Goal: Task Accomplishment & Management: Use online tool/utility

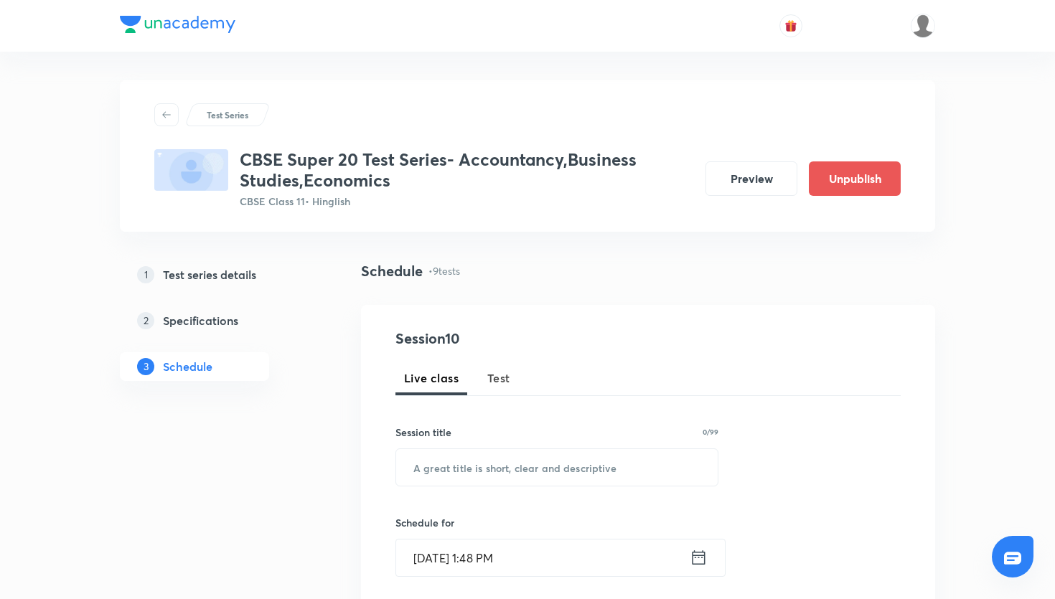
click at [506, 375] on span "Test" at bounding box center [498, 378] width 23 height 17
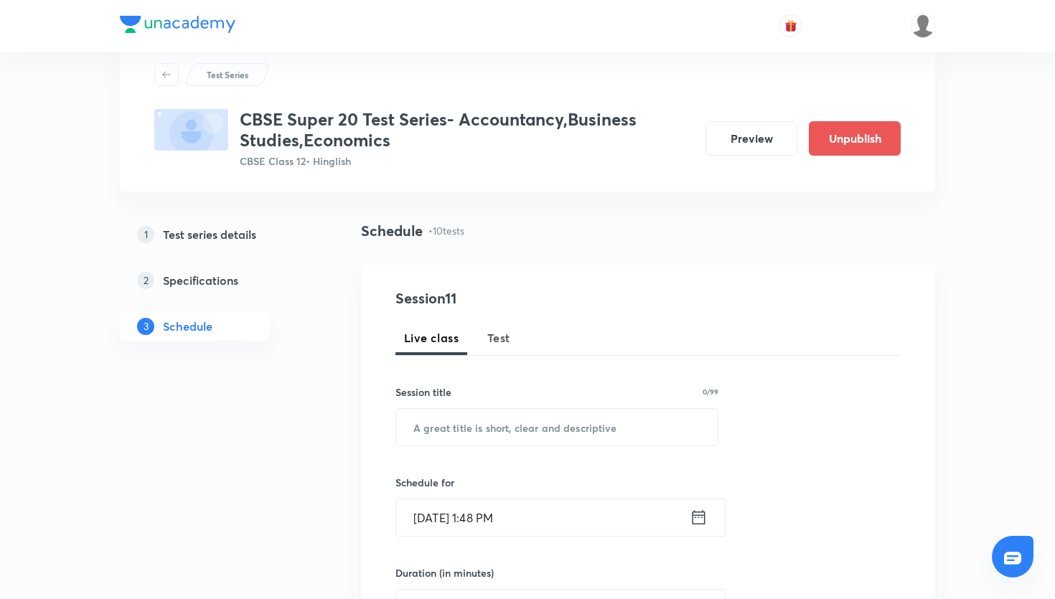
scroll to position [60, 0]
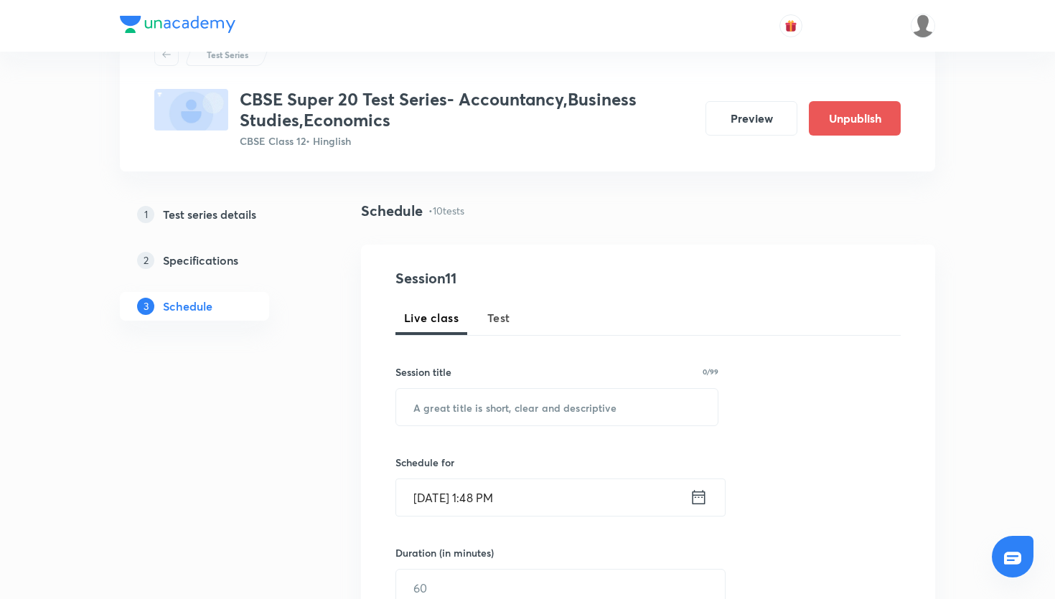
click at [500, 314] on span "Test" at bounding box center [498, 317] width 23 height 17
click at [493, 396] on input "text" at bounding box center [557, 407] width 322 height 37
paste input "CBSE Super 20 Test Series- Accountancy"
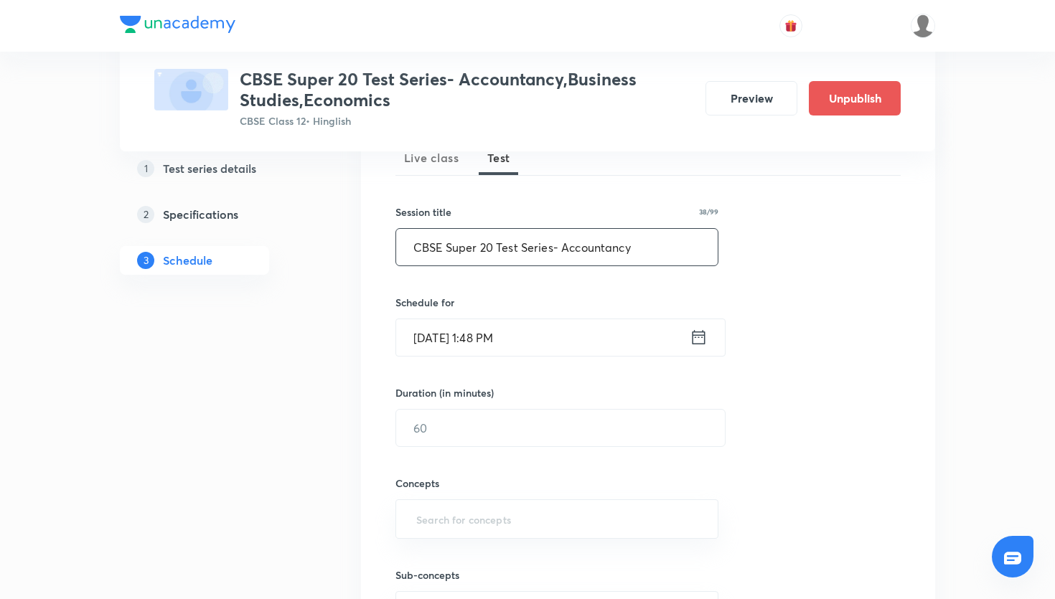
scroll to position [258, 0]
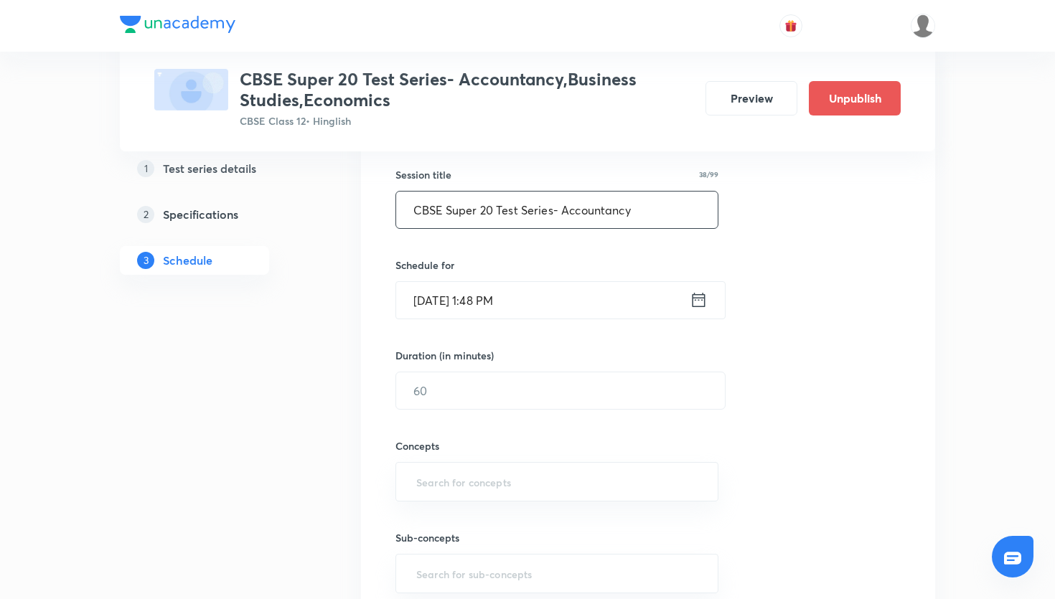
type input "CBSE Super 20 Test Series- Accountancy"
click at [701, 304] on icon at bounding box center [699, 300] width 18 height 20
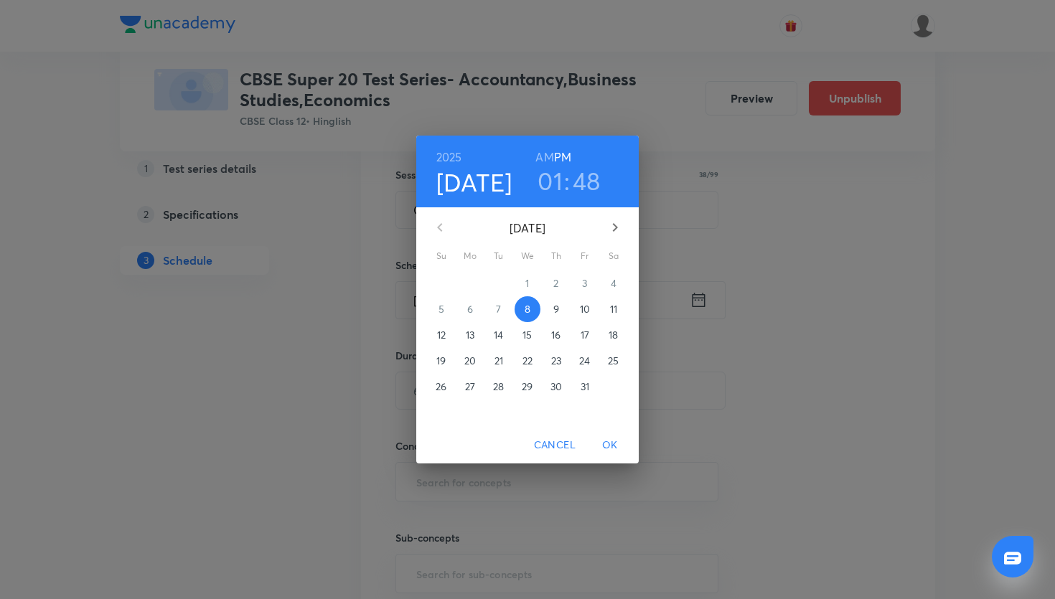
click at [450, 332] on span "12" at bounding box center [442, 335] width 26 height 14
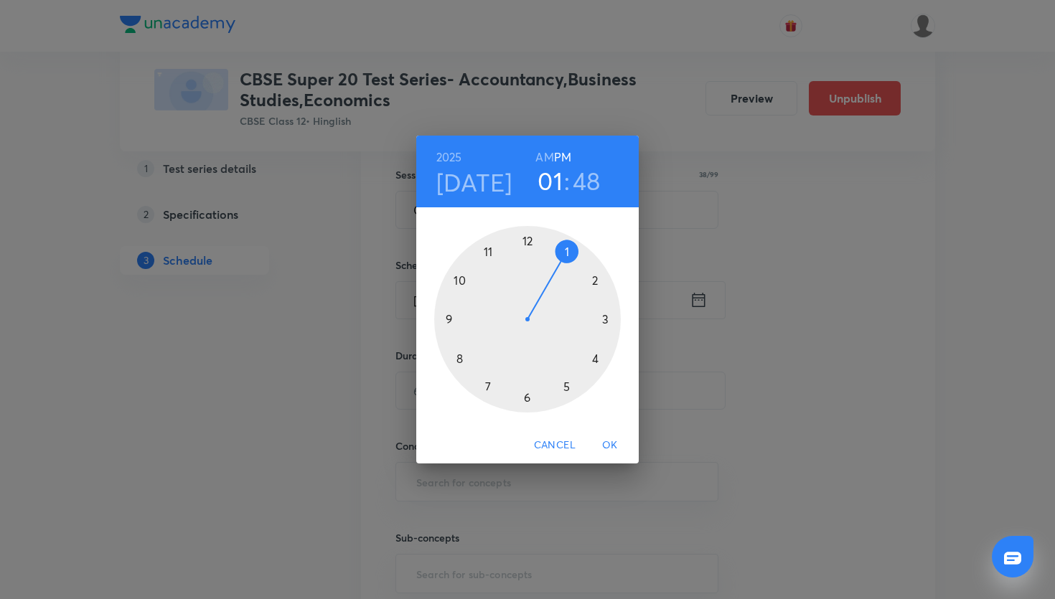
click at [532, 245] on div at bounding box center [527, 319] width 187 height 187
click at [528, 241] on div at bounding box center [527, 319] width 187 height 187
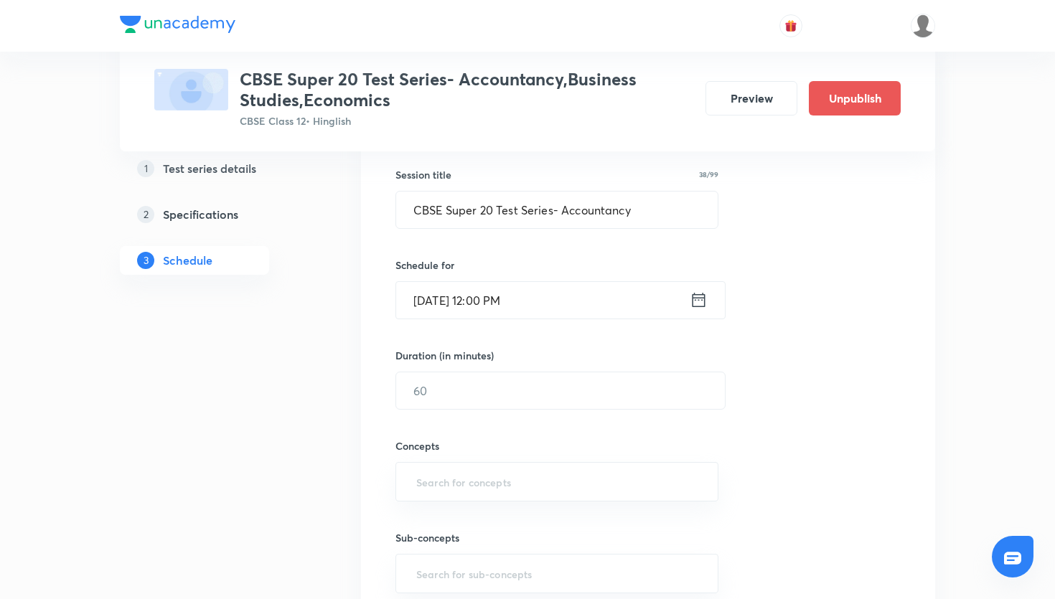
click at [706, 305] on icon at bounding box center [699, 300] width 18 height 20
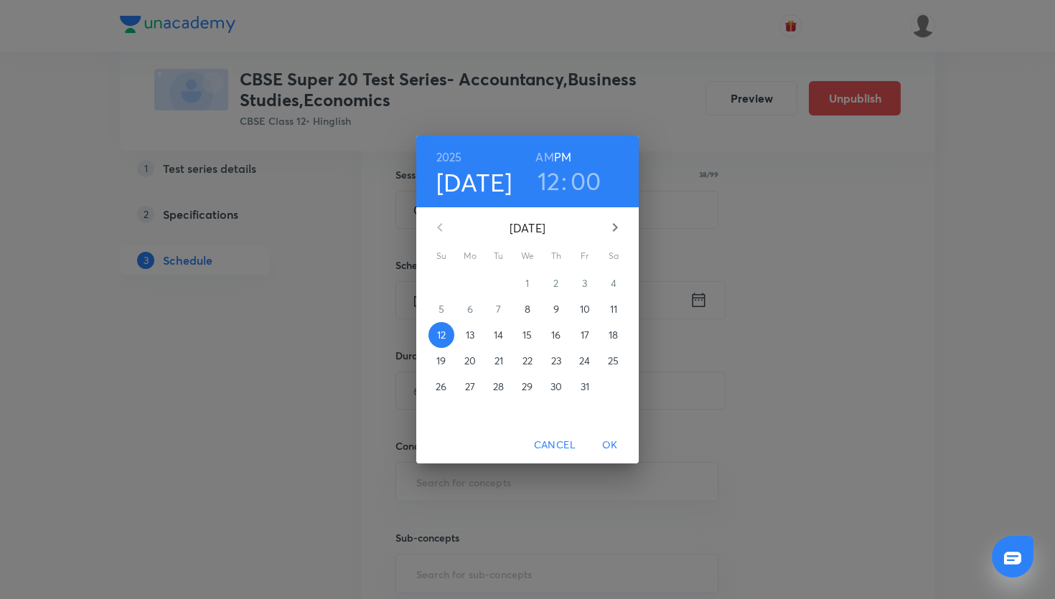
click at [554, 189] on h3 "12" at bounding box center [549, 181] width 23 height 30
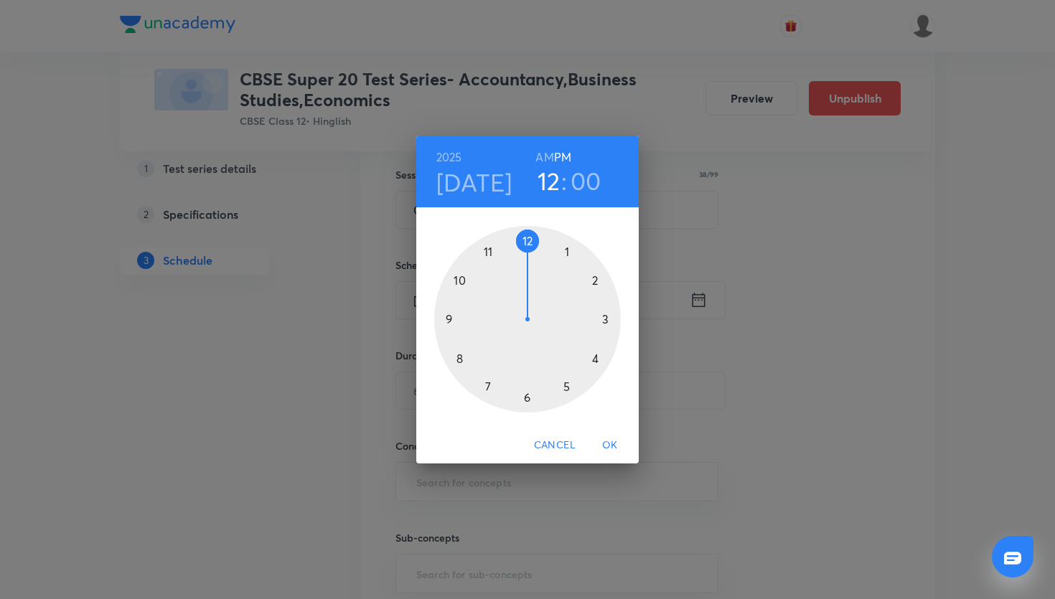
click at [487, 251] on div at bounding box center [527, 319] width 187 height 187
click at [551, 184] on h3 "11" at bounding box center [548, 181] width 19 height 30
click at [546, 155] on h6 "AM" at bounding box center [545, 157] width 18 height 20
click at [609, 439] on span "OK" at bounding box center [610, 445] width 34 height 18
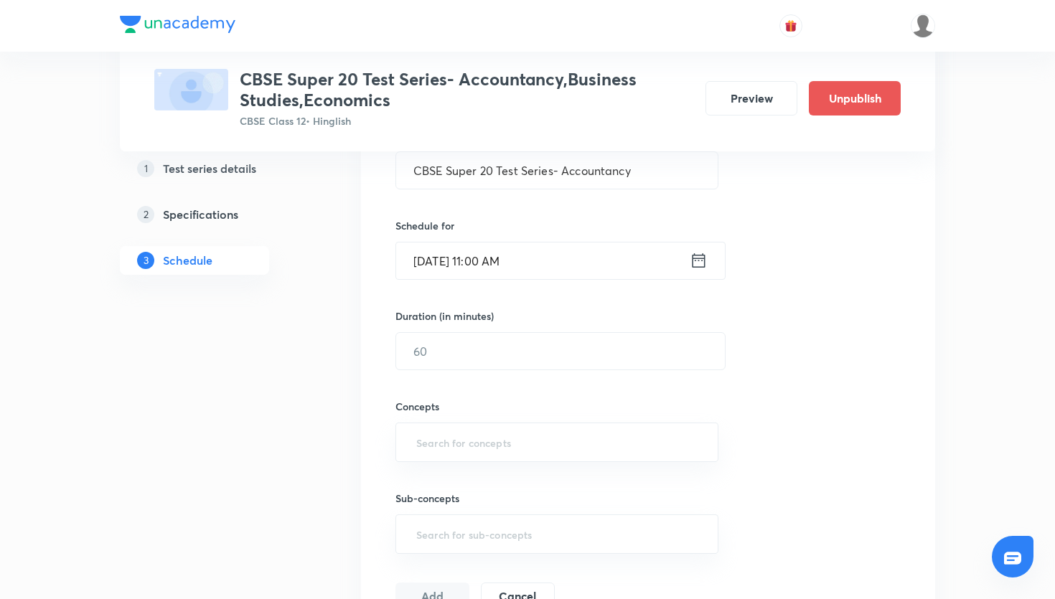
scroll to position [299, 0]
click at [520, 357] on input "text" at bounding box center [560, 350] width 329 height 37
type input "45"
click at [492, 436] on input "text" at bounding box center [557, 441] width 287 height 27
type input "fi"
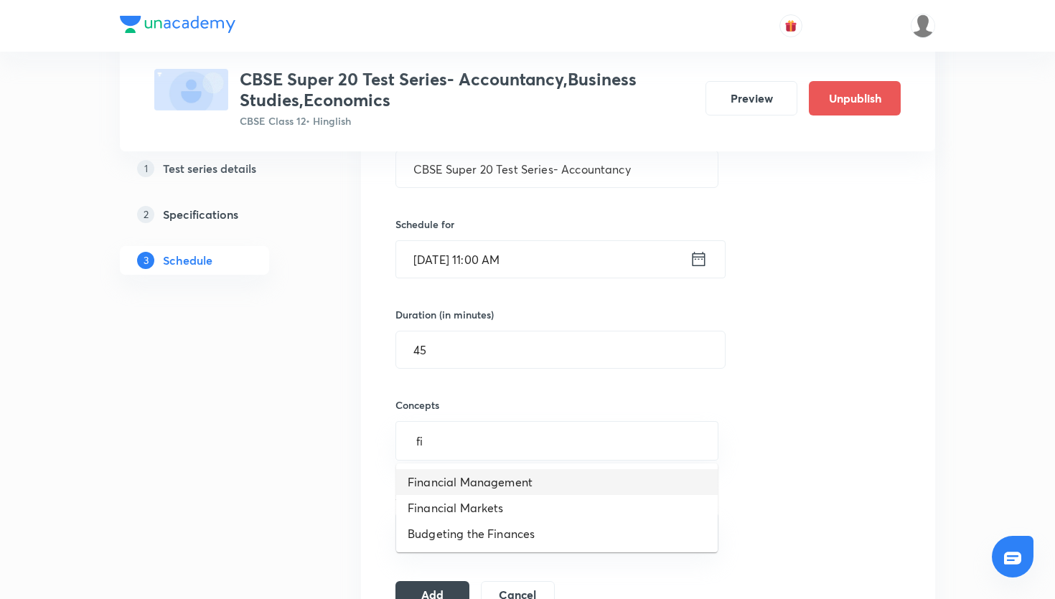
click at [490, 487] on li "Financial Management" at bounding box center [557, 483] width 322 height 26
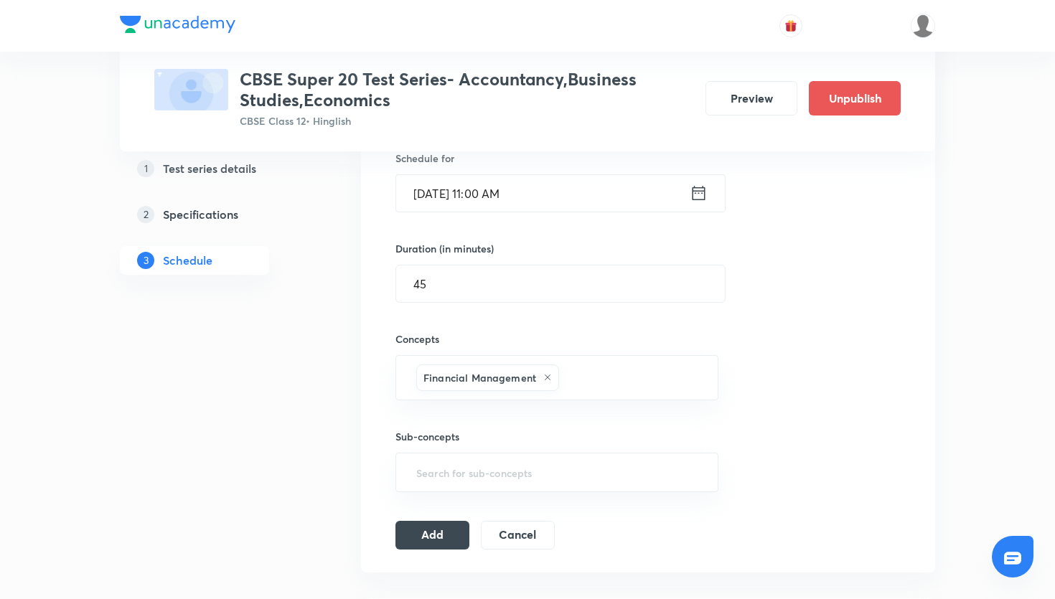
scroll to position [365, 0]
click at [449, 528] on button "Add" at bounding box center [433, 533] width 74 height 29
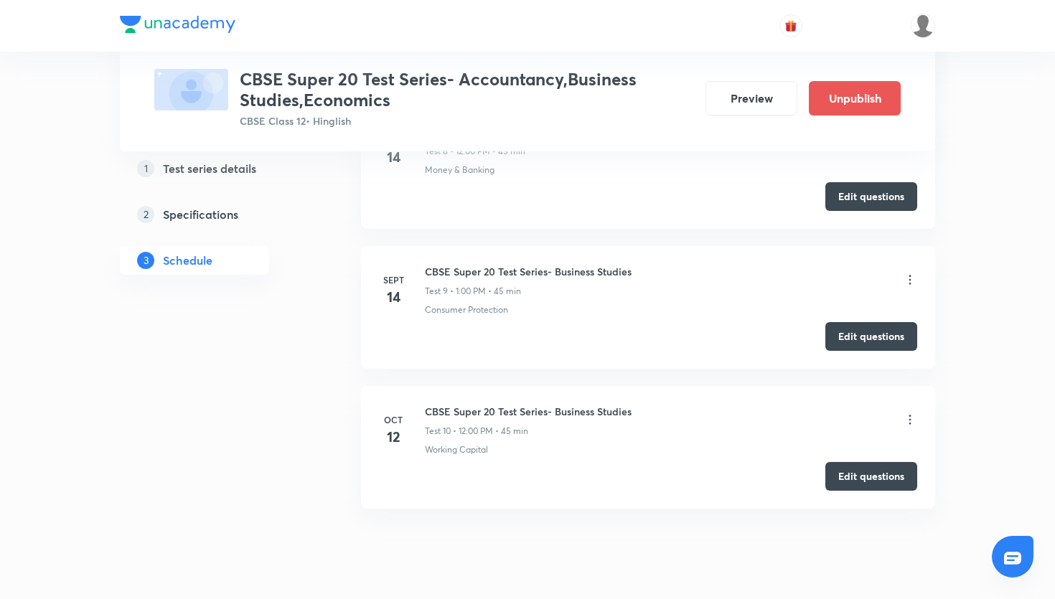
scroll to position [1882, 0]
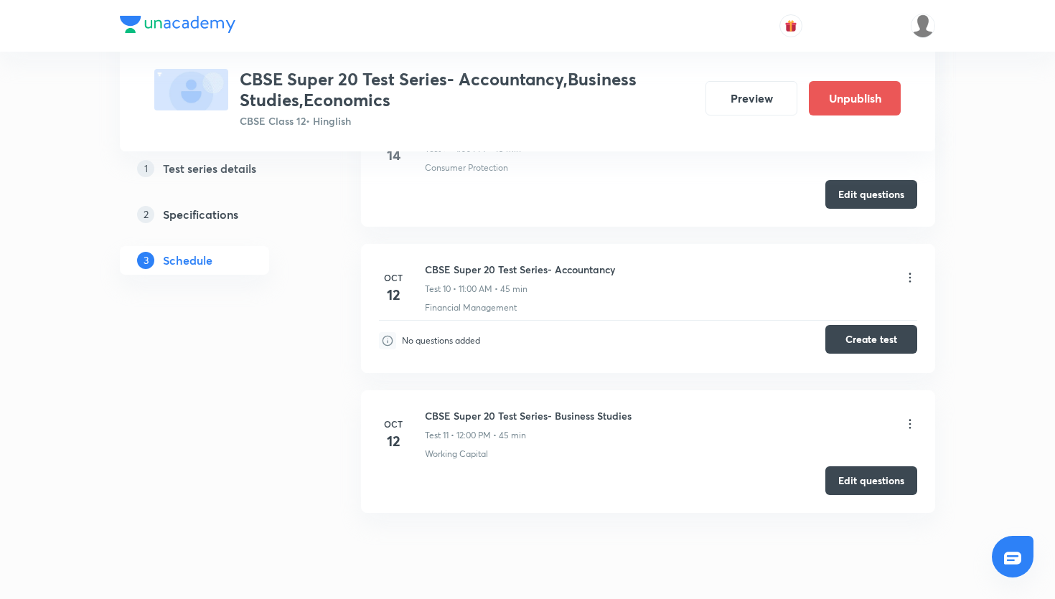
click at [836, 345] on button "Create test" at bounding box center [872, 339] width 92 height 29
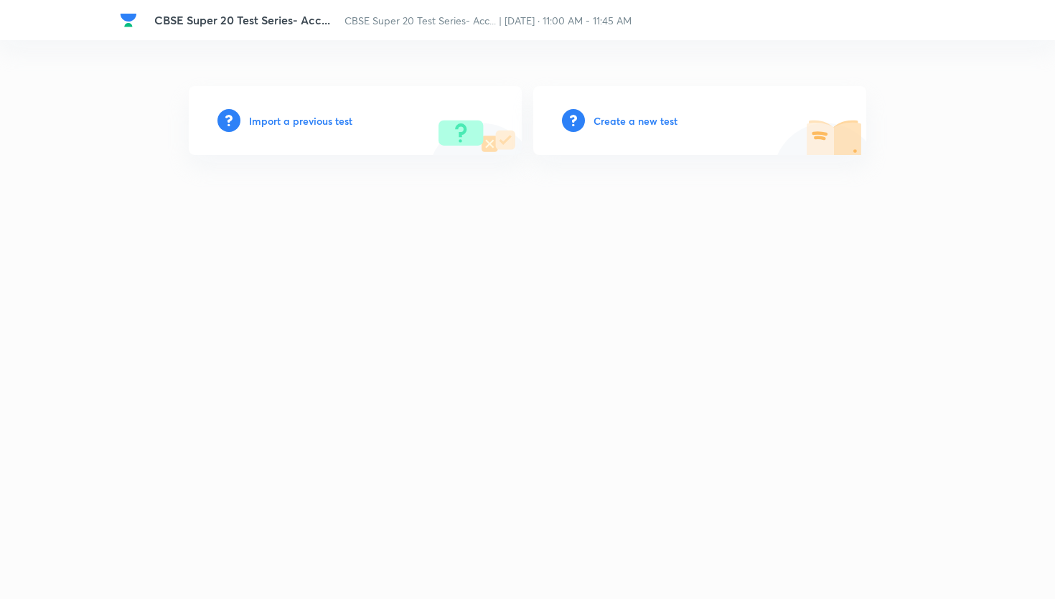
click at [599, 131] on div "Create a new test" at bounding box center [699, 120] width 333 height 69
click at [612, 121] on h6 "Create a new test" at bounding box center [636, 120] width 84 height 15
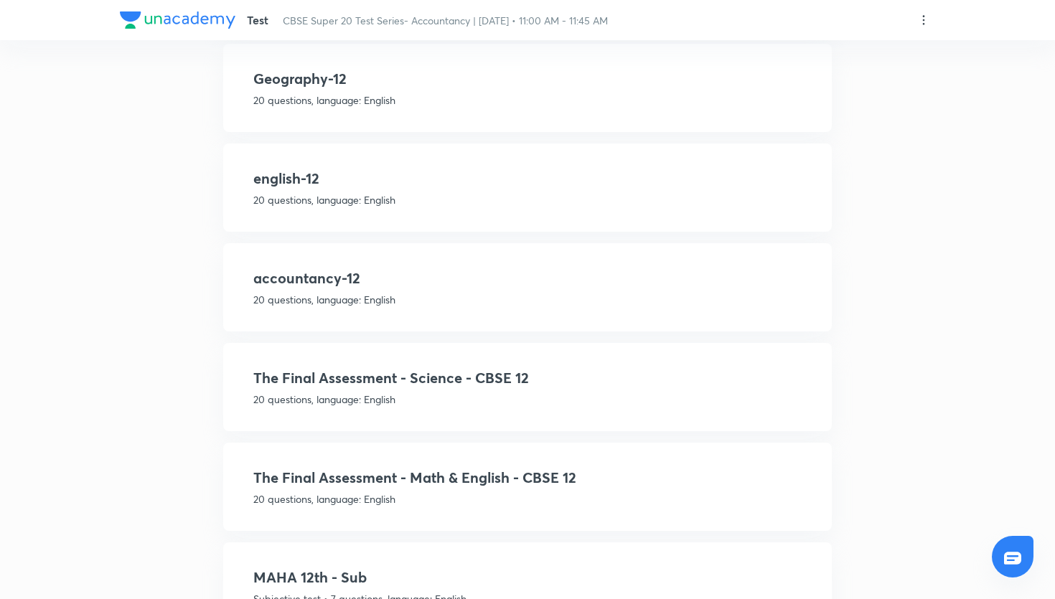
click at [562, 269] on h4 "accountancy-12" at bounding box center [527, 279] width 548 height 22
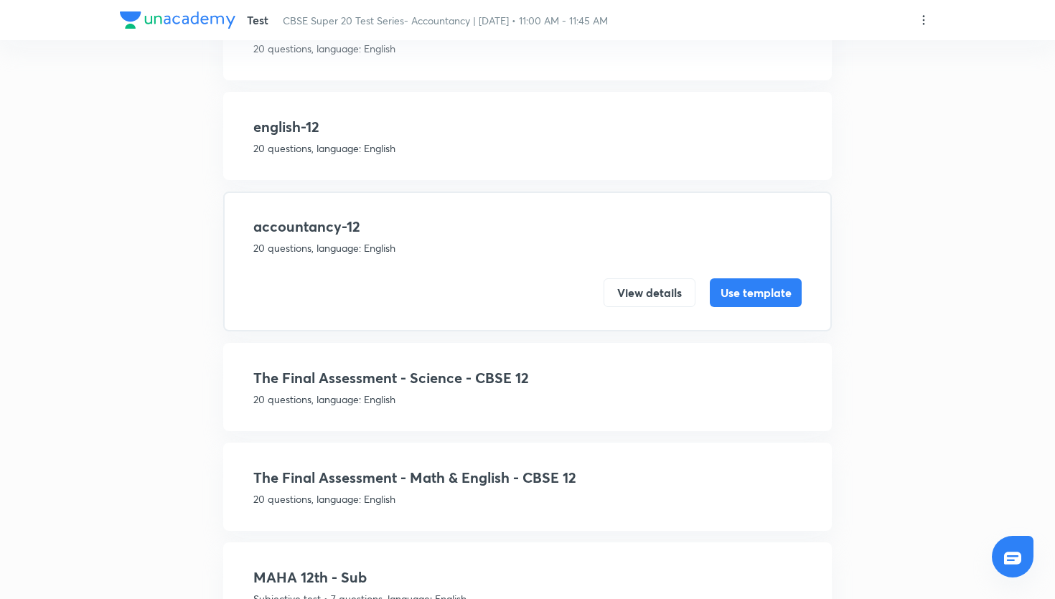
scroll to position [503, 0]
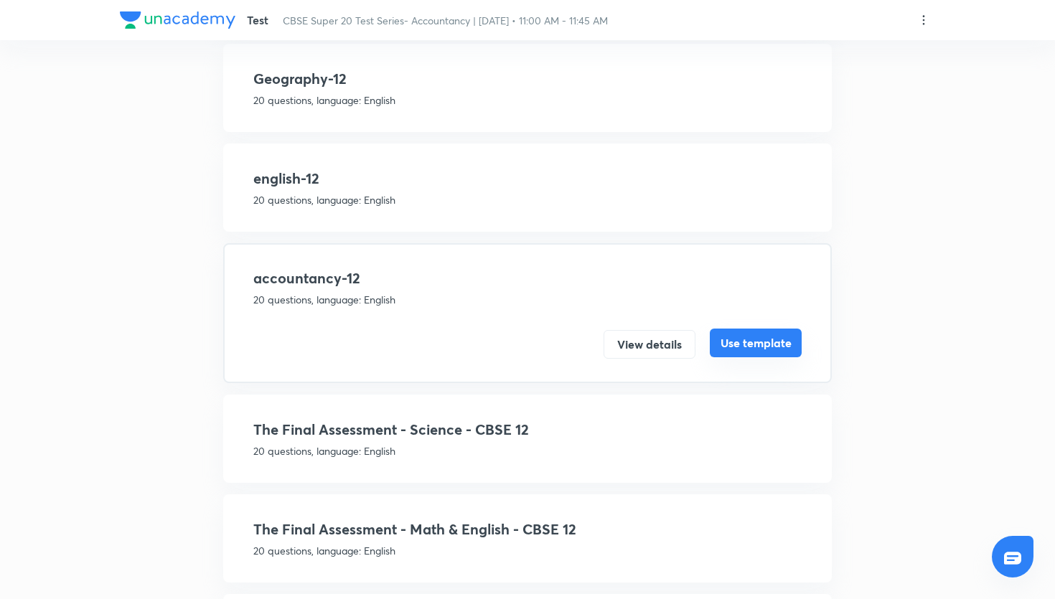
click at [737, 340] on button "Use template" at bounding box center [756, 343] width 92 height 29
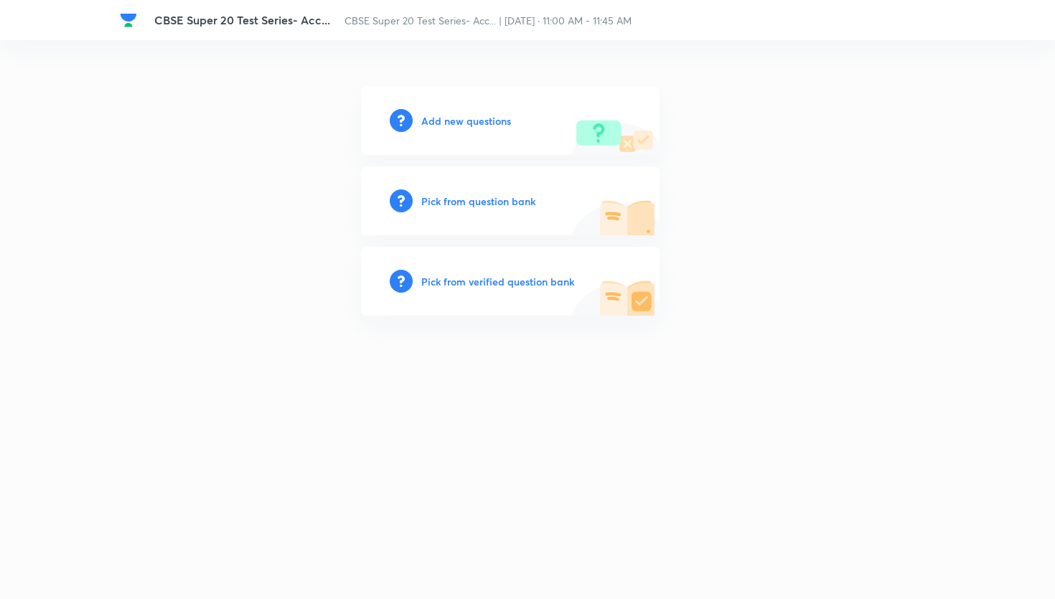
click at [518, 197] on h6 "Pick from question bank" at bounding box center [478, 201] width 114 height 15
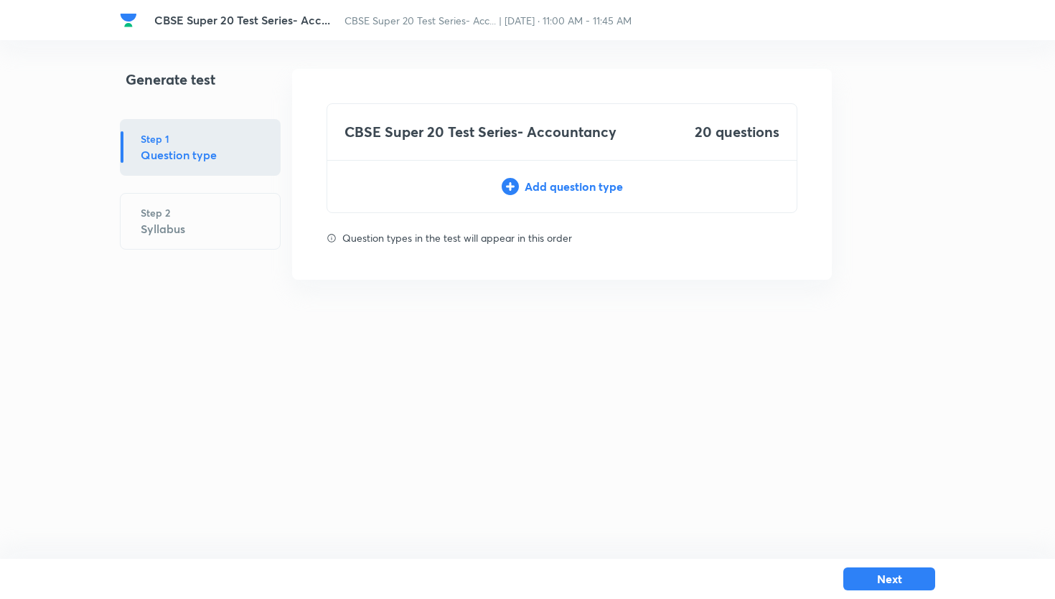
click at [546, 187] on div "Add question type" at bounding box center [562, 186] width 470 height 17
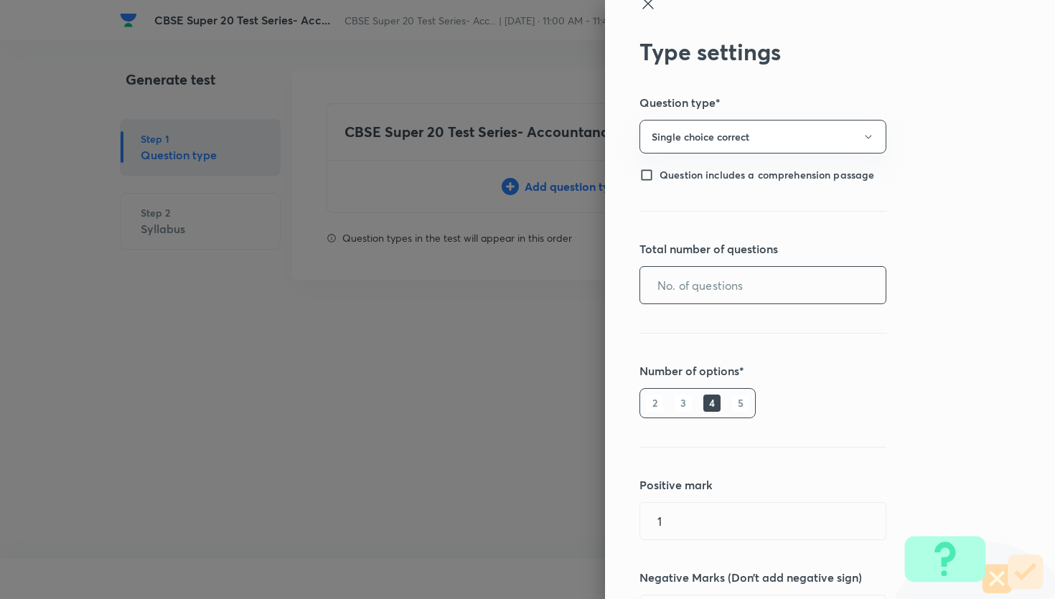
scroll to position [23, 0]
click at [731, 271] on input "text" at bounding box center [763, 284] width 246 height 37
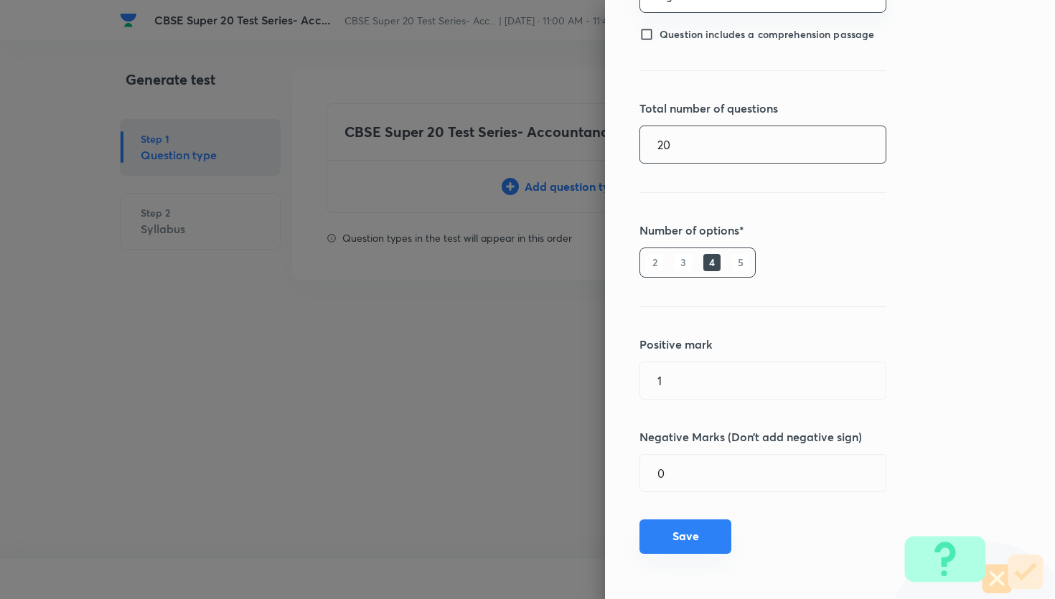
type input "20"
click at [720, 520] on button "Save" at bounding box center [686, 537] width 92 height 34
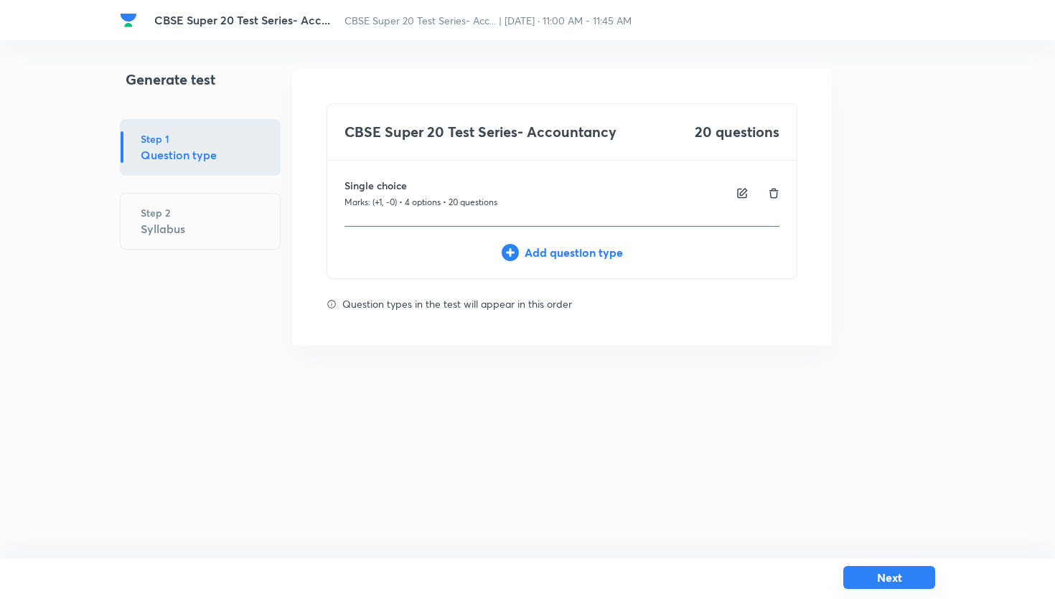
click at [889, 584] on button "Next" at bounding box center [890, 577] width 92 height 23
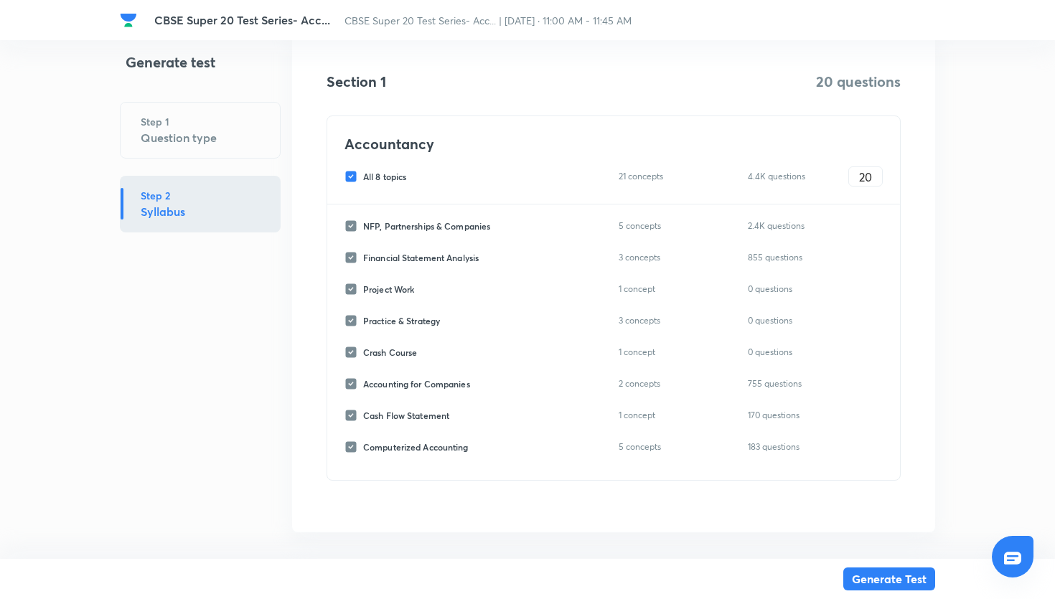
scroll to position [227, 0]
click at [352, 178] on input "All 8 topics" at bounding box center [354, 175] width 19 height 13
checkbox input "false"
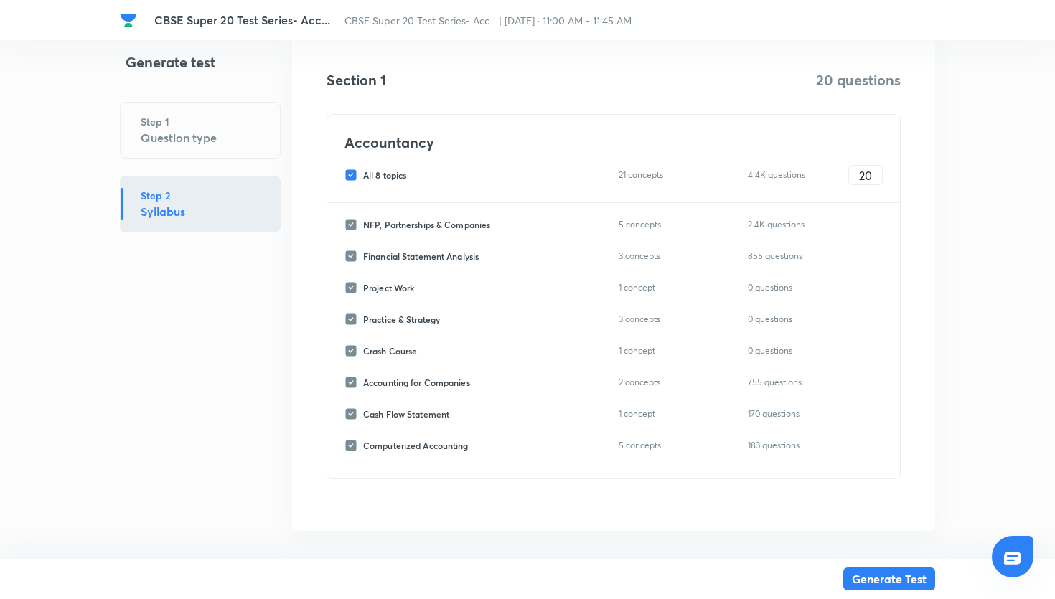
checkbox input "false"
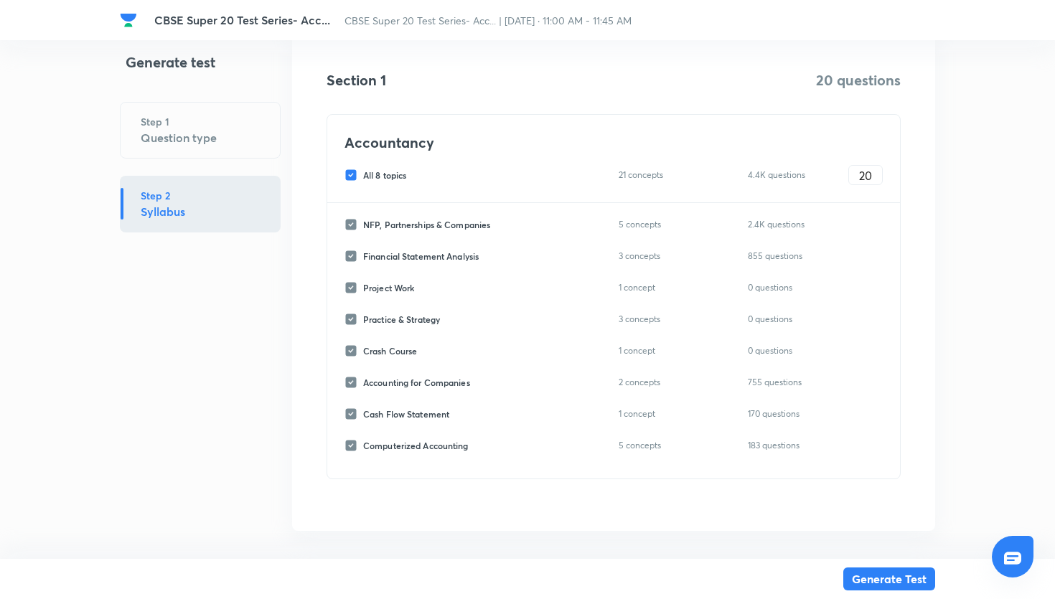
checkbox input "false"
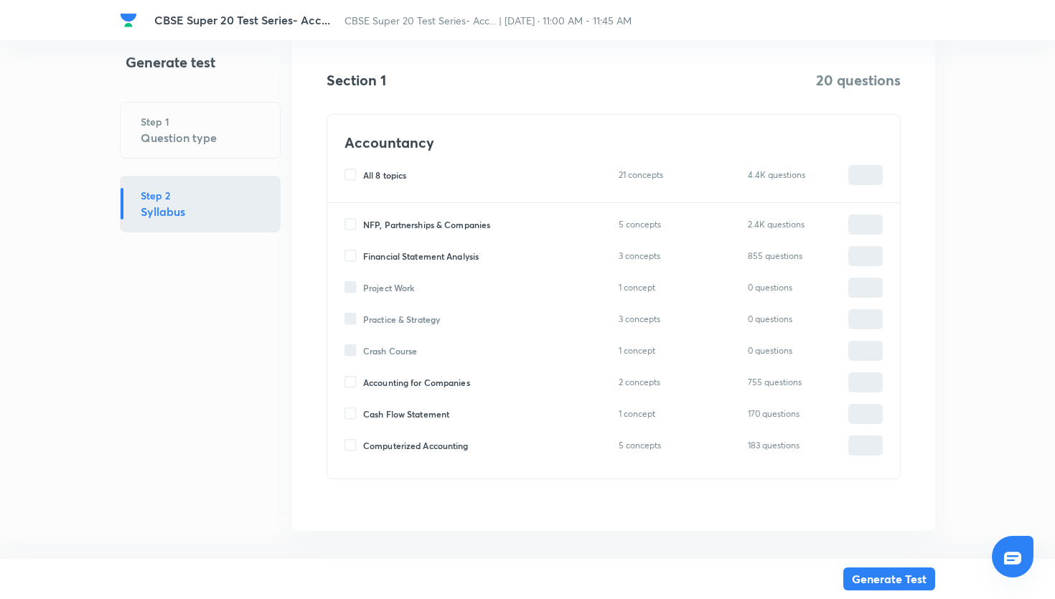
click at [352, 255] on input "Financial Statement Analysis" at bounding box center [354, 256] width 19 height 13
checkbox input "true"
type input "0"
click at [862, 256] on input "0" at bounding box center [865, 256] width 33 height 25
type input "20"
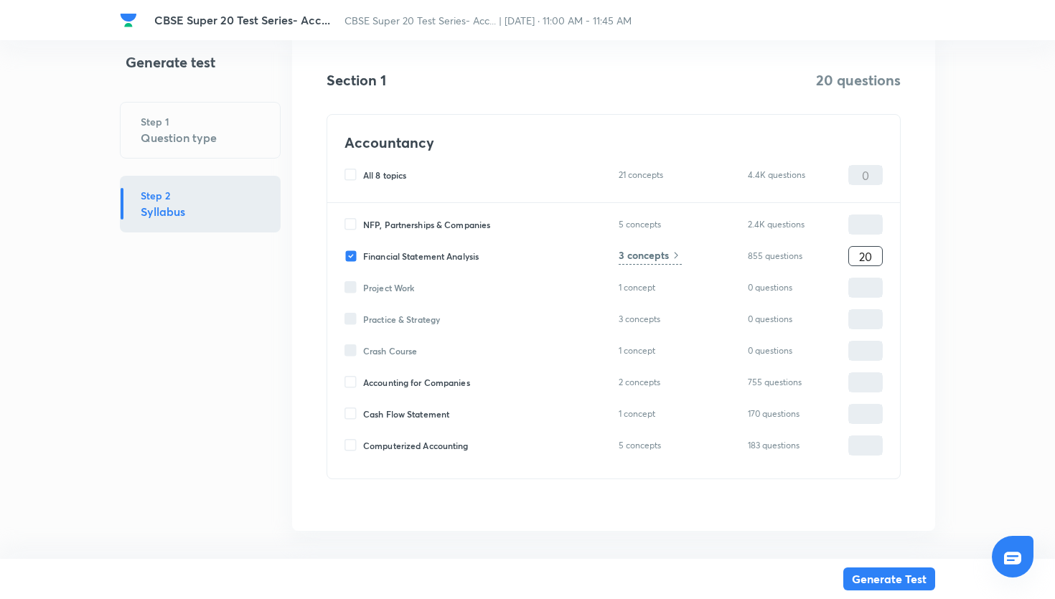
type input "20"
click at [666, 253] on h6 "3 concepts" at bounding box center [644, 255] width 50 height 15
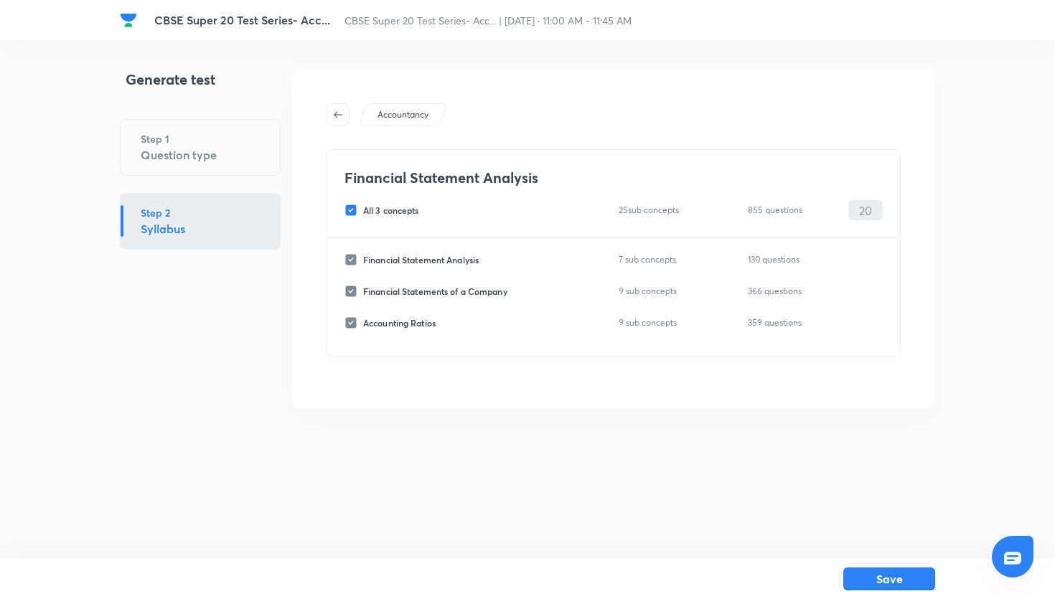
click at [352, 213] on input "All 3 concepts" at bounding box center [354, 210] width 19 height 13
checkbox input "false"
click at [346, 322] on input "Accounting Ratios" at bounding box center [354, 323] width 19 height 13
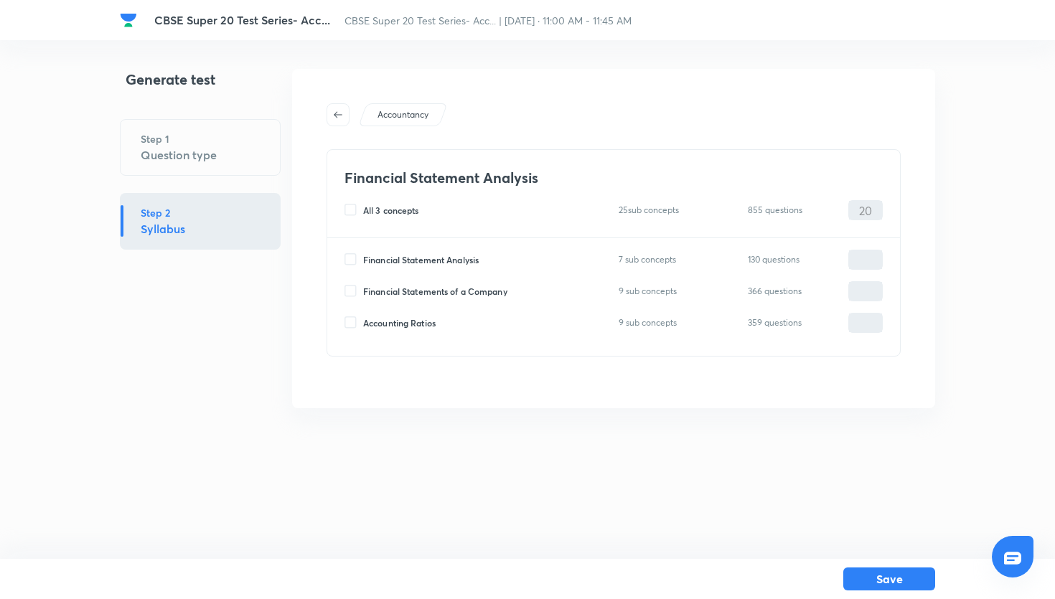
checkbox input "true"
type input "0"
click at [350, 319] on input "Accounting Ratios" at bounding box center [354, 323] width 19 height 13
checkbox input "false"
click at [352, 258] on input "Financial Statement Analysis" at bounding box center [354, 259] width 19 height 13
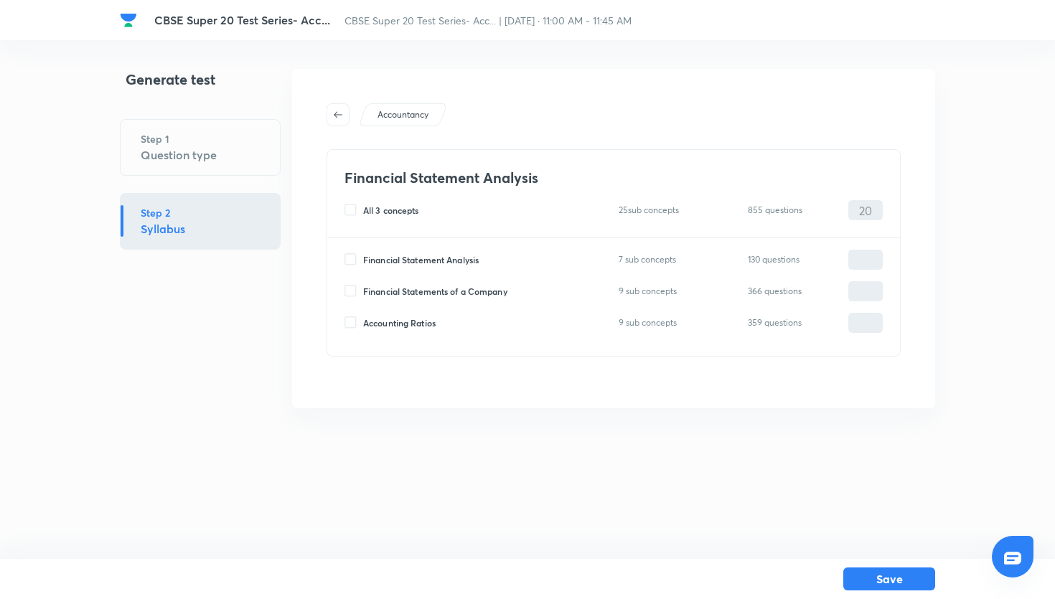
checkbox input "true"
type input "0"
click at [352, 285] on input "Financial Statements of a Company" at bounding box center [354, 291] width 19 height 13
checkbox input "true"
type input "0"
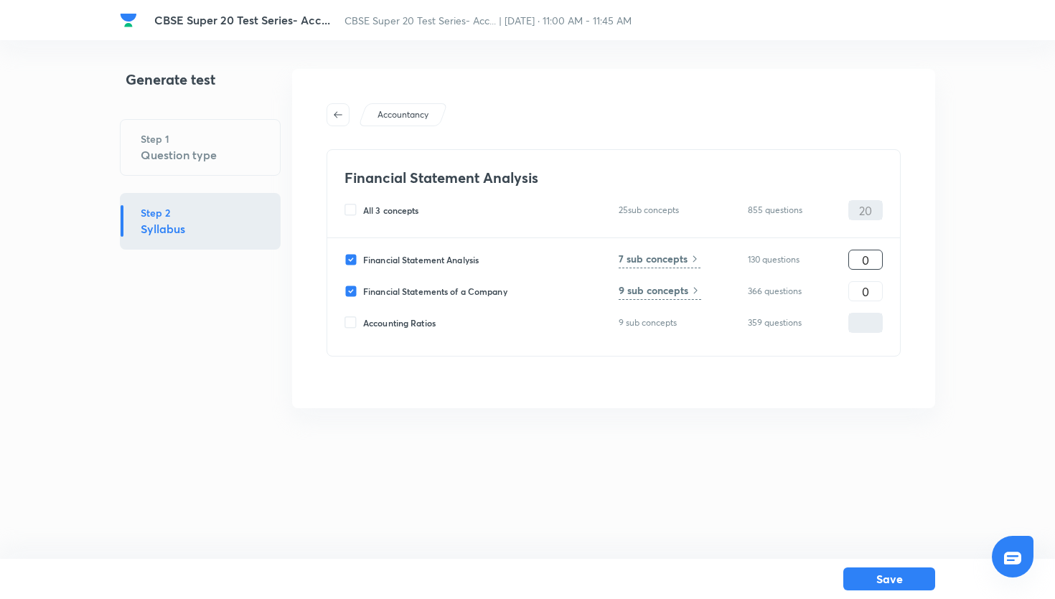
click at [863, 258] on input "0" at bounding box center [865, 260] width 33 height 25
type input "10"
click at [859, 287] on input "0" at bounding box center [865, 291] width 33 height 25
type input "10"
click at [888, 582] on button "Save" at bounding box center [890, 577] width 92 height 23
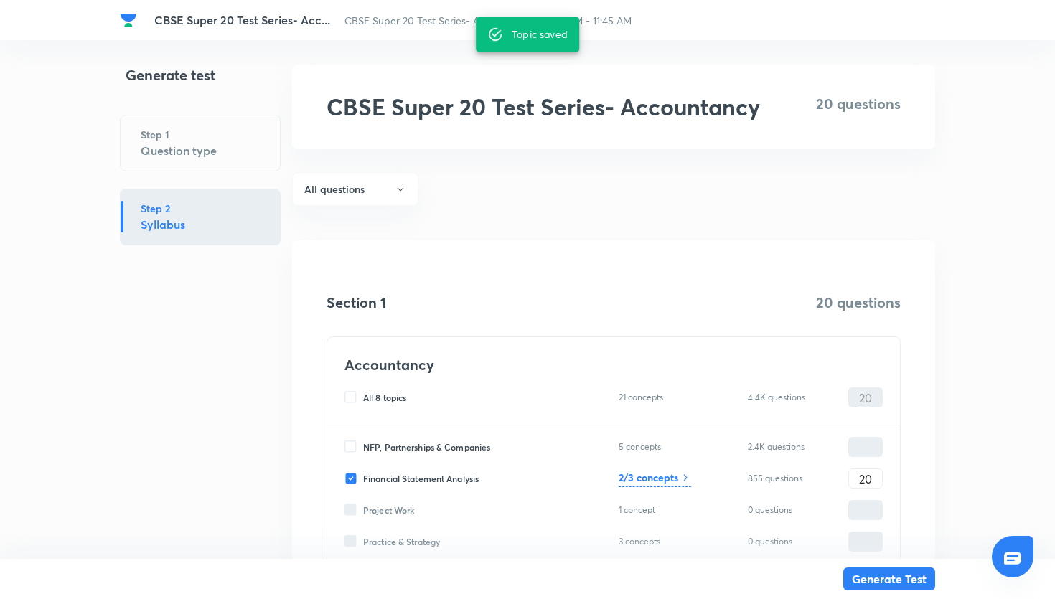
scroll to position [245, 0]
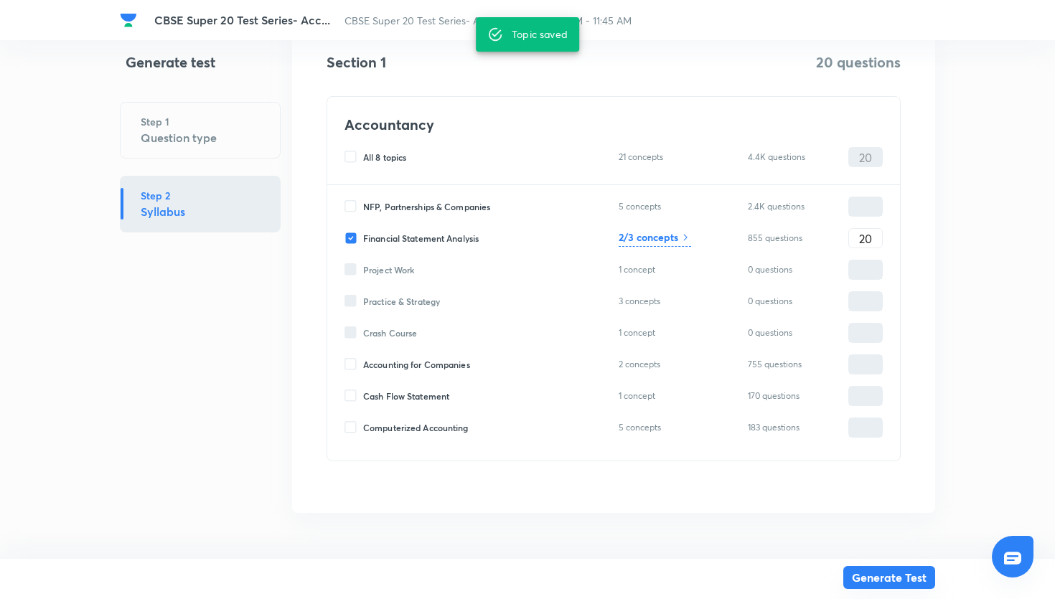
click at [859, 579] on button "Generate Test" at bounding box center [890, 577] width 92 height 23
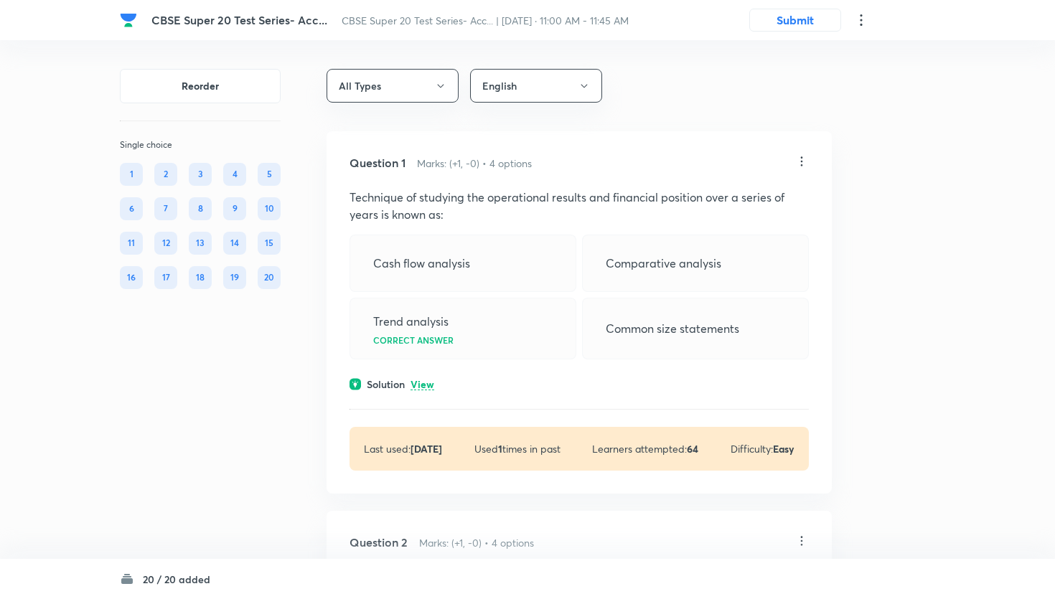
click at [808, 11] on button "Submit" at bounding box center [796, 18] width 92 height 23
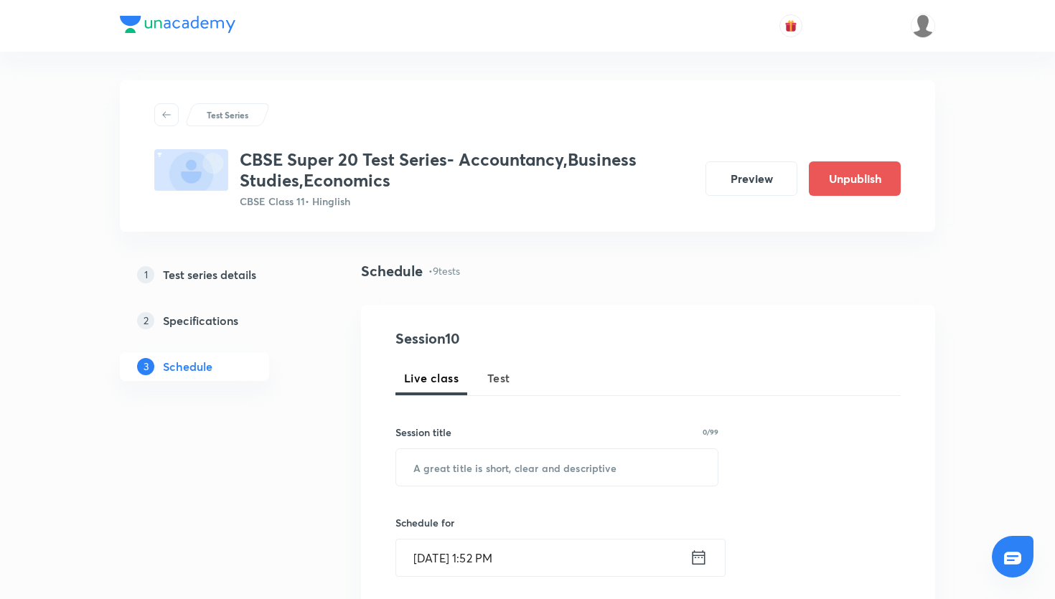
click at [510, 373] on button "Test" at bounding box center [499, 378] width 40 height 34
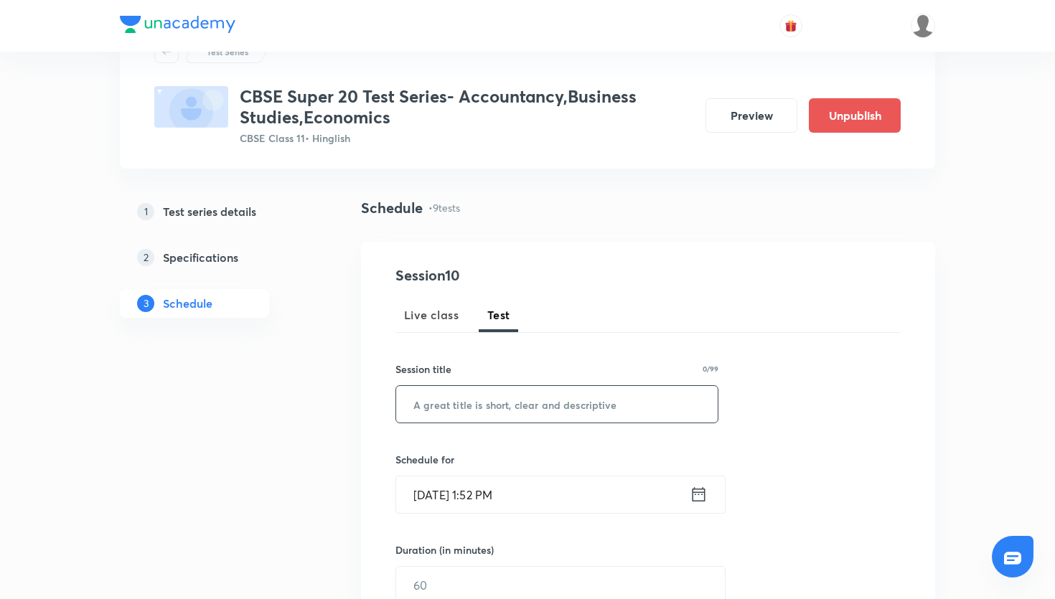
scroll to position [74, 0]
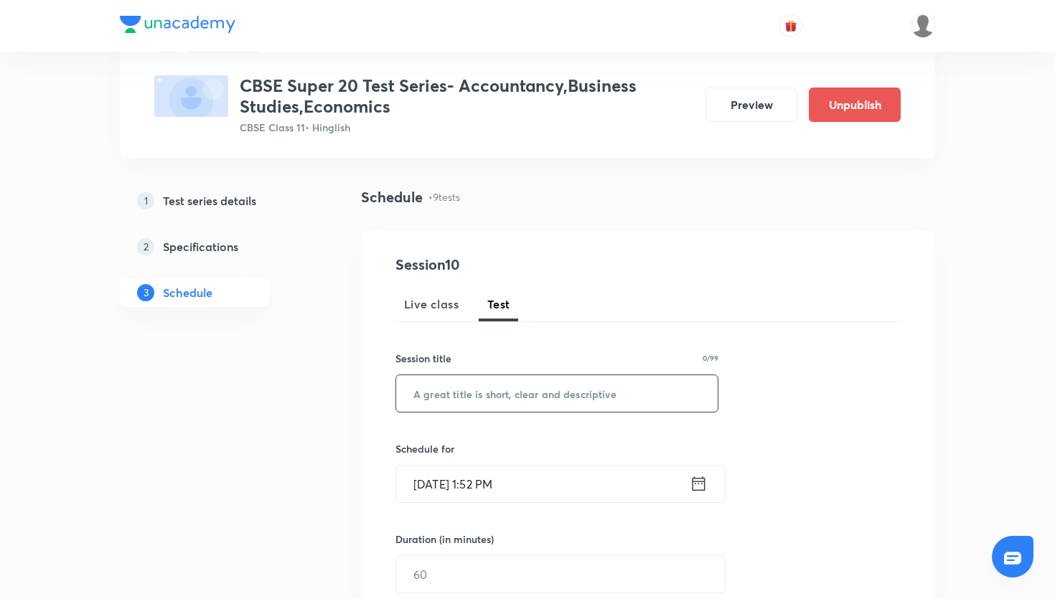
click at [531, 406] on input "text" at bounding box center [557, 393] width 322 height 37
paste input "CBSE Super 20 Test Series- Accountancy"
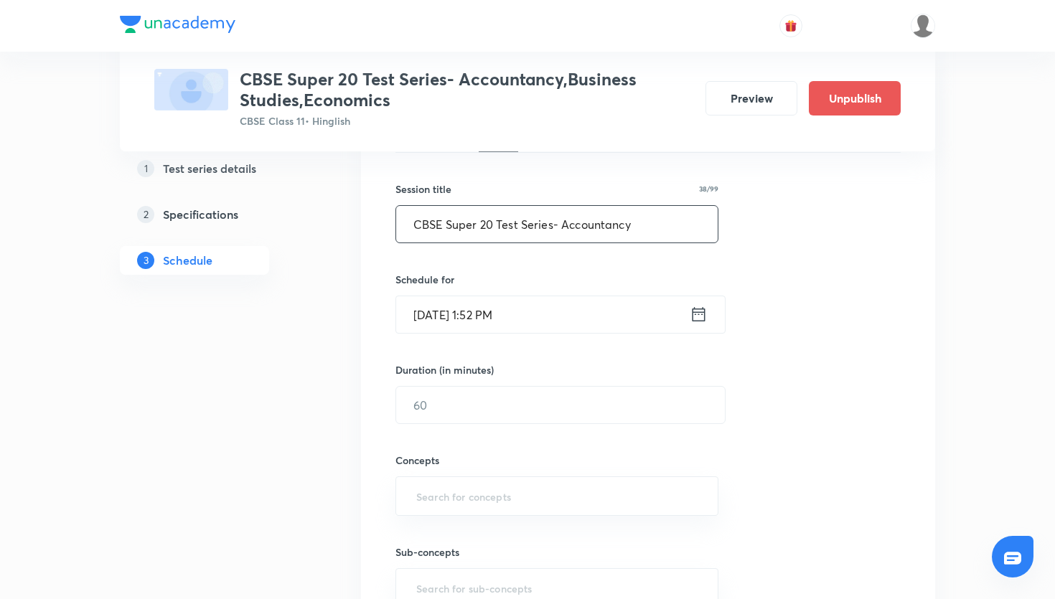
scroll to position [246, 0]
type input "CBSE Super 20 Test Series- Accountancy"
click at [705, 309] on icon at bounding box center [699, 312] width 13 height 14
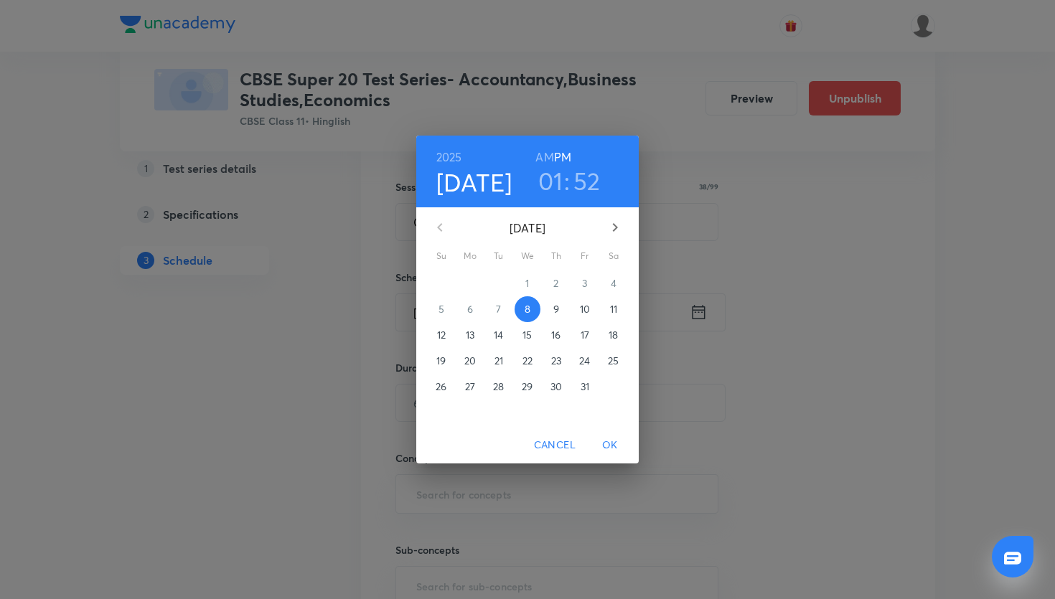
click at [444, 341] on p "12" at bounding box center [441, 335] width 9 height 14
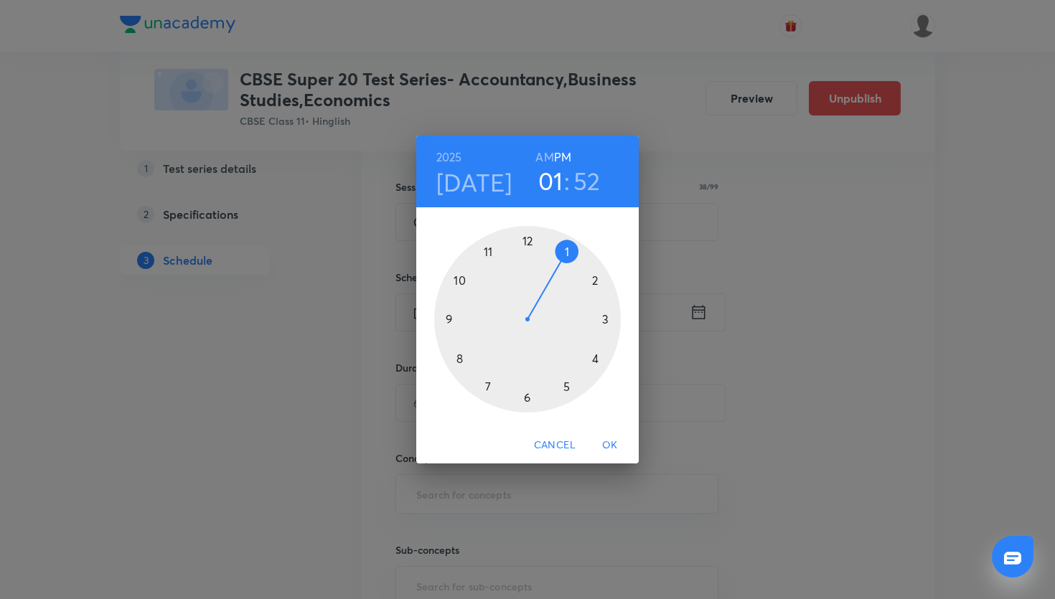
click at [492, 252] on div at bounding box center [527, 319] width 187 height 187
click at [526, 237] on div at bounding box center [527, 319] width 187 height 187
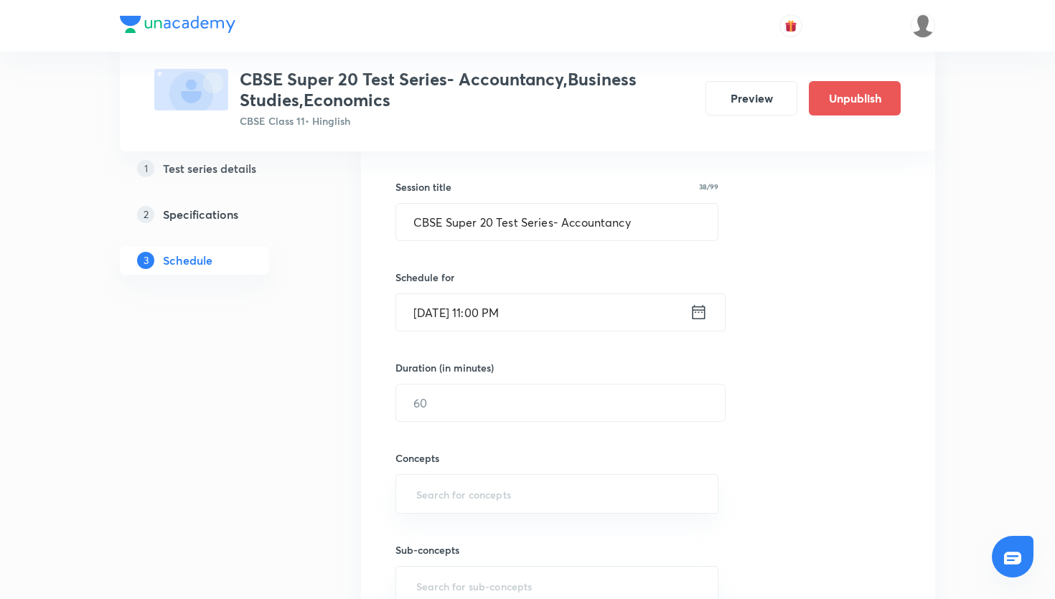
click at [696, 313] on icon at bounding box center [699, 312] width 13 height 14
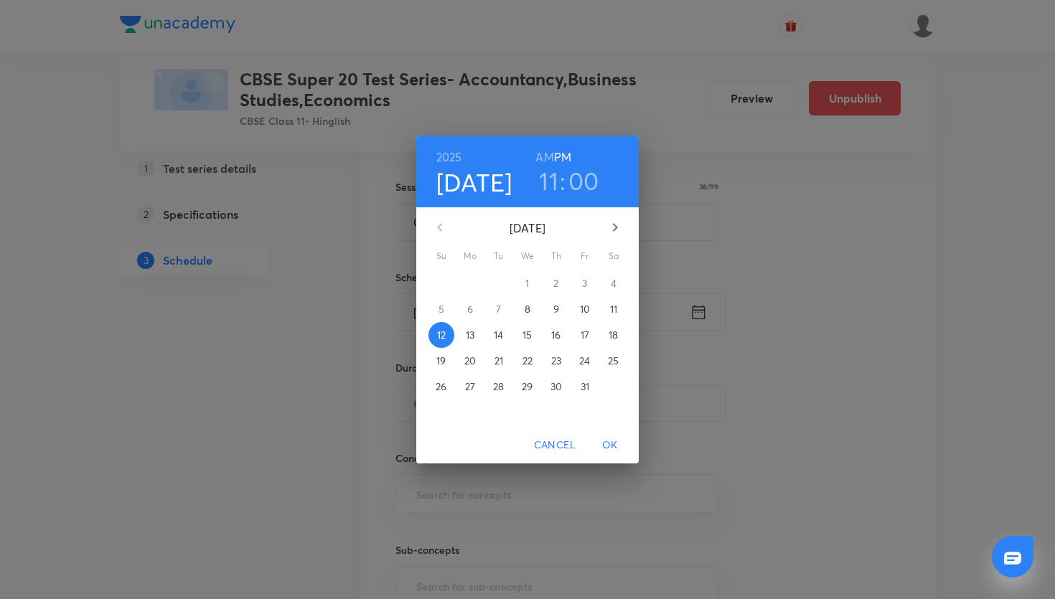
click at [546, 157] on h6 "AM" at bounding box center [545, 157] width 18 height 20
click at [609, 454] on button "OK" at bounding box center [610, 445] width 46 height 27
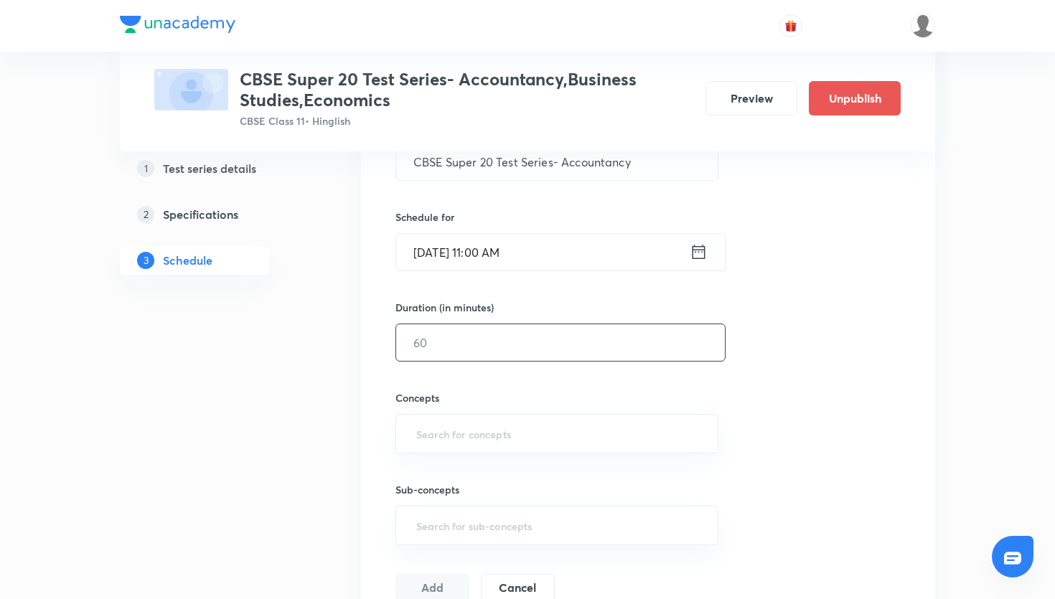
scroll to position [316, 0]
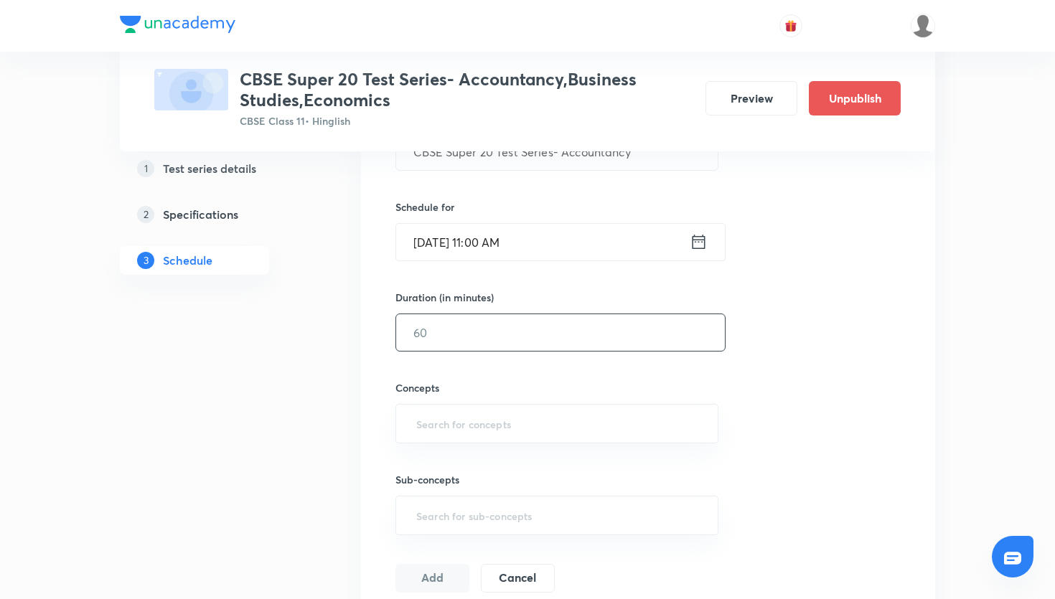
click at [530, 321] on input "text" at bounding box center [560, 332] width 329 height 37
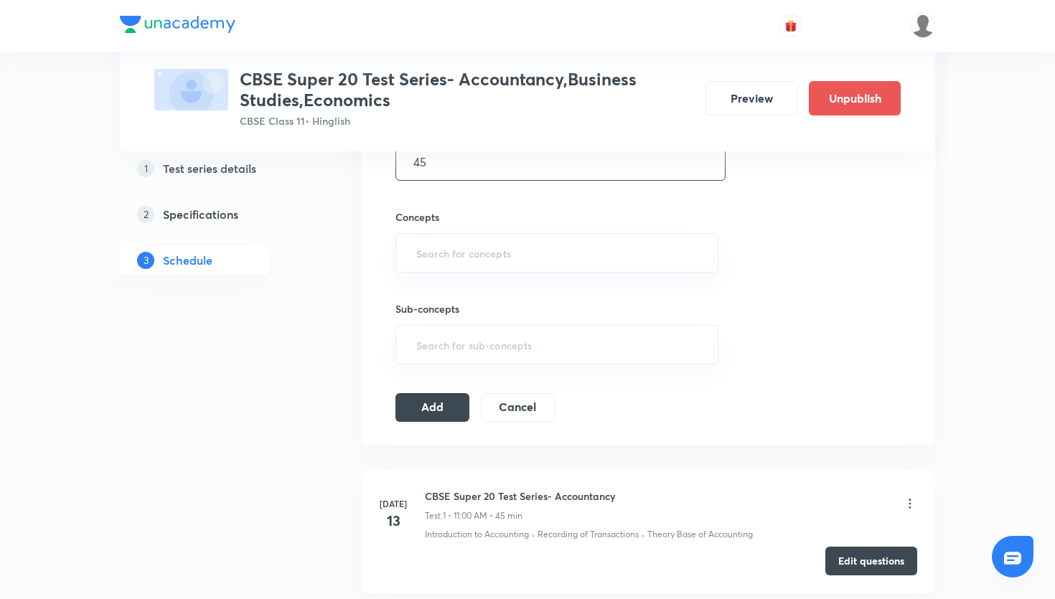
scroll to position [515, 0]
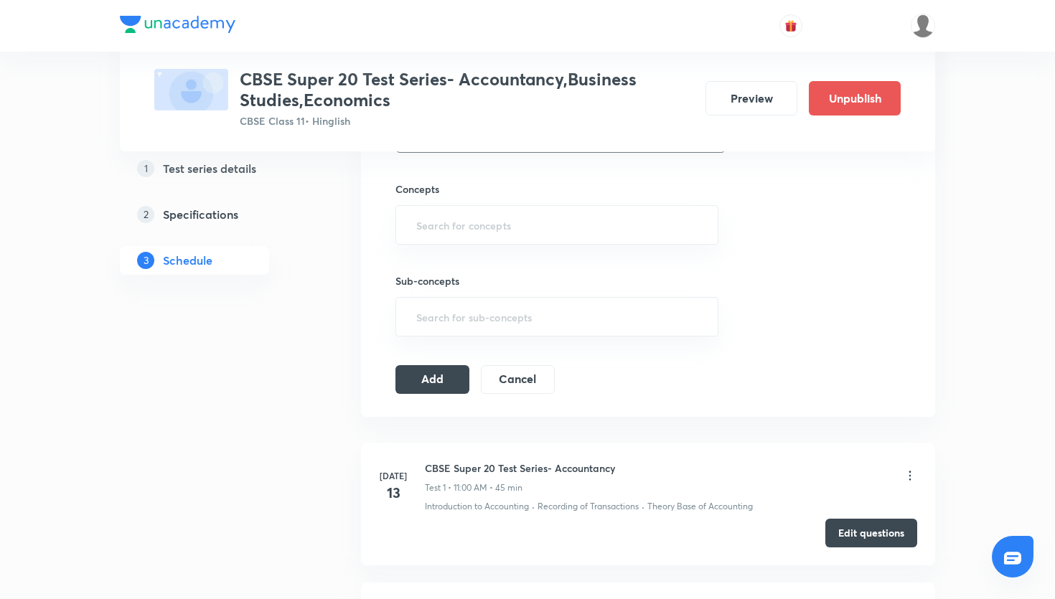
type input "45"
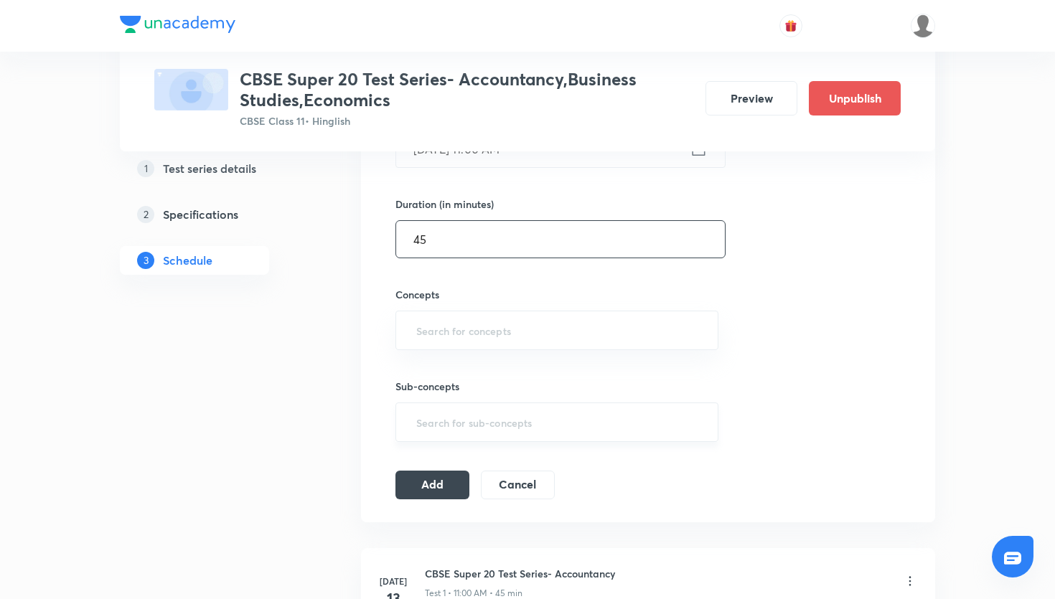
scroll to position [398, 0]
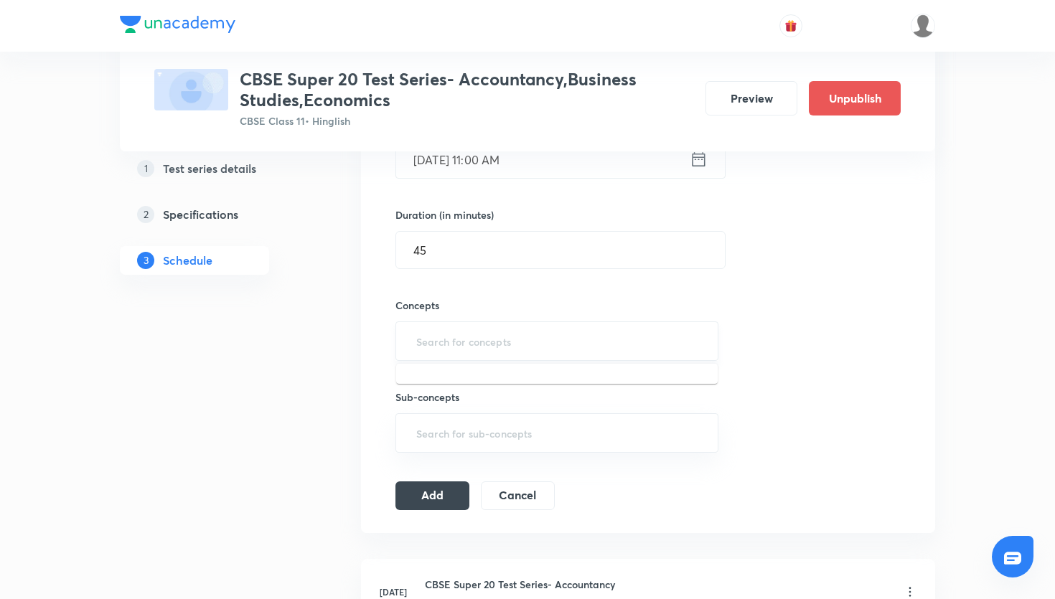
click at [505, 335] on input "text" at bounding box center [557, 341] width 287 height 27
type input "r"
type input "e"
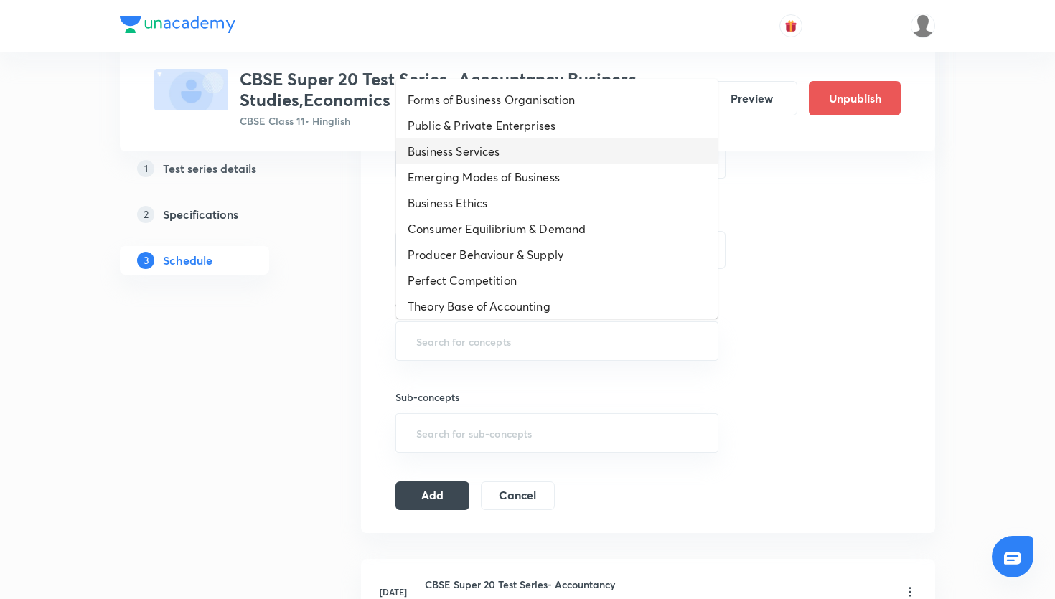
scroll to position [0, 0]
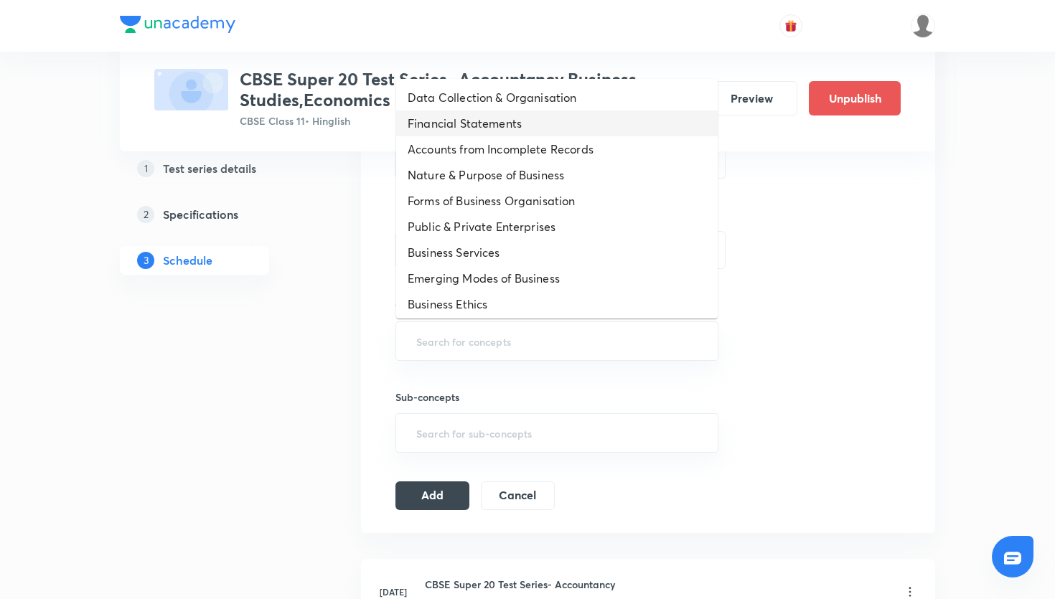
click at [468, 115] on li "Financial Statements" at bounding box center [557, 124] width 322 height 26
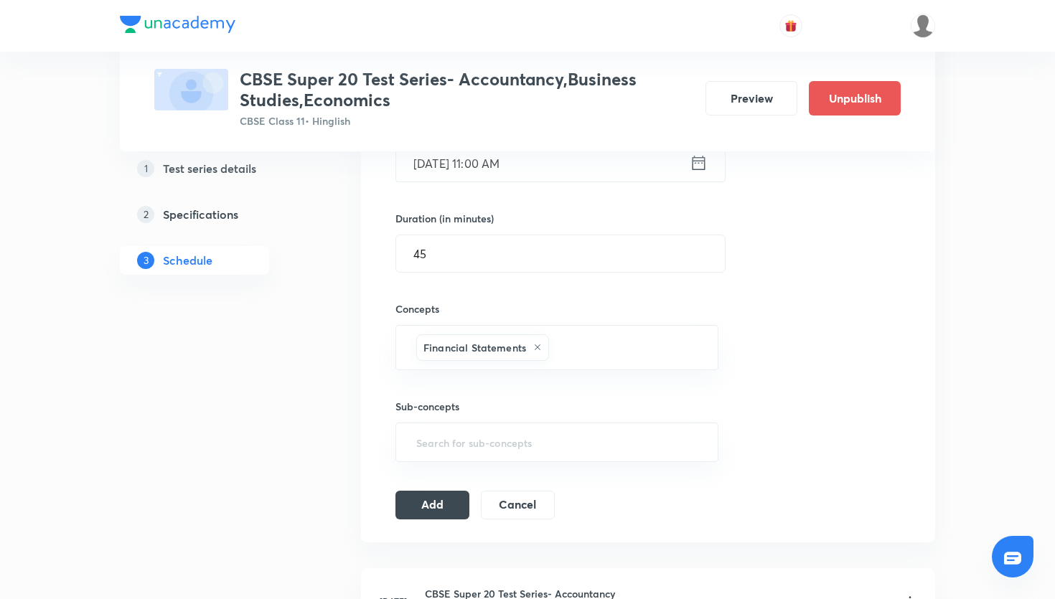
scroll to position [403, 0]
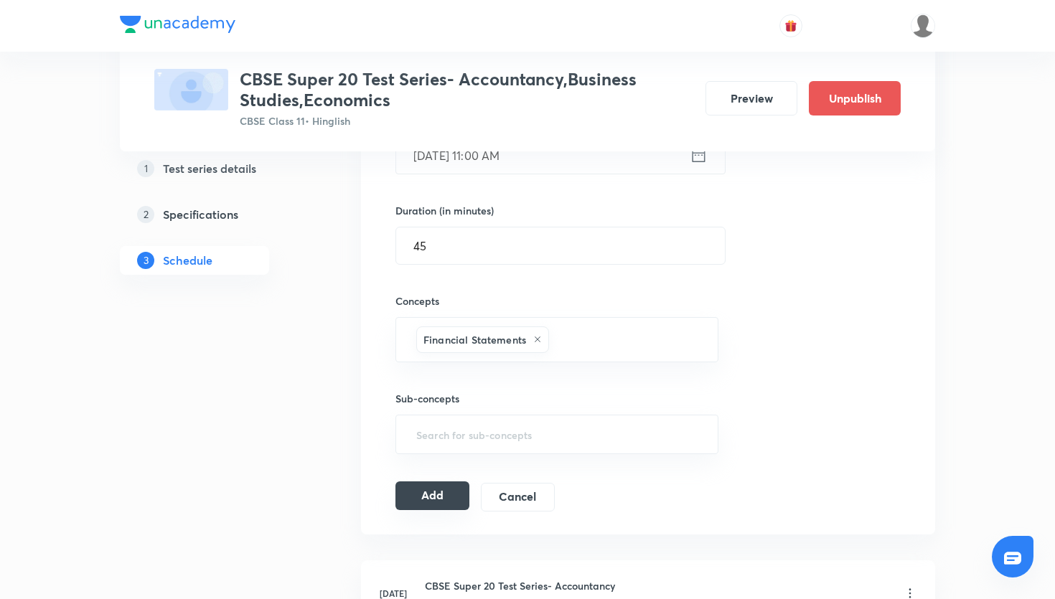
click at [436, 488] on button "Add" at bounding box center [433, 496] width 74 height 29
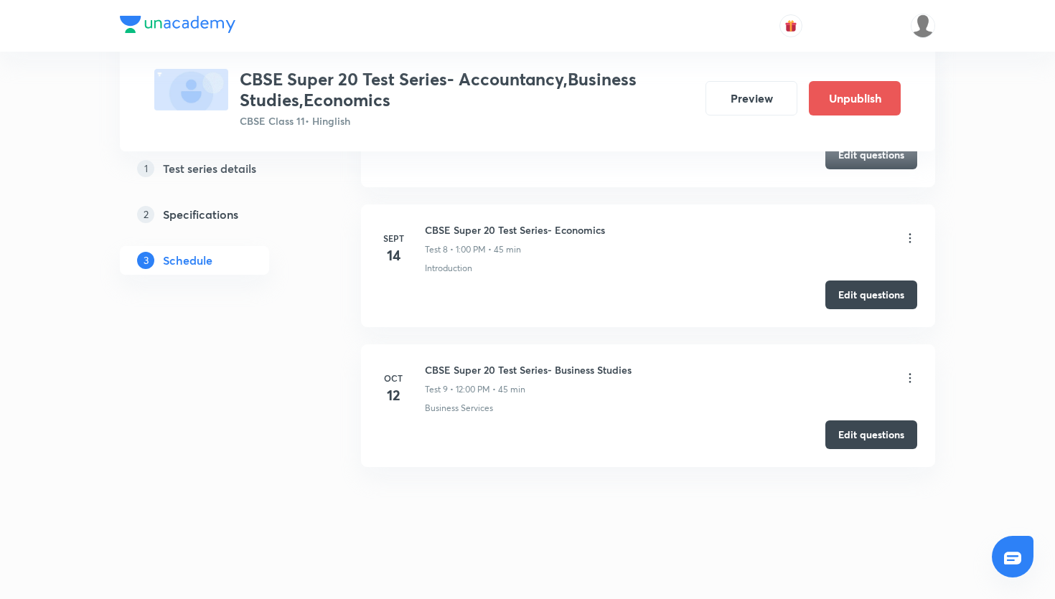
scroll to position [1742, 0]
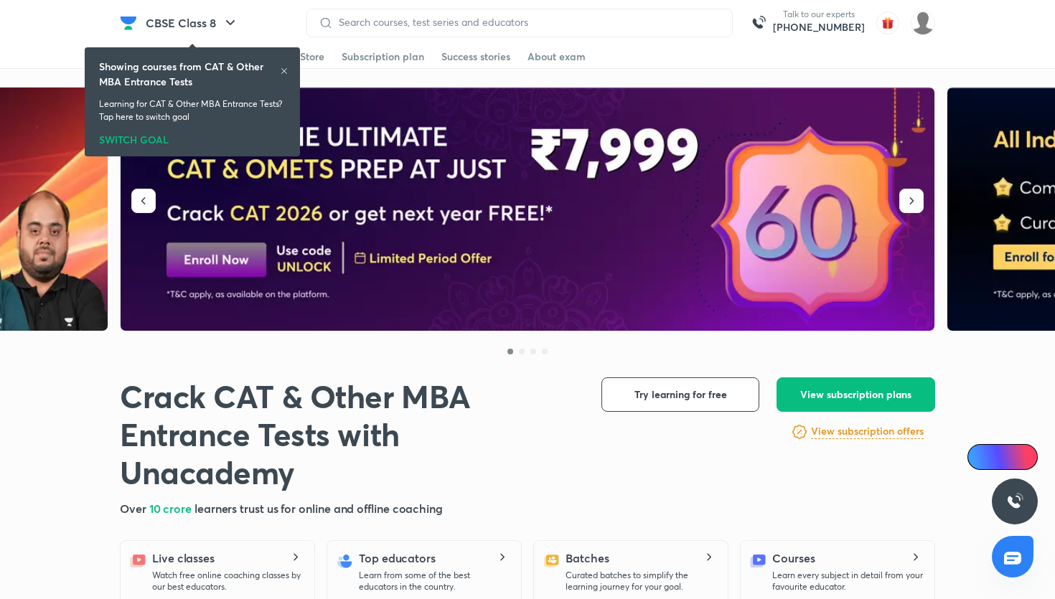
click at [285, 72] on icon at bounding box center [284, 71] width 9 height 9
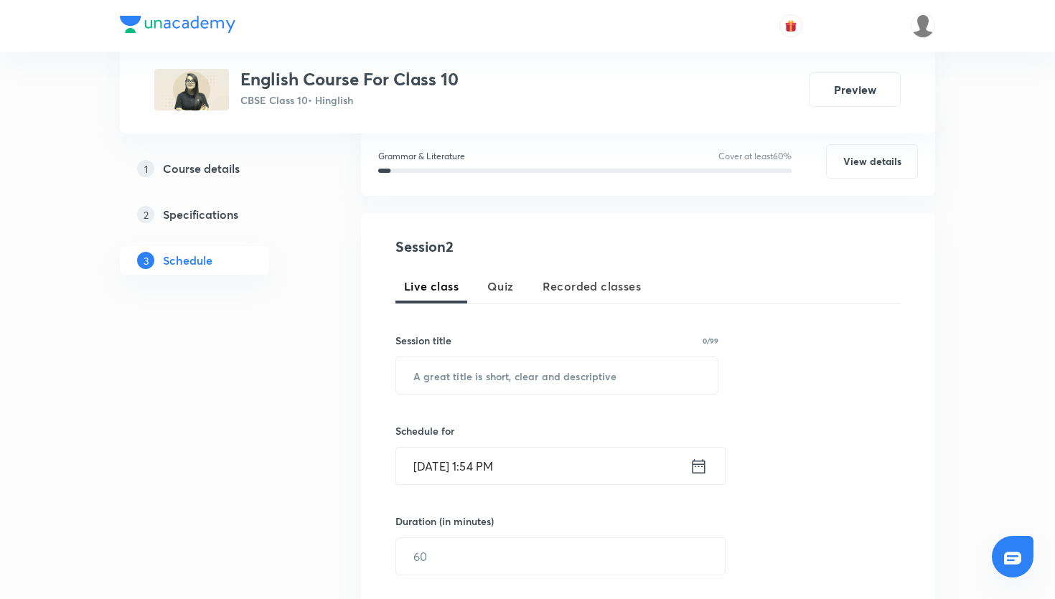
scroll to position [534, 0]
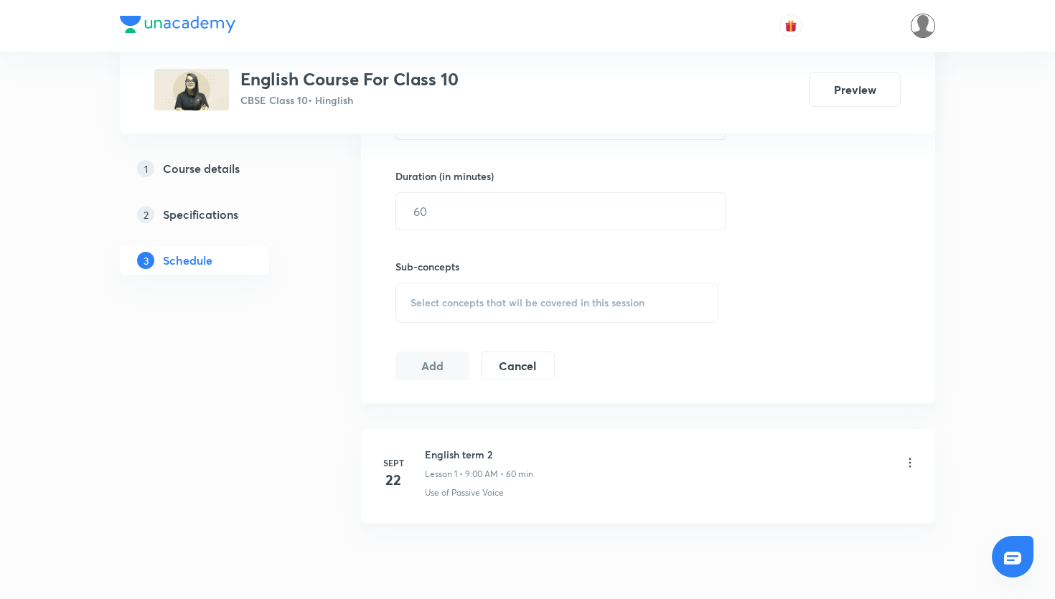
click at [918, 29] on img at bounding box center [923, 26] width 24 height 24
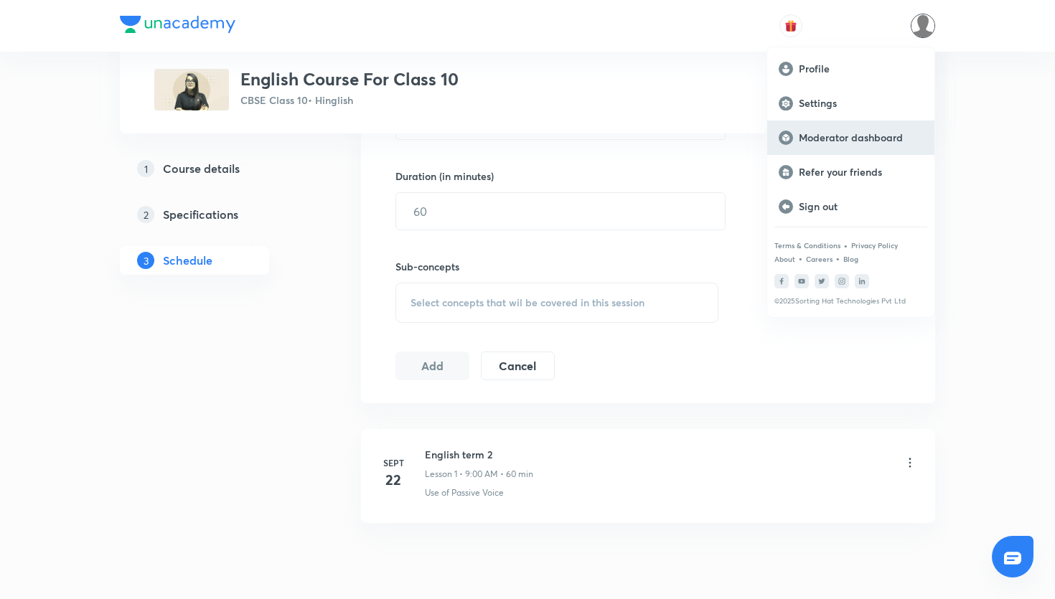
click at [864, 132] on p "Moderator dashboard" at bounding box center [861, 137] width 124 height 13
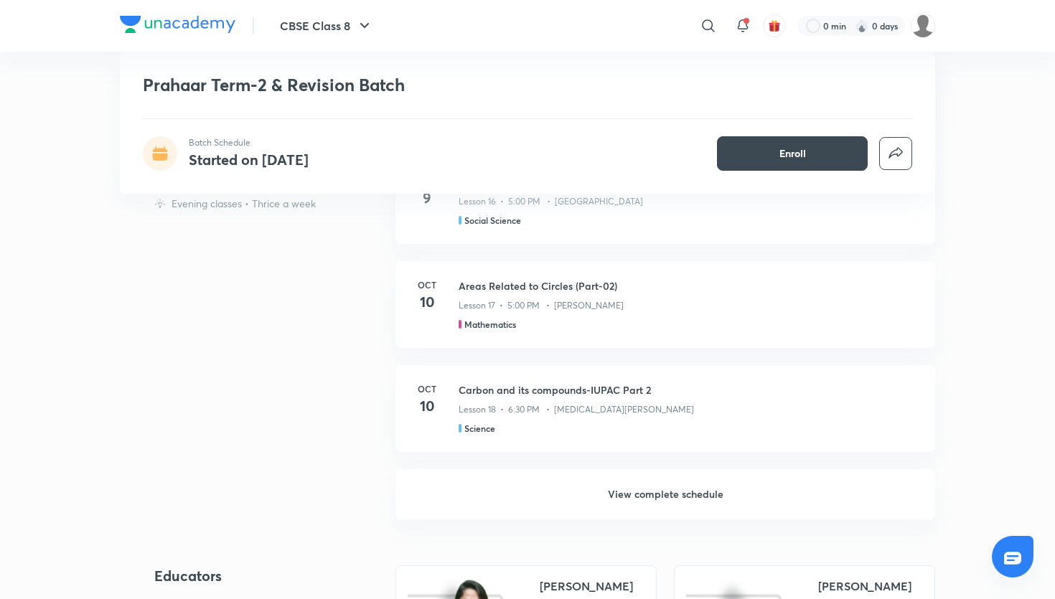
scroll to position [994, 0]
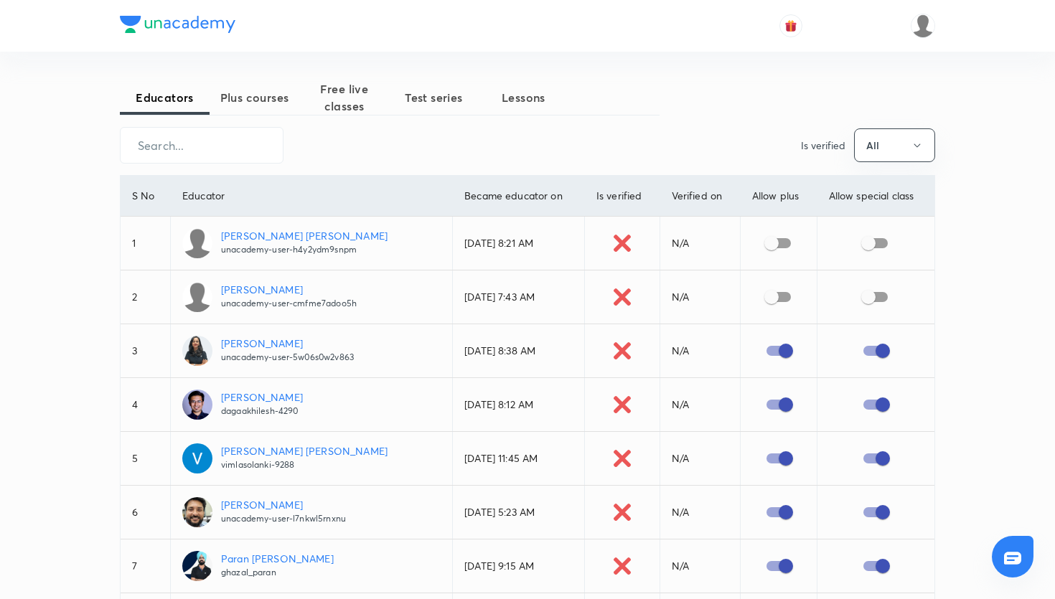
click at [282, 98] on span "Plus courses" at bounding box center [255, 97] width 90 height 17
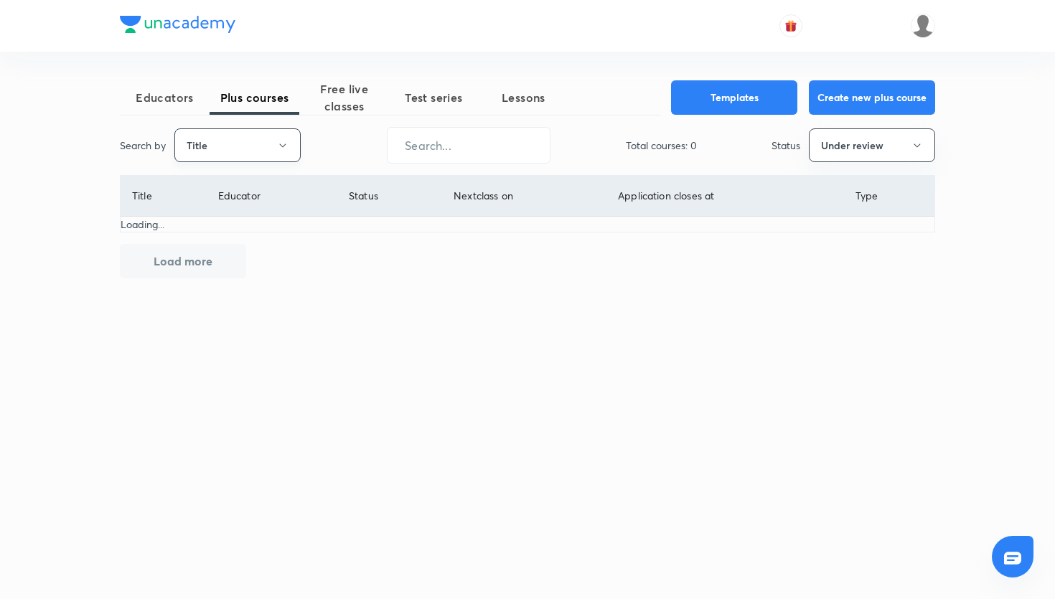
click at [281, 138] on button "Title" at bounding box center [237, 146] width 126 height 34
click at [237, 213] on span "Username" at bounding box center [238, 215] width 108 height 15
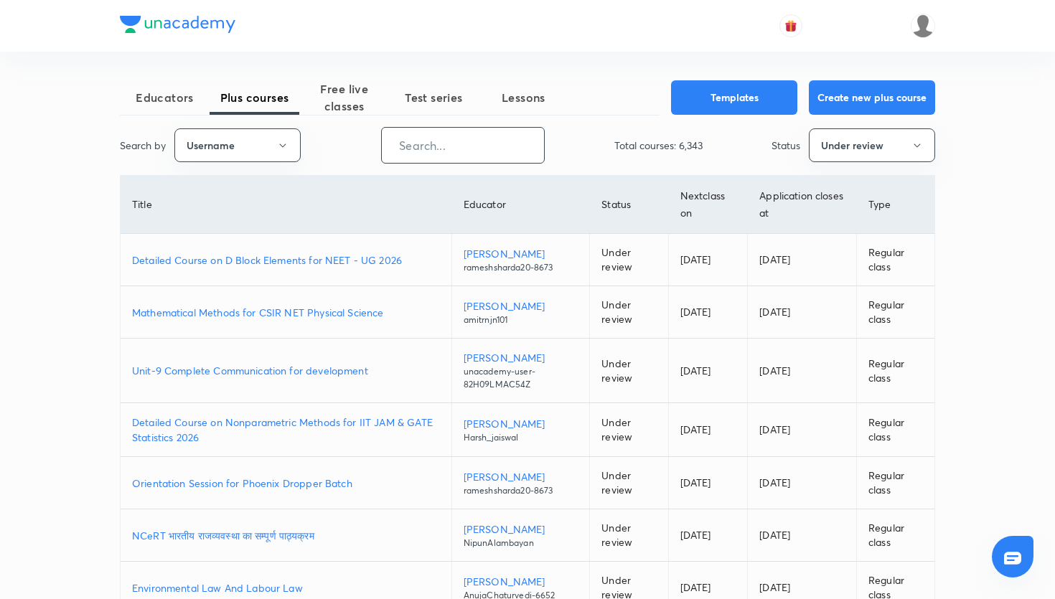
click at [463, 149] on input "text" at bounding box center [463, 145] width 162 height 37
paste input "unacademy-user-C3F8V4N5ATW5"
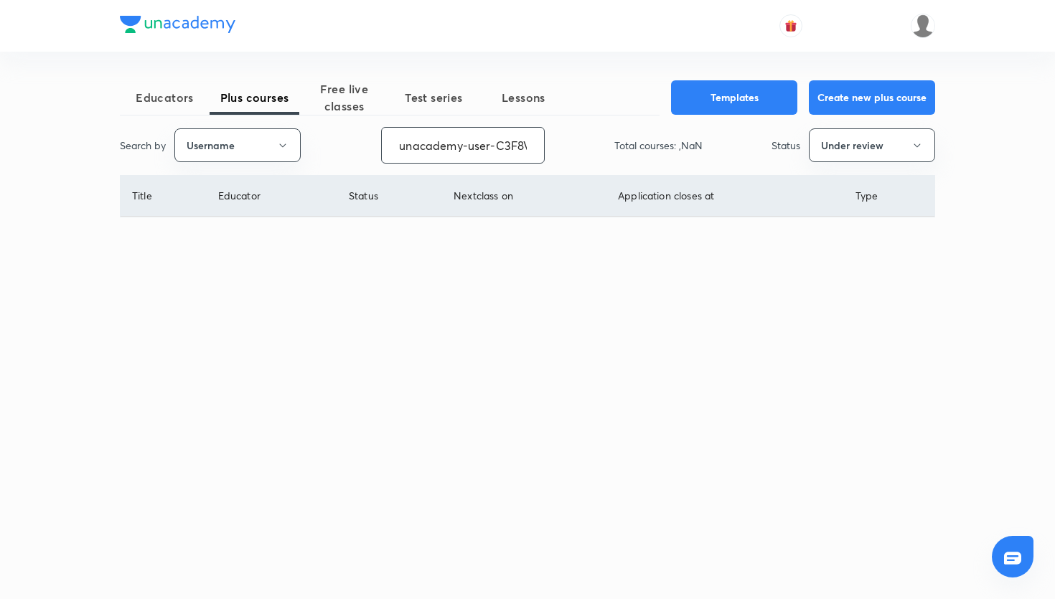
scroll to position [0, 60]
type input "unacademy-user-C3F8V4N5ATW5"
click at [873, 152] on button "Under review" at bounding box center [872, 146] width 126 height 34
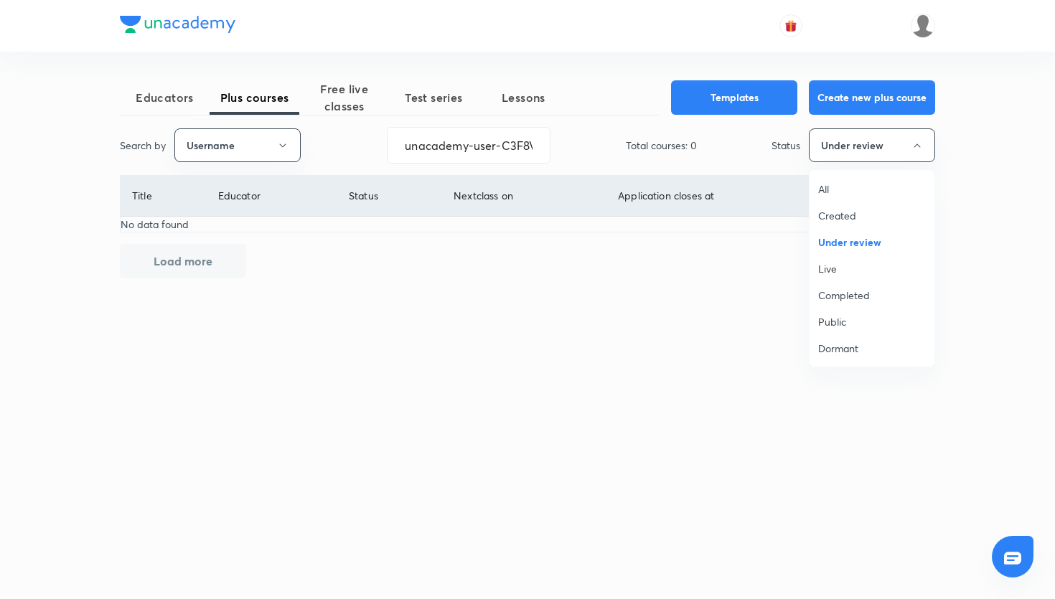
click at [849, 269] on span "Live" at bounding box center [872, 268] width 108 height 15
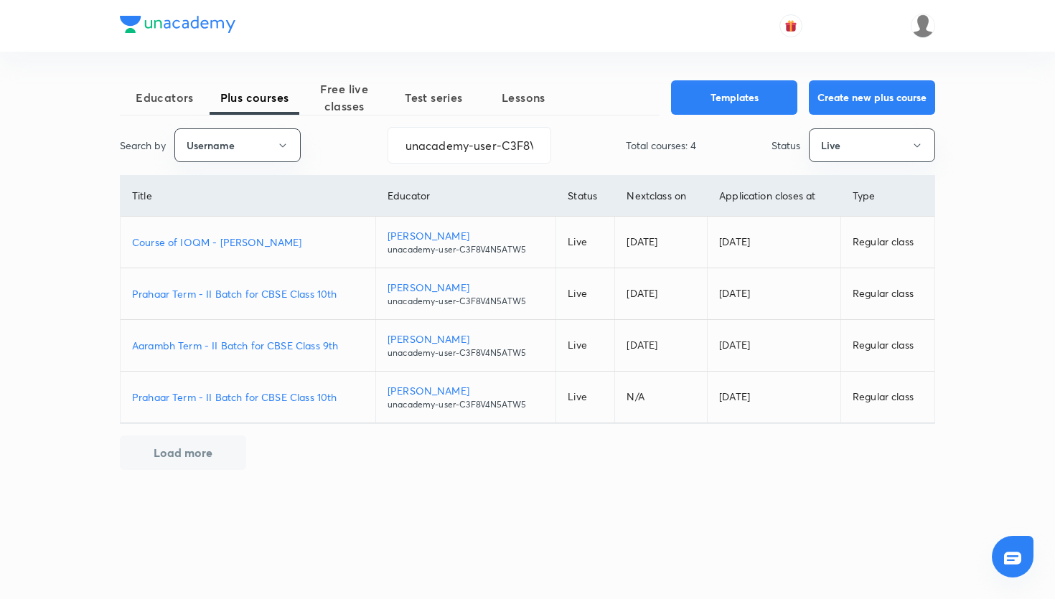
click at [284, 401] on p "Prahaar Term - II Batch for CBSE Class 10th" at bounding box center [248, 397] width 232 height 15
click at [264, 293] on p "Prahaar Term - II Batch for CBSE Class 10th" at bounding box center [248, 293] width 232 height 15
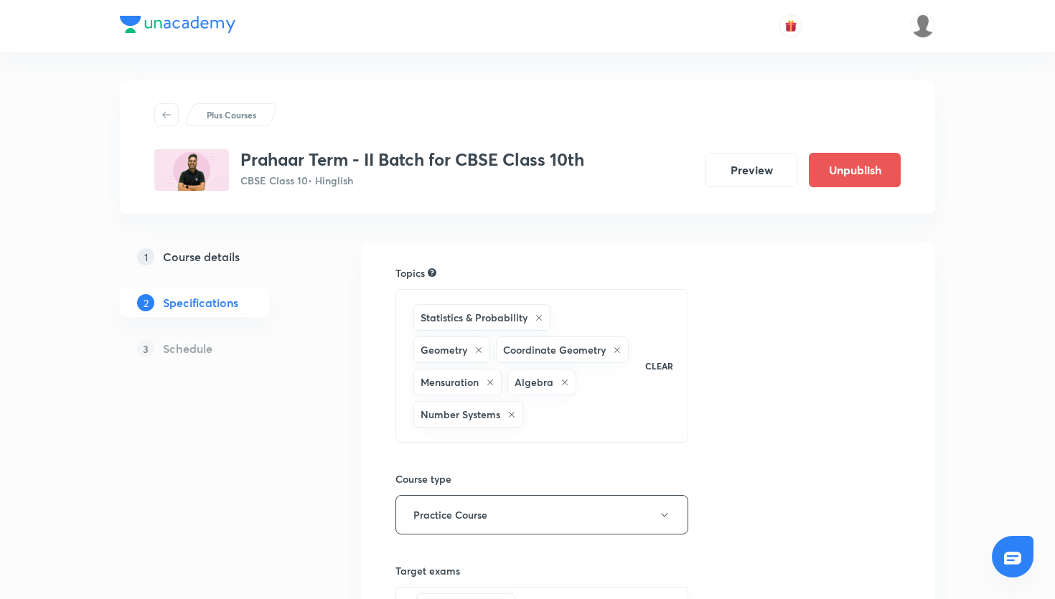
scroll to position [327, 0]
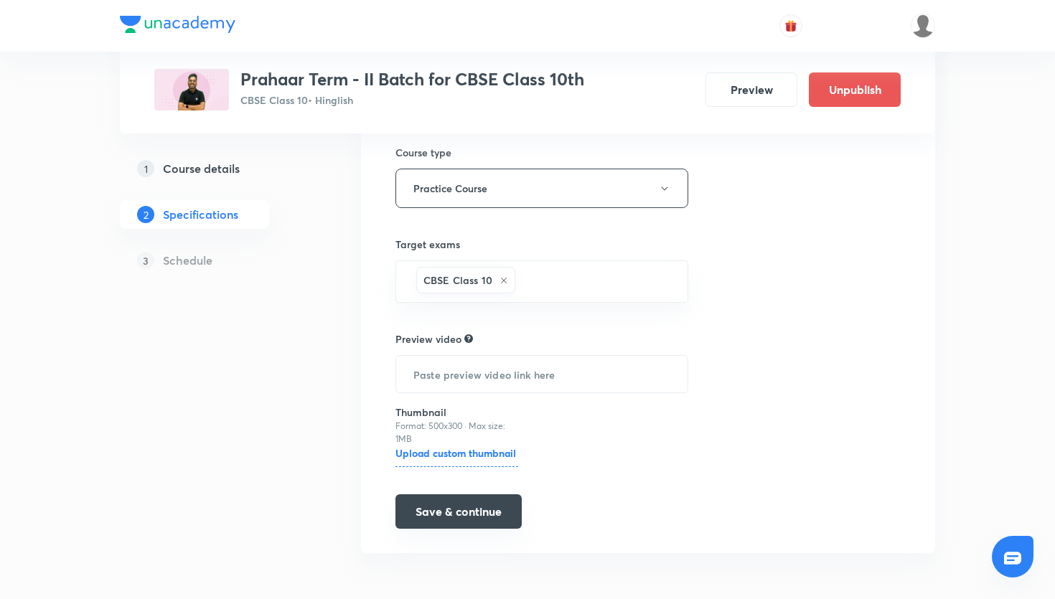
click at [458, 521] on button "Save & continue" at bounding box center [459, 512] width 126 height 34
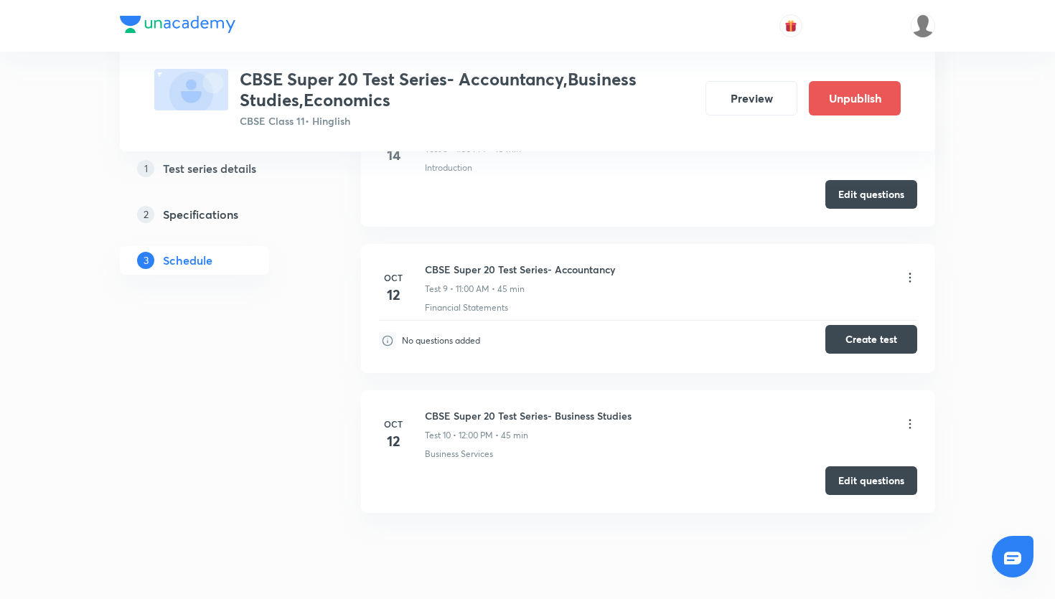
click at [832, 343] on button "Create test" at bounding box center [872, 339] width 92 height 29
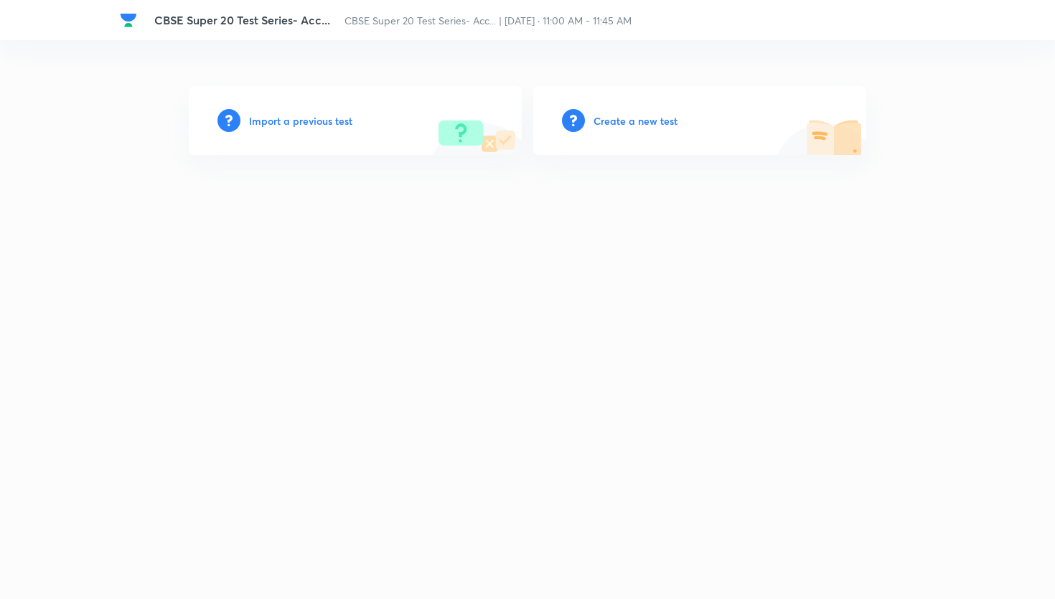
click at [646, 126] on h6 "Create a new test" at bounding box center [636, 120] width 84 height 15
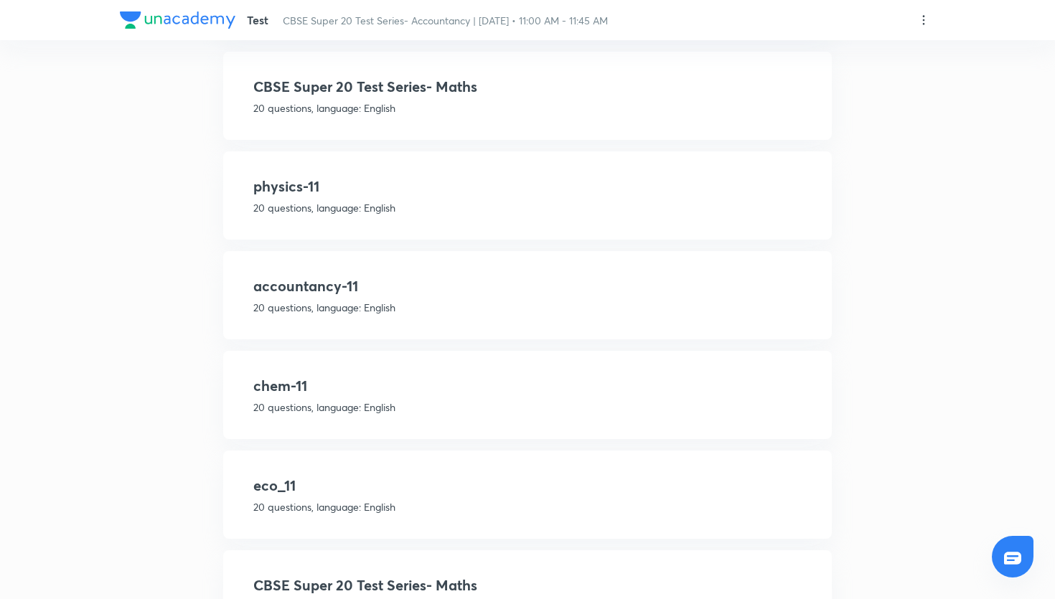
click at [439, 285] on h4 "accountancy-11" at bounding box center [527, 287] width 548 height 22
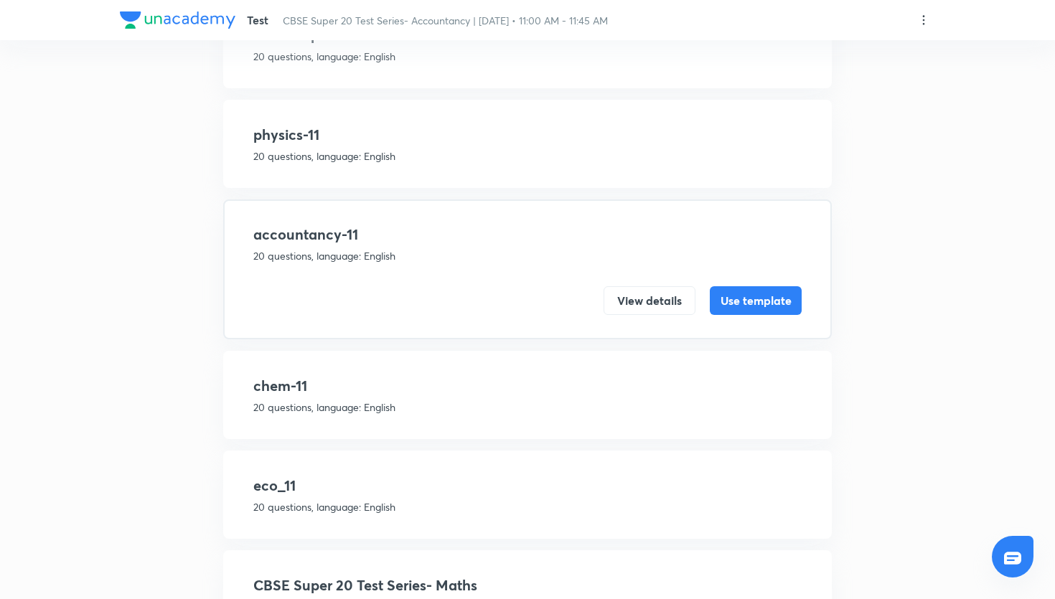
scroll to position [894, 0]
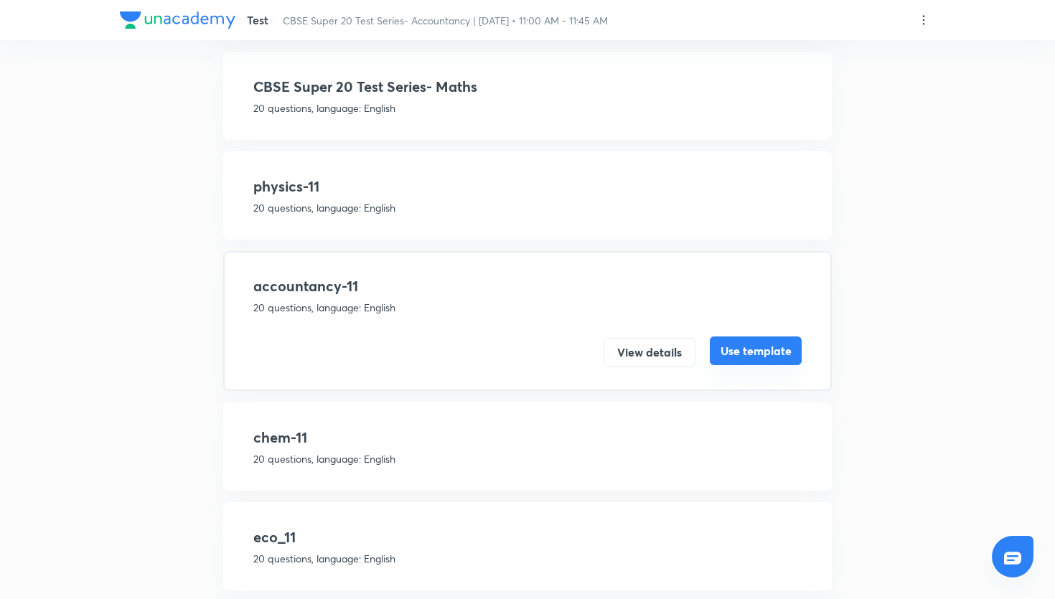
click at [773, 341] on button "Use template" at bounding box center [756, 351] width 92 height 29
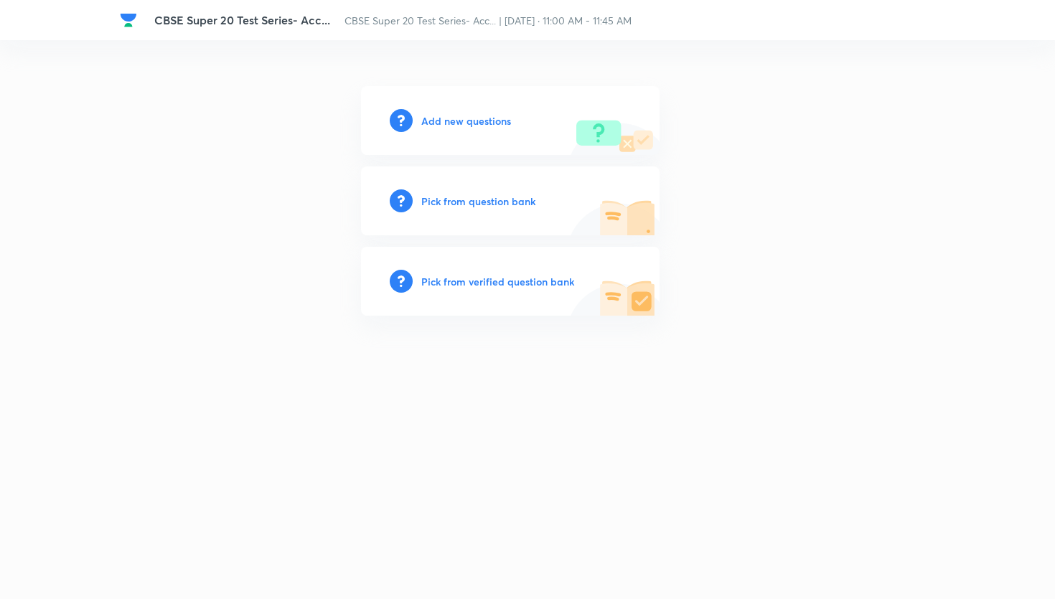
click at [489, 200] on h6 "Pick from question bank" at bounding box center [478, 201] width 114 height 15
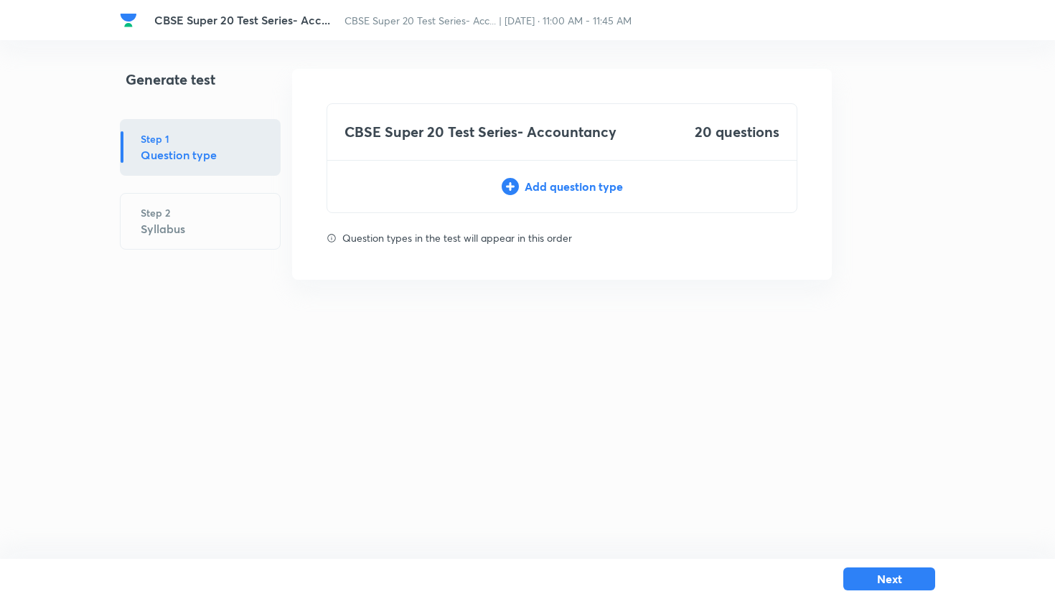
click at [517, 194] on icon at bounding box center [510, 186] width 17 height 17
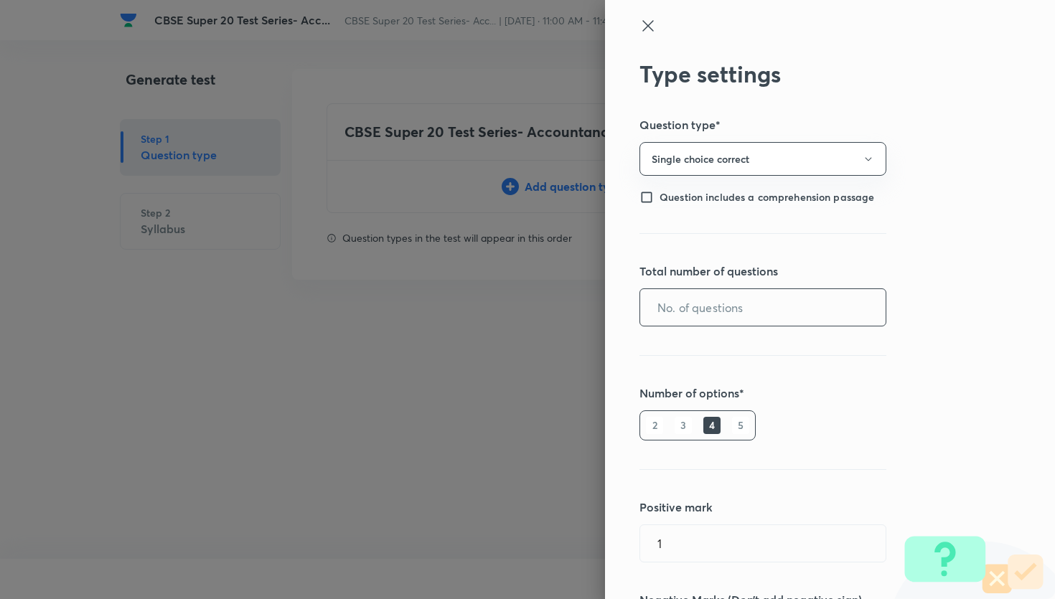
click at [734, 304] on input "text" at bounding box center [763, 307] width 246 height 37
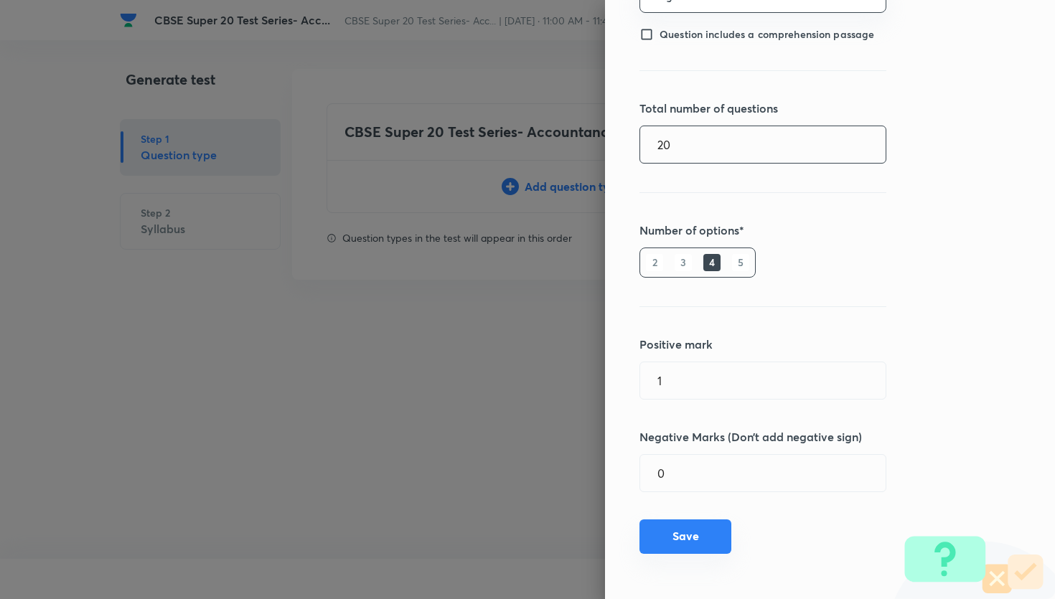
type input "20"
click at [687, 530] on button "Save" at bounding box center [686, 537] width 92 height 34
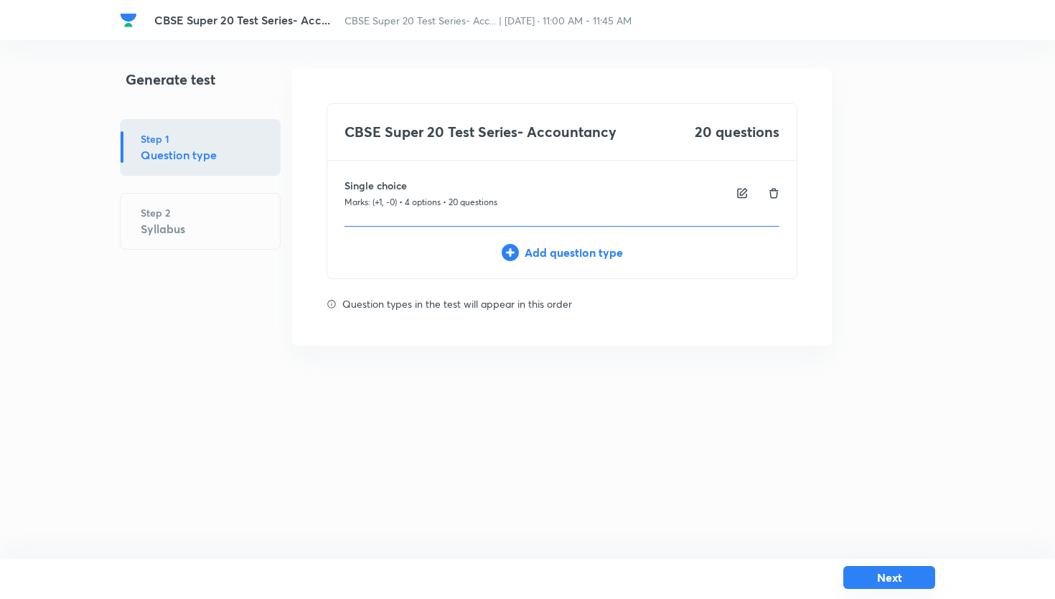
click at [872, 582] on button "Next" at bounding box center [890, 577] width 92 height 23
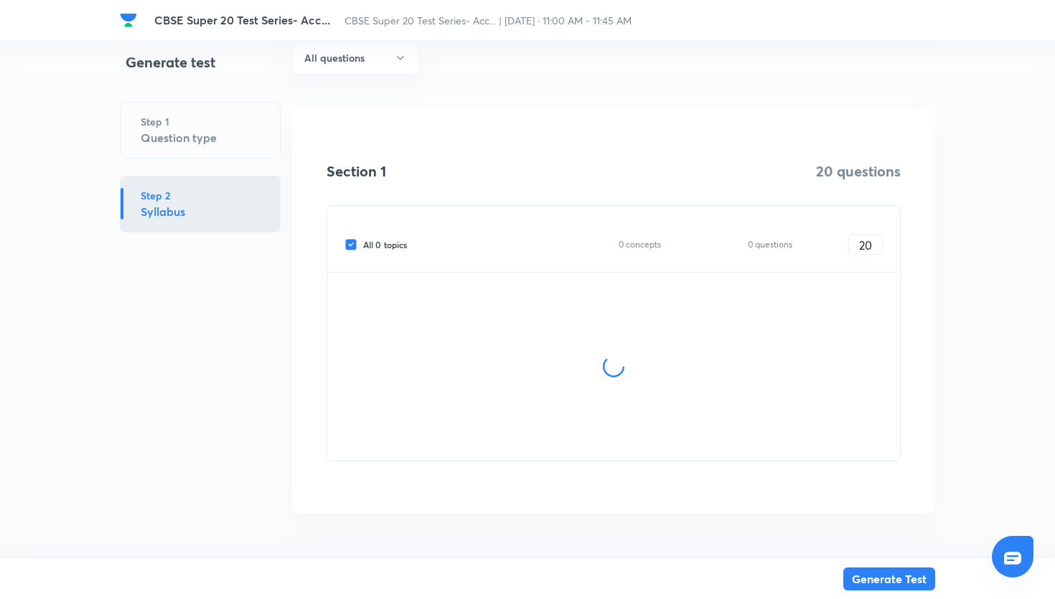
scroll to position [118, 0]
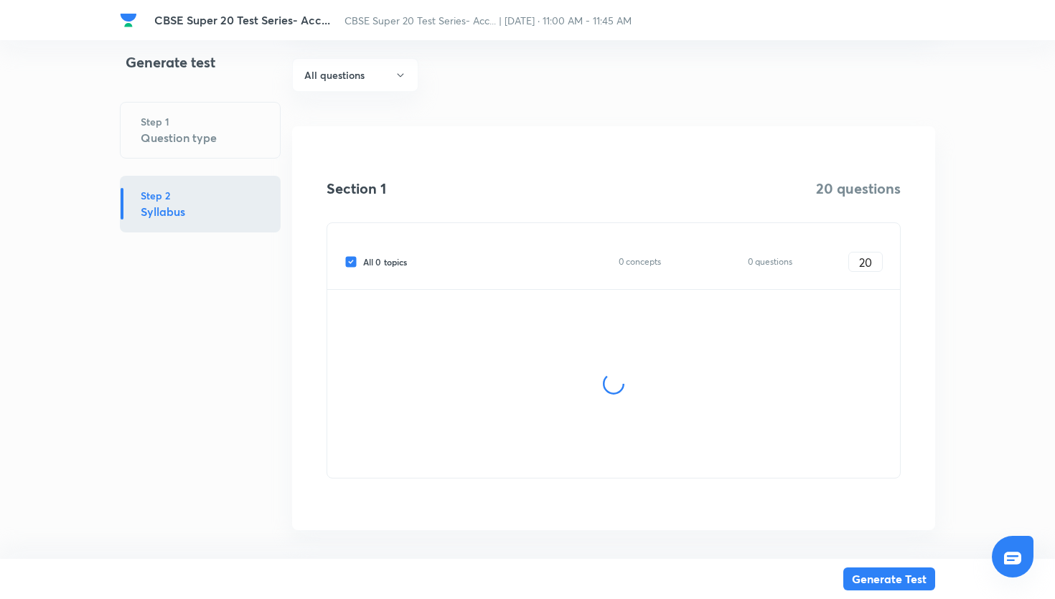
click at [351, 241] on h4 at bounding box center [614, 241] width 538 height 0
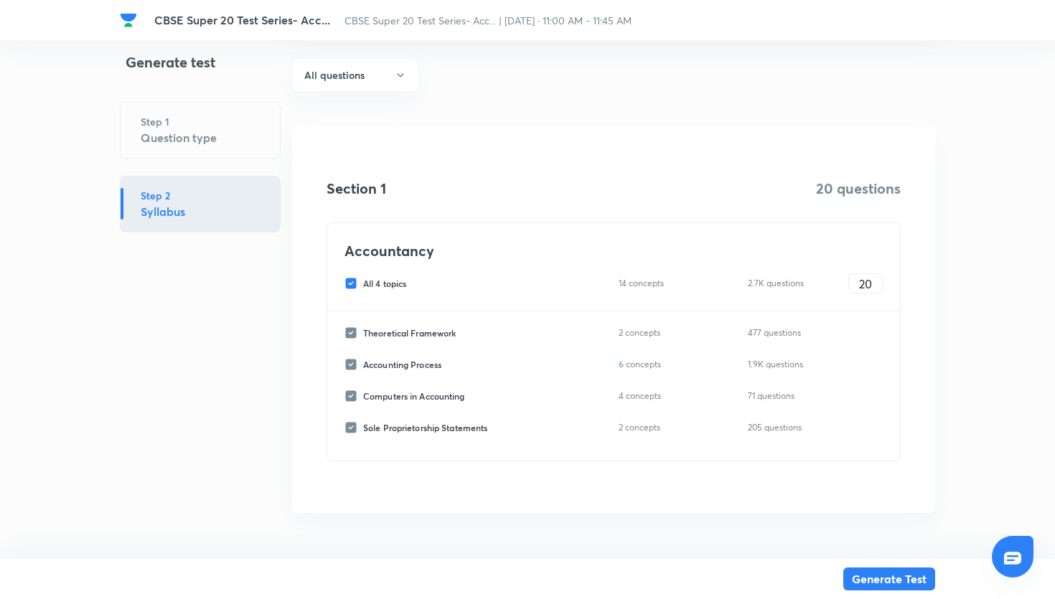
click at [349, 276] on div "All 4 topics 14 concepts 2.7K questions 20 ​" at bounding box center [614, 284] width 538 height 20
click at [351, 283] on input "All 4 topics" at bounding box center [354, 283] width 19 height 13
checkbox input "false"
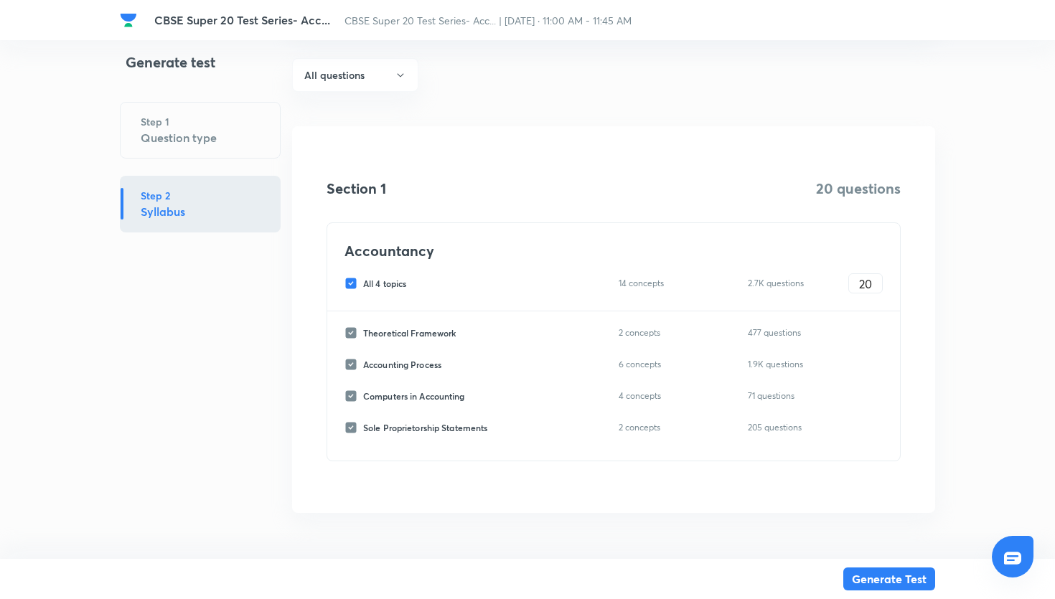
checkbox input "false"
click at [350, 361] on input "Accounting Process" at bounding box center [354, 364] width 19 height 13
checkbox input "true"
type input "0"
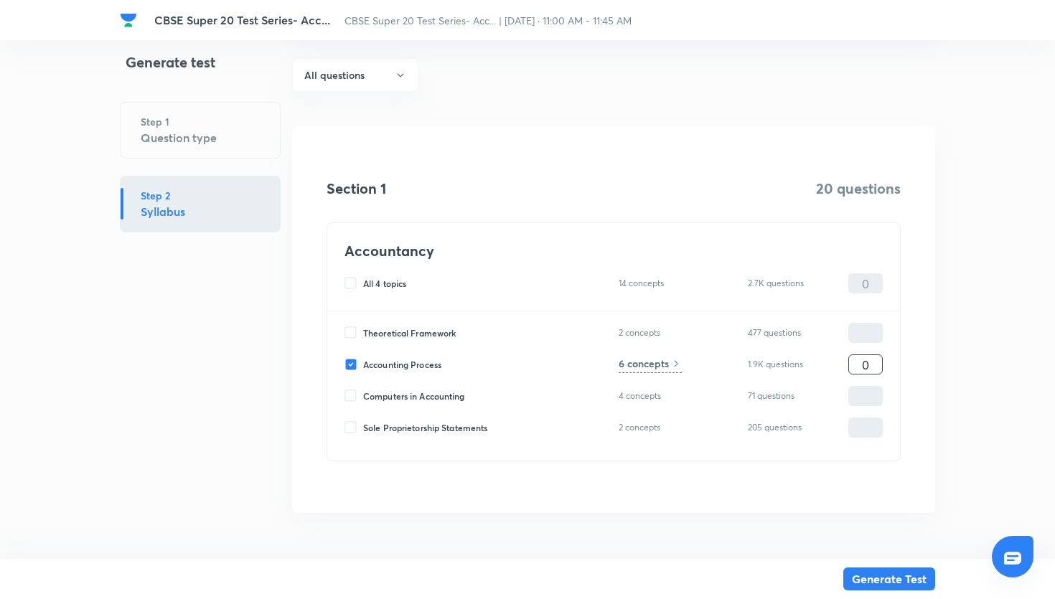
click at [859, 369] on input "0" at bounding box center [865, 364] width 33 height 25
type input "20"
click at [672, 363] on icon at bounding box center [676, 363] width 11 height 11
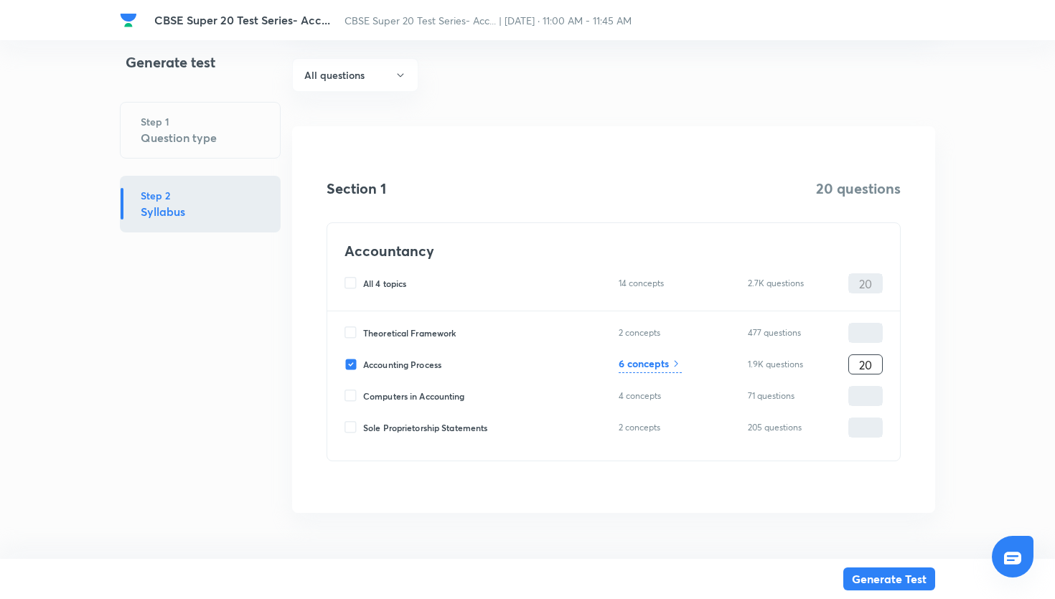
scroll to position [0, 0]
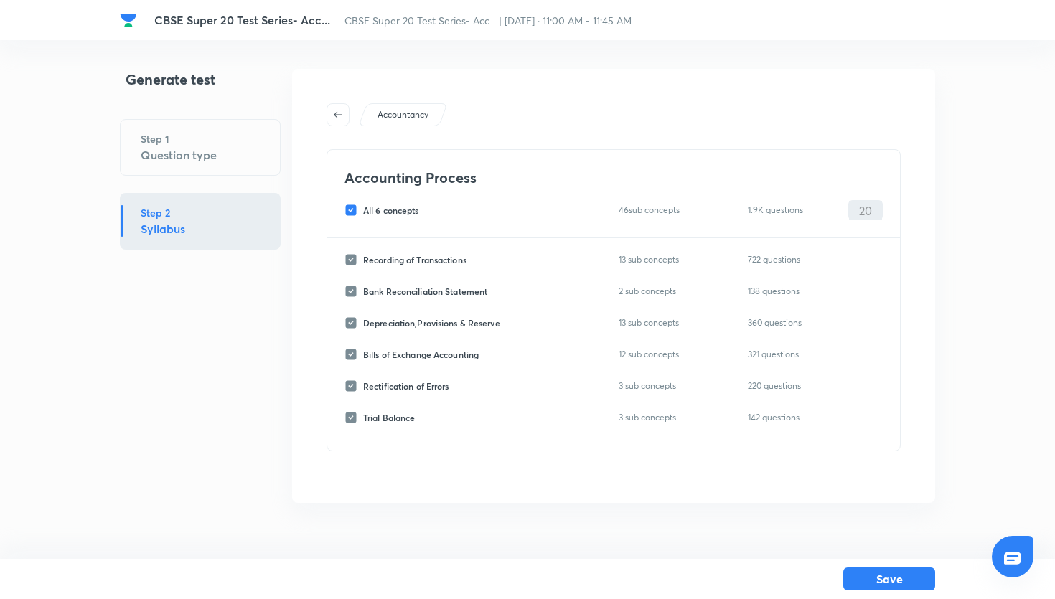
click at [354, 213] on input "All 6 concepts" at bounding box center [354, 210] width 19 height 13
checkbox input "false"
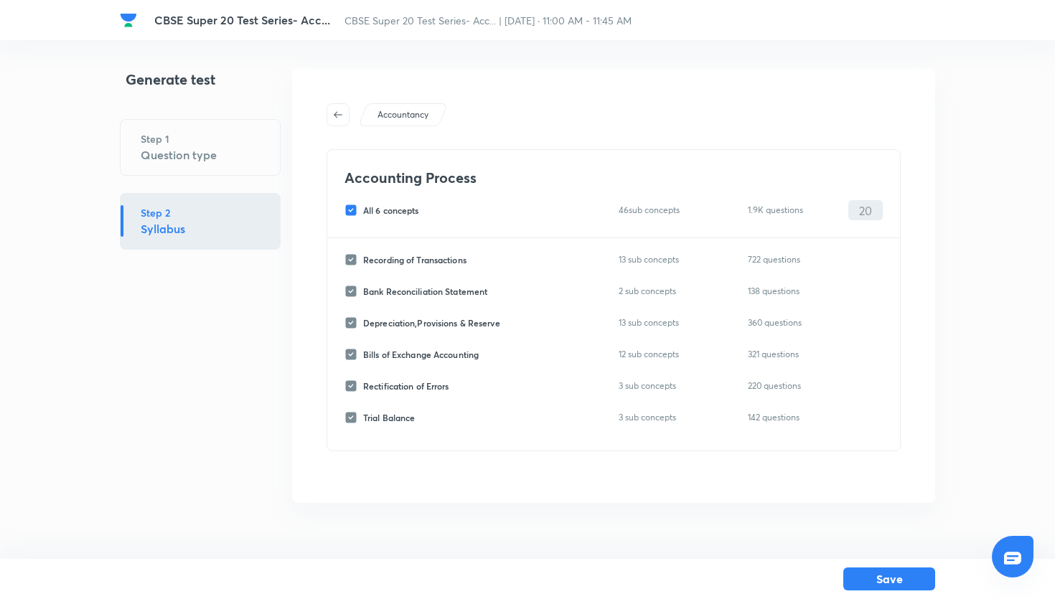
checkbox input "false"
click at [349, 381] on input "Rectification of Errors" at bounding box center [354, 386] width 19 height 13
checkbox input "true"
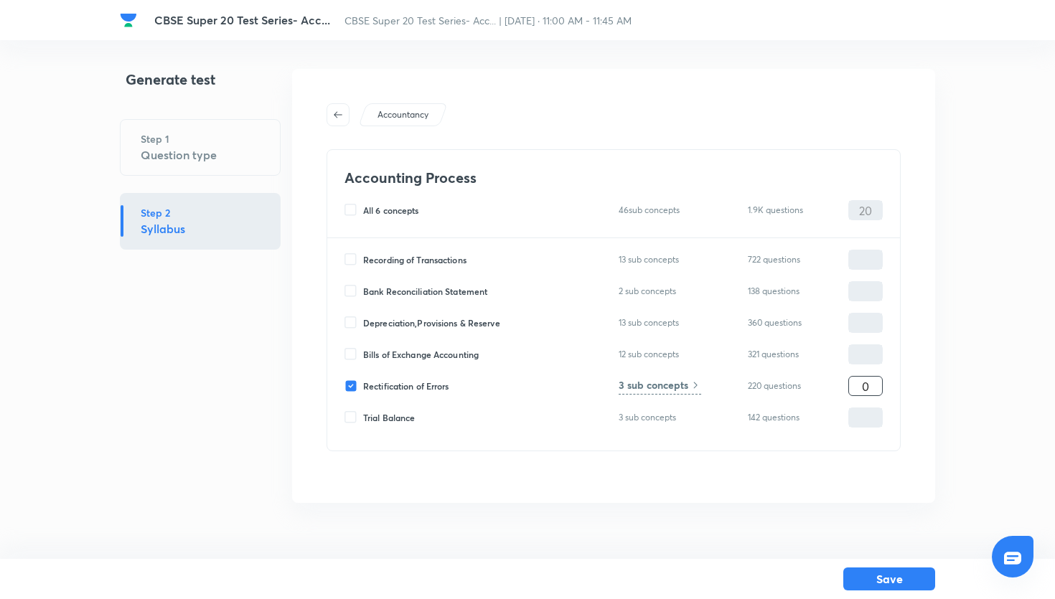
click at [858, 383] on input "0" at bounding box center [865, 386] width 33 height 25
type input "20"
click at [905, 573] on button "Save" at bounding box center [890, 577] width 92 height 23
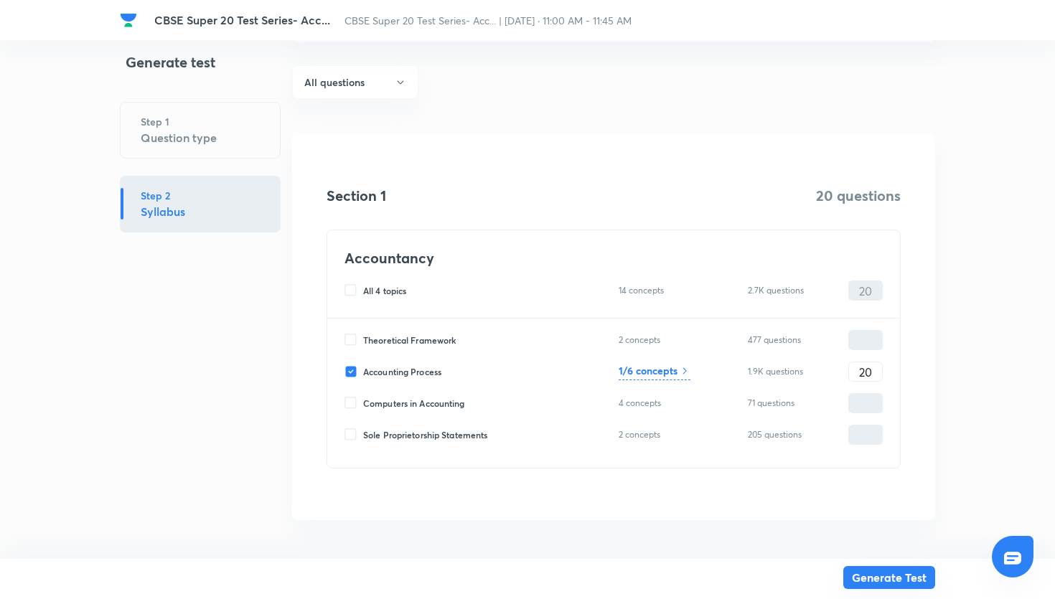
scroll to position [118, 0]
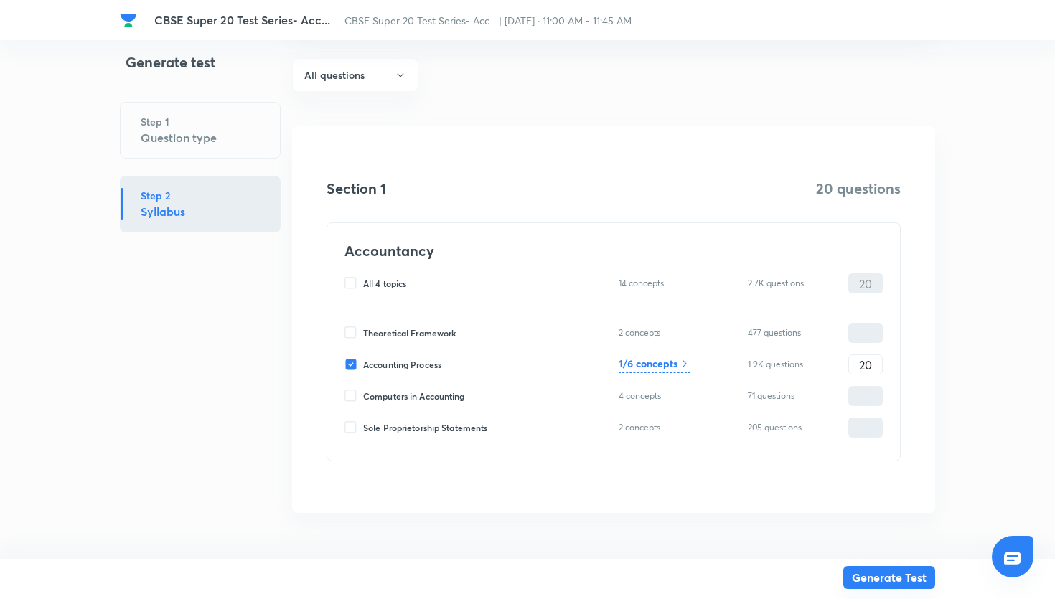
click at [877, 578] on button "Generate Test" at bounding box center [890, 577] width 92 height 23
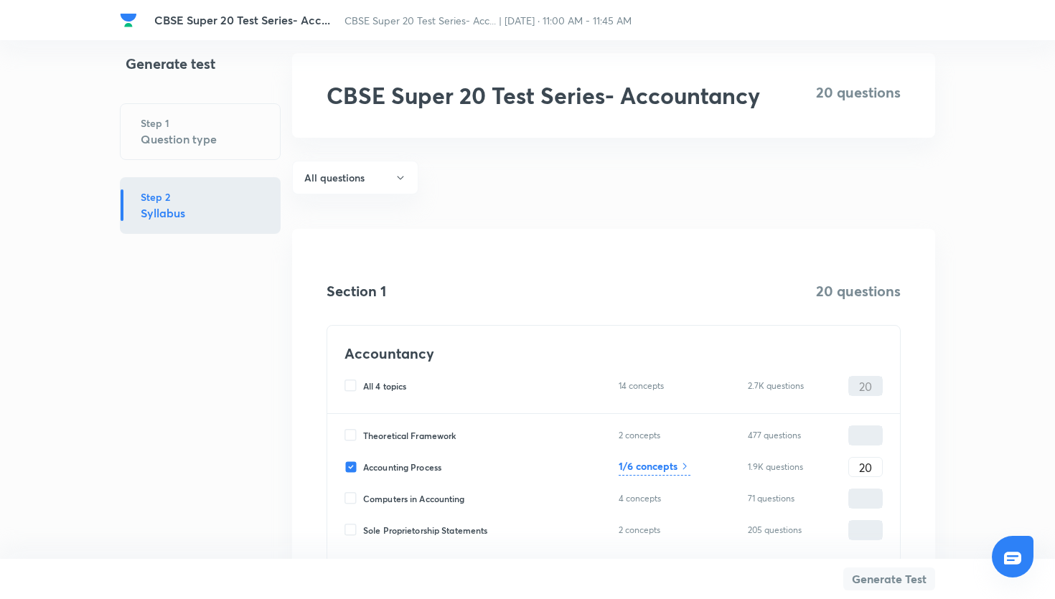
scroll to position [0, 0]
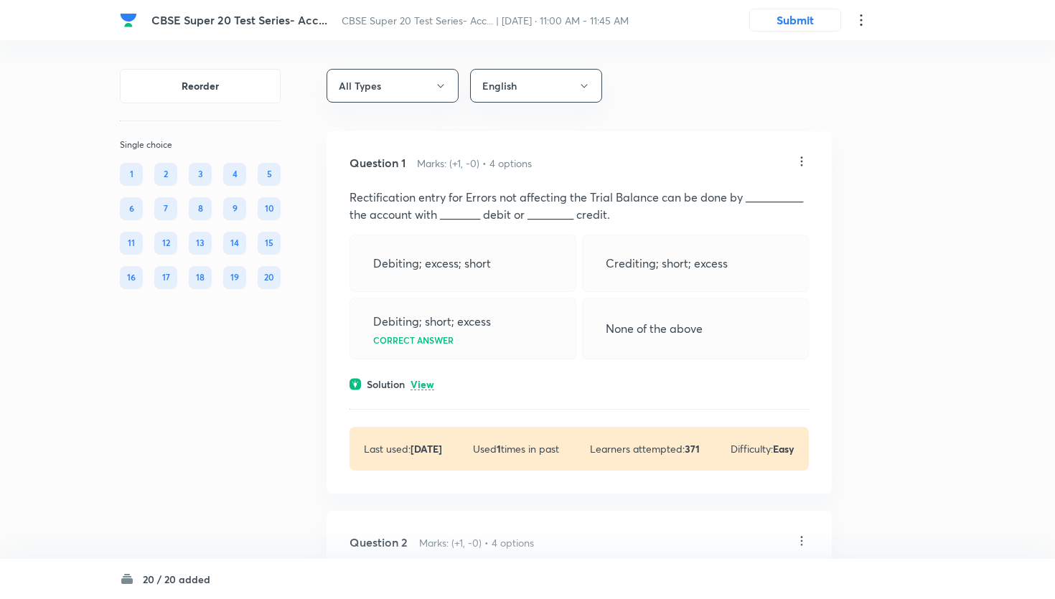
click at [795, 24] on button "Submit" at bounding box center [796, 18] width 92 height 23
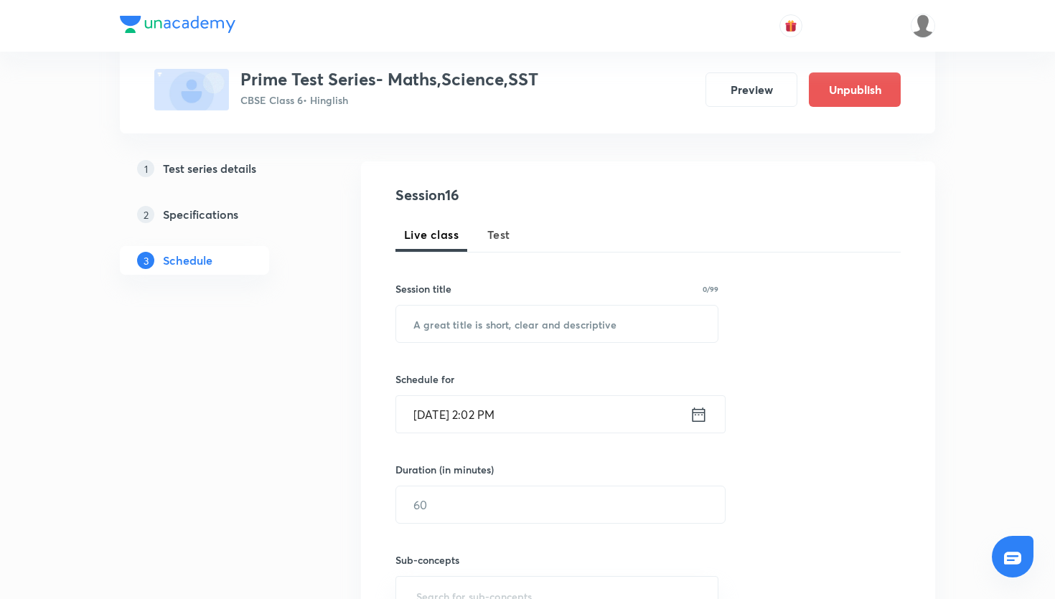
scroll to position [108, 0]
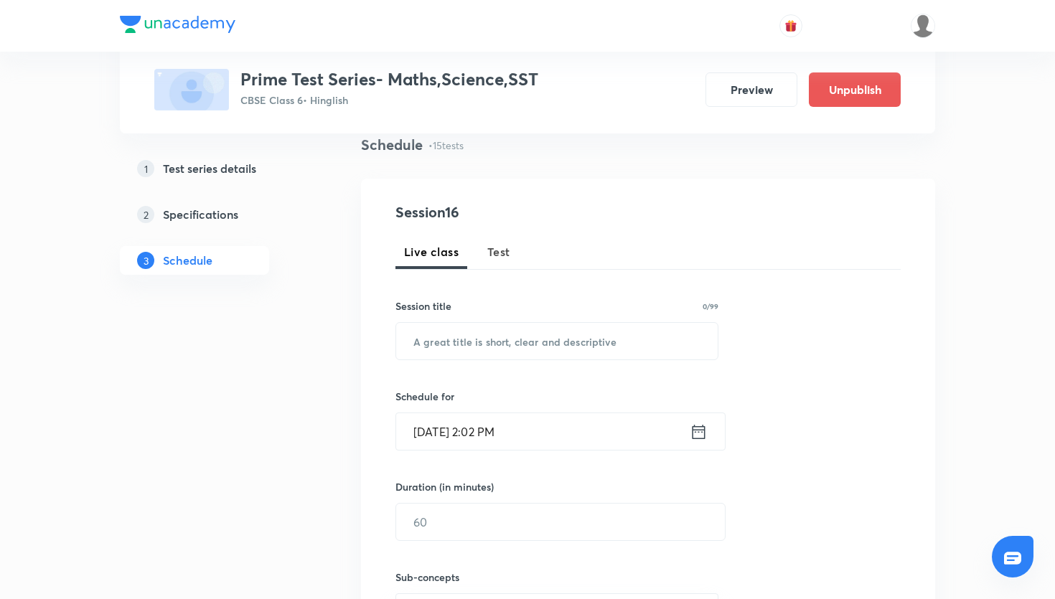
click at [500, 246] on span "Test" at bounding box center [498, 251] width 23 height 17
click at [496, 332] on input "text" at bounding box center [557, 341] width 322 height 37
paste input "Prime Test Series- Maths"
type input "Prime Test Series- Maths"
click at [695, 437] on icon at bounding box center [699, 432] width 18 height 20
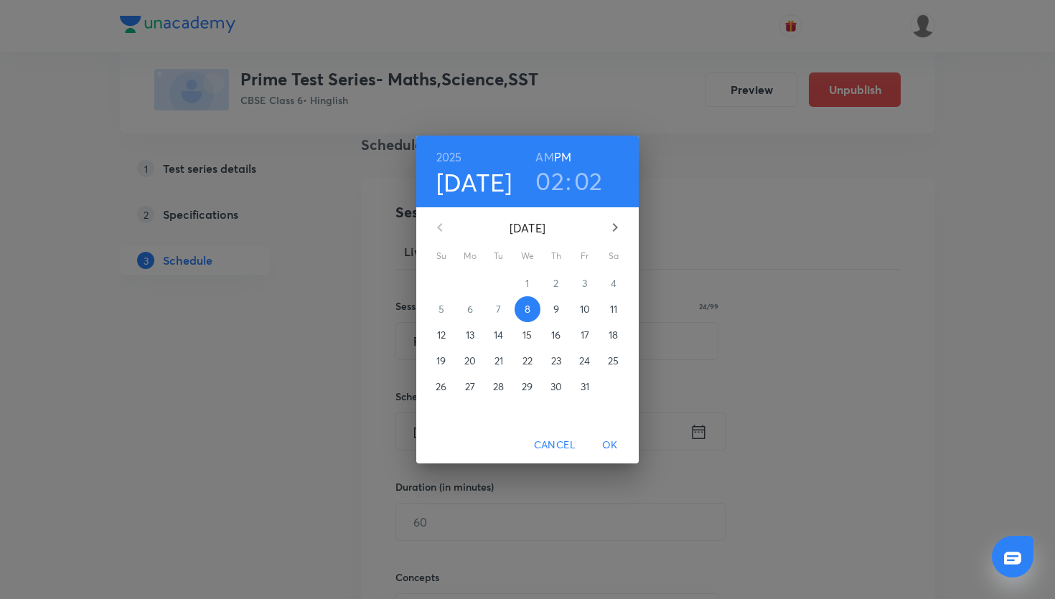
click at [442, 330] on p "12" at bounding box center [441, 335] width 9 height 14
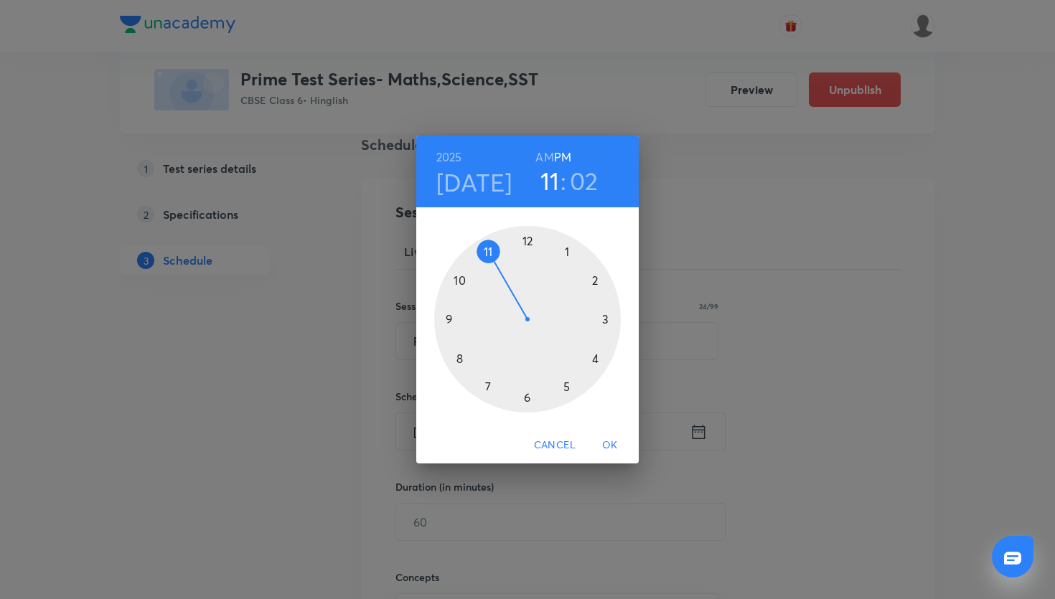
click at [493, 251] on div at bounding box center [527, 319] width 187 height 187
click at [527, 243] on div at bounding box center [527, 319] width 187 height 187
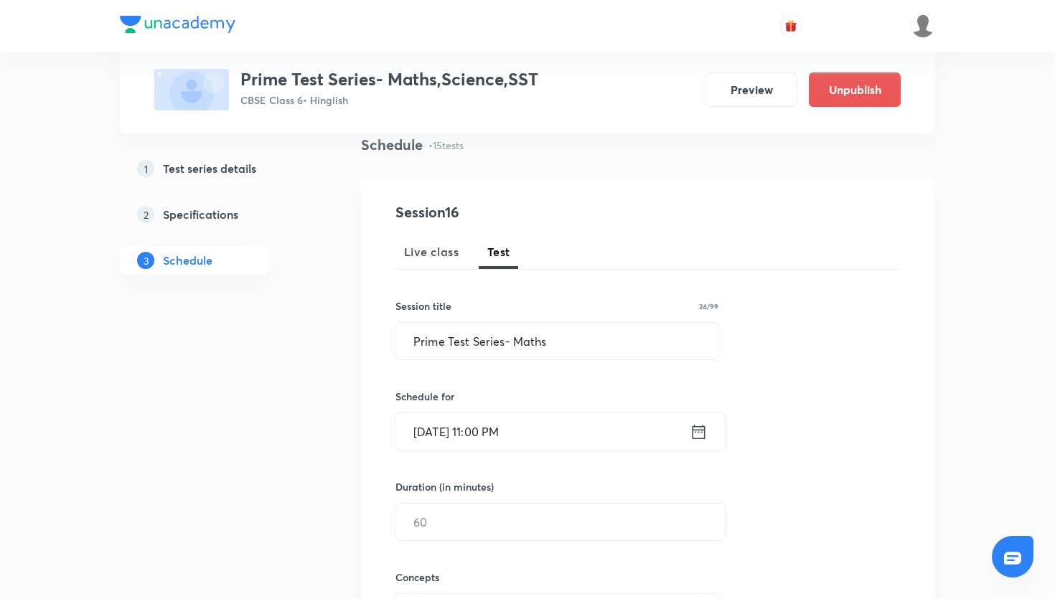
click at [694, 432] on icon at bounding box center [699, 432] width 18 height 20
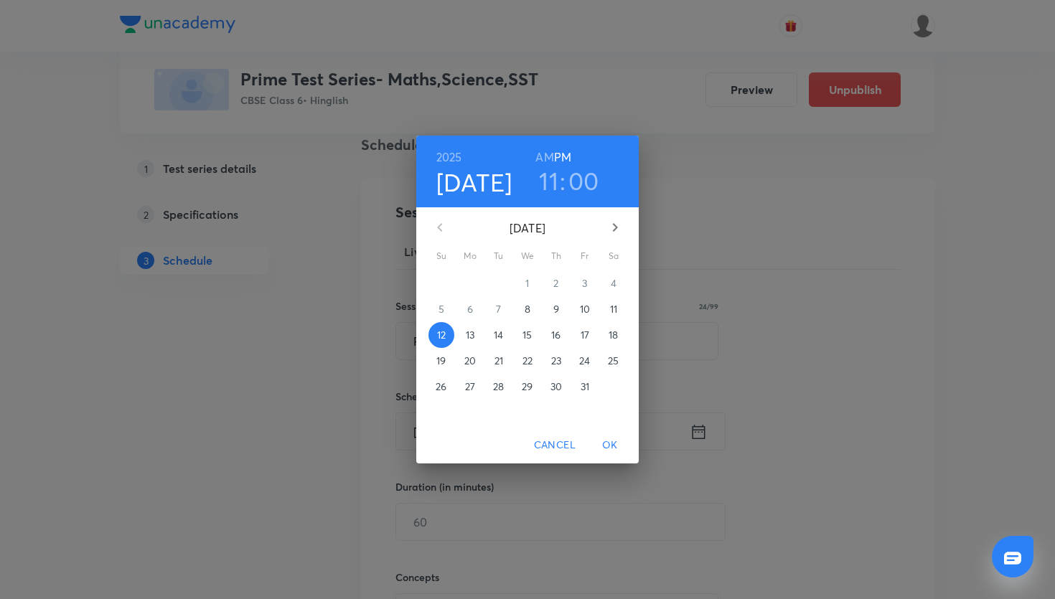
click at [549, 150] on h6 "AM" at bounding box center [545, 157] width 18 height 20
click at [612, 449] on span "OK" at bounding box center [610, 445] width 34 height 18
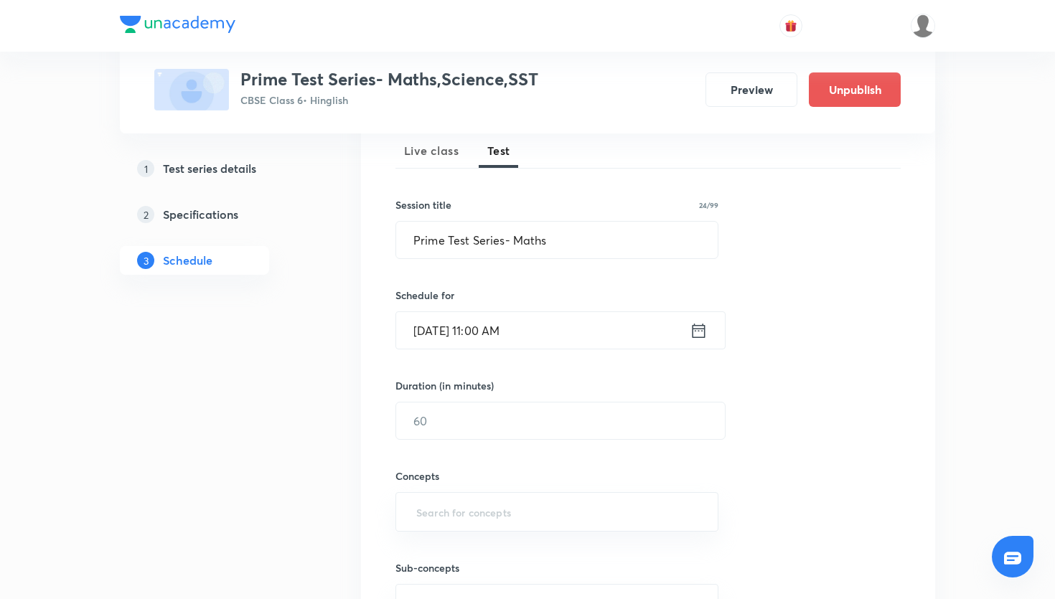
scroll to position [240, 0]
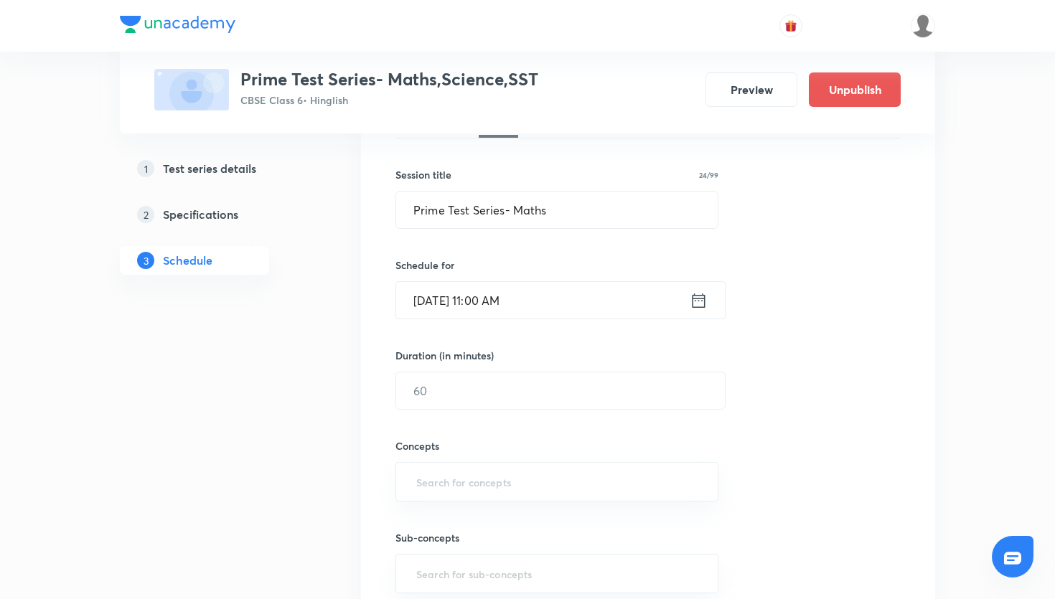
click at [570, 413] on div "Concepts ​" at bounding box center [557, 456] width 323 height 92
click at [566, 388] on input "text" at bounding box center [560, 391] width 329 height 37
type input "45"
click at [513, 513] on div "Sub-concepts ​" at bounding box center [557, 548] width 323 height 92
click at [513, 490] on input "text" at bounding box center [557, 482] width 287 height 27
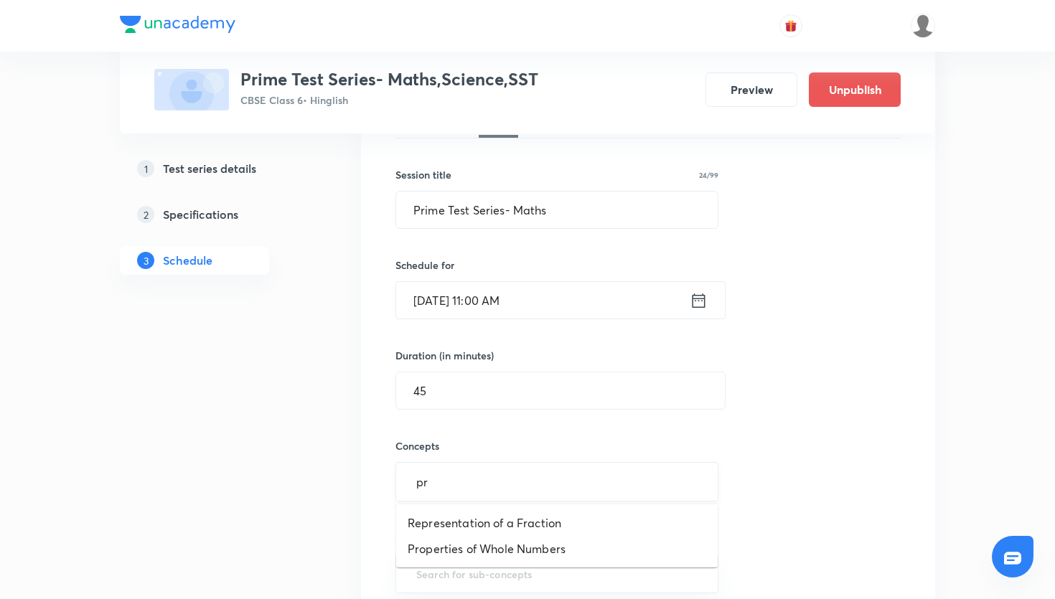
type input "p"
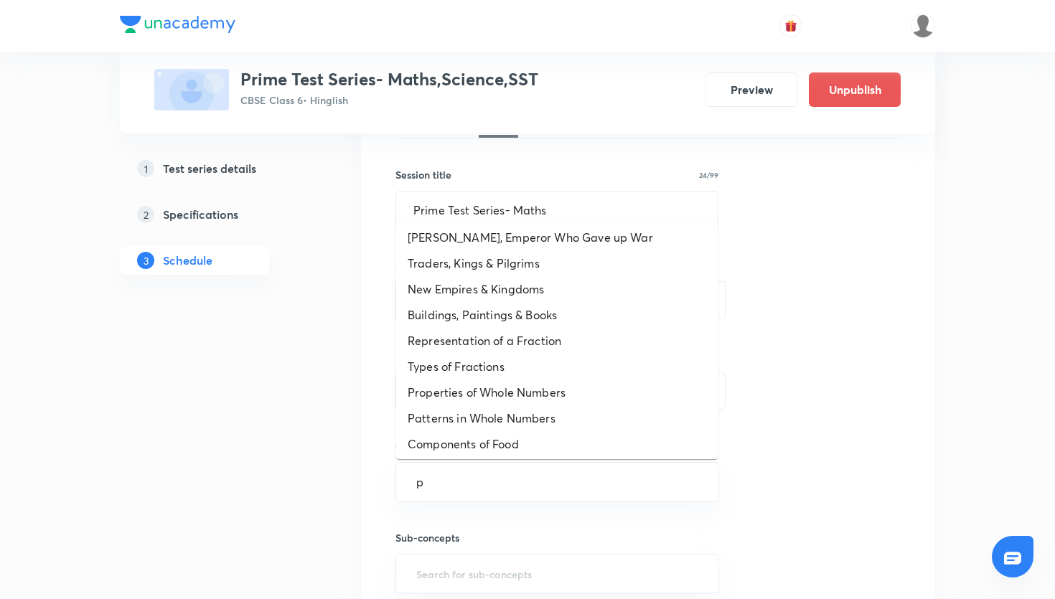
scroll to position [0, 0]
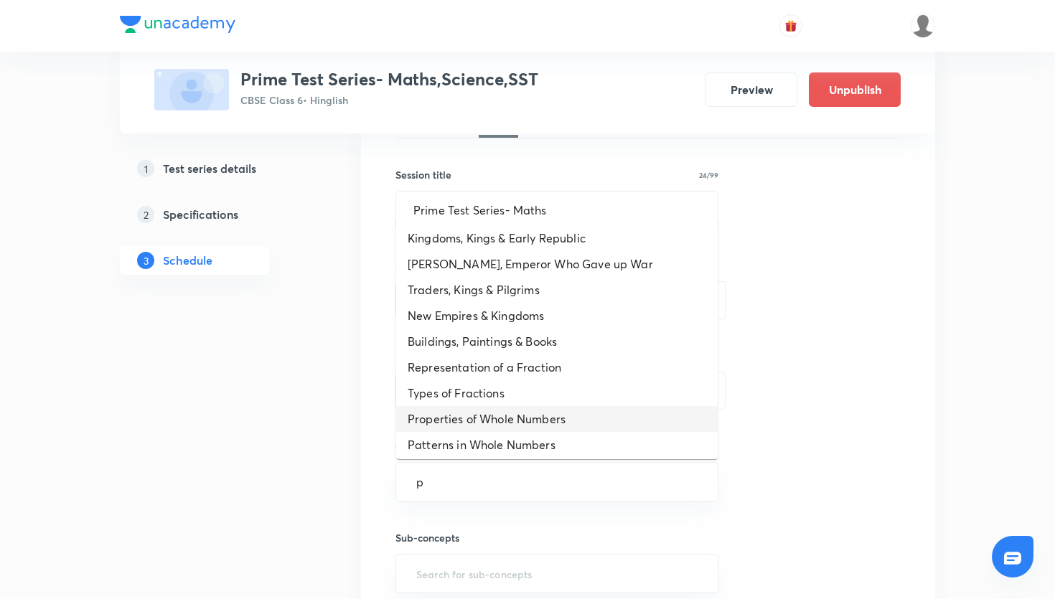
click at [560, 416] on li "Properties of Whole Numbers" at bounding box center [557, 419] width 322 height 26
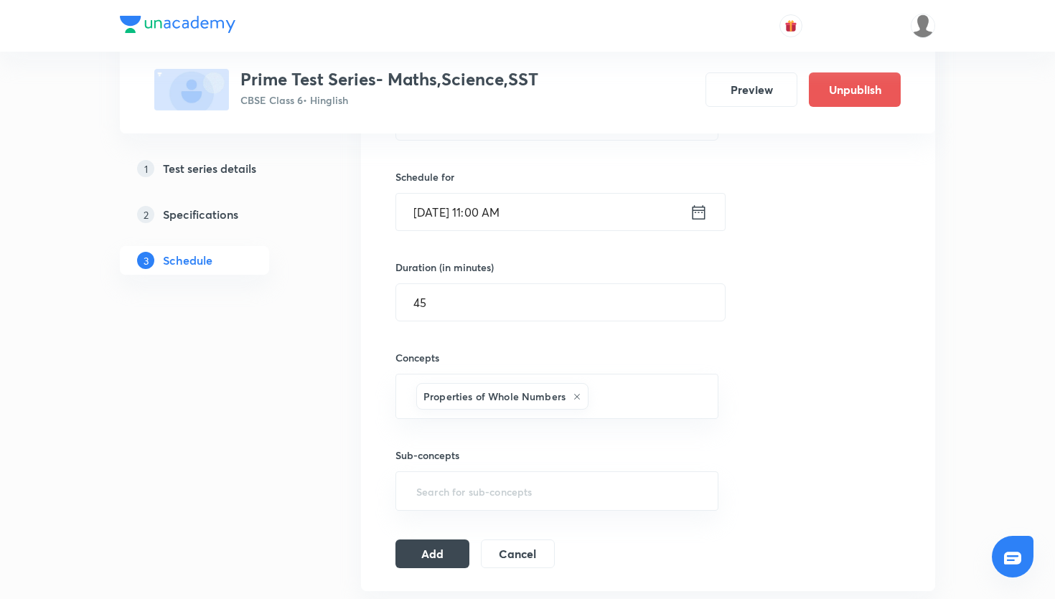
scroll to position [538, 0]
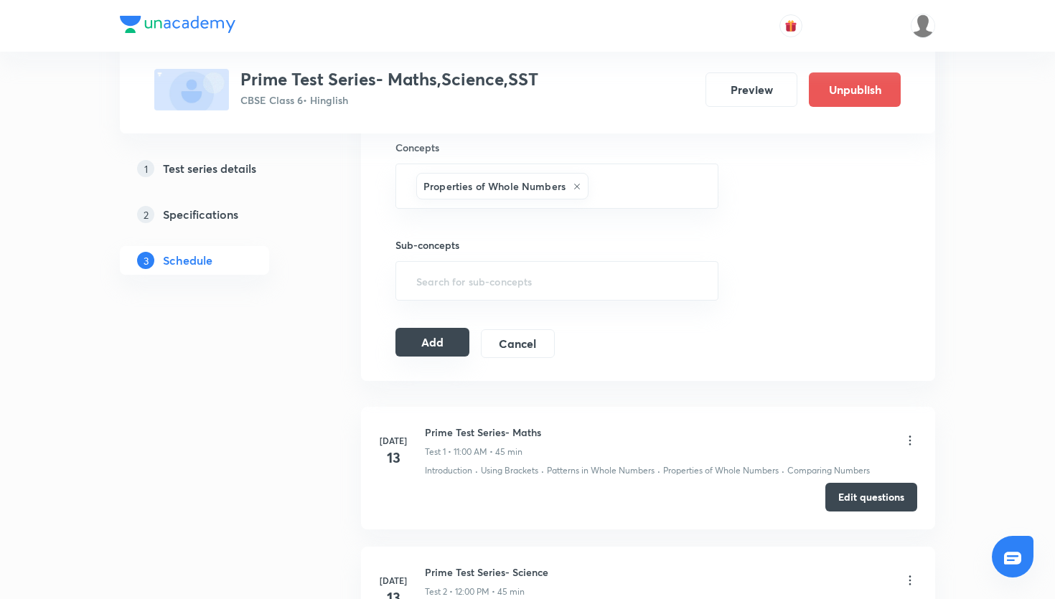
click at [459, 340] on button "Add" at bounding box center [433, 342] width 74 height 29
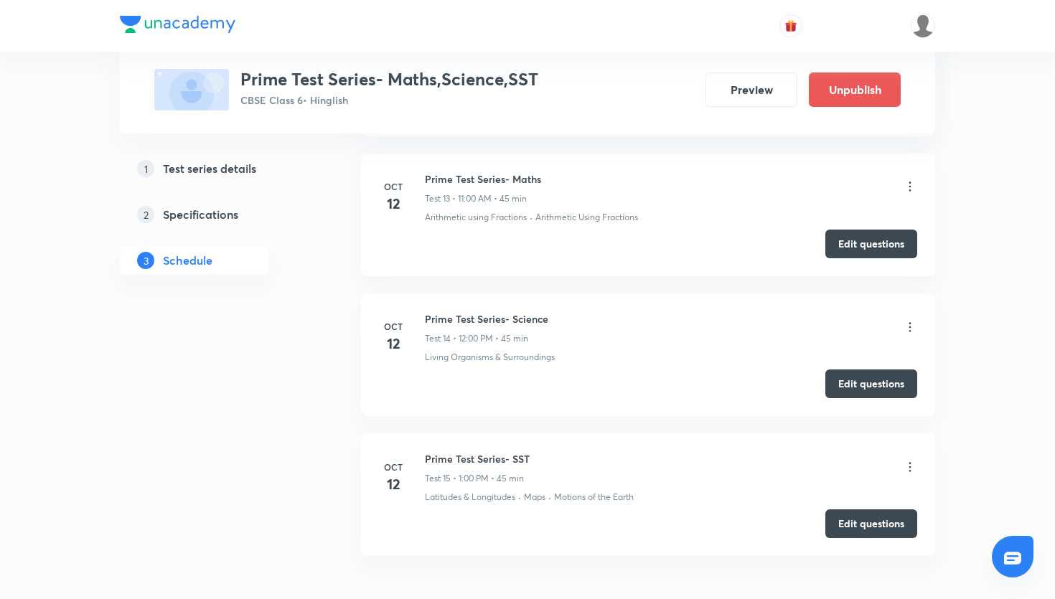
scroll to position [2424, 0]
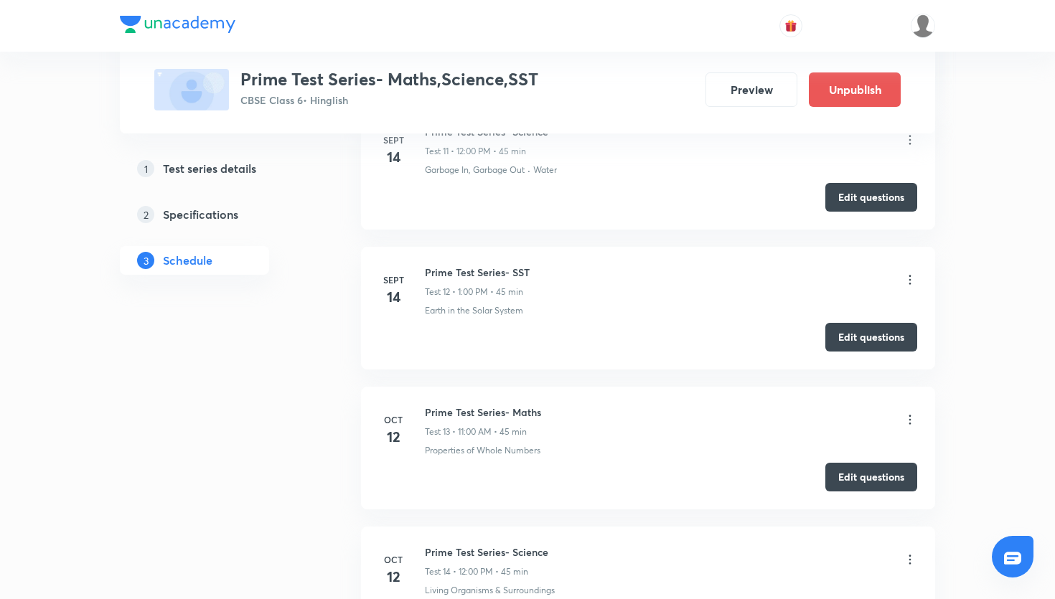
scroll to position [2131, 0]
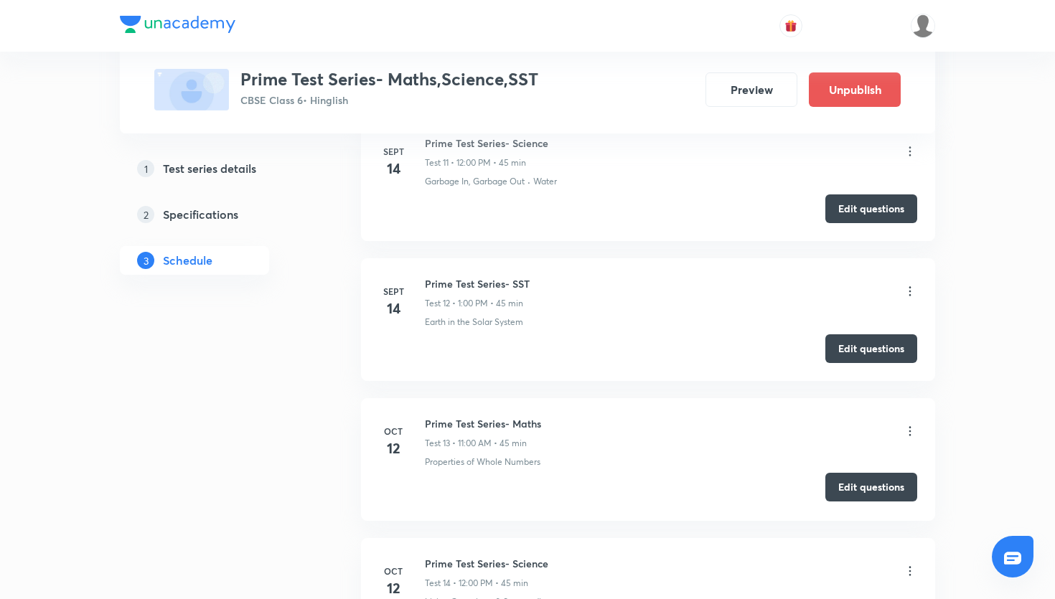
click at [853, 494] on button "Edit questions" at bounding box center [872, 487] width 92 height 29
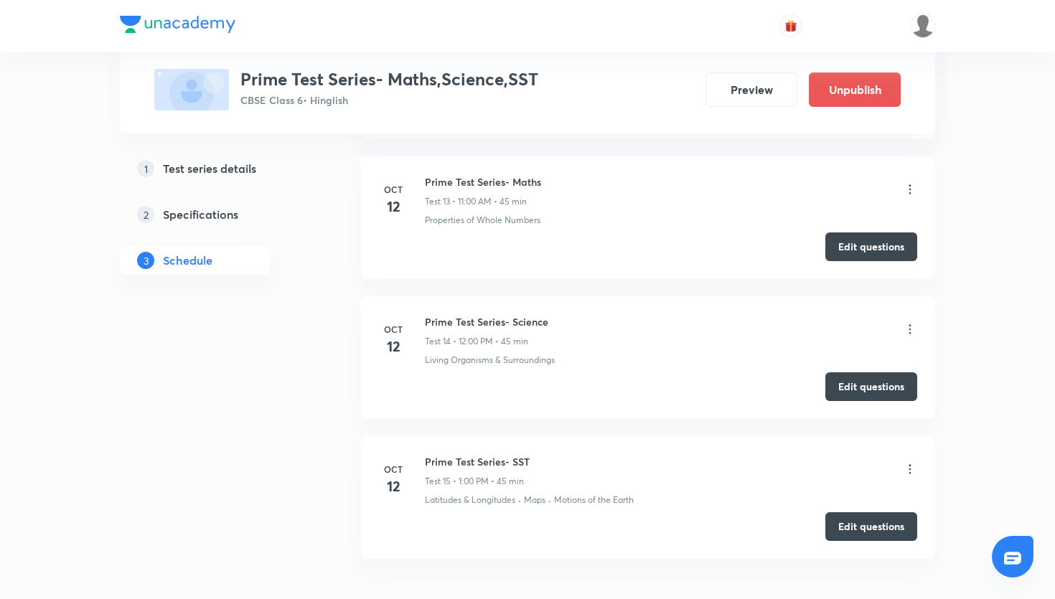
scroll to position [2467, 0]
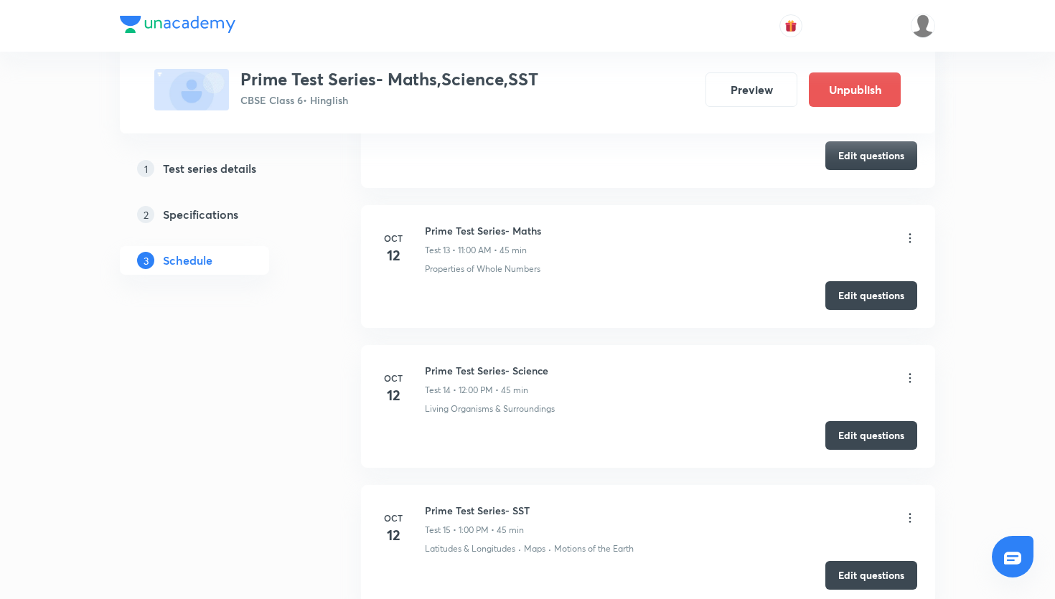
scroll to position [2326, 0]
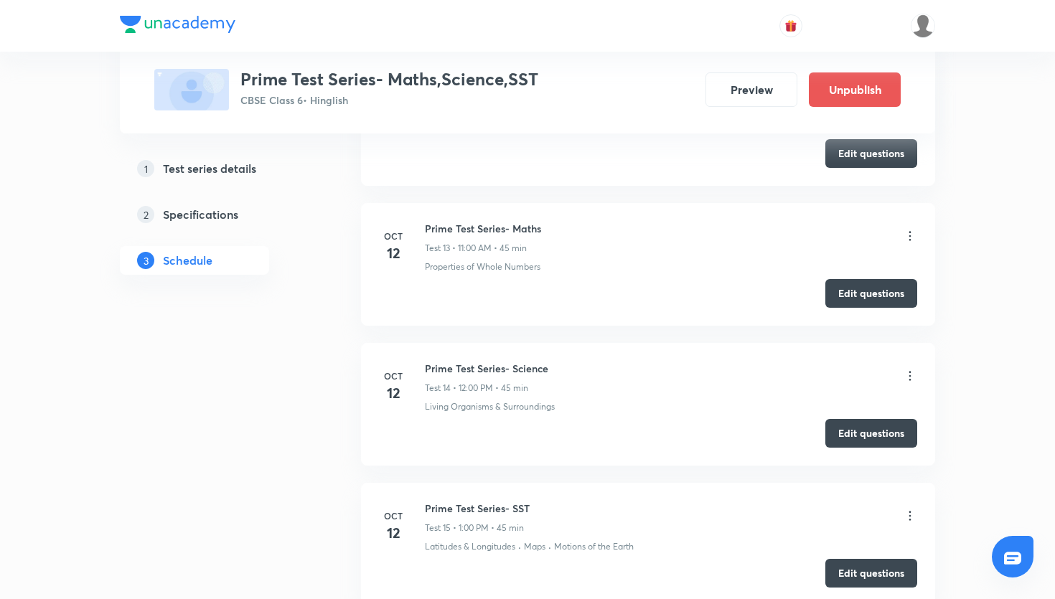
click at [943, 34] on header at bounding box center [527, 26] width 1055 height 52
click at [935, 34] on picture at bounding box center [923, 26] width 24 height 24
click at [930, 34] on img at bounding box center [923, 26] width 24 height 24
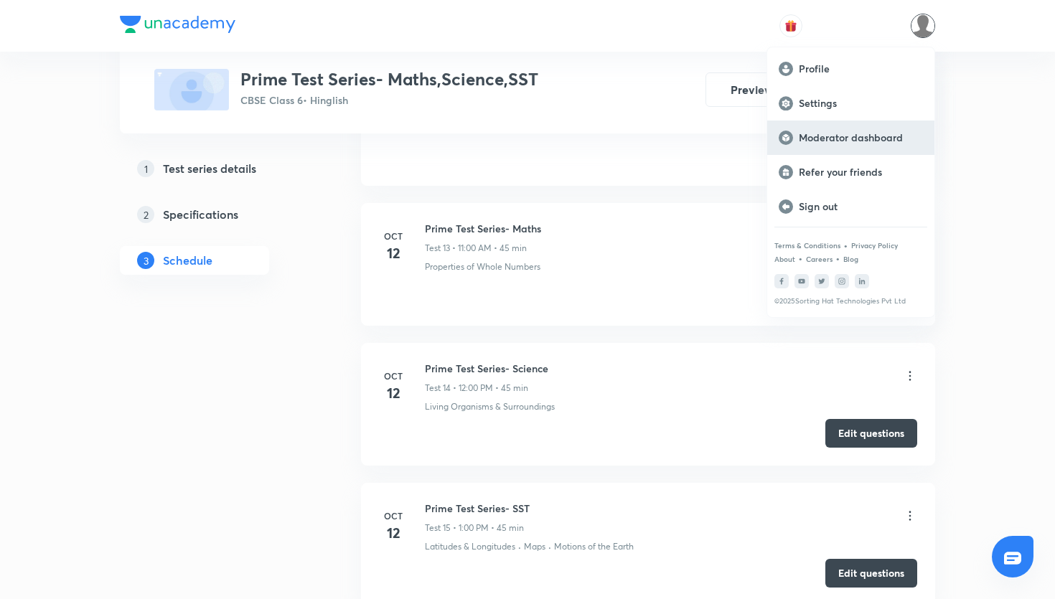
click at [869, 139] on p "Moderator dashboard" at bounding box center [861, 137] width 124 height 13
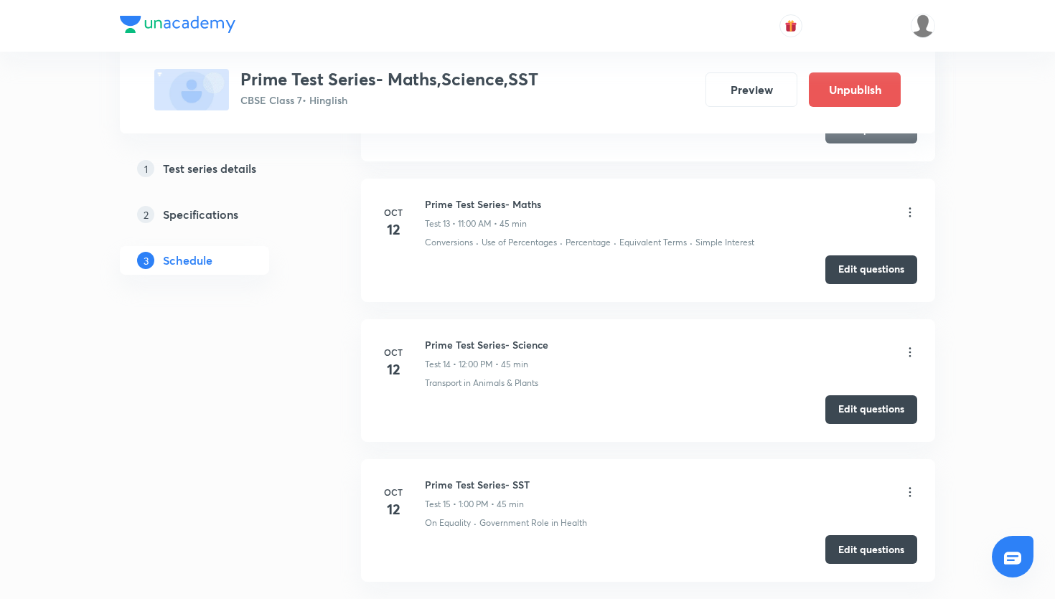
scroll to position [2365, 0]
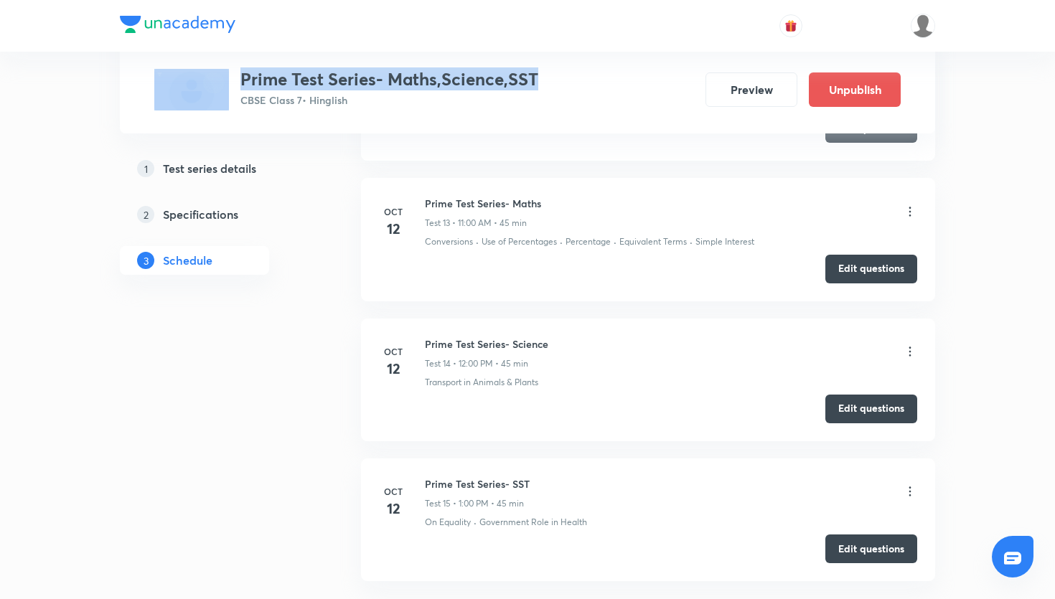
copy div "Prime Test Series- Maths,Science,SST"
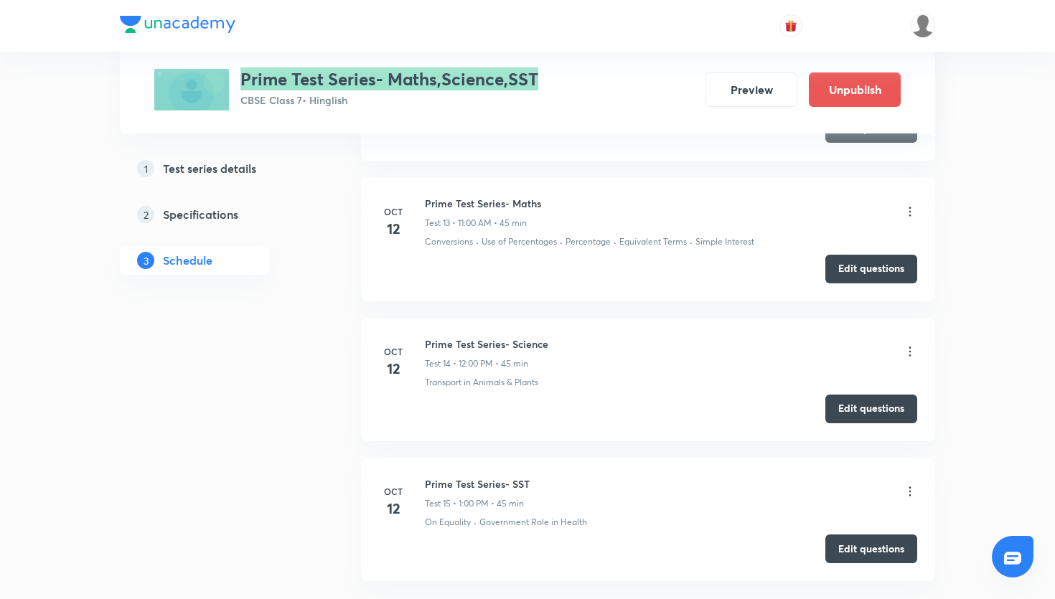
drag, startPoint x: 558, startPoint y: 76, endPoint x: 232, endPoint y: 75, distance: 325.9
click at [232, 75] on div "Prime Test Series- Maths,Science,SST CBSE Class 7 • Hinglish Preview Unpublish" at bounding box center [527, 90] width 747 height 42
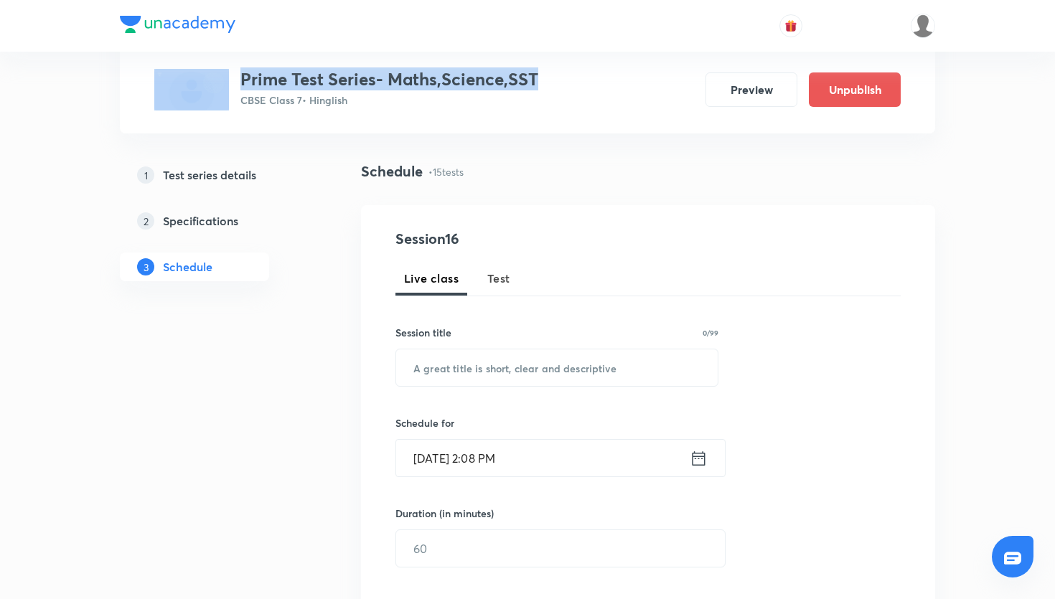
scroll to position [0, 0]
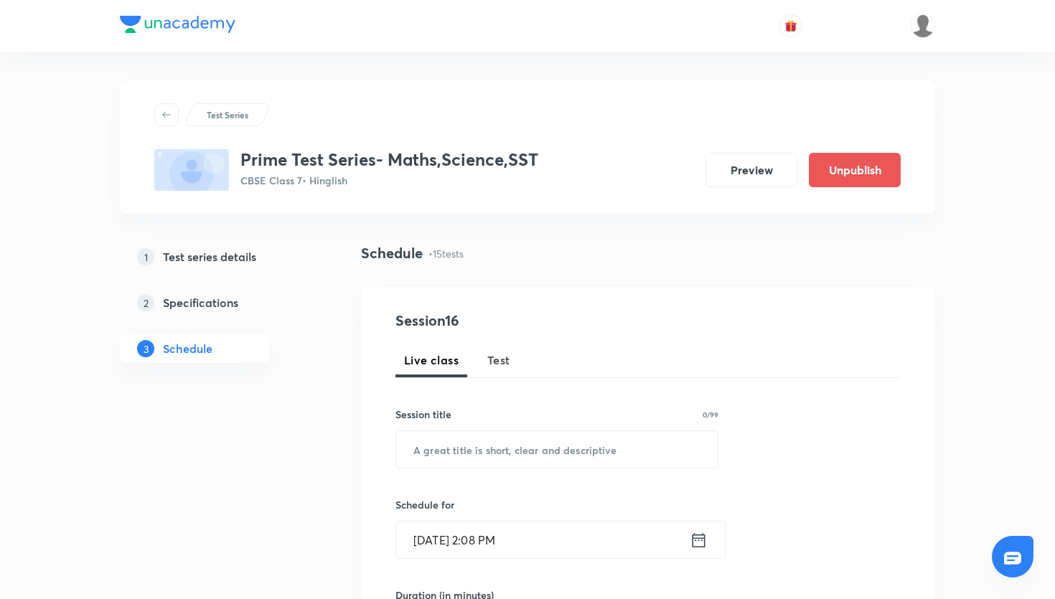
click at [248, 264] on h5 "Test series details" at bounding box center [209, 256] width 93 height 17
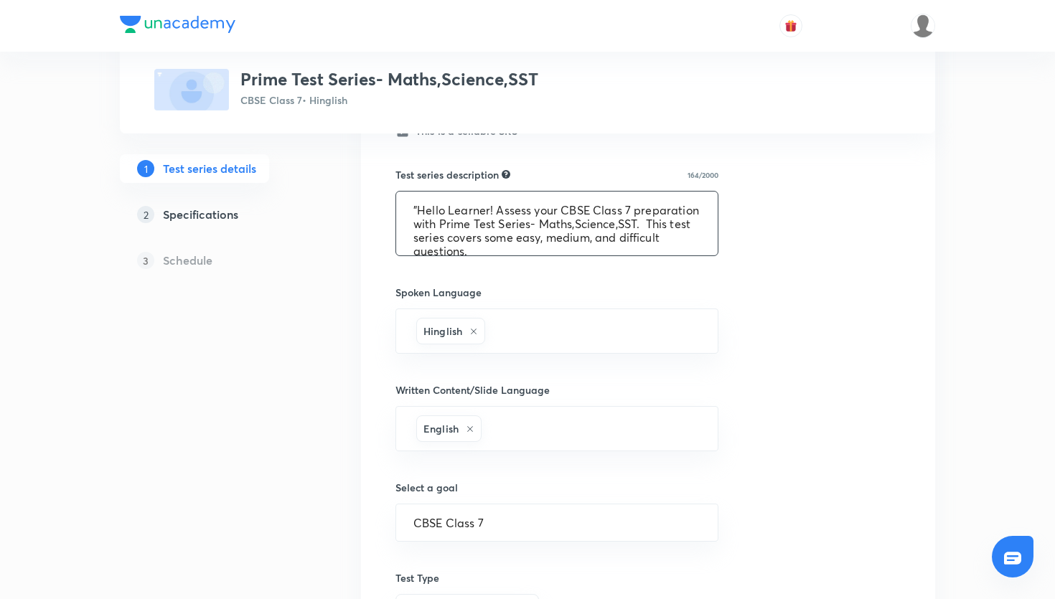
drag, startPoint x: 486, startPoint y: 253, endPoint x: 401, endPoint y: 190, distance: 105.7
click at [401, 190] on div "Test series description 164/2000 "Hello Learner! Assess your CBSE Class 7 prepa…" at bounding box center [557, 211] width 323 height 89
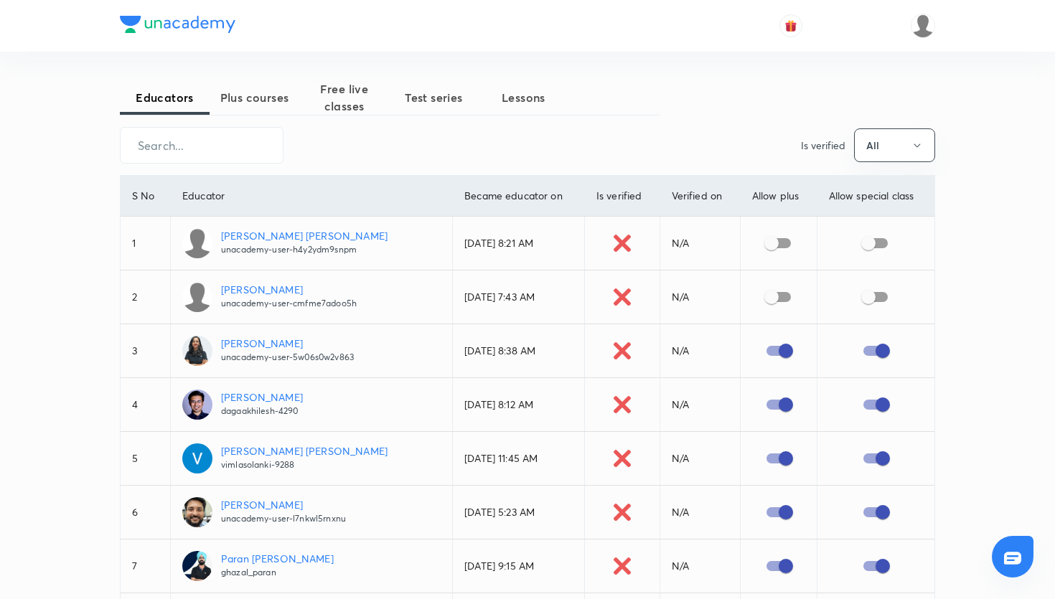
click at [459, 99] on span "Test series" at bounding box center [434, 97] width 90 height 17
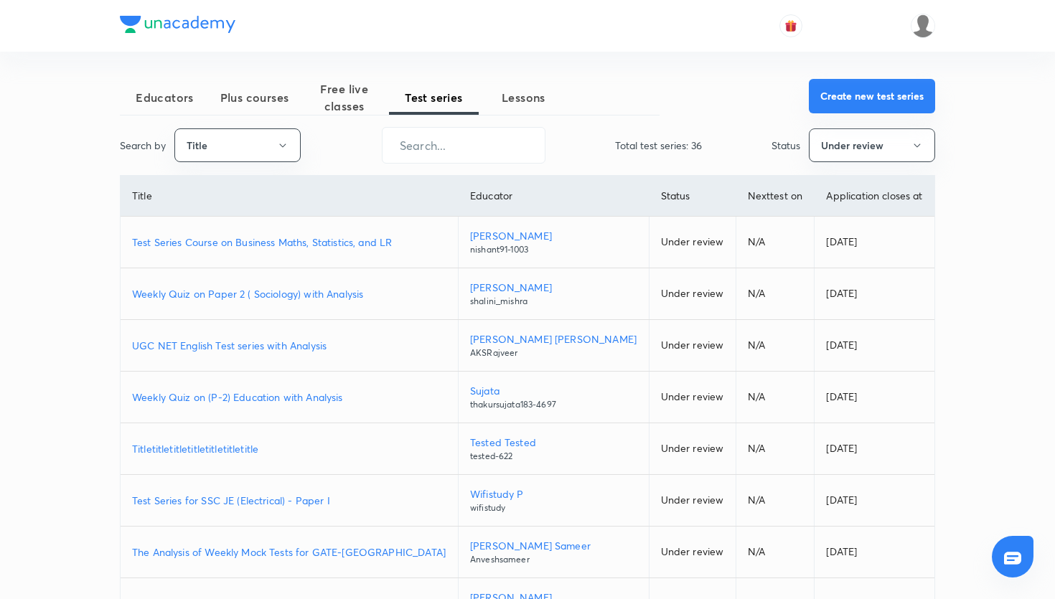
click at [866, 108] on button "Create new test series" at bounding box center [872, 96] width 126 height 34
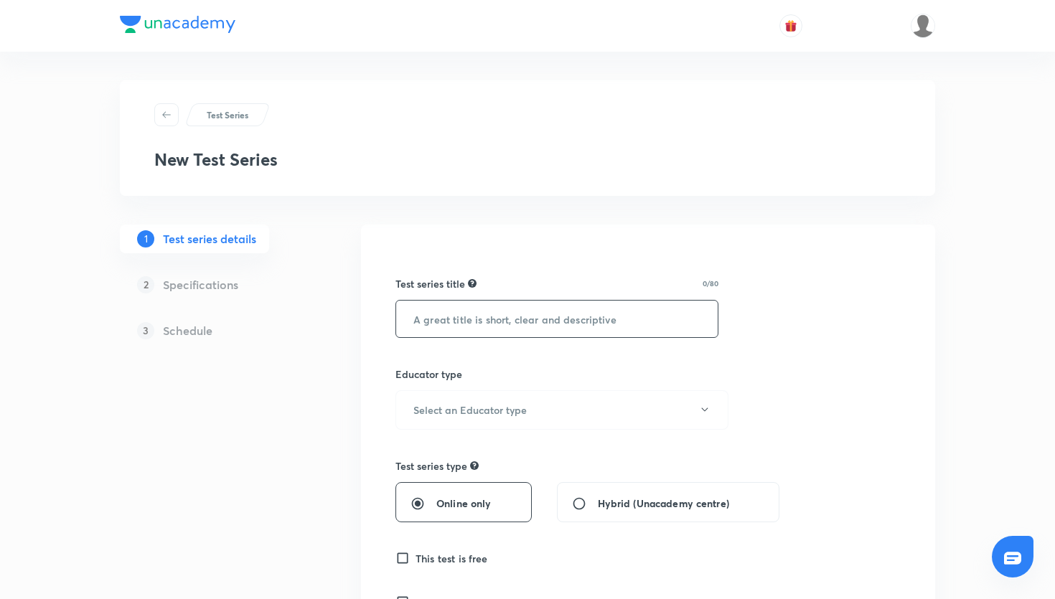
click at [548, 327] on input "text" at bounding box center [557, 319] width 322 height 37
paste input "Prime Test Series- Maths,Science,SST"
type input "Prime Test Series- Maths,Science,SST (New NCERT)"
click at [648, 425] on button "Select an Educator type" at bounding box center [562, 410] width 333 height 39
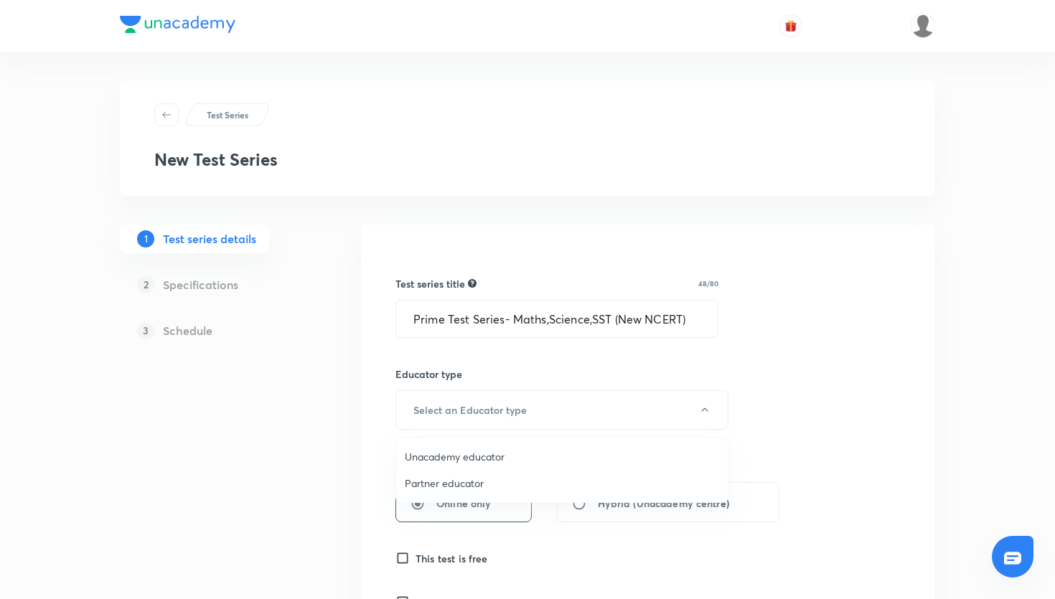
click at [607, 444] on li "Unacademy educator" at bounding box center [562, 457] width 332 height 27
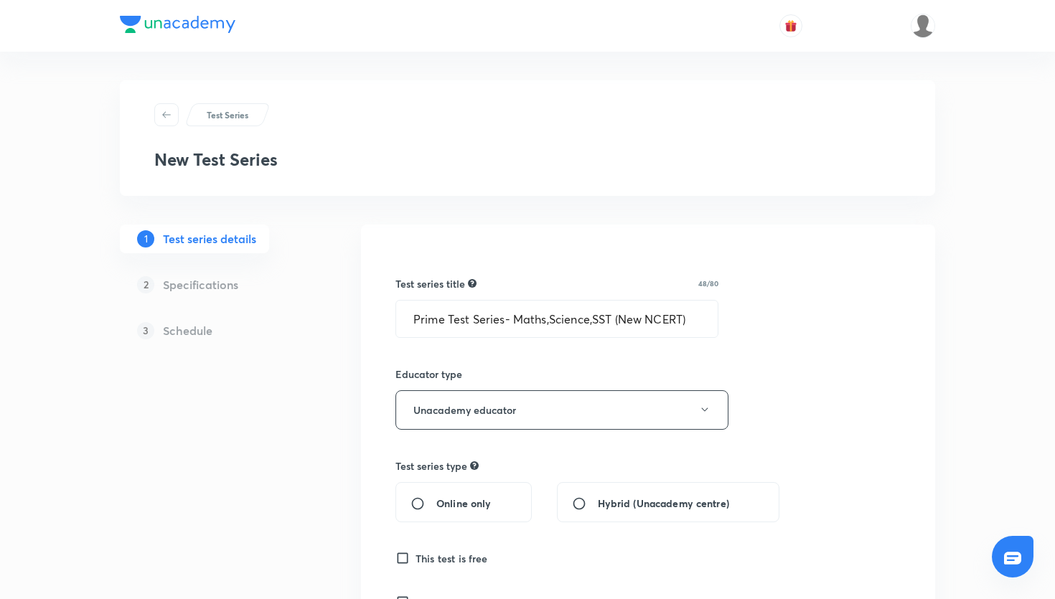
click at [502, 498] on div "Online only" at bounding box center [464, 502] width 136 height 40
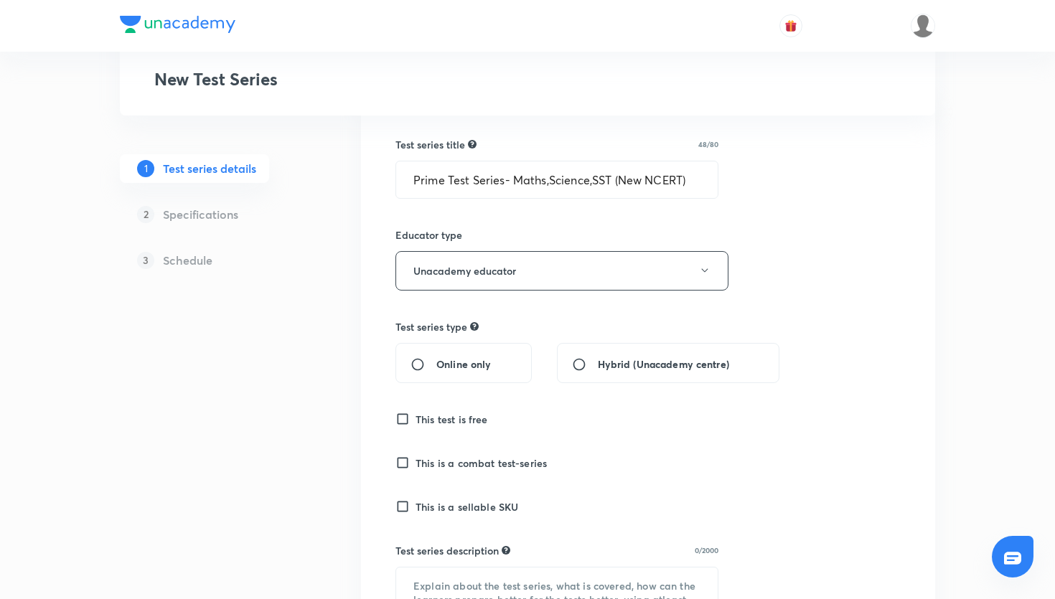
scroll to position [164, 0]
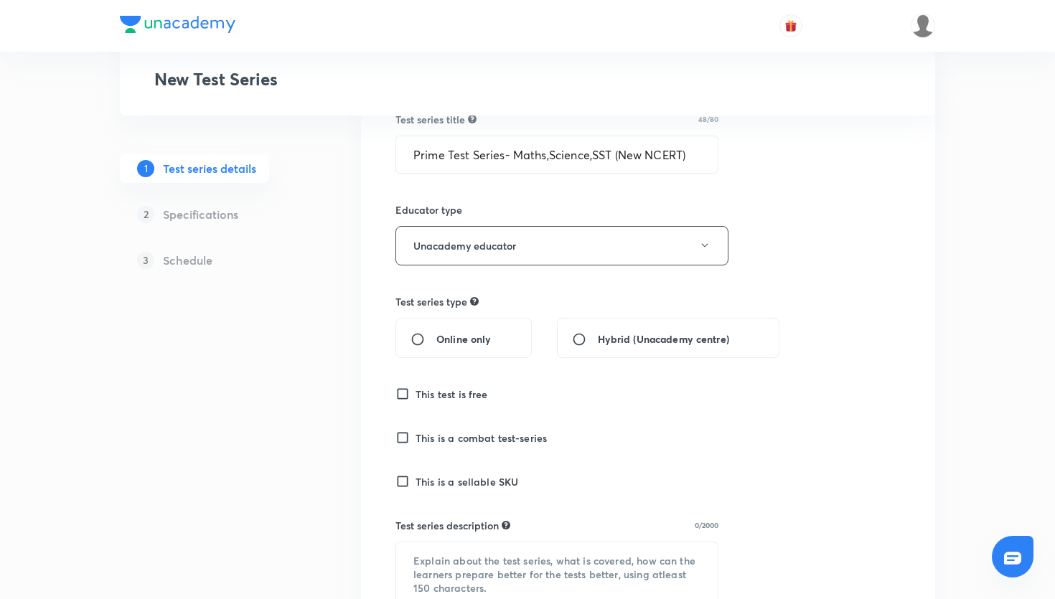
click at [416, 337] on input "Online only" at bounding box center [424, 339] width 26 height 14
radio input "true"
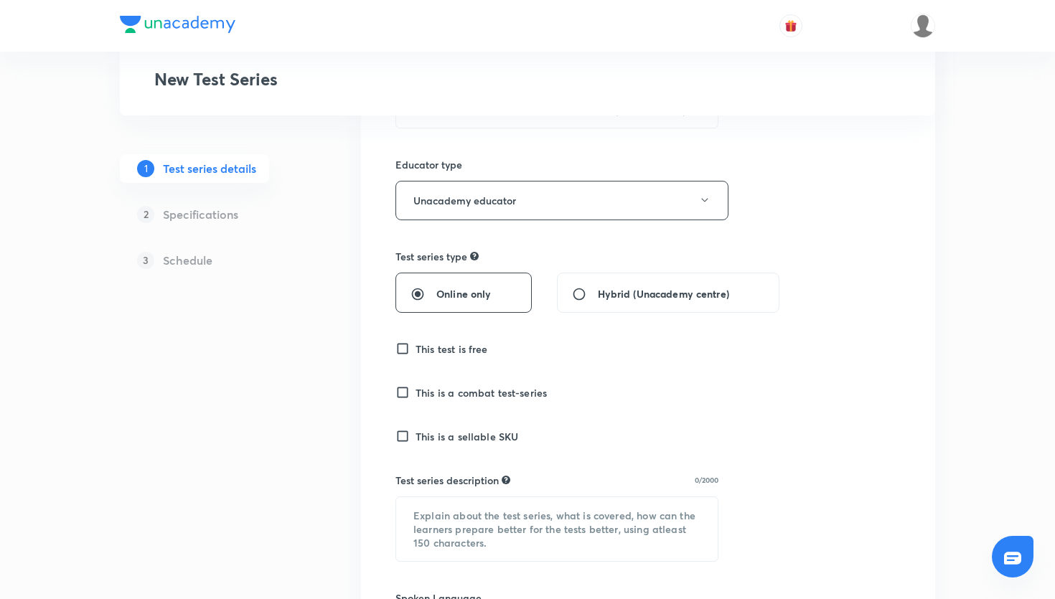
scroll to position [210, 0]
click at [400, 357] on div "Test series title 48/80 Prime Test Series- Maths,Science,SST (New NCERT) ​ Educ…" at bounding box center [648, 557] width 505 height 1040
click at [400, 349] on input "This test is free" at bounding box center [406, 348] width 20 height 14
checkbox input "false"
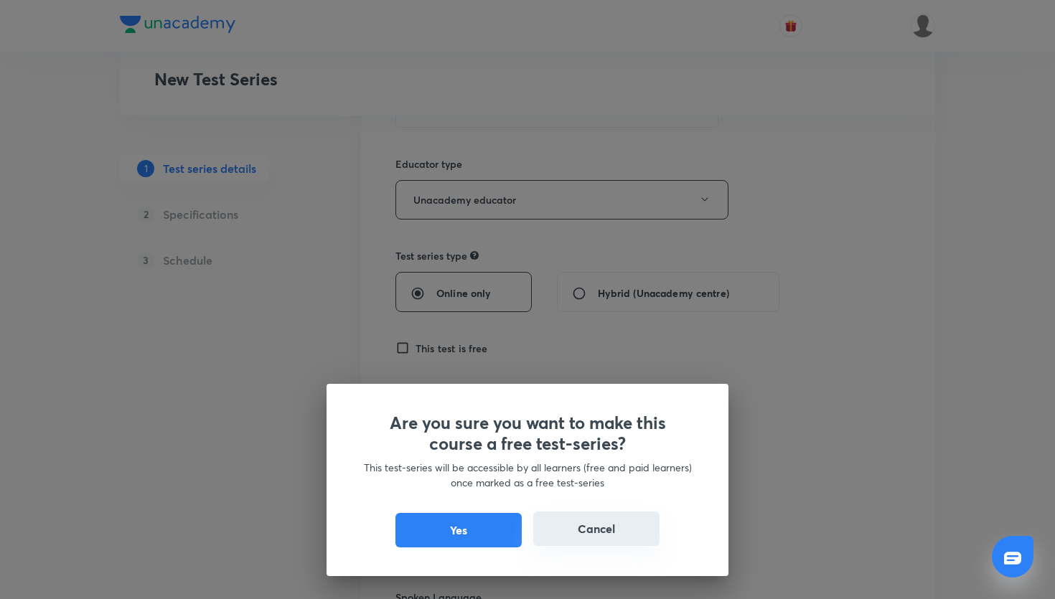
click at [581, 538] on button "Cancel" at bounding box center [596, 529] width 126 height 34
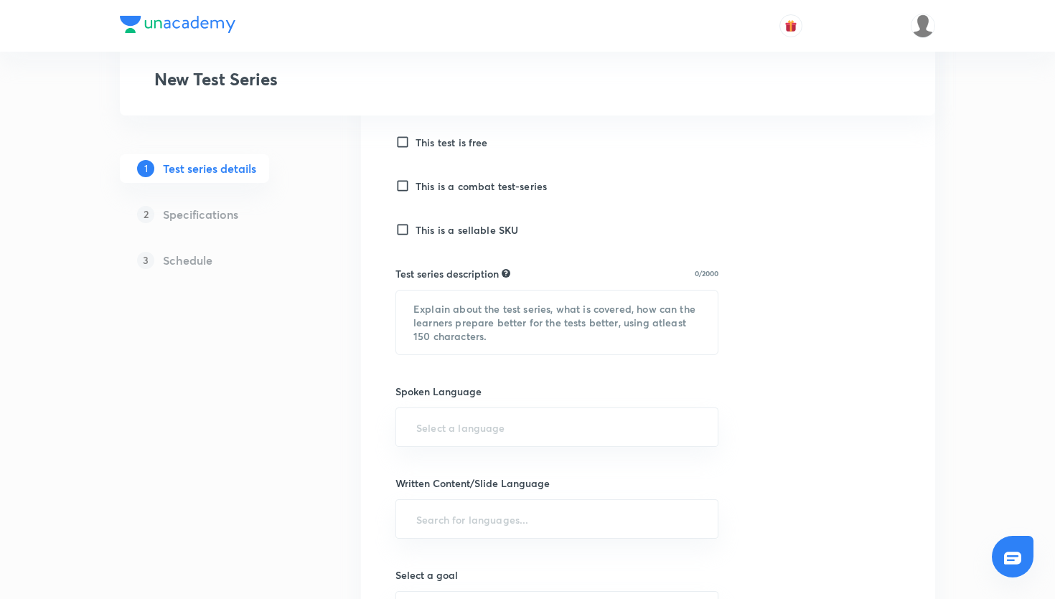
scroll to position [418, 0]
click at [485, 341] on textarea at bounding box center [557, 321] width 322 height 64
paste textarea ""Hello Learner! Assess your CBSE Class 7 preparation with Prime Test Series- Ma…"
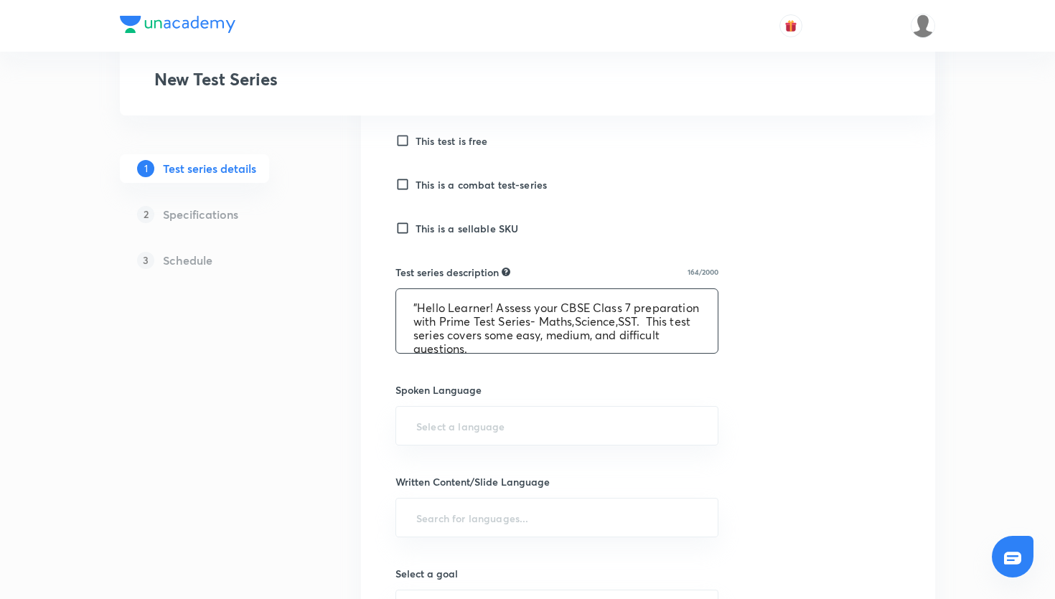
scroll to position [3, 0]
click at [419, 303] on textarea ""Hello Learner! Assess your CBSE Class 7 preparation with Prime Test Series- Ma…" at bounding box center [557, 321] width 322 height 64
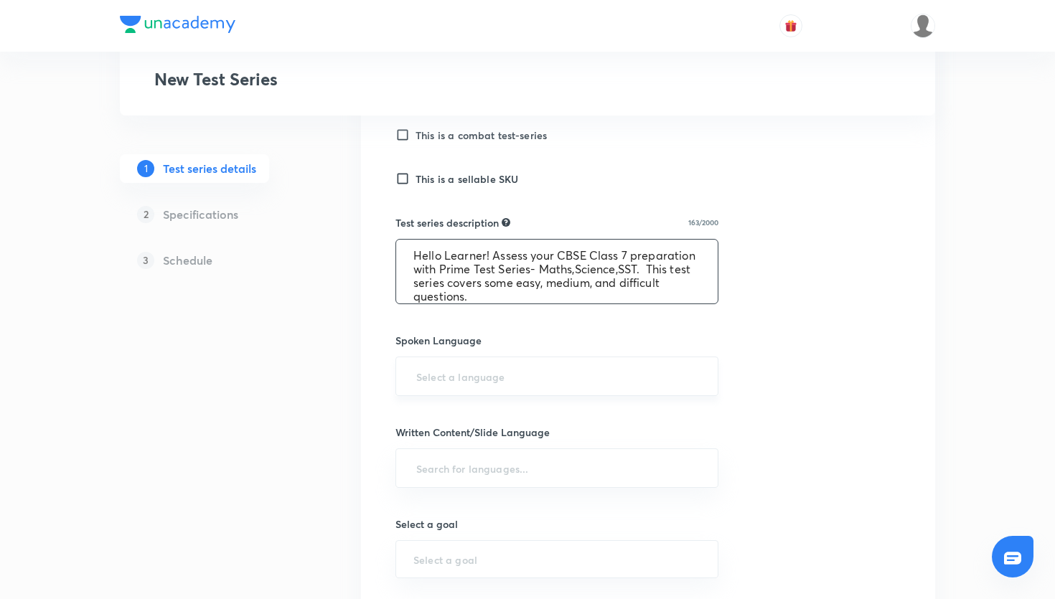
scroll to position [476, 0]
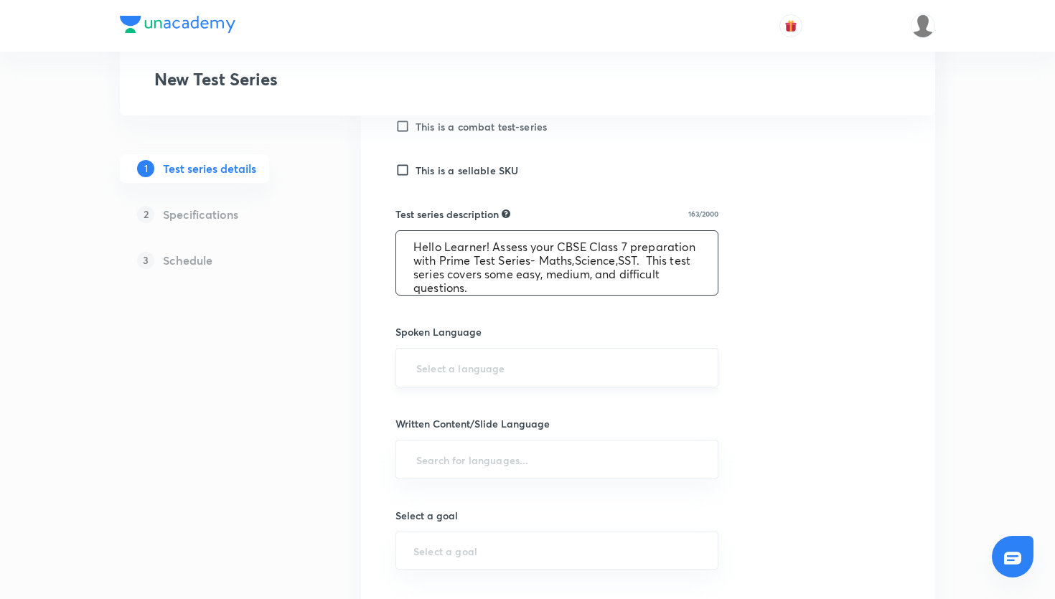
type textarea "Hello Learner! Assess your CBSE Class 7 preparation with Prime Test Series- Mat…"
click at [604, 375] on input "text" at bounding box center [557, 368] width 287 height 27
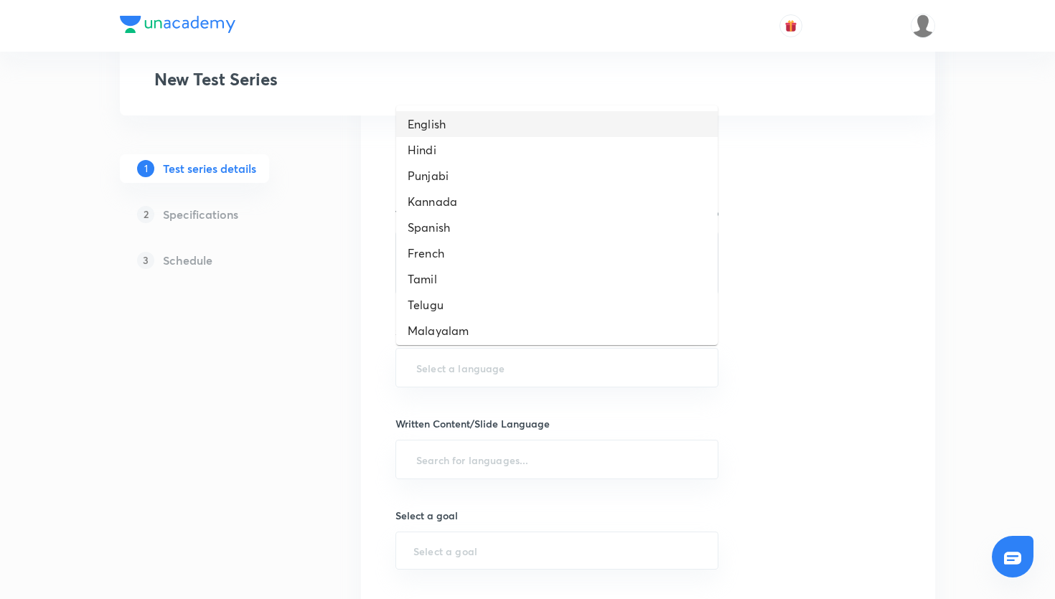
click at [525, 128] on li "English" at bounding box center [557, 124] width 322 height 26
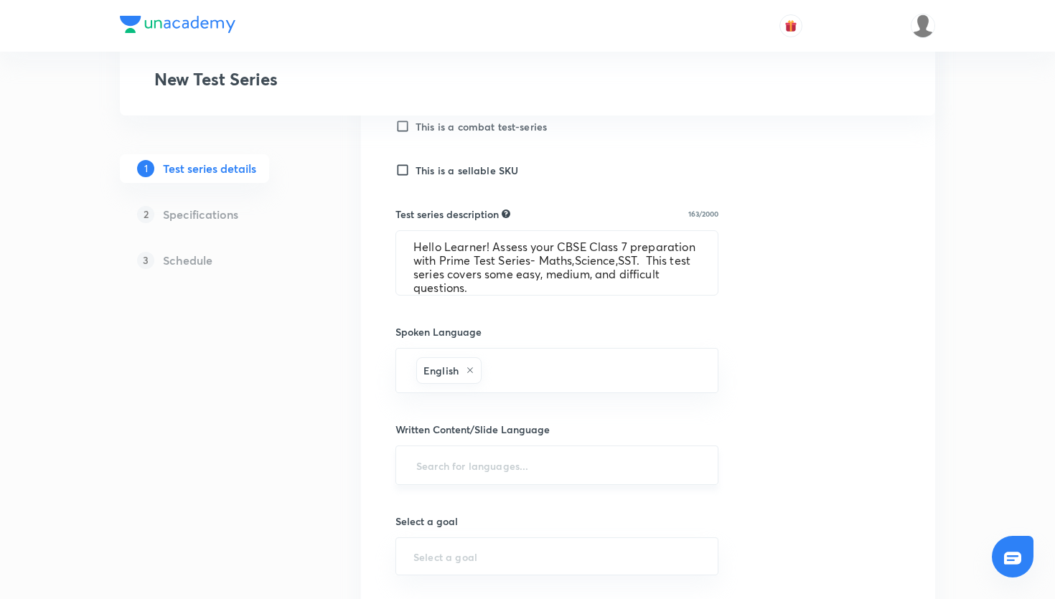
click at [490, 462] on input "text" at bounding box center [557, 465] width 287 height 27
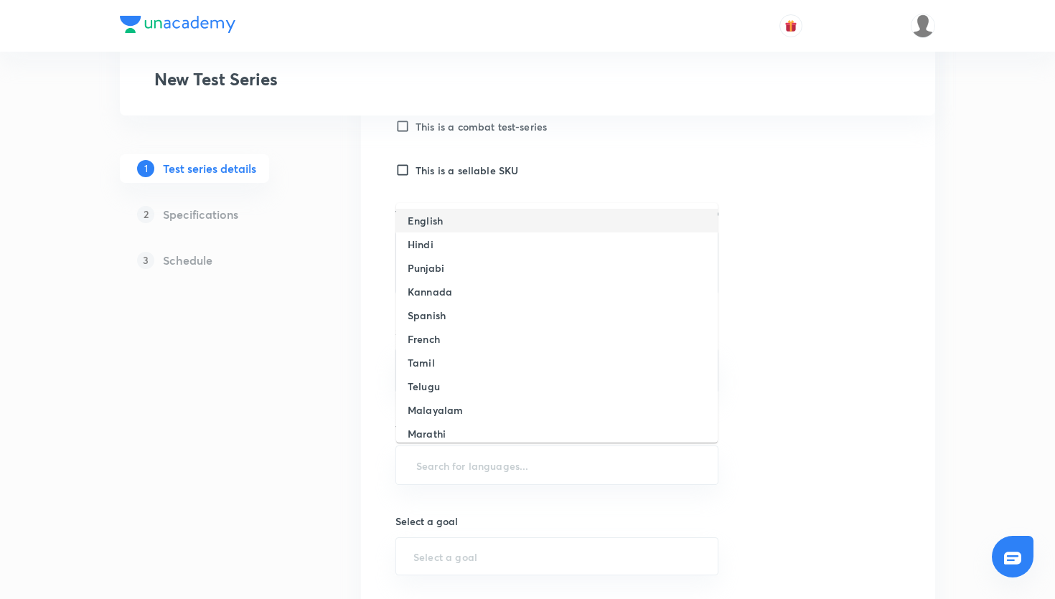
click at [456, 227] on li "English" at bounding box center [557, 221] width 322 height 24
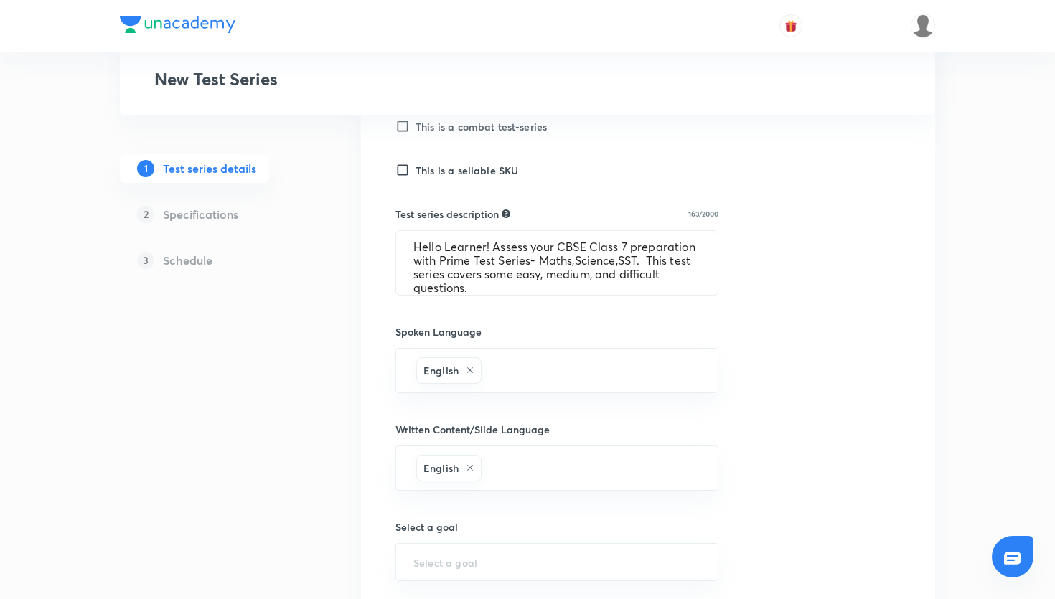
scroll to position [706, 0]
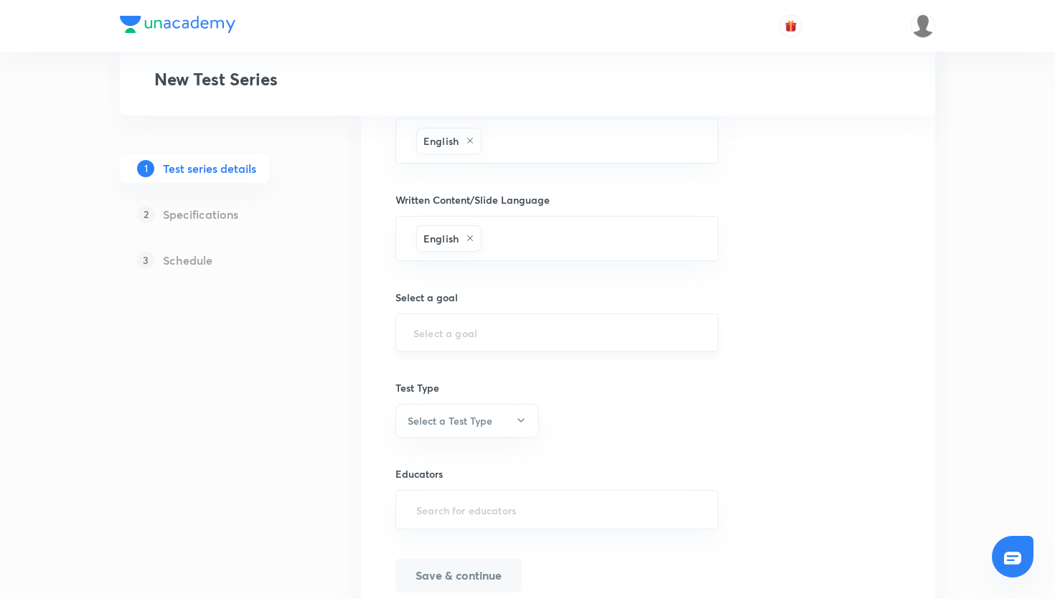
click at [471, 325] on div "​" at bounding box center [557, 333] width 323 height 38
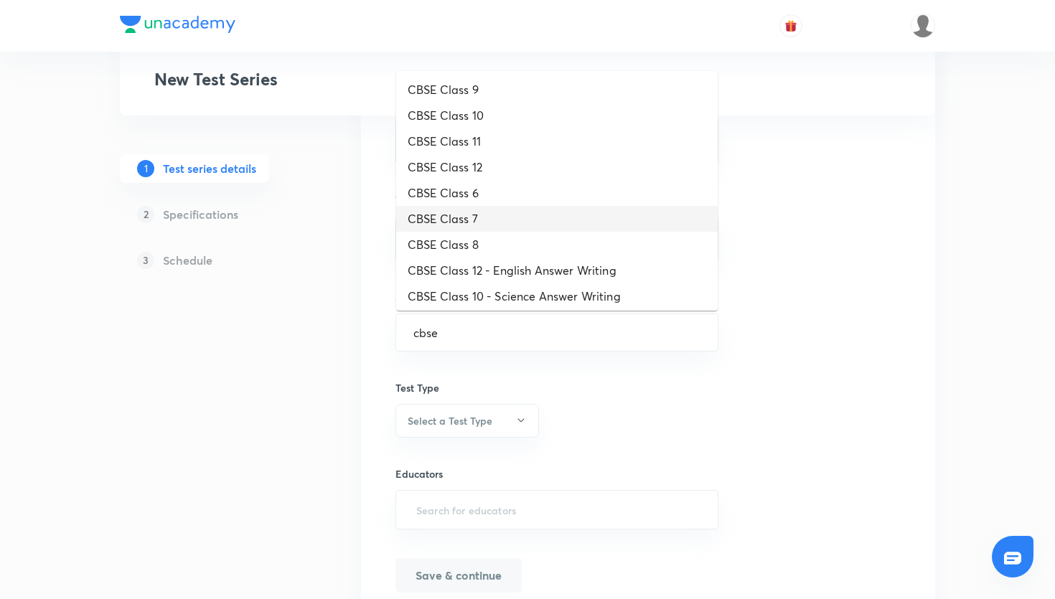
click at [490, 220] on li "CBSE Class 7" at bounding box center [557, 219] width 322 height 26
type input "CBSE Class 7"
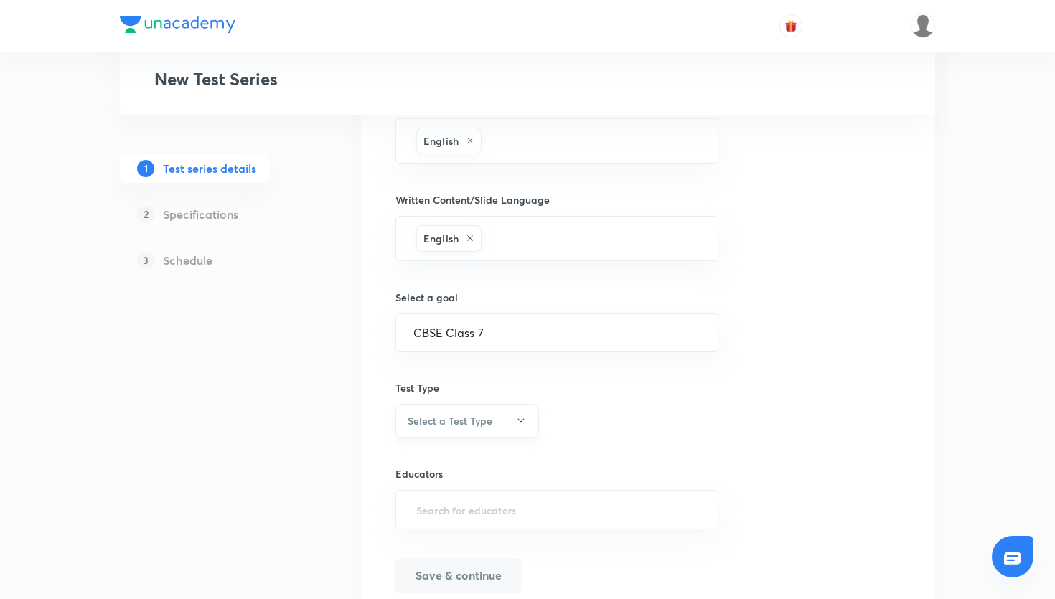
click at [500, 408] on button "Select a Test Type" at bounding box center [468, 421] width 144 height 34
click at [467, 490] on span "Minor Test" at bounding box center [467, 491] width 125 height 15
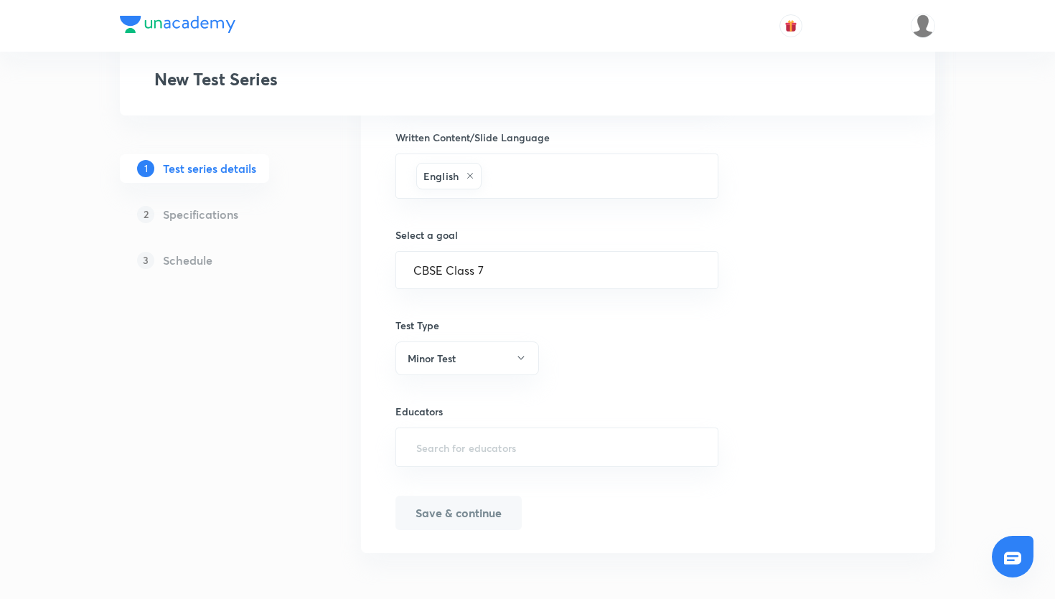
click at [548, 425] on div "Educators ​" at bounding box center [557, 435] width 323 height 63
click at [541, 439] on input "text" at bounding box center [557, 447] width 287 height 27
paste input "ayush1999shishodia-1825"
type input "ayush1999shishodia-1825"
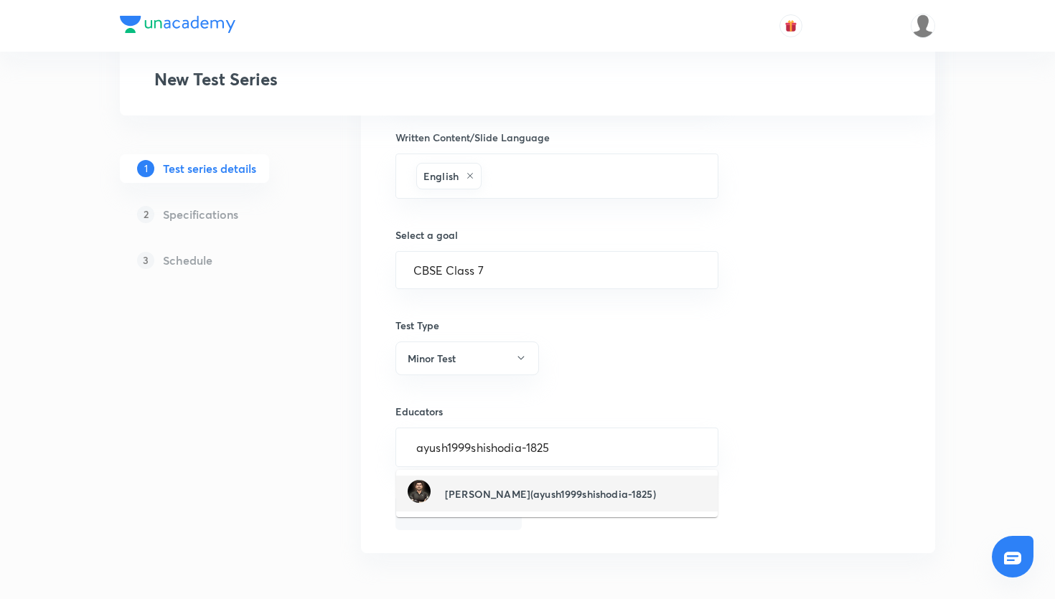
click at [496, 482] on div "Ayush Shishodia(ayush1999shishodia-1825)" at bounding box center [532, 493] width 248 height 27
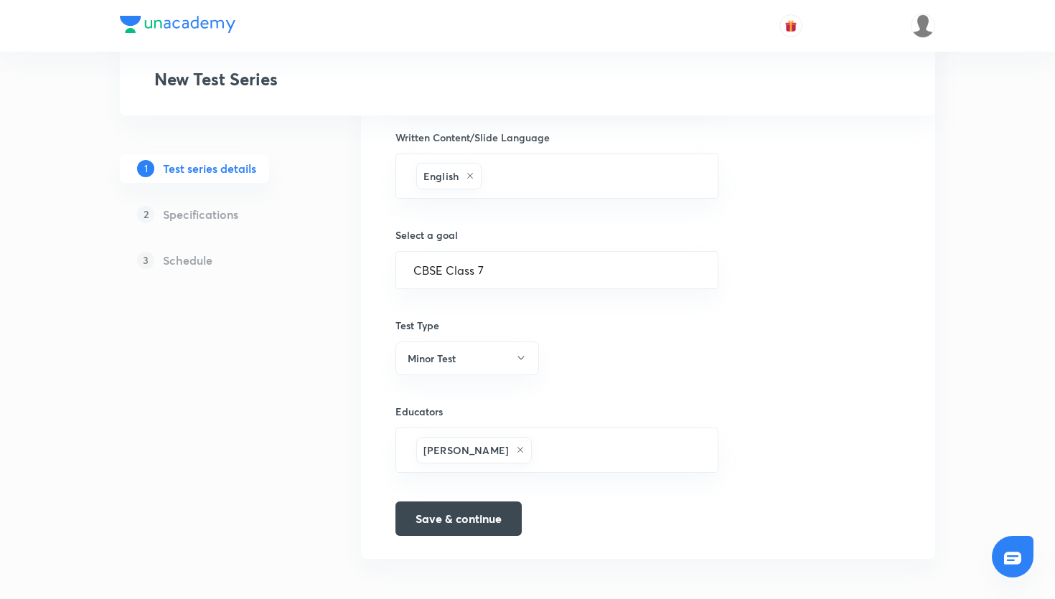
paste input "unacademy-user-69o39w0zacwr"
type input "unacademy-user-69o39w0zacwr"
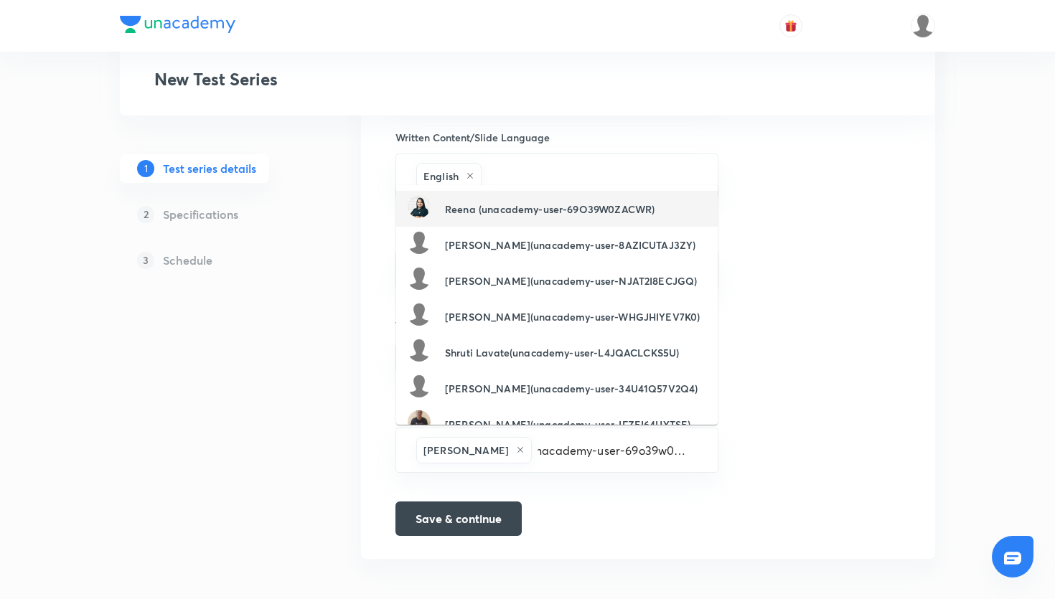
click at [513, 216] on div "Reena (unacademy-user-69O39W0ZACWR)" at bounding box center [531, 208] width 247 height 27
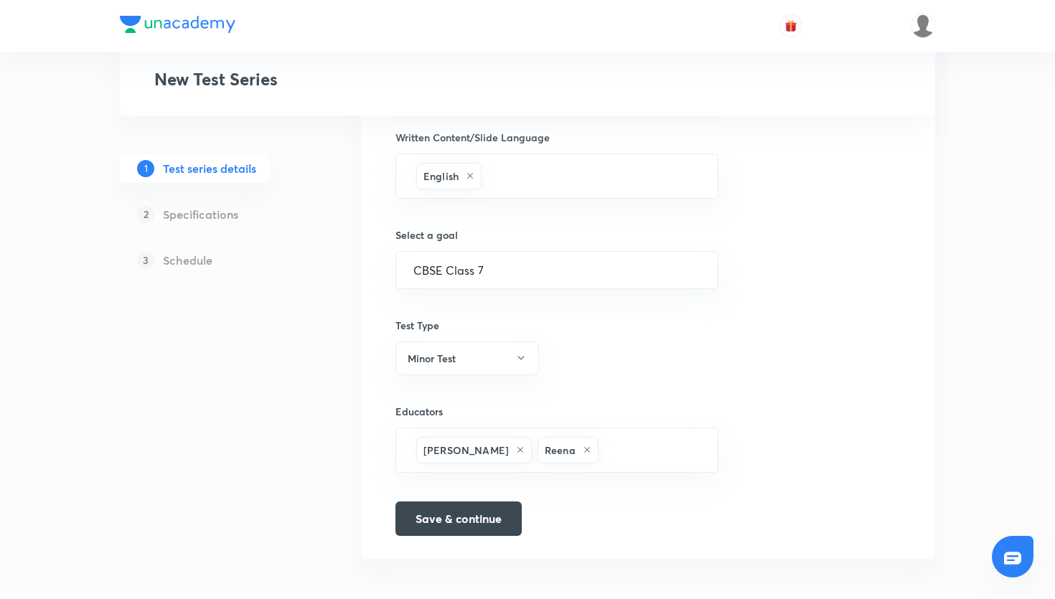
scroll to position [0, 0]
paste input "unacademy-user-ttworriwbfen"
type input "unacademy-user-ttworriwbfen"
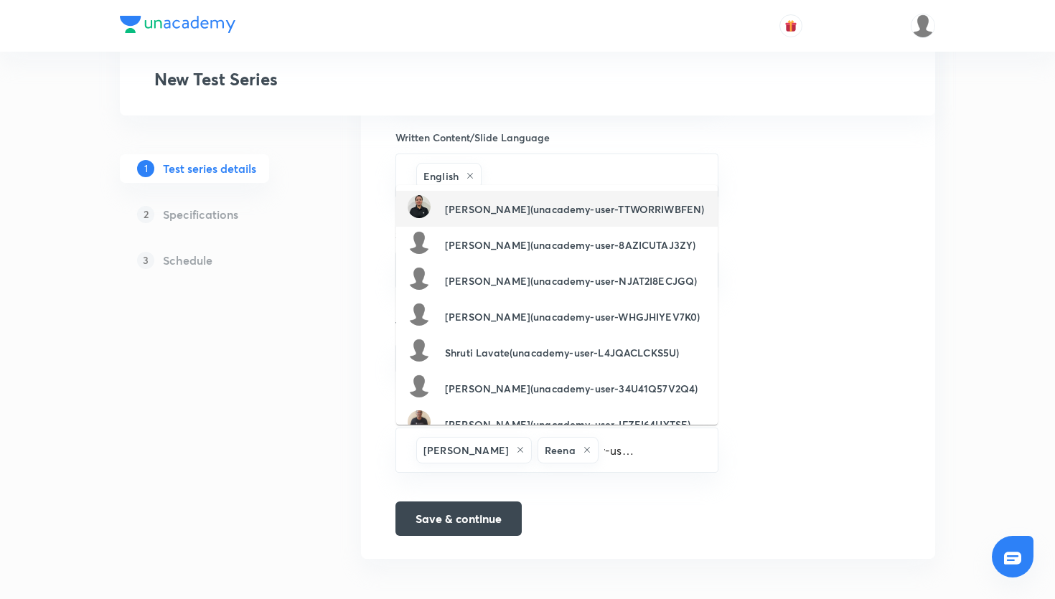
click at [546, 212] on h6 "Komal Gusai(unacademy-user-TTWORRIWBFEN)" at bounding box center [574, 209] width 259 height 15
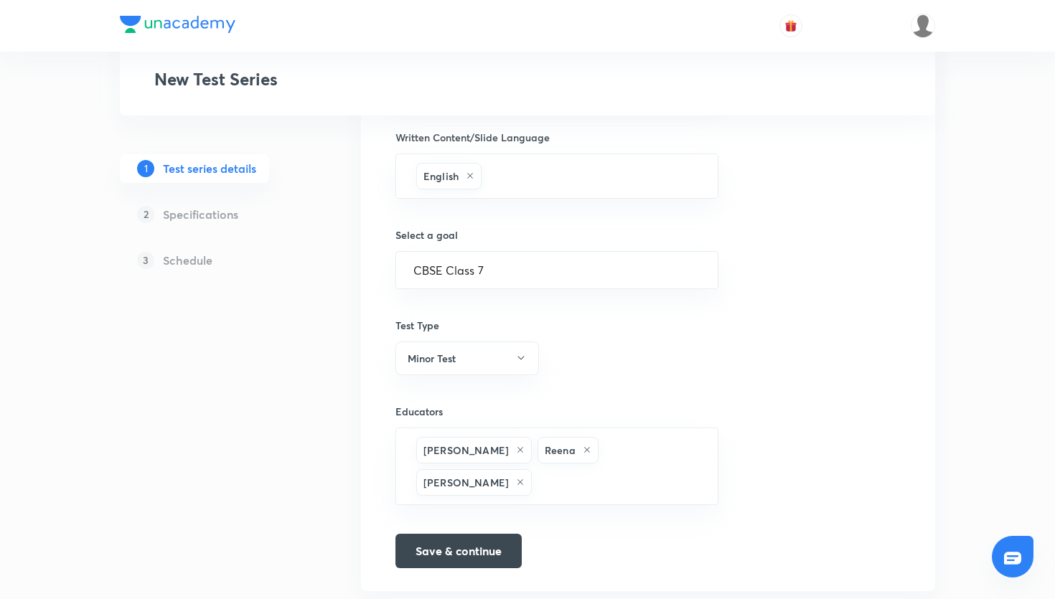
scroll to position [0, 0]
click at [500, 549] on button "Save & continue" at bounding box center [459, 550] width 126 height 34
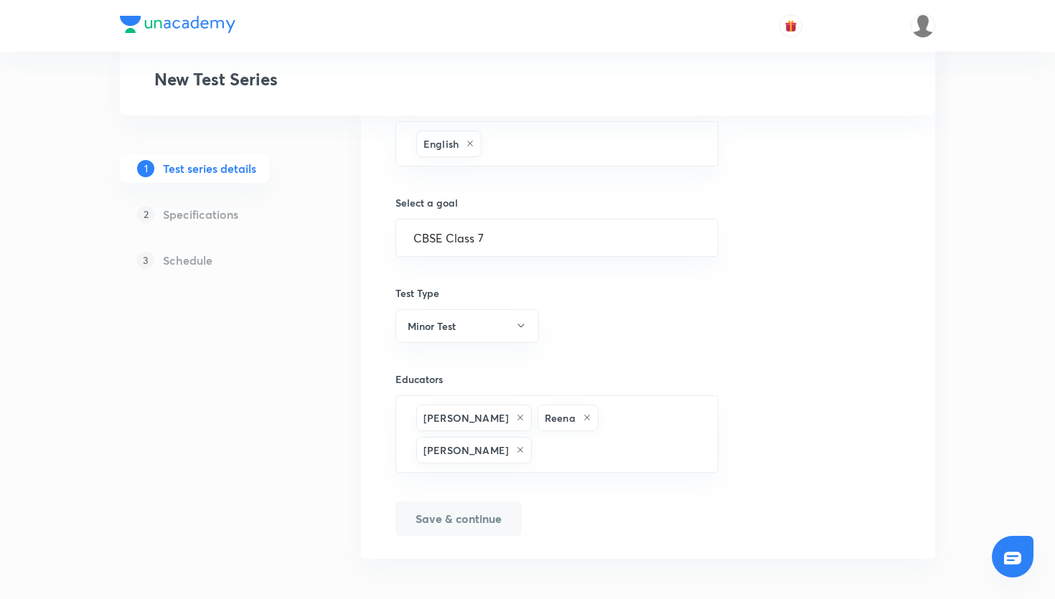
scroll to position [818, 0]
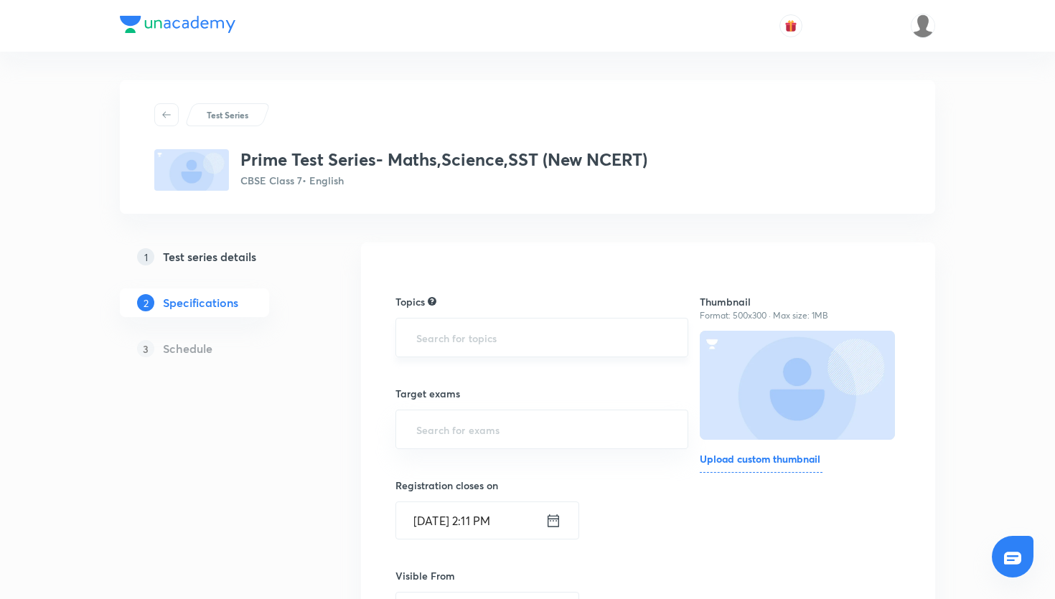
click at [606, 353] on div "​" at bounding box center [542, 337] width 293 height 39
type input "maths"
click at [501, 344] on input "text" at bounding box center [542, 338] width 257 height 27
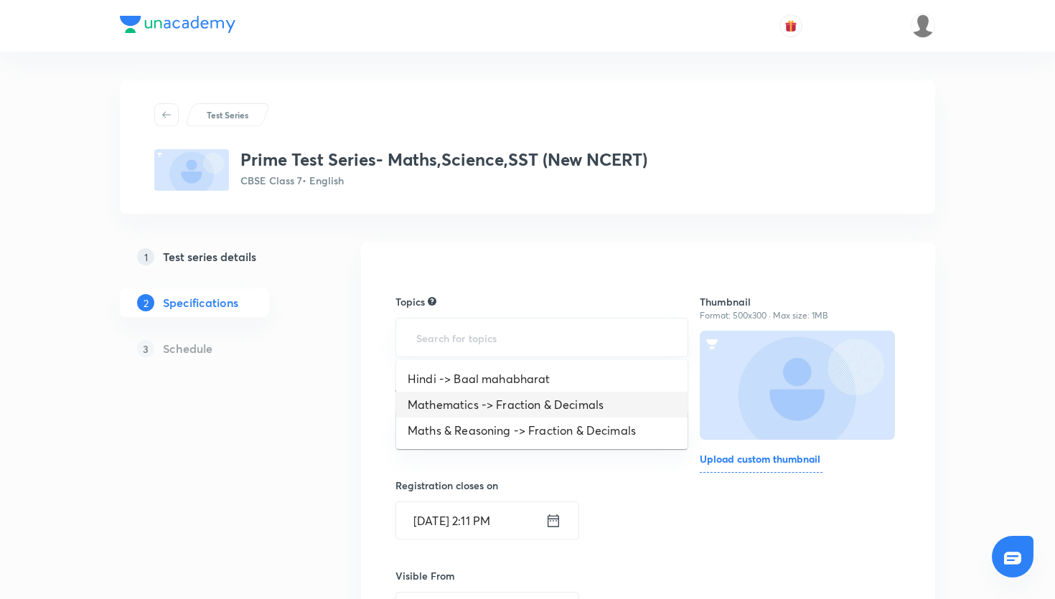
click at [515, 401] on li "Mathematics -> Fraction & Decimals" at bounding box center [541, 405] width 291 height 26
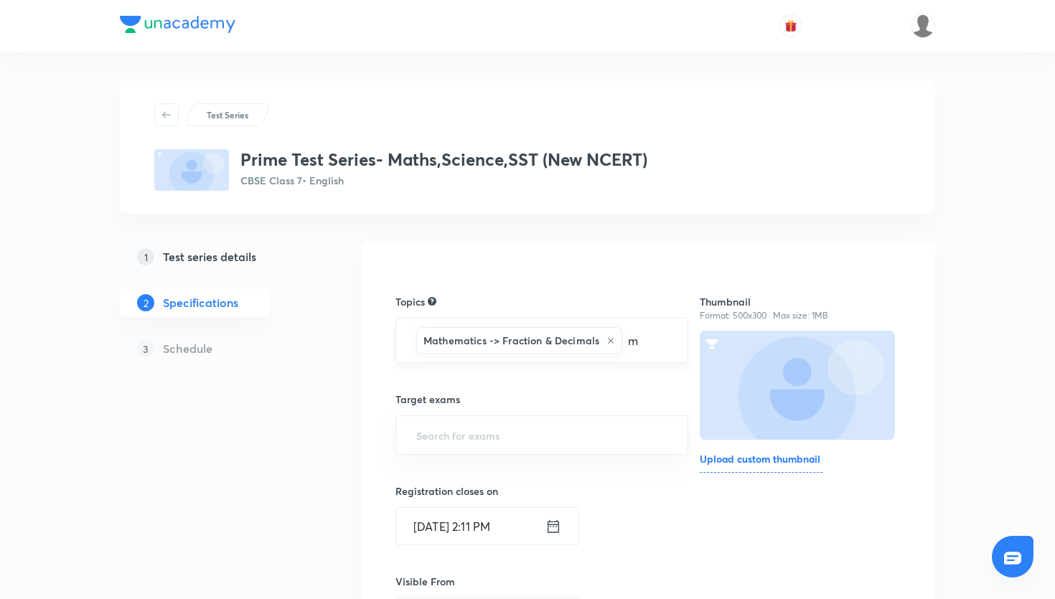
type input "ma"
click at [543, 408] on li "Maths & Reasoning -> Fraction & Decimals" at bounding box center [541, 411] width 291 height 26
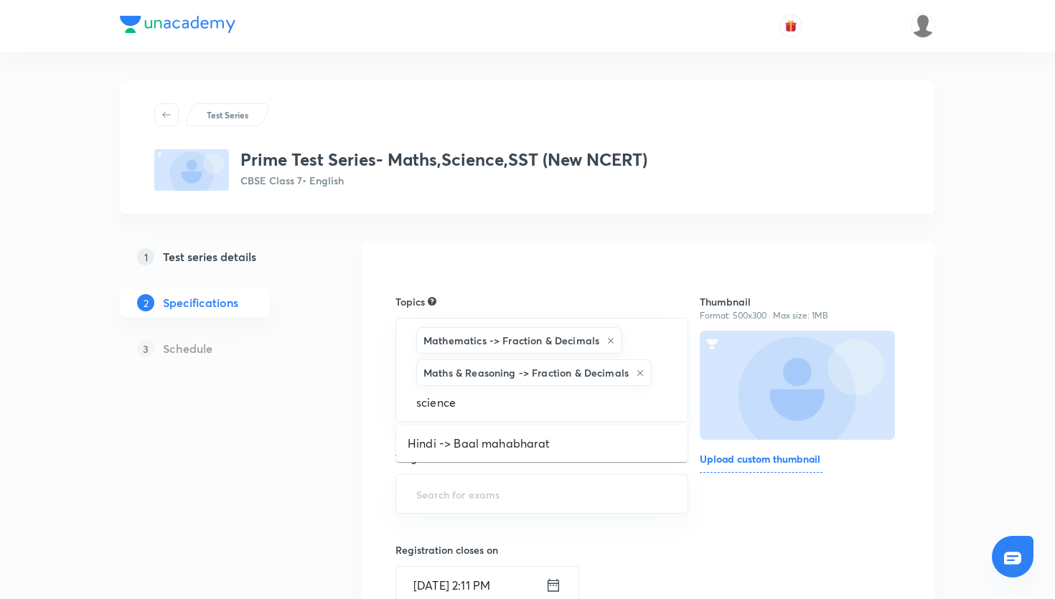
type input "science"
click at [546, 419] on div "Mathematics -> Fraction & Decimals Maths & Reasoning -> Fraction & Decimals ​" at bounding box center [542, 370] width 293 height 104
type input "ss"
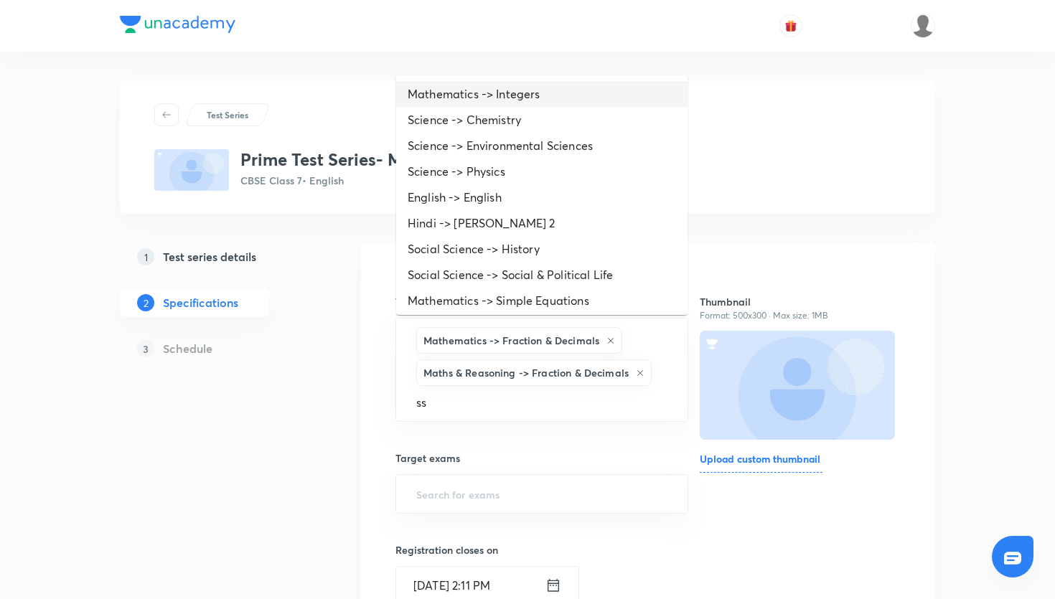
click at [532, 101] on li "Mathematics -> Integers" at bounding box center [541, 94] width 291 height 26
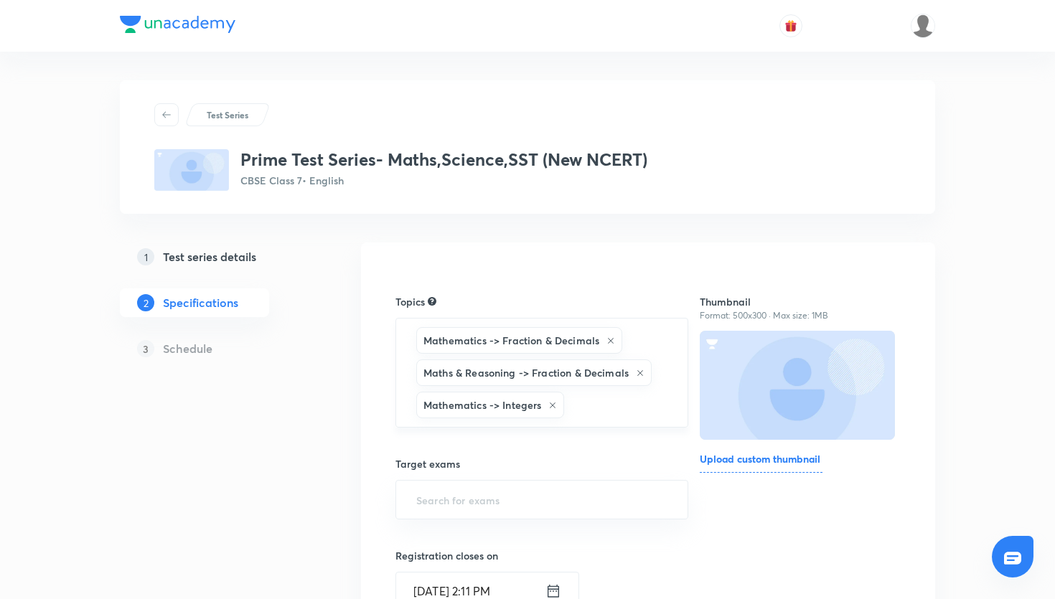
click at [602, 398] on input "text" at bounding box center [618, 405] width 103 height 27
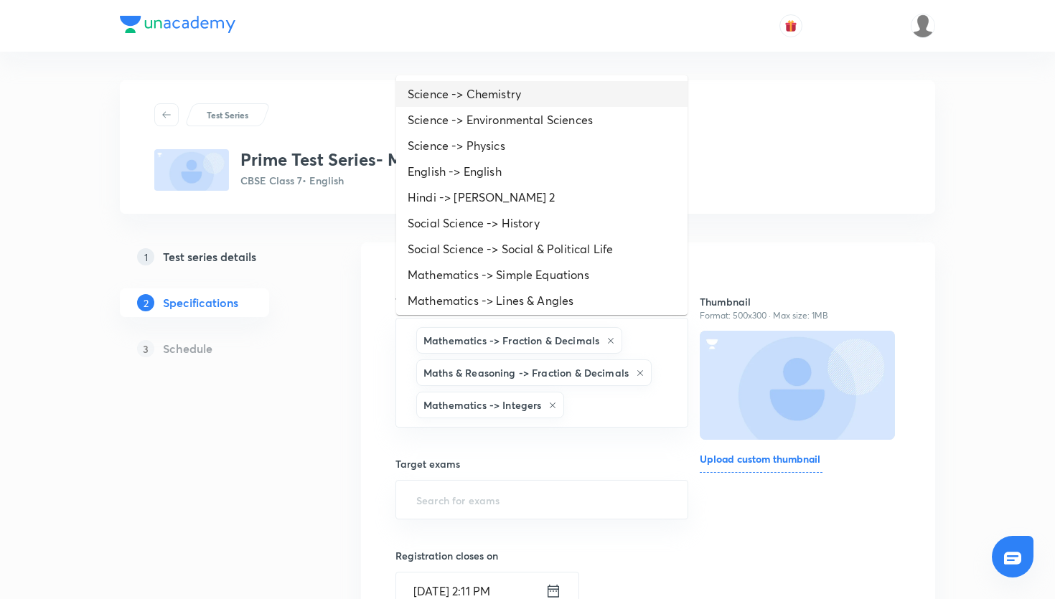
click at [527, 101] on li "Science -> Chemistry" at bounding box center [541, 94] width 291 height 26
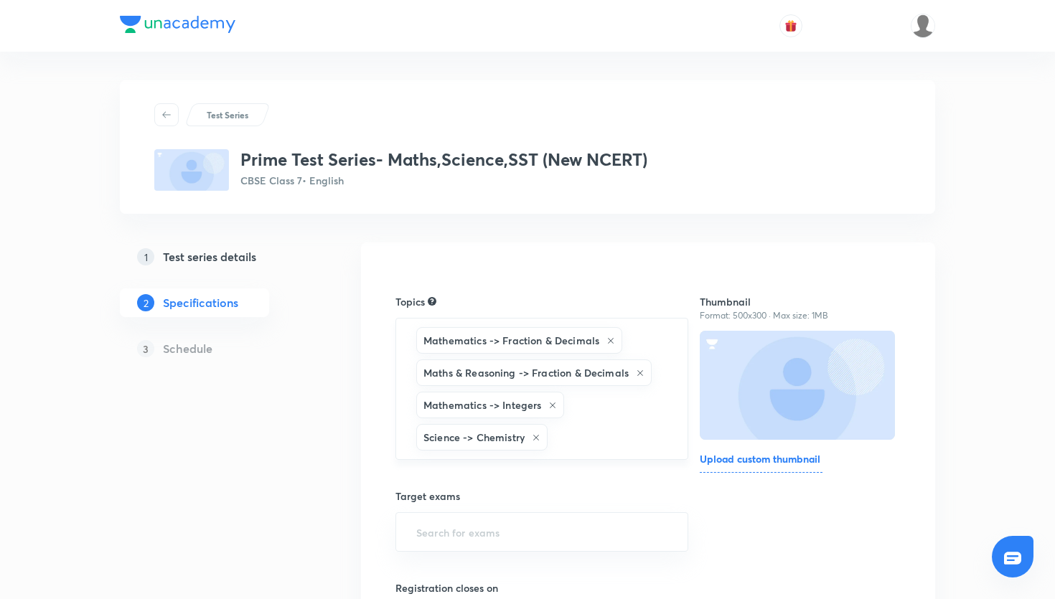
click at [573, 432] on input "text" at bounding box center [611, 437] width 120 height 27
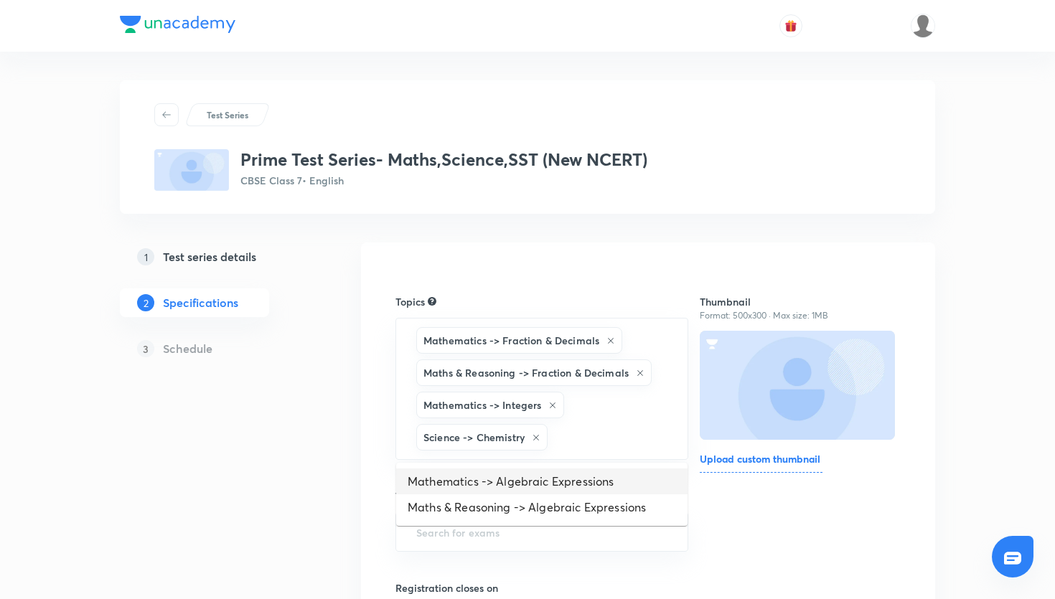
click at [576, 483] on li "Mathematics -> Algebraic Expressions" at bounding box center [541, 482] width 291 height 26
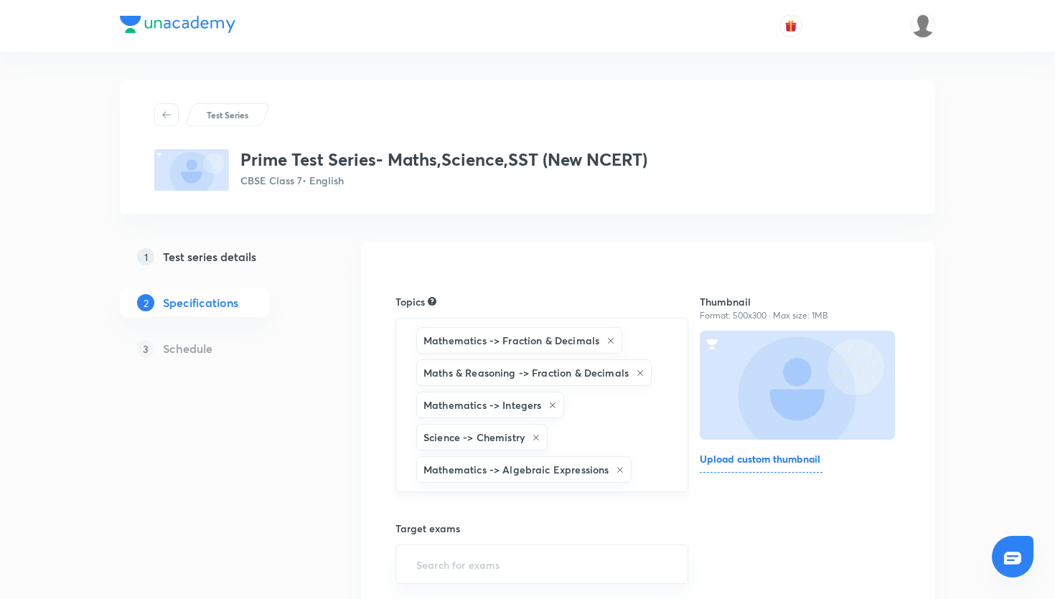
click at [589, 432] on div "Mathematics -> Fraction & Decimals Maths & Reasoning -> Fraction & Decimals Mat…" at bounding box center [542, 405] width 293 height 174
click at [651, 472] on input "text" at bounding box center [652, 470] width 35 height 27
click at [616, 517] on li "Maths & Reasoning -> Algebraic Expressions" at bounding box center [541, 514] width 291 height 26
click at [544, 540] on input "text" at bounding box center [542, 531] width 257 height 27
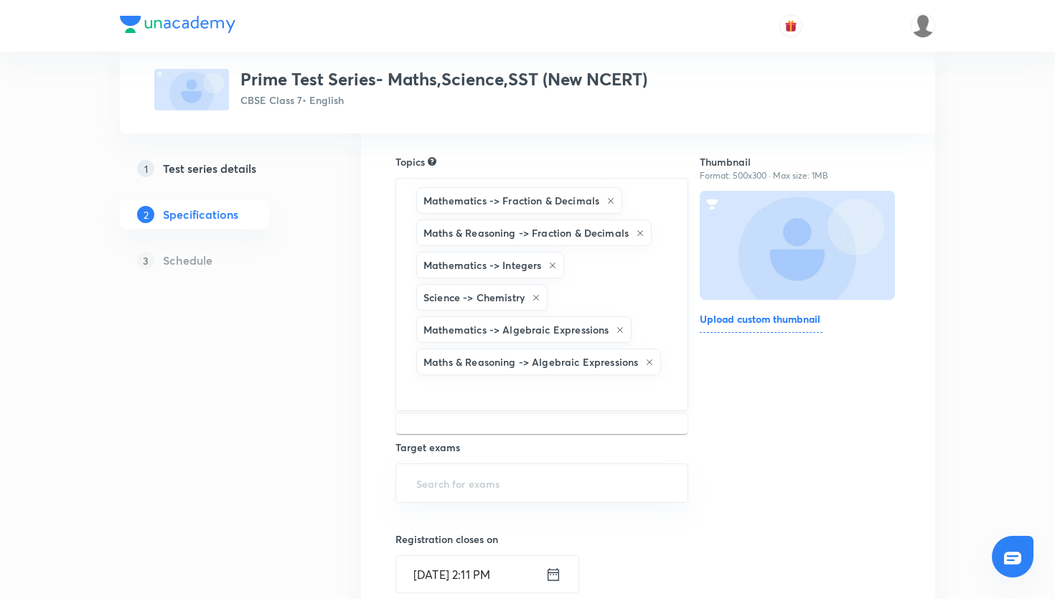
scroll to position [141, 0]
click at [529, 391] on input "text" at bounding box center [542, 390] width 257 height 27
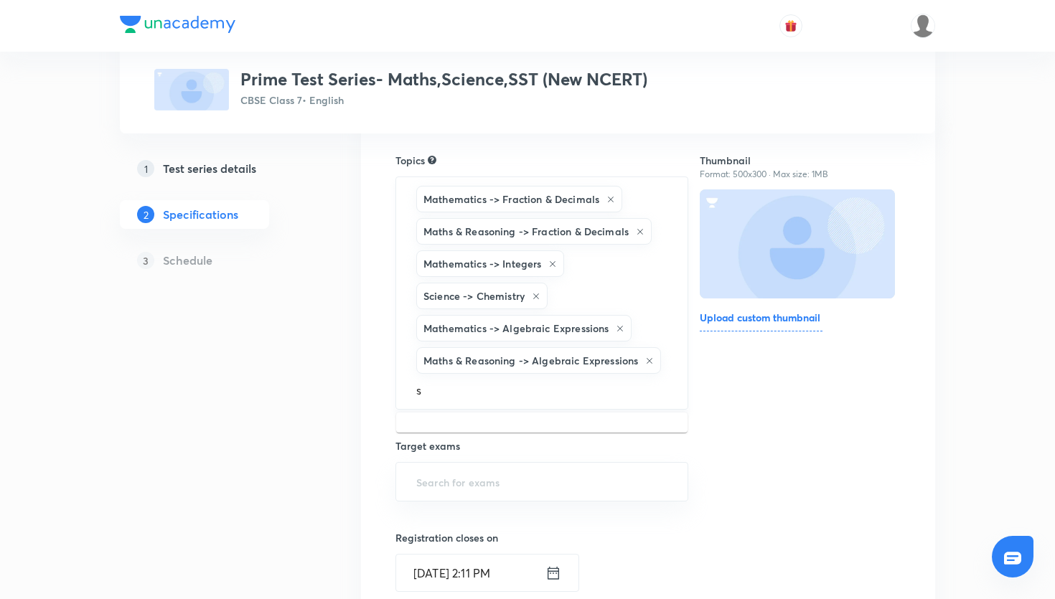
type input "sc"
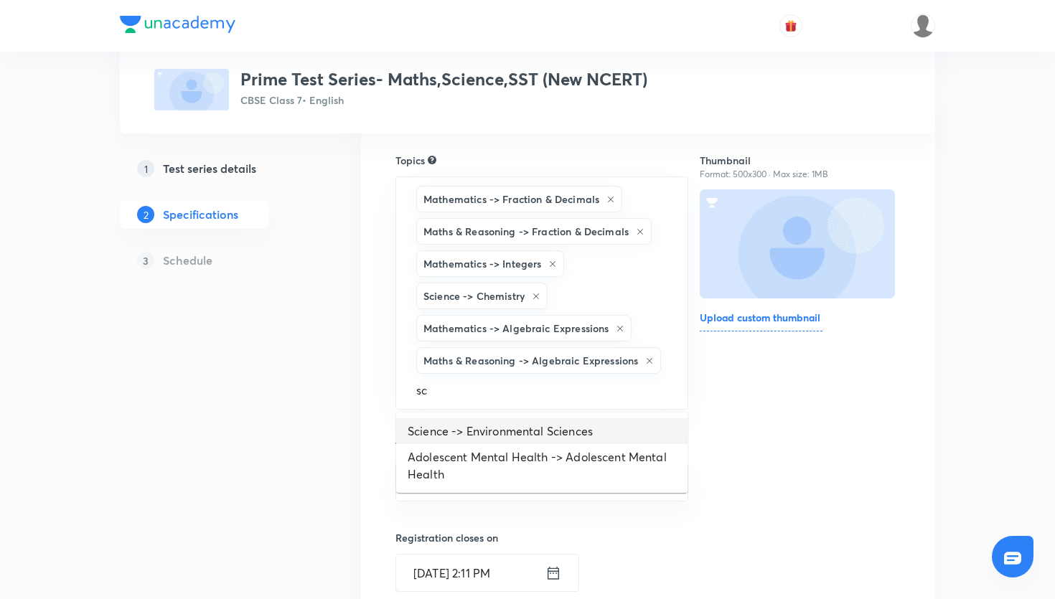
click at [527, 442] on li "Science -> Environmental Sciences" at bounding box center [541, 432] width 291 height 26
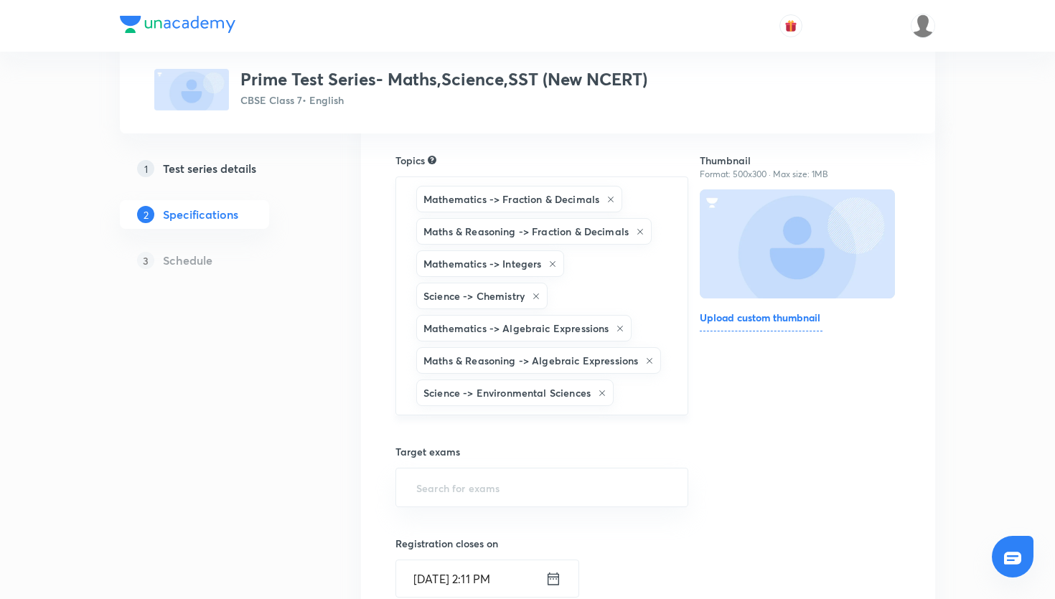
click at [631, 390] on input "text" at bounding box center [644, 393] width 54 height 27
type input "sc"
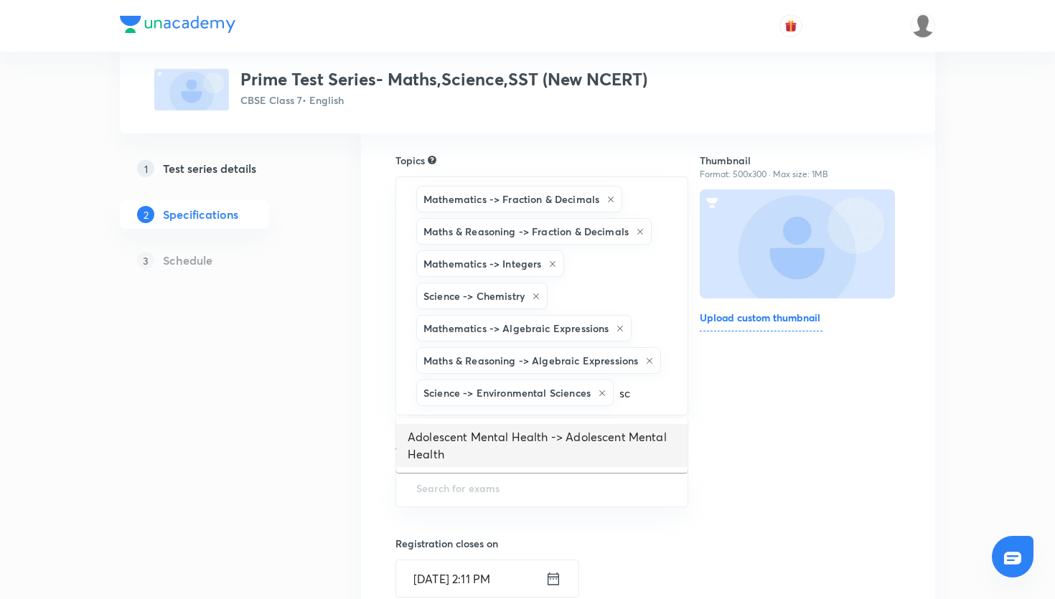
click at [622, 449] on li "Adolescent Mental Health -> Adolescent Mental Health" at bounding box center [541, 445] width 291 height 43
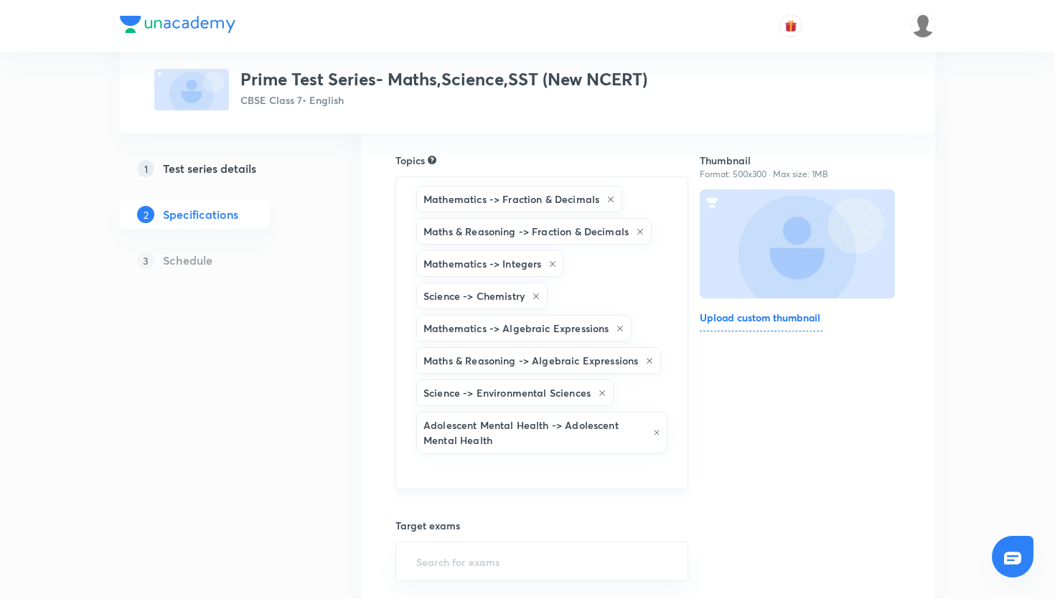
click at [567, 459] on input "text" at bounding box center [542, 470] width 257 height 27
type input "g"
type input "a"
type input "s"
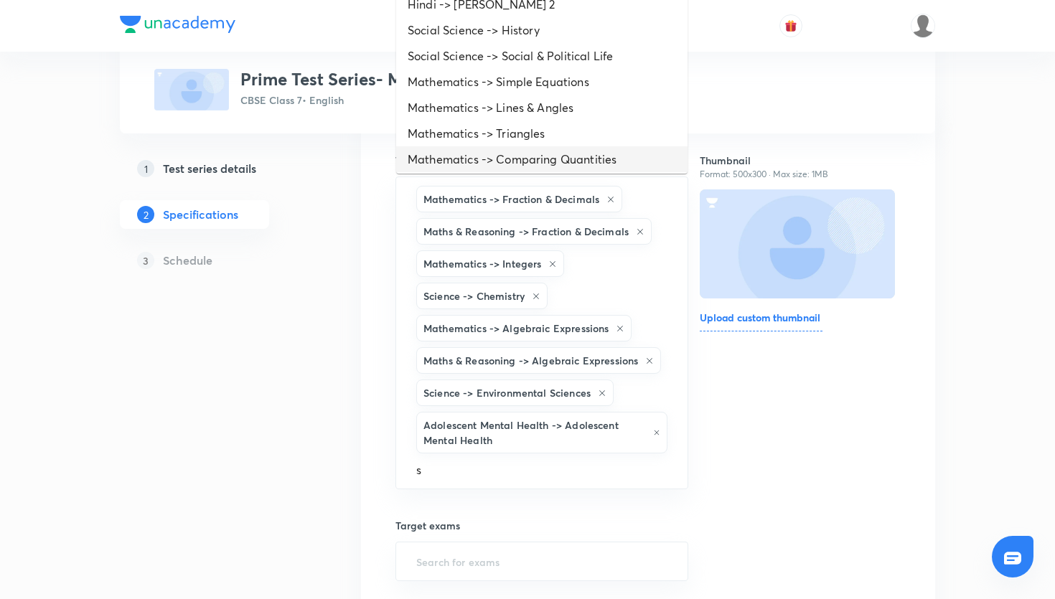
click at [574, 160] on li "Mathematics -> Comparing Quantities" at bounding box center [541, 159] width 291 height 26
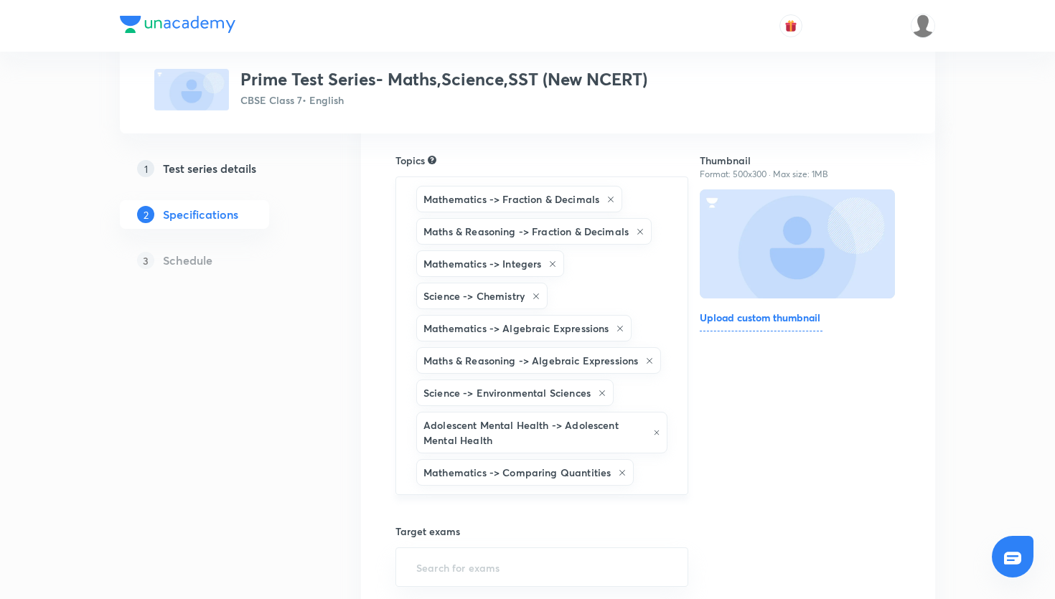
click at [643, 477] on input "text" at bounding box center [653, 472] width 33 height 27
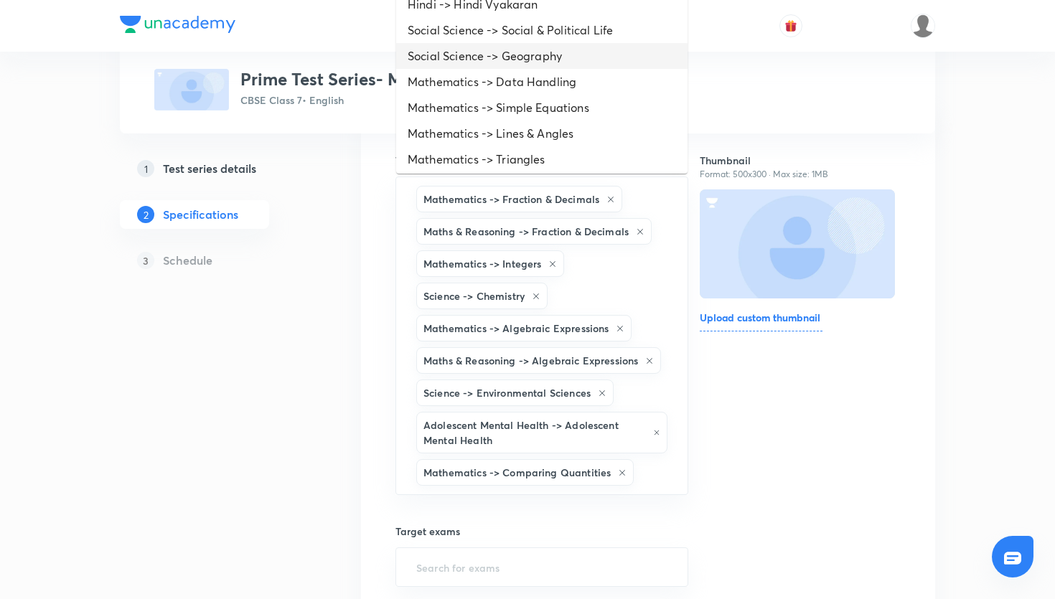
click at [540, 46] on li "Social Science -> Geography" at bounding box center [541, 56] width 291 height 26
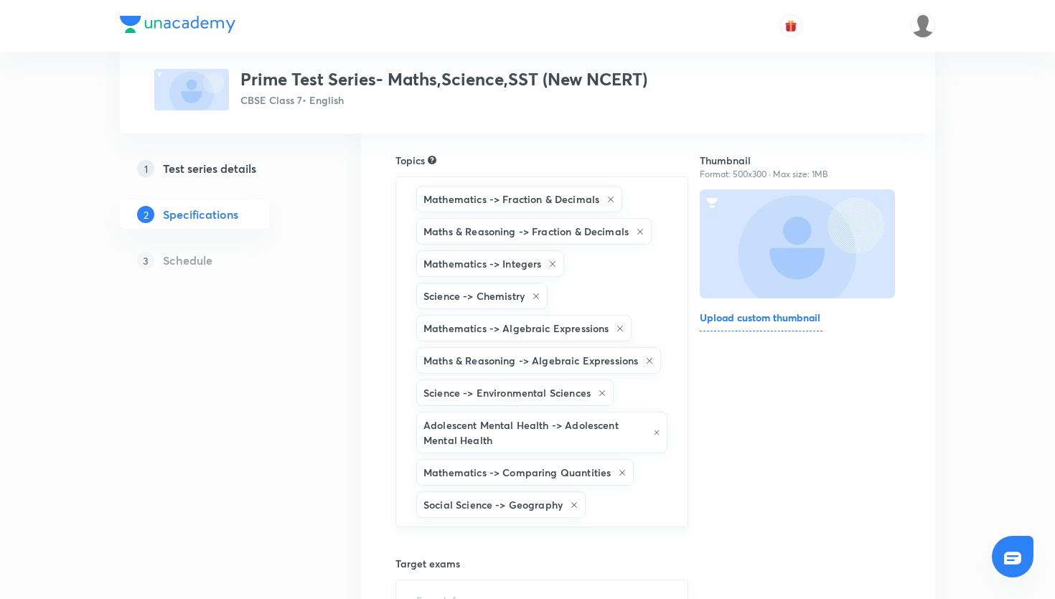
click at [635, 501] on input "text" at bounding box center [629, 505] width 81 height 27
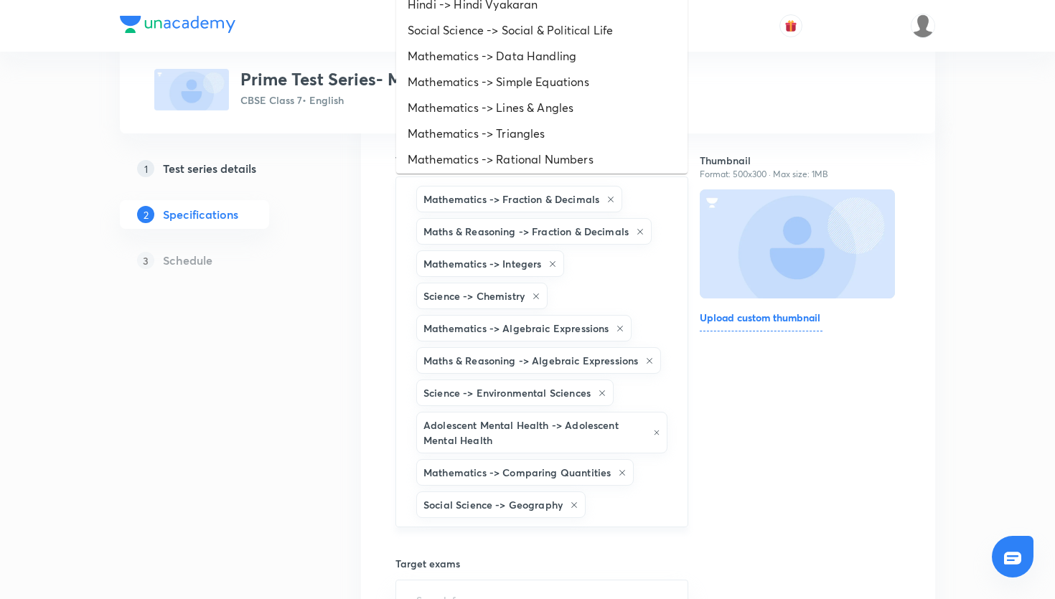
type input "s"
click at [562, 27] on li "Social Science -> History" at bounding box center [541, 30] width 291 height 26
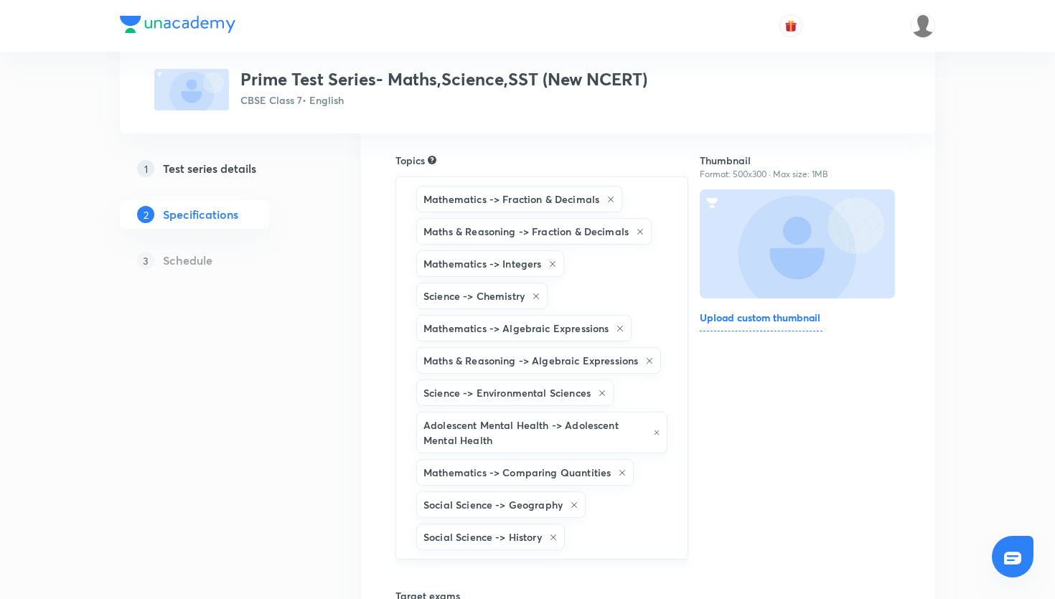
type input "s"
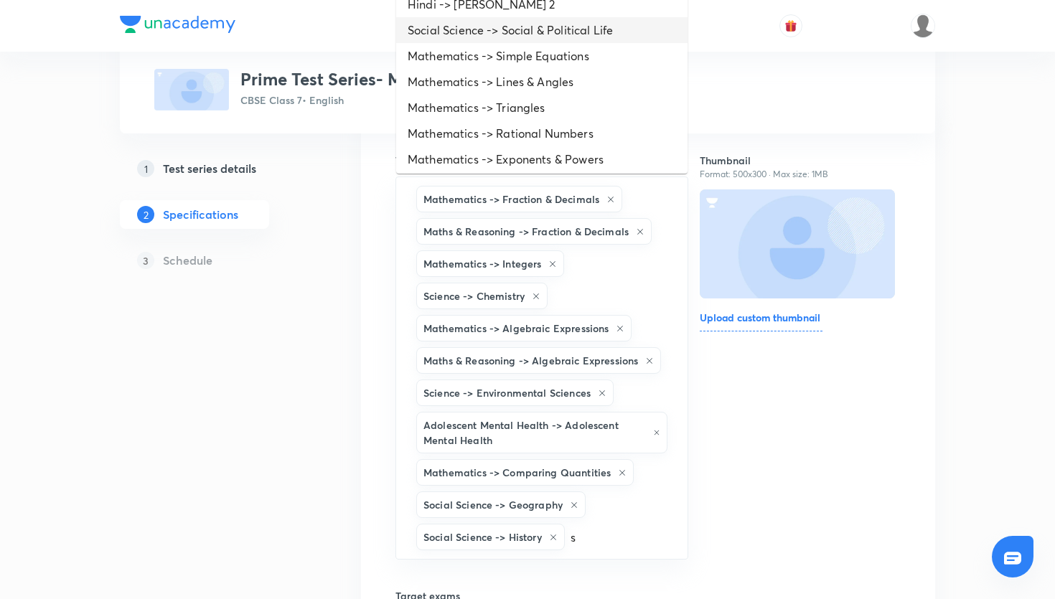
click at [576, 33] on li "Social Science -> Social & Political Life" at bounding box center [541, 30] width 291 height 26
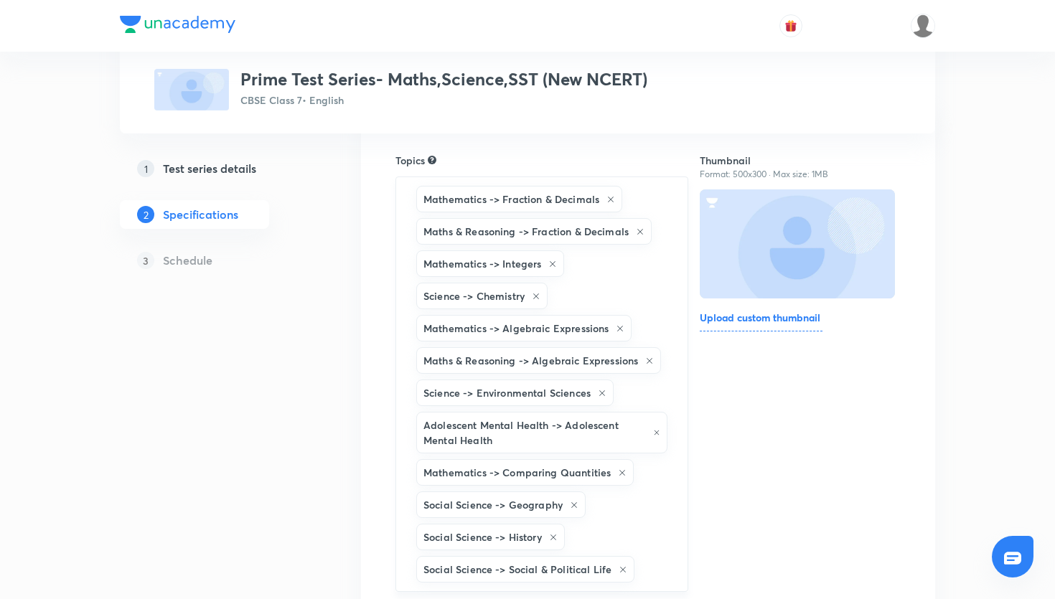
click at [607, 548] on div "Mathematics -> Fraction & Decimals Maths & Reasoning -> Fraction & Decimals Mat…" at bounding box center [542, 385] width 293 height 416
type input "s"
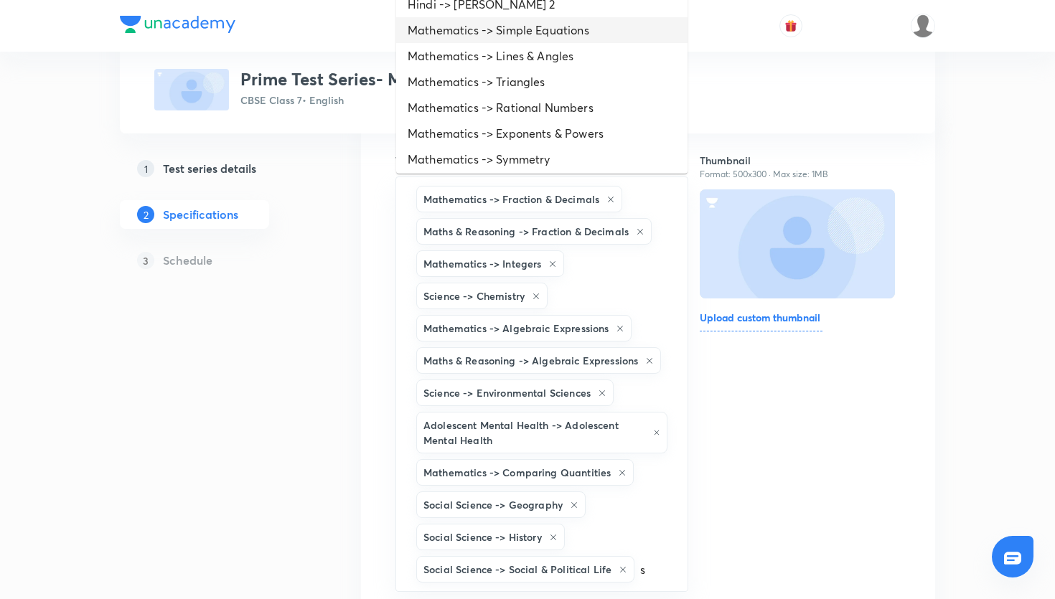
click at [562, 35] on li "Mathematics -> Simple Equations" at bounding box center [541, 30] width 291 height 26
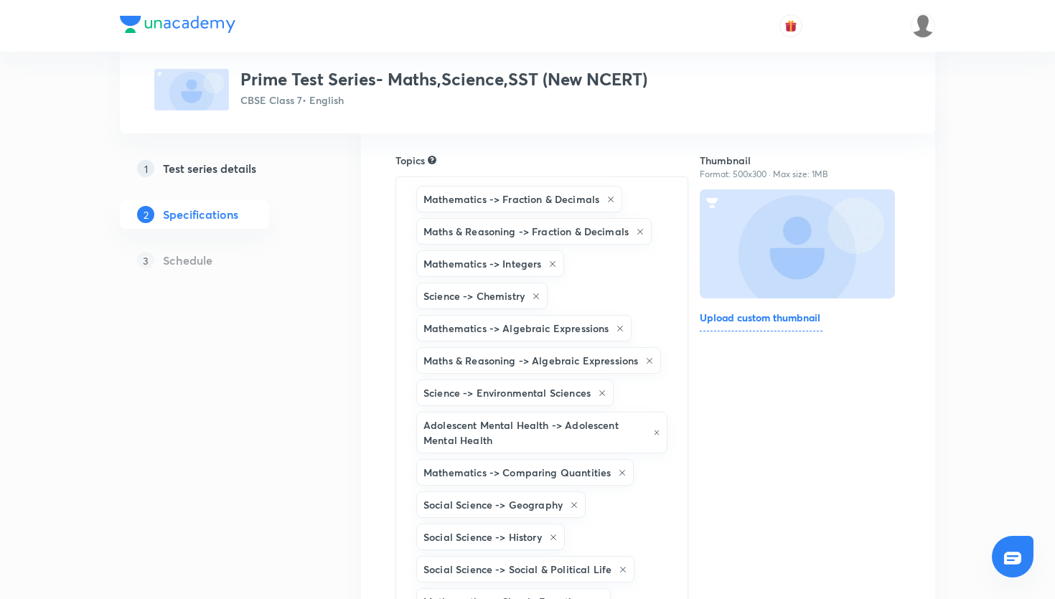
click at [642, 508] on div "Mathematics -> Fraction & Decimals Maths & Reasoning -> Fraction & Decimals Mat…" at bounding box center [542, 401] width 293 height 448
type input "s"
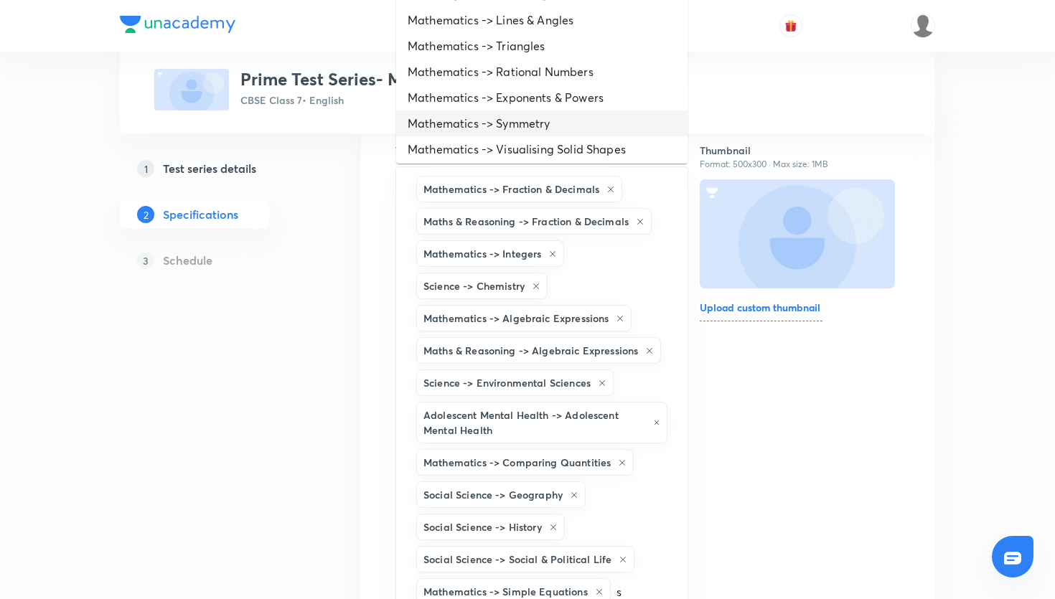
click at [593, 120] on li "Mathematics -> Symmetry" at bounding box center [541, 124] width 291 height 26
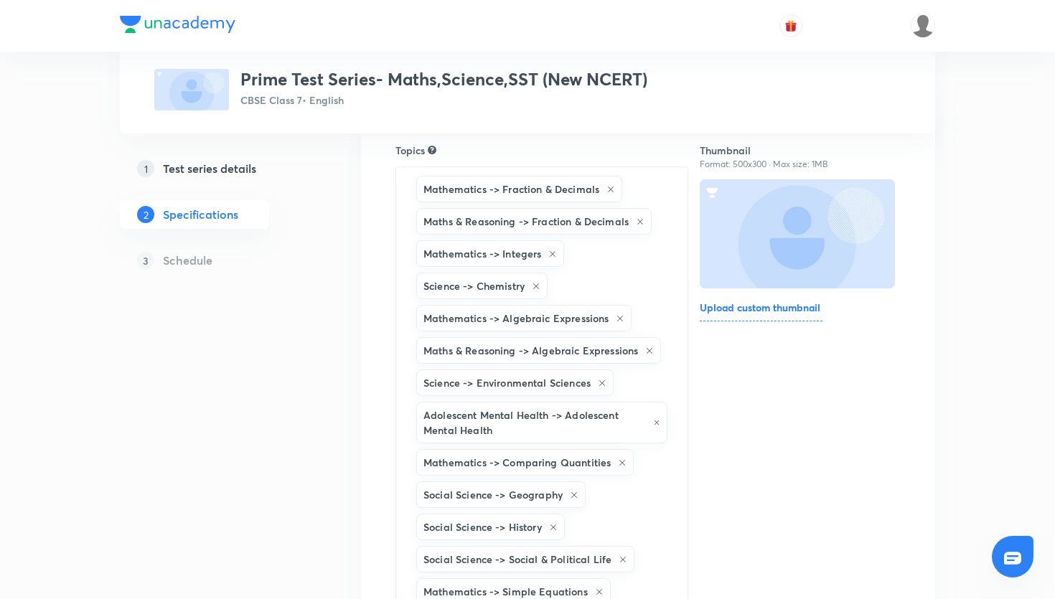
click at [650, 552] on div "Mathematics -> Fraction & Decimals Maths & Reasoning -> Fraction & Decimals Mat…" at bounding box center [542, 407] width 293 height 480
type input "s"
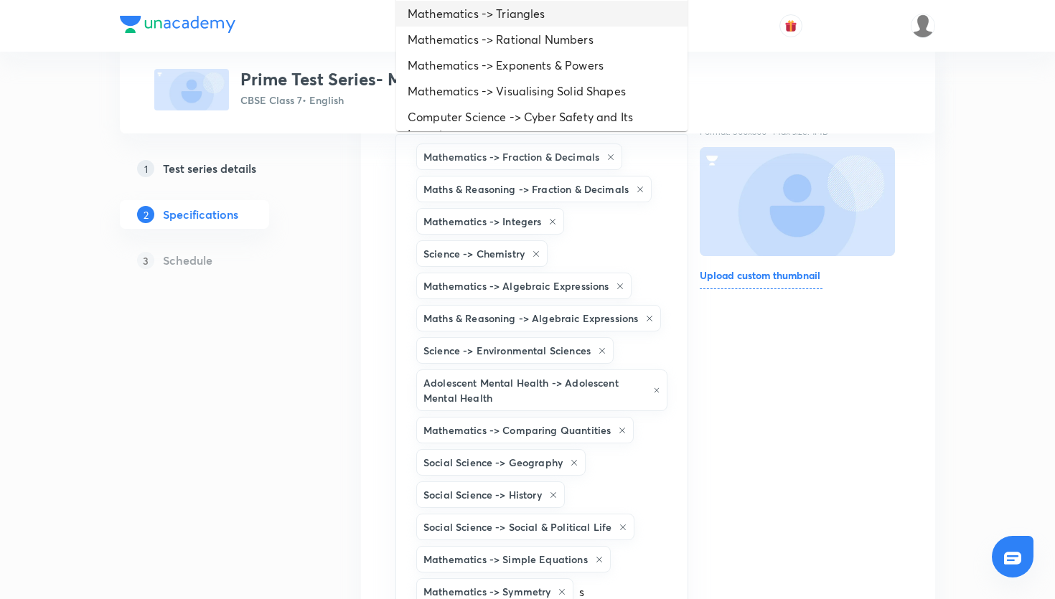
click at [566, 9] on li "Mathematics -> Triangles" at bounding box center [541, 14] width 291 height 26
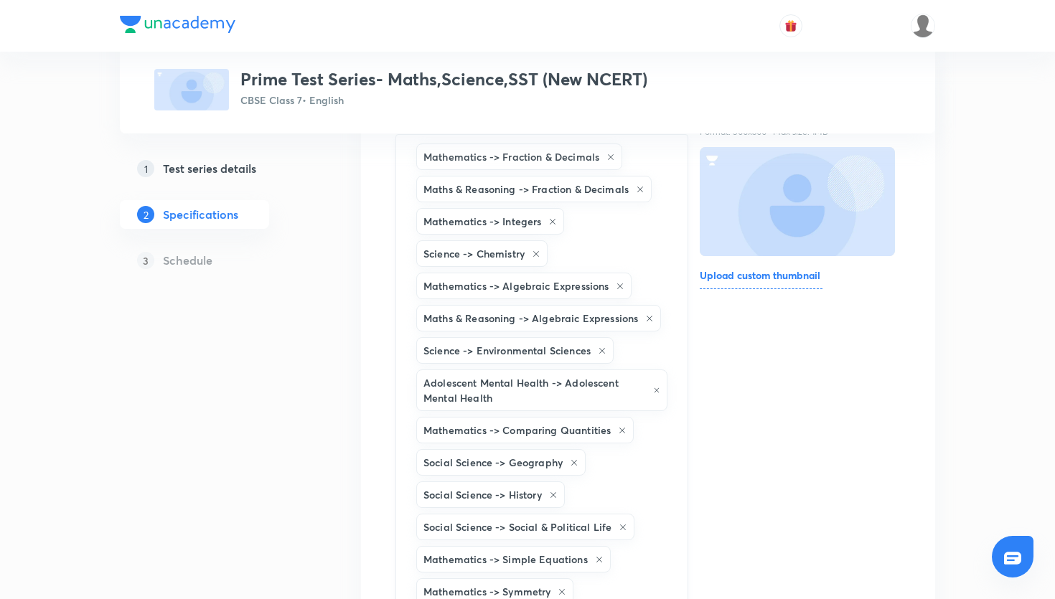
click at [665, 518] on div "Mathematics -> Fraction & Decimals Maths & Reasoning -> Fraction & Decimals Mat…" at bounding box center [542, 390] width 293 height 513
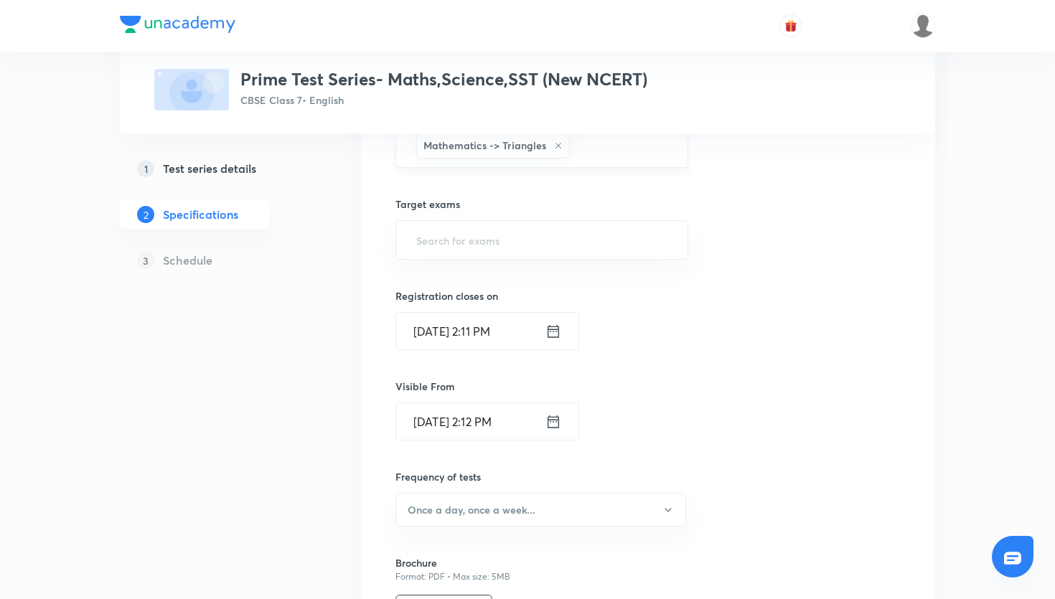
scroll to position [662, 0]
click at [551, 422] on icon at bounding box center [554, 423] width 16 height 20
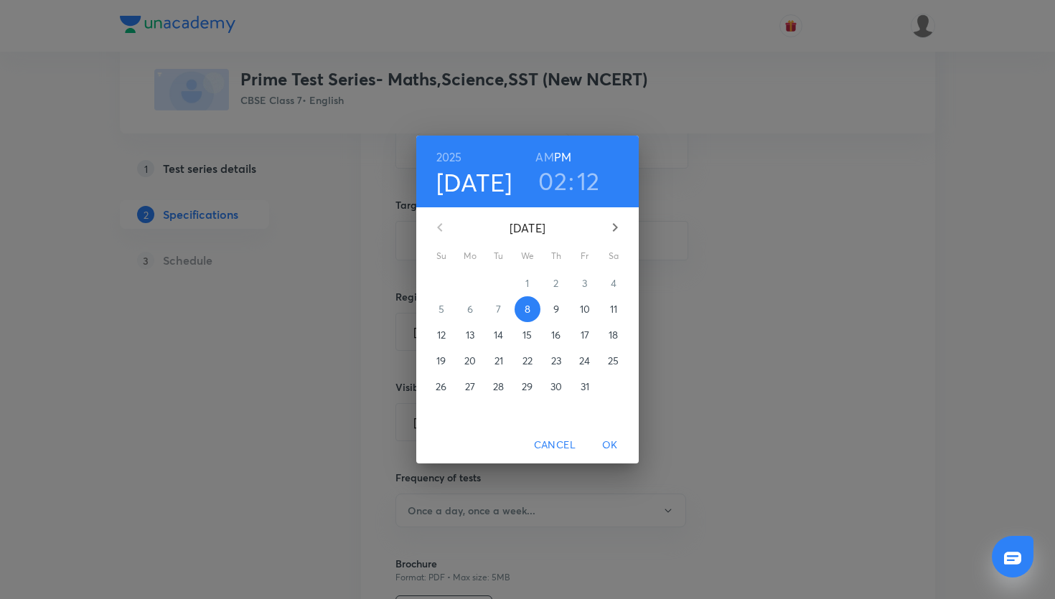
click at [614, 439] on span "OK" at bounding box center [610, 445] width 34 height 18
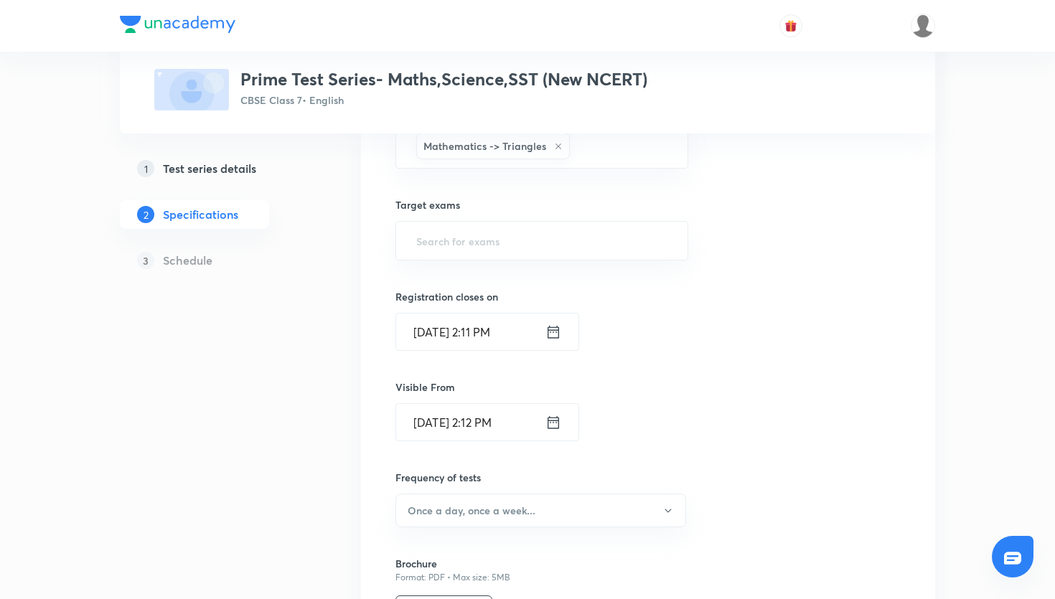
click at [552, 336] on icon at bounding box center [554, 332] width 16 height 20
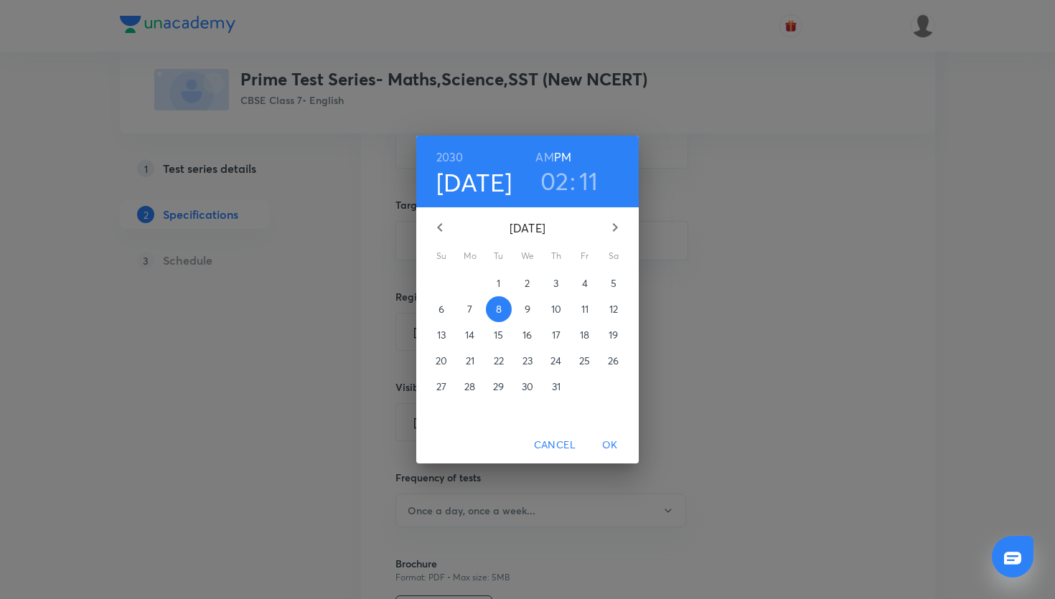
click at [602, 310] on span "12" at bounding box center [614, 309] width 26 height 14
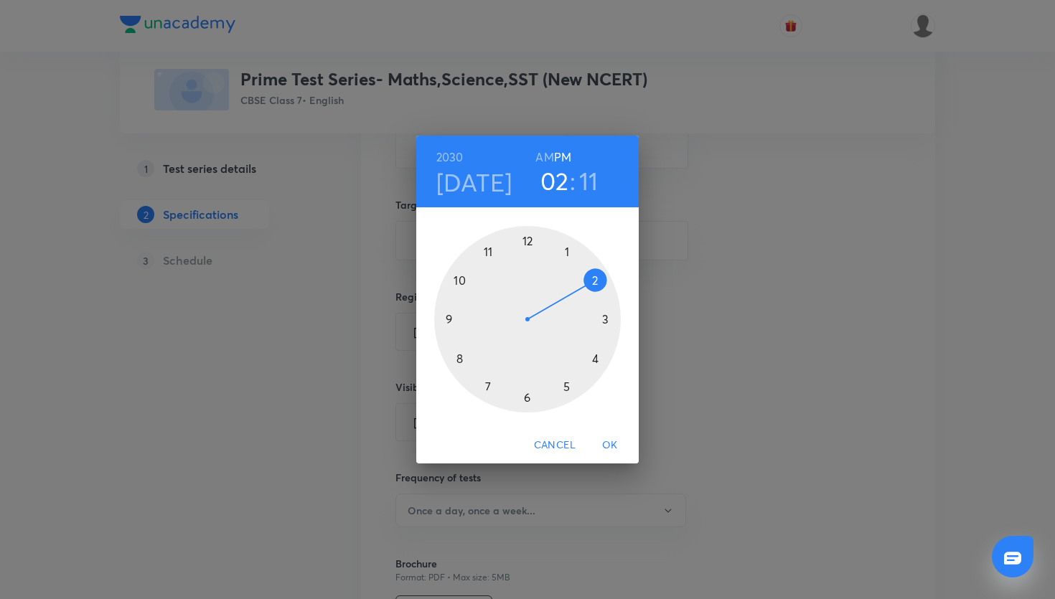
click at [485, 183] on h4 "Oct 12" at bounding box center [474, 182] width 76 height 30
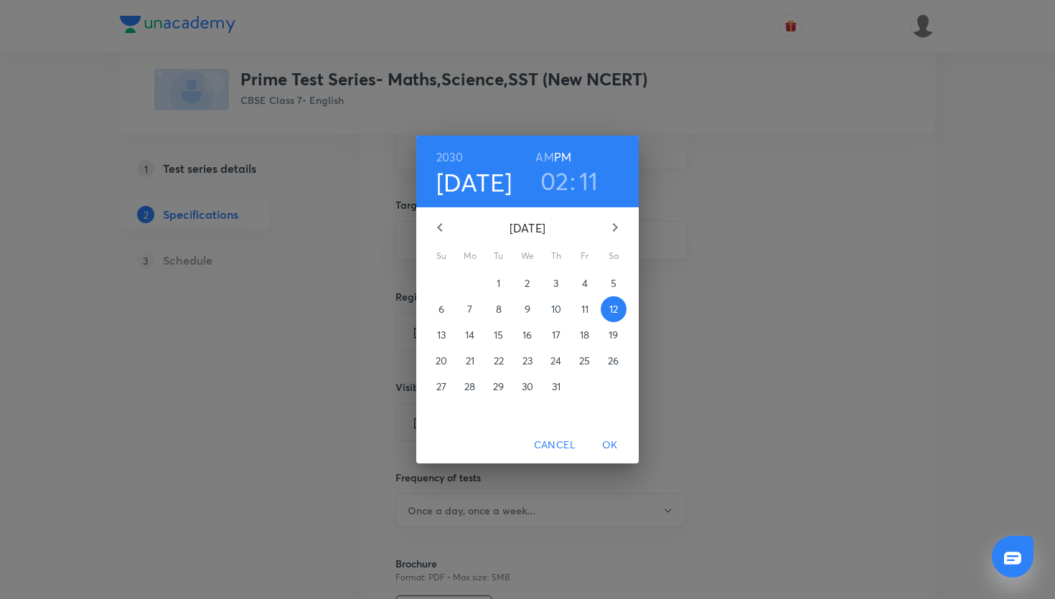
click at [584, 182] on h3 "11" at bounding box center [588, 181] width 19 height 30
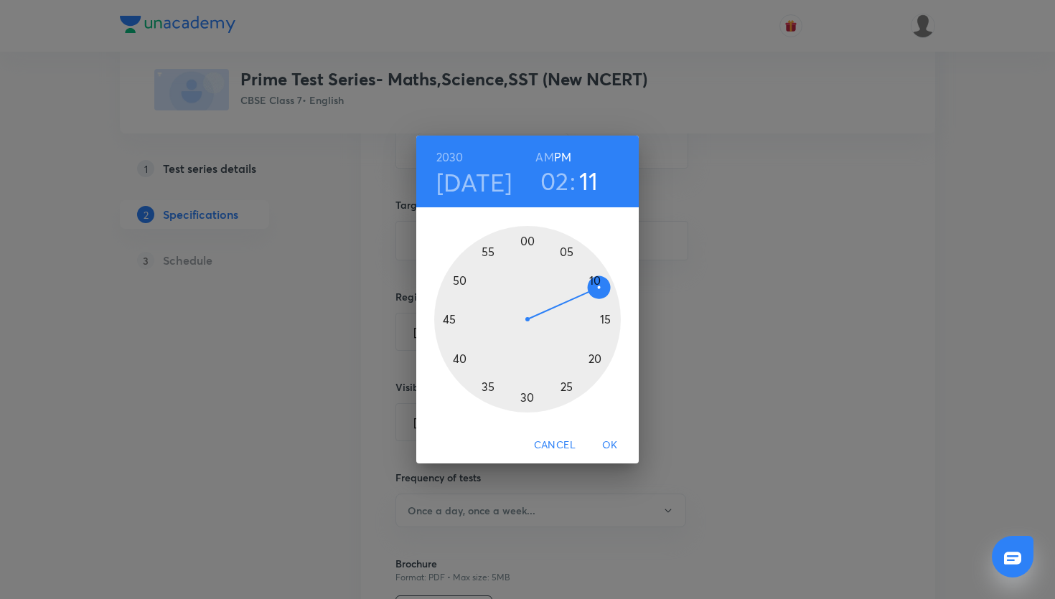
click at [550, 177] on h3 "02" at bounding box center [555, 181] width 29 height 30
click at [590, 181] on h3 "11" at bounding box center [588, 181] width 19 height 30
click at [527, 239] on div at bounding box center [527, 319] width 187 height 187
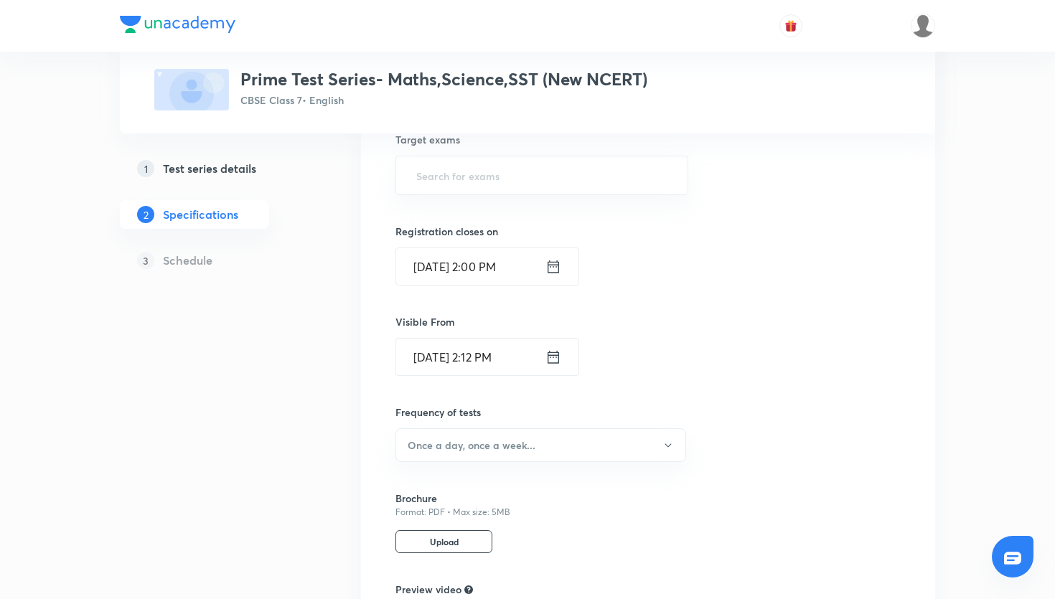
scroll to position [757, 0]
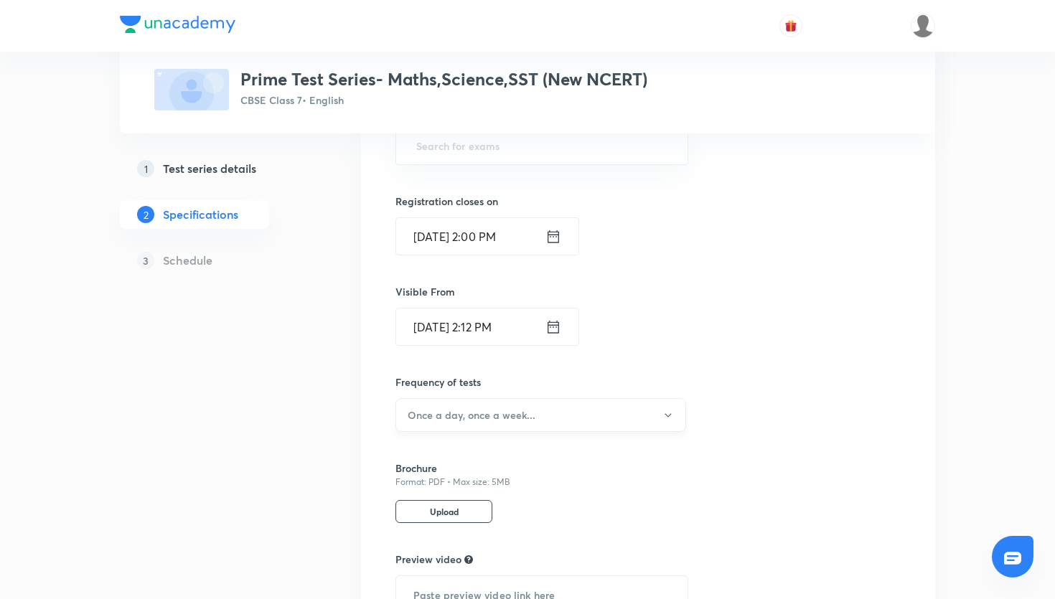
click at [602, 419] on button "Once a day, once a week..." at bounding box center [541, 415] width 291 height 34
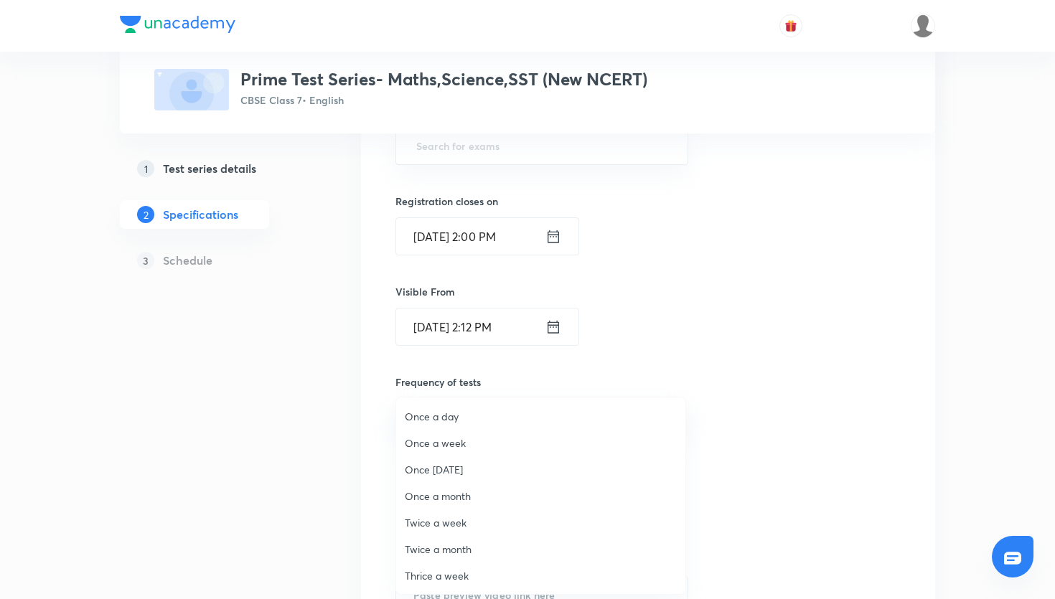
click at [675, 350] on div at bounding box center [527, 299] width 1055 height 599
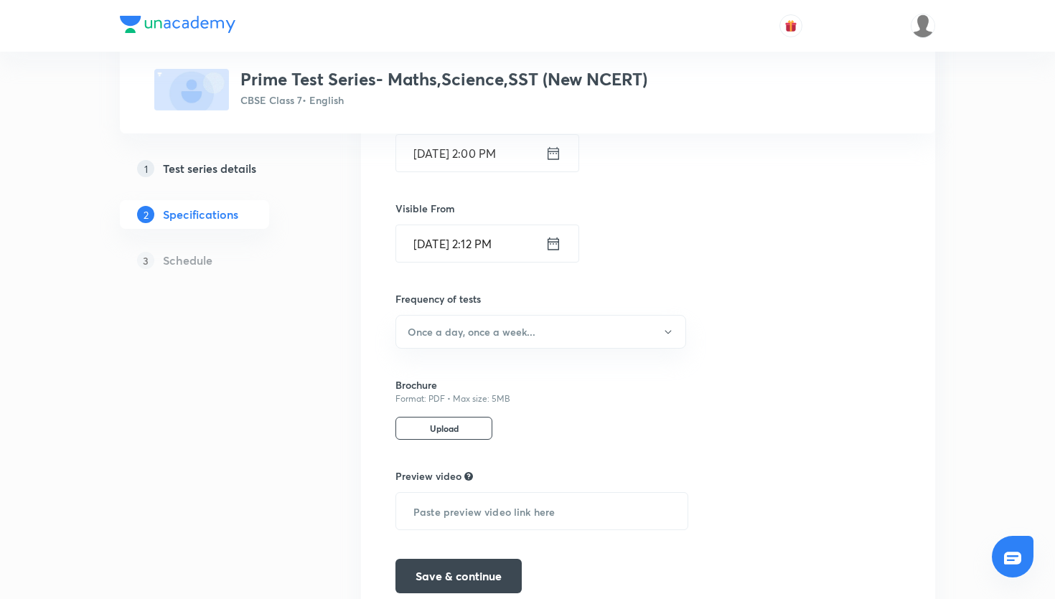
scroll to position [904, 0]
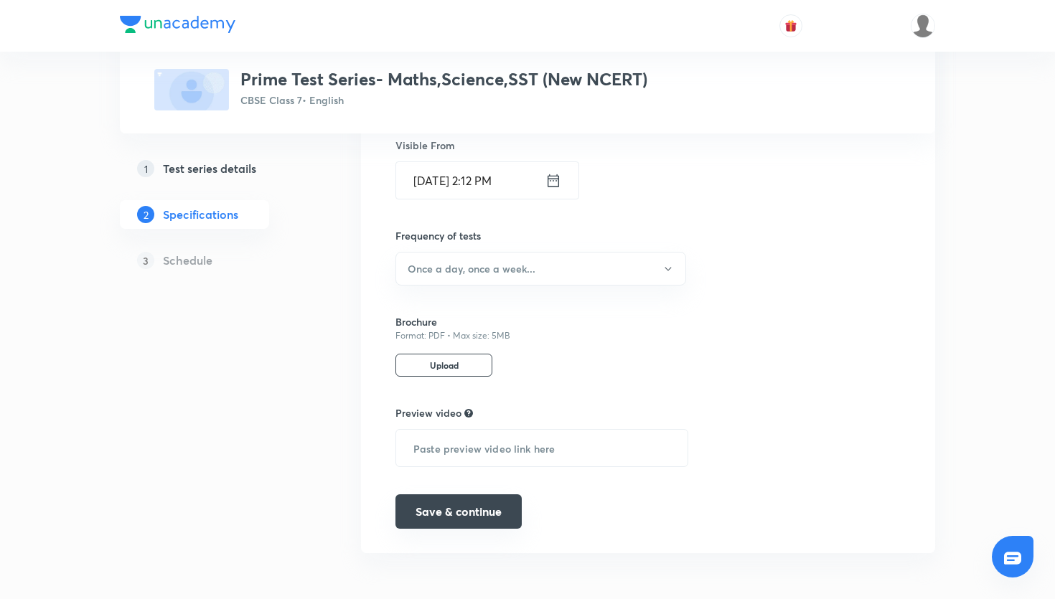
click at [480, 514] on button "Save & continue" at bounding box center [459, 512] width 126 height 34
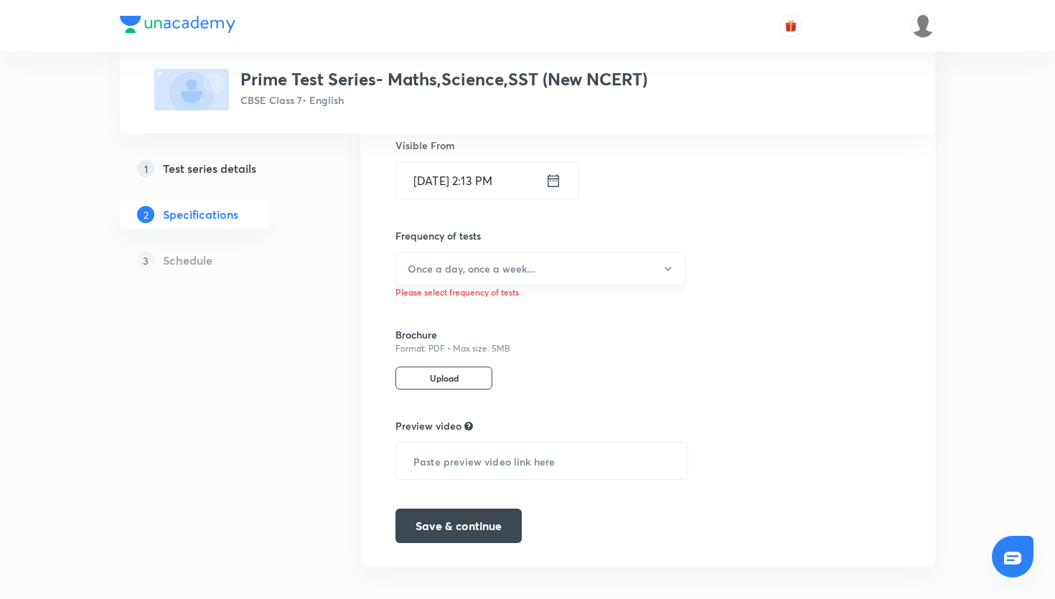
click at [548, 272] on button "Once a day, once a week..." at bounding box center [541, 269] width 291 height 34
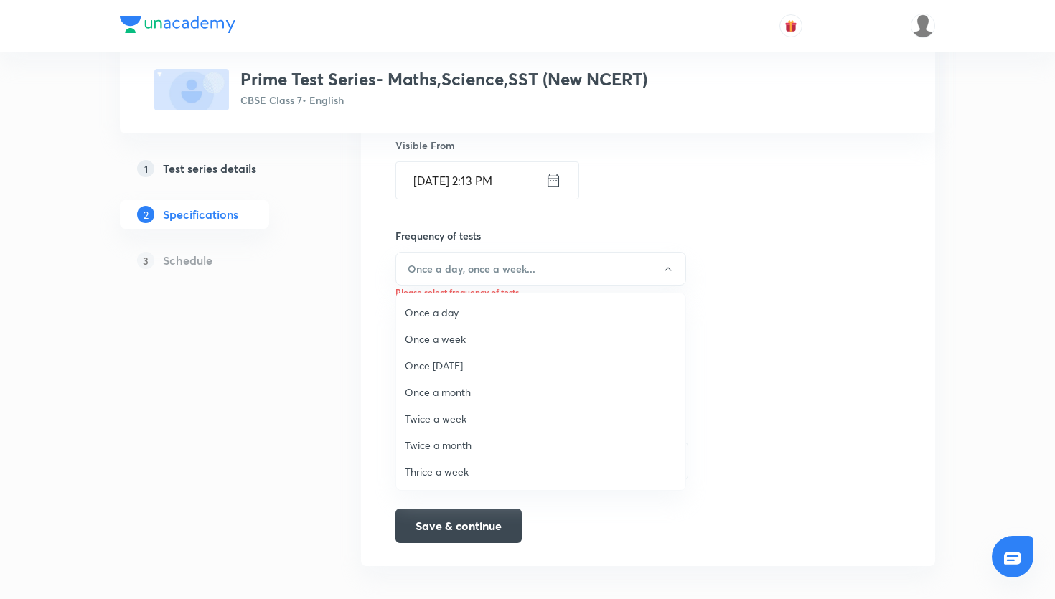
click at [429, 438] on span "Twice a month" at bounding box center [541, 445] width 272 height 15
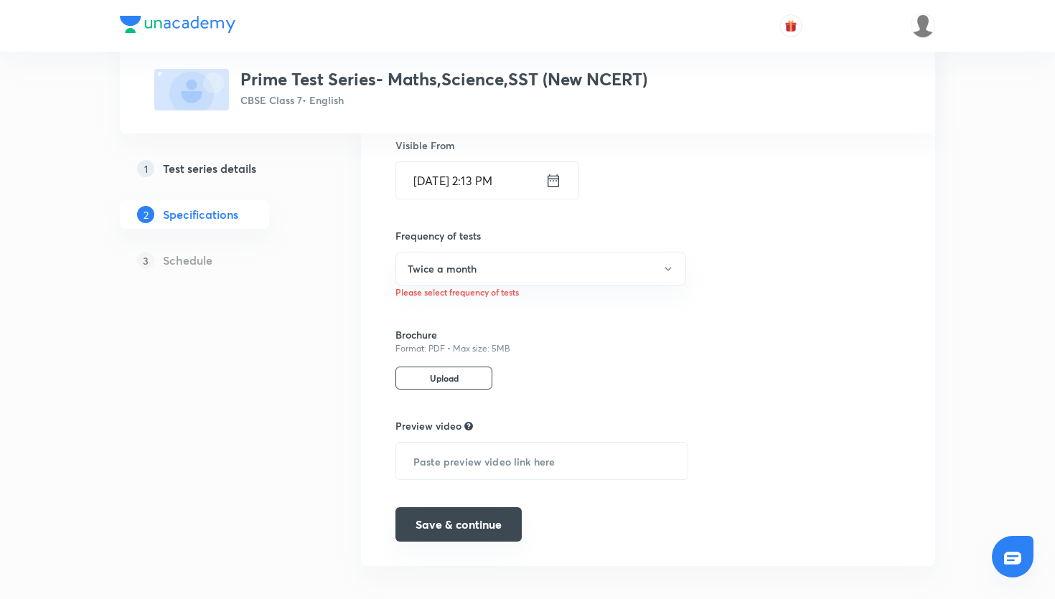
click at [490, 513] on button "Save & continue" at bounding box center [459, 525] width 126 height 34
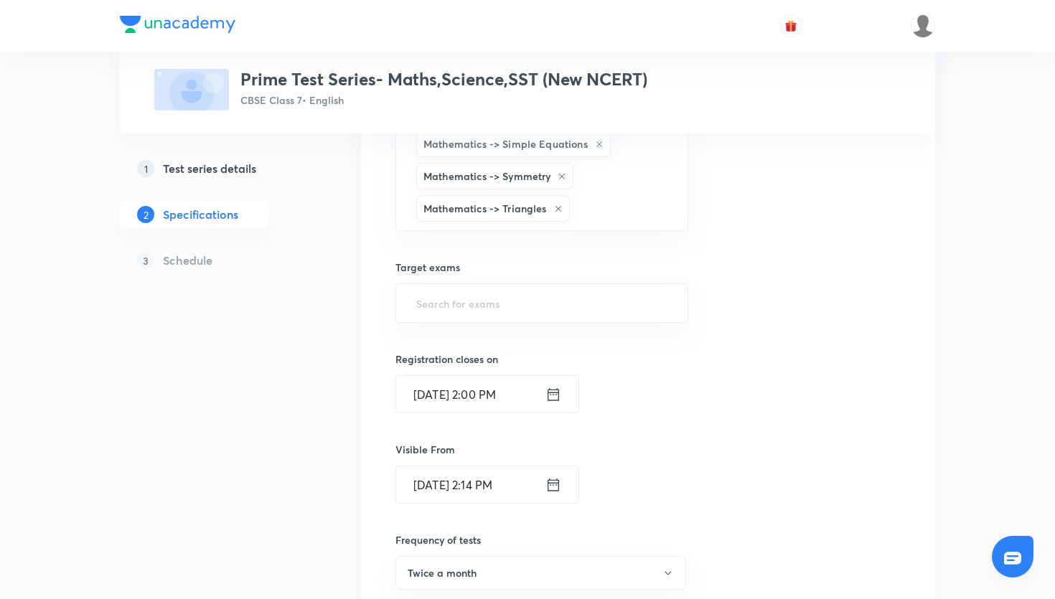
scroll to position [600, 0]
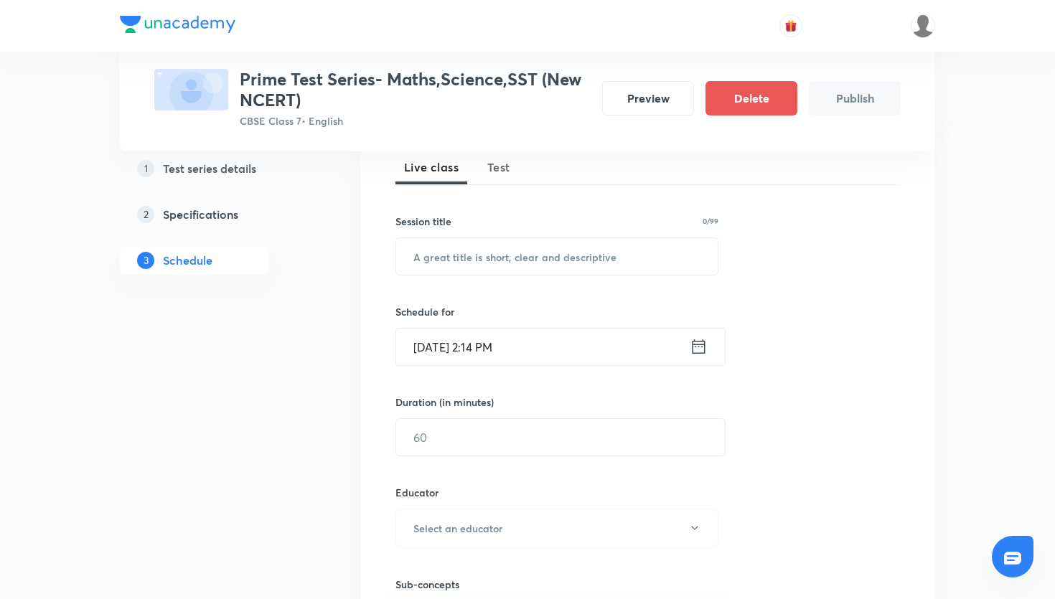
scroll to position [218, 0]
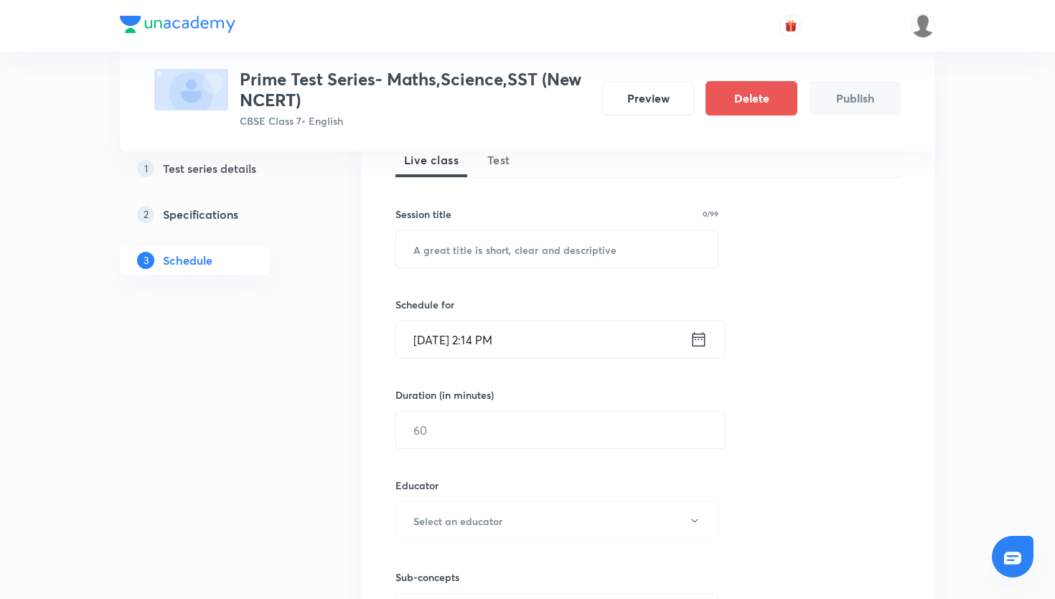
click at [495, 163] on span "Test" at bounding box center [498, 159] width 23 height 17
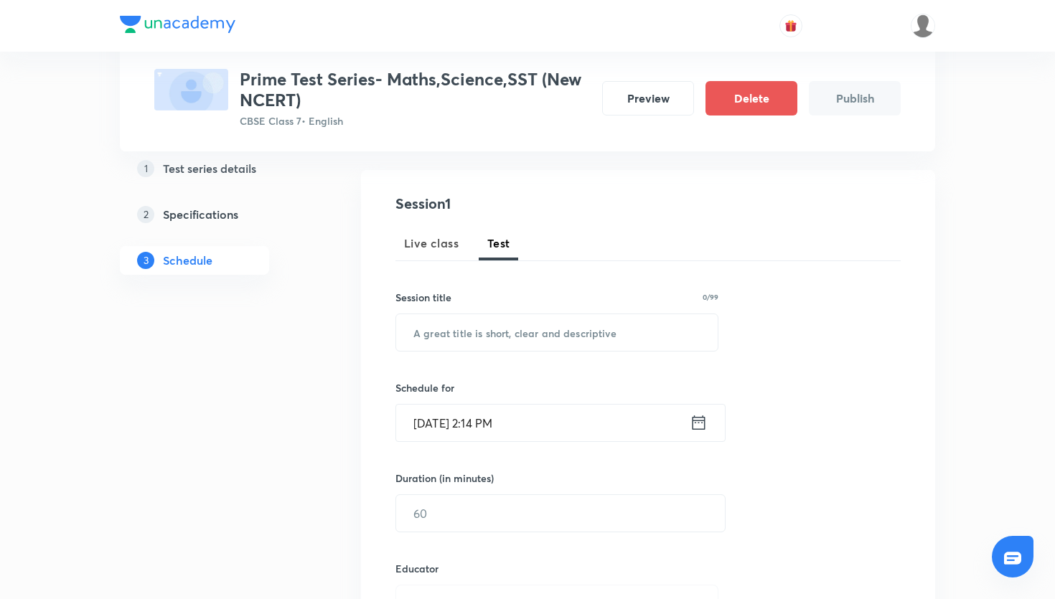
scroll to position [156, 0]
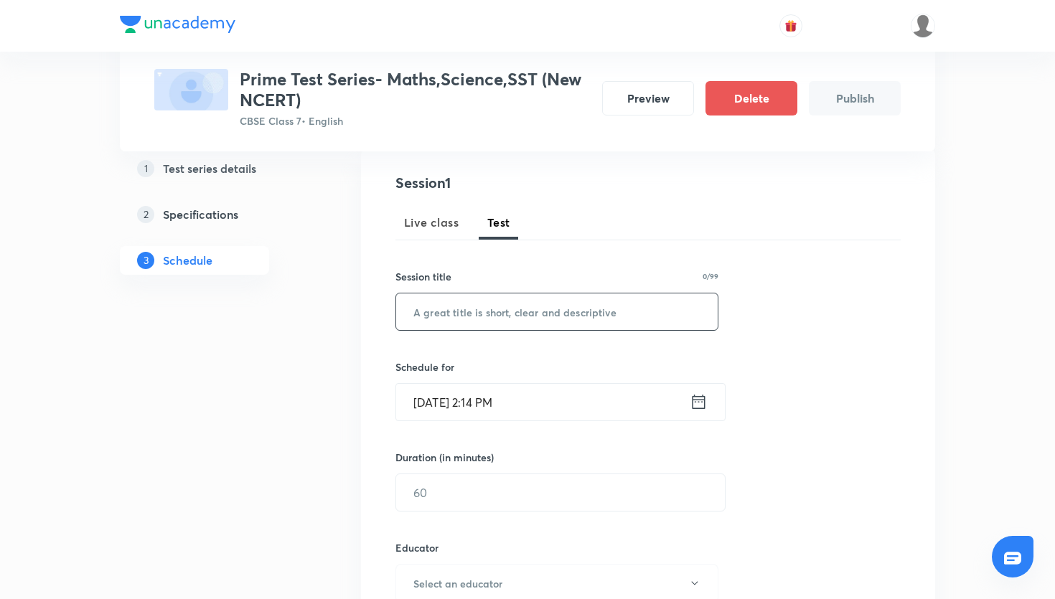
click at [521, 322] on input "text" at bounding box center [557, 312] width 322 height 37
paste input "Prime Test Series- Maths"
type input "Prime Test Series- Maths"
click at [702, 405] on icon at bounding box center [699, 402] width 18 height 20
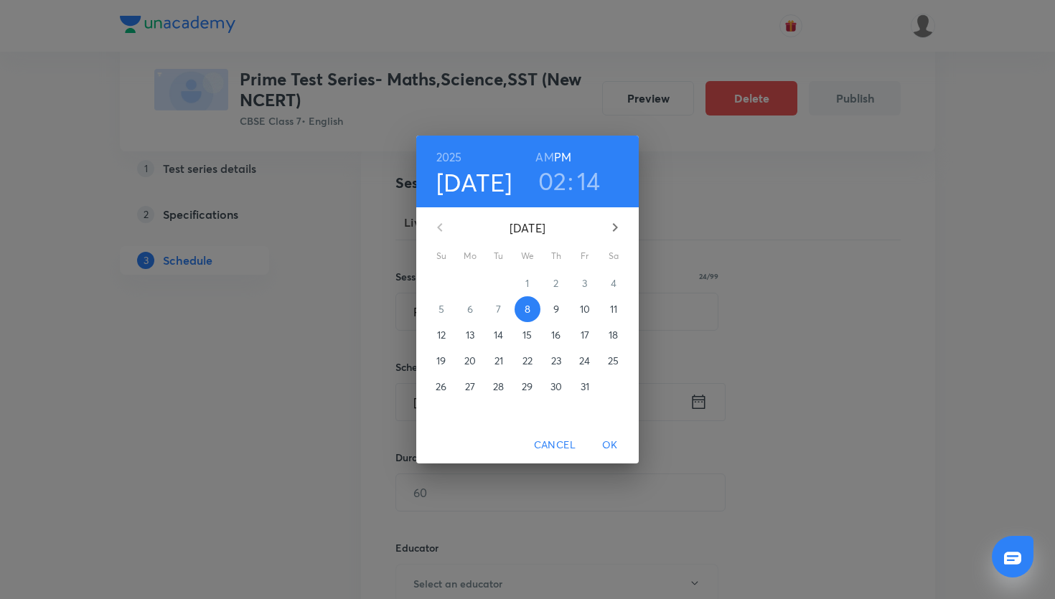
click at [439, 340] on p "12" at bounding box center [441, 335] width 9 height 14
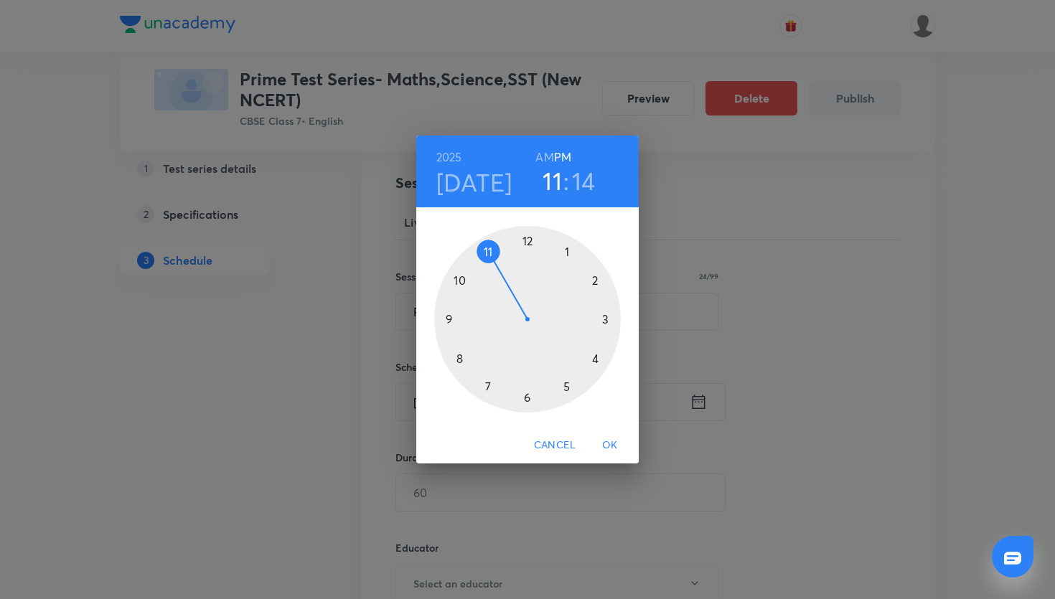
click at [490, 246] on div at bounding box center [527, 319] width 187 height 187
click at [526, 241] on div at bounding box center [527, 319] width 187 height 187
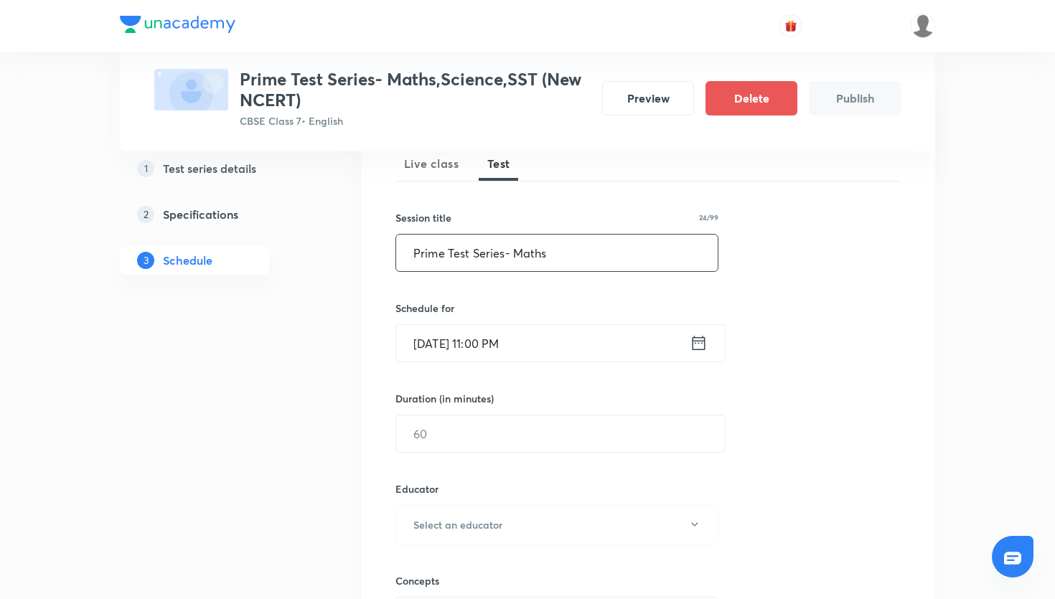
scroll to position [236, 0]
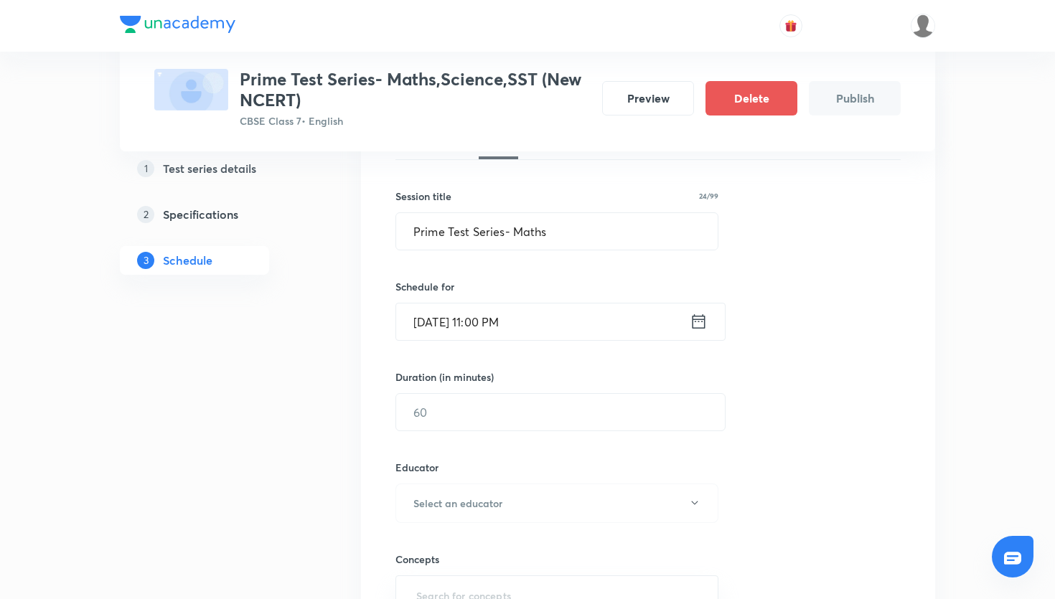
click at [703, 317] on icon at bounding box center [699, 322] width 18 height 20
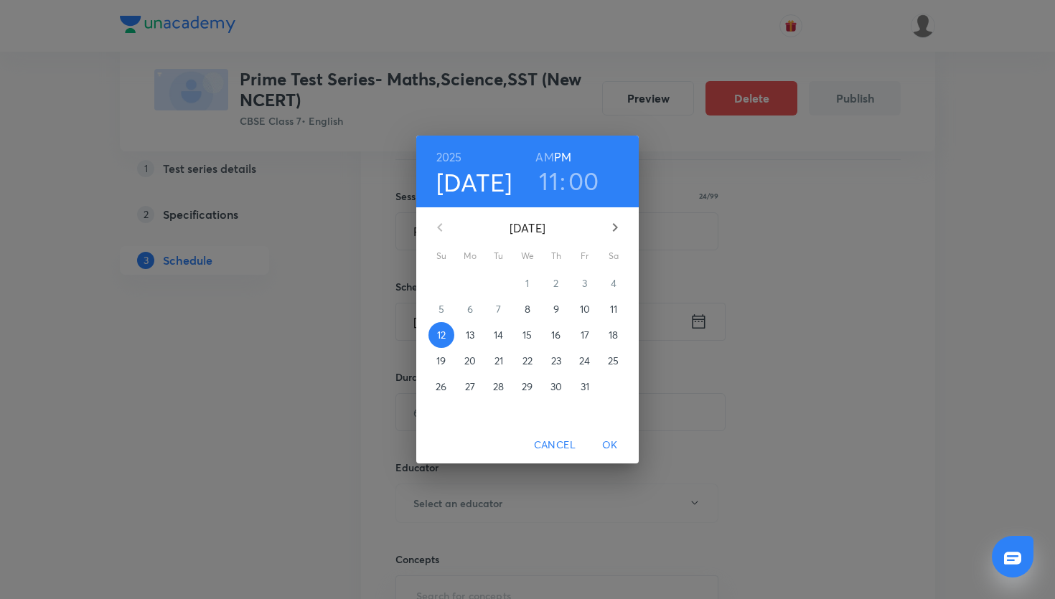
click at [549, 156] on h6 "AM" at bounding box center [545, 157] width 18 height 20
click at [619, 443] on span "OK" at bounding box center [610, 445] width 34 height 18
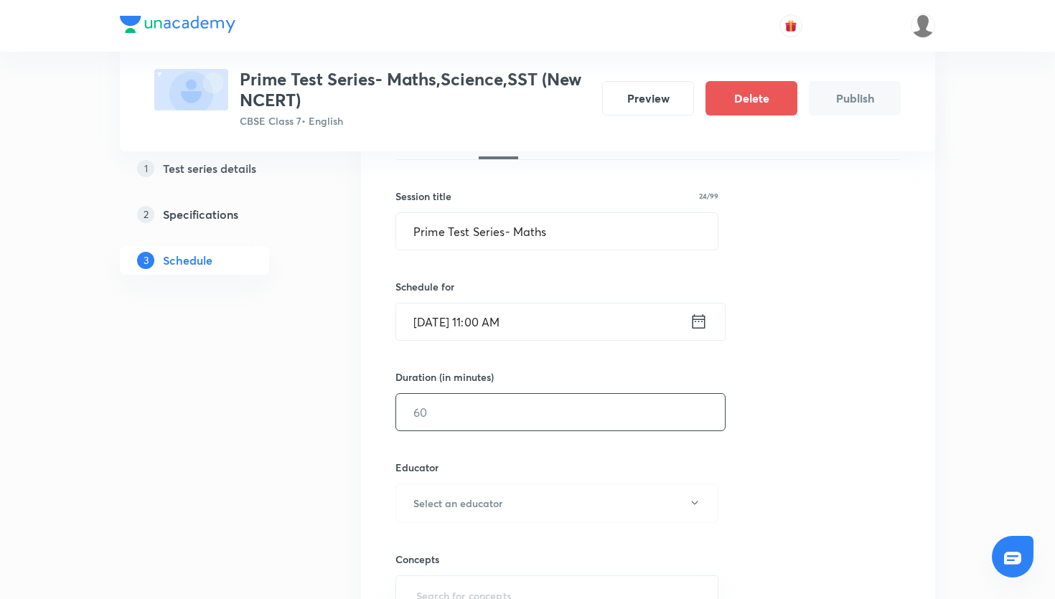
click at [576, 425] on input "text" at bounding box center [560, 412] width 329 height 37
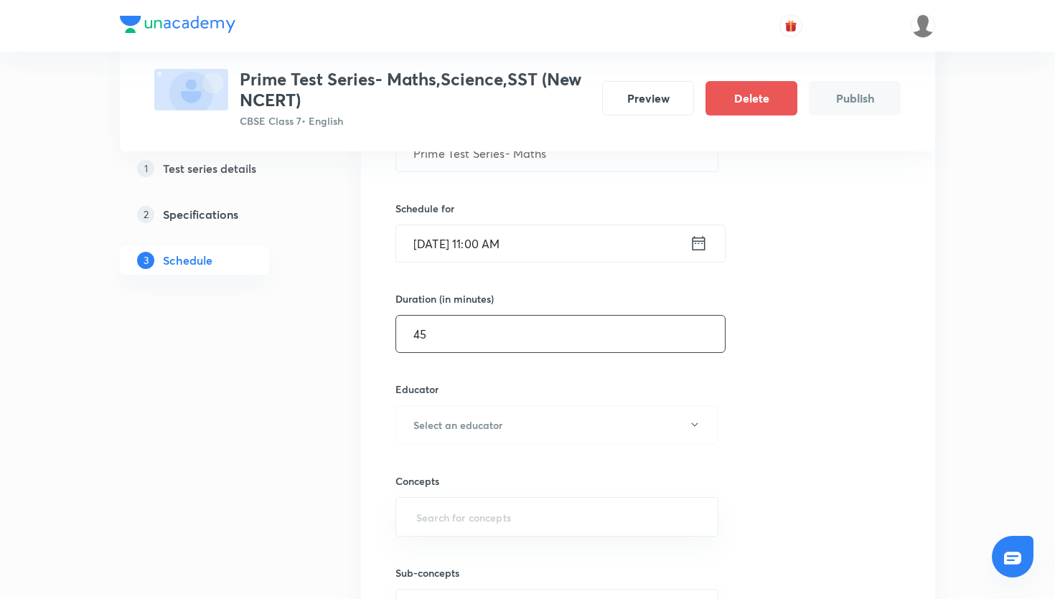
scroll to position [327, 0]
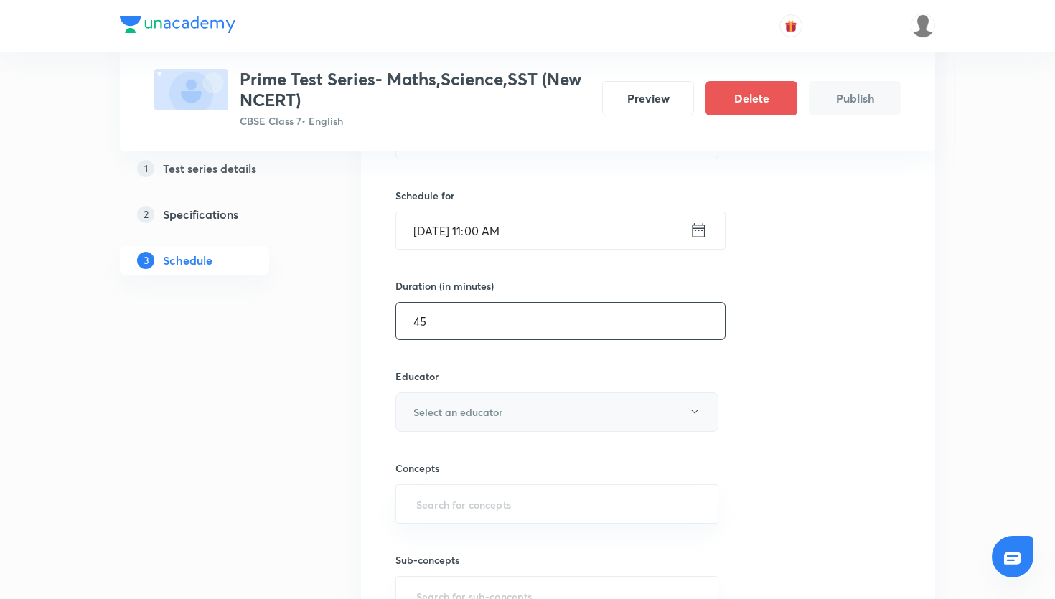
type input "45"
click at [569, 424] on button "Select an educator" at bounding box center [557, 412] width 323 height 39
click at [544, 442] on ul "Ayush Shishodia Reena Komal Gusai" at bounding box center [562, 484] width 332 height 91
click at [544, 451] on span "Ayush Shishodia" at bounding box center [562, 458] width 314 height 15
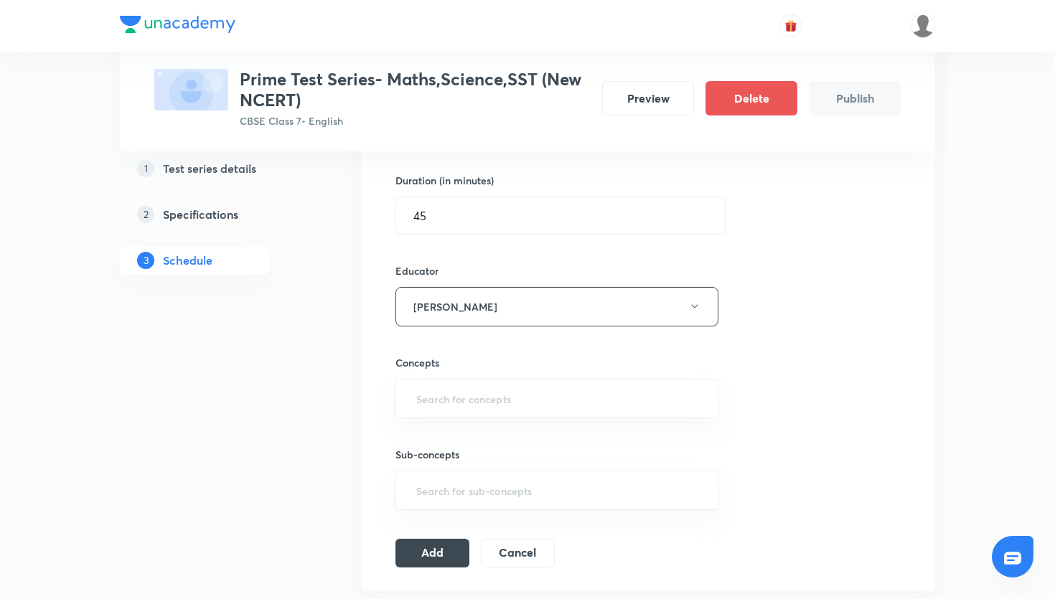
scroll to position [468, 0]
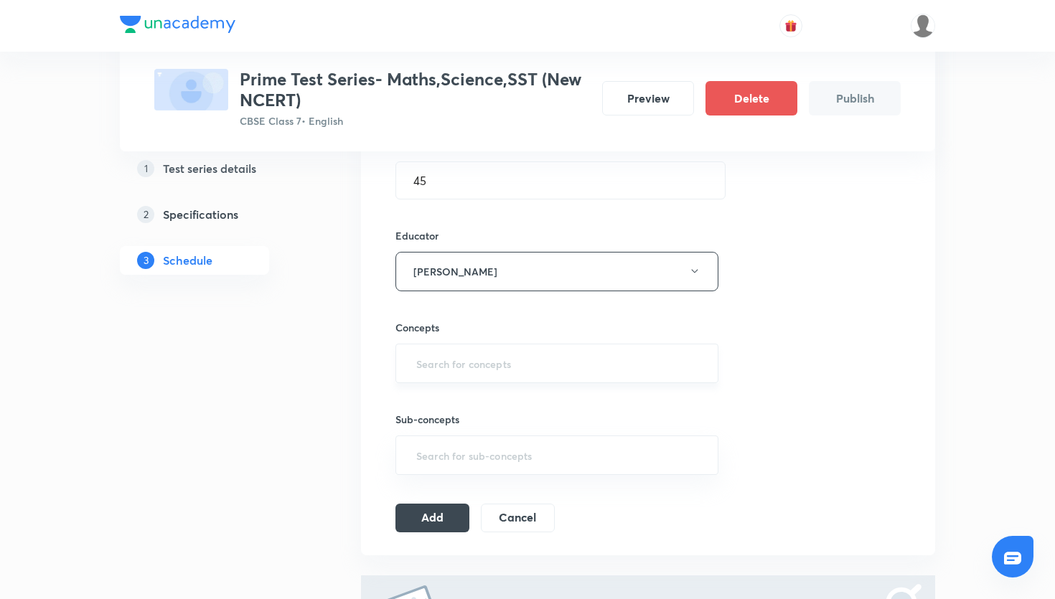
click at [550, 363] on input "text" at bounding box center [557, 363] width 287 height 27
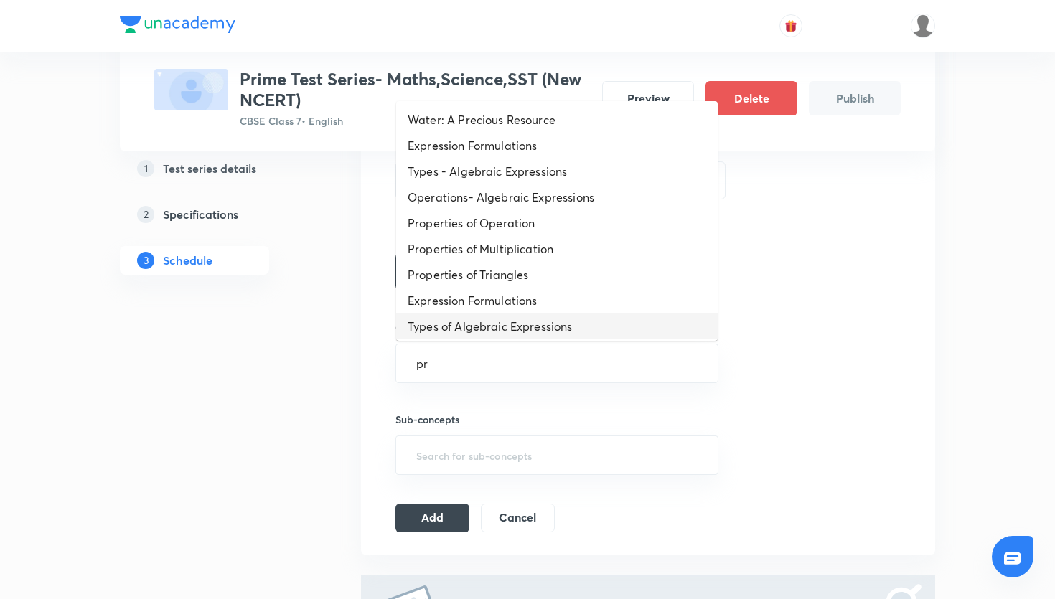
type input "p"
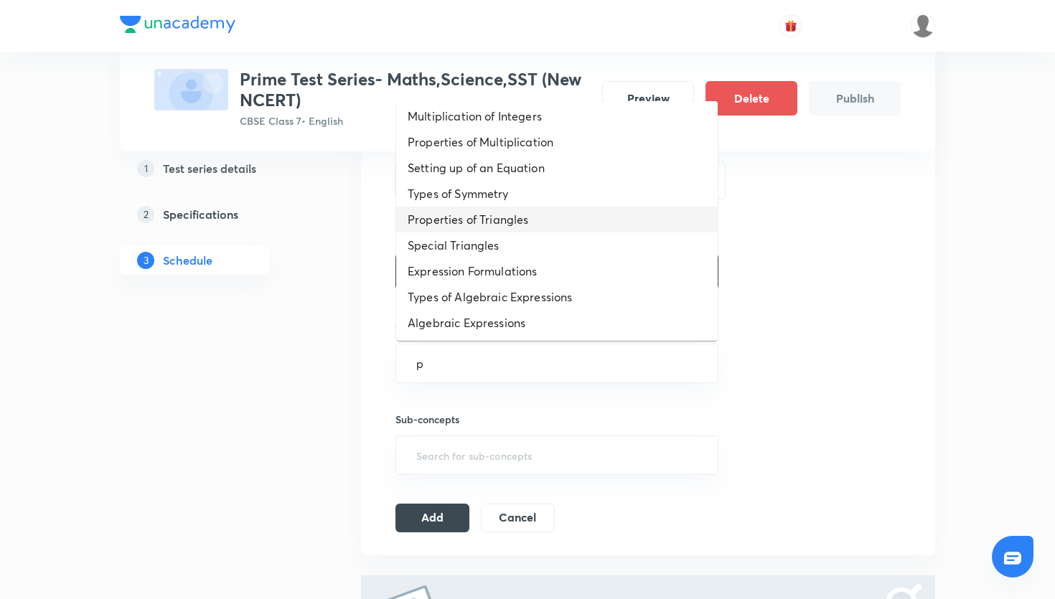
scroll to position [392, 0]
click at [562, 318] on li "Algebraic Expressions" at bounding box center [557, 322] width 322 height 26
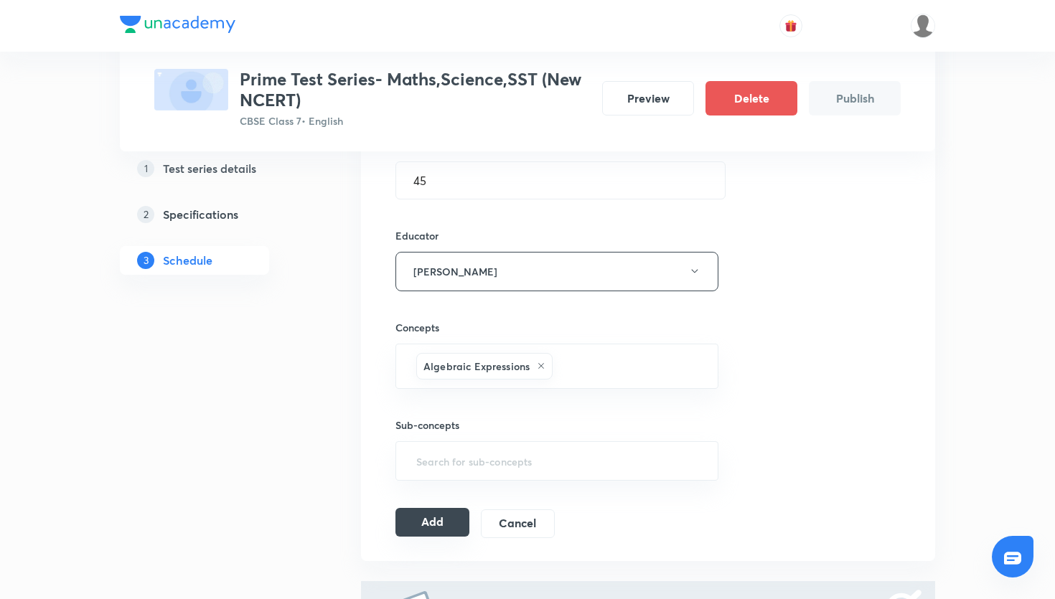
click at [442, 530] on button "Add" at bounding box center [433, 522] width 74 height 29
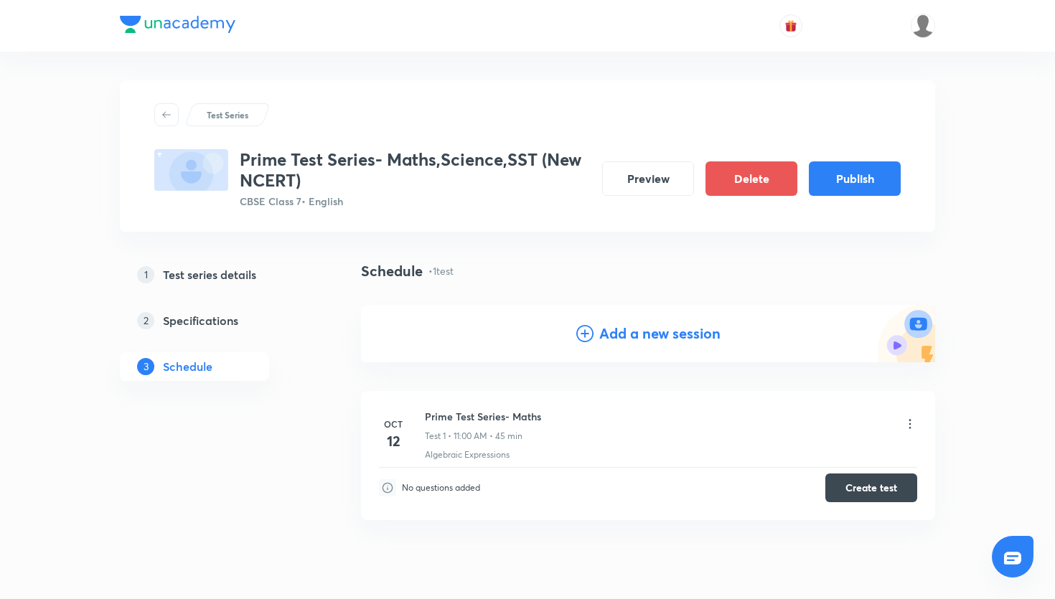
scroll to position [55, 0]
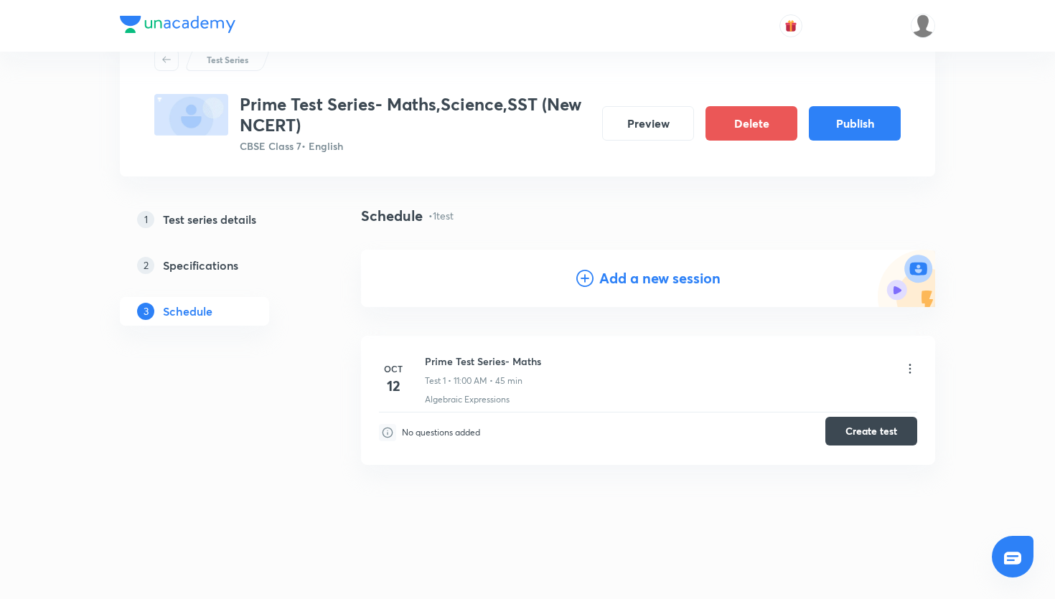
click at [859, 431] on button "Create test" at bounding box center [872, 431] width 92 height 29
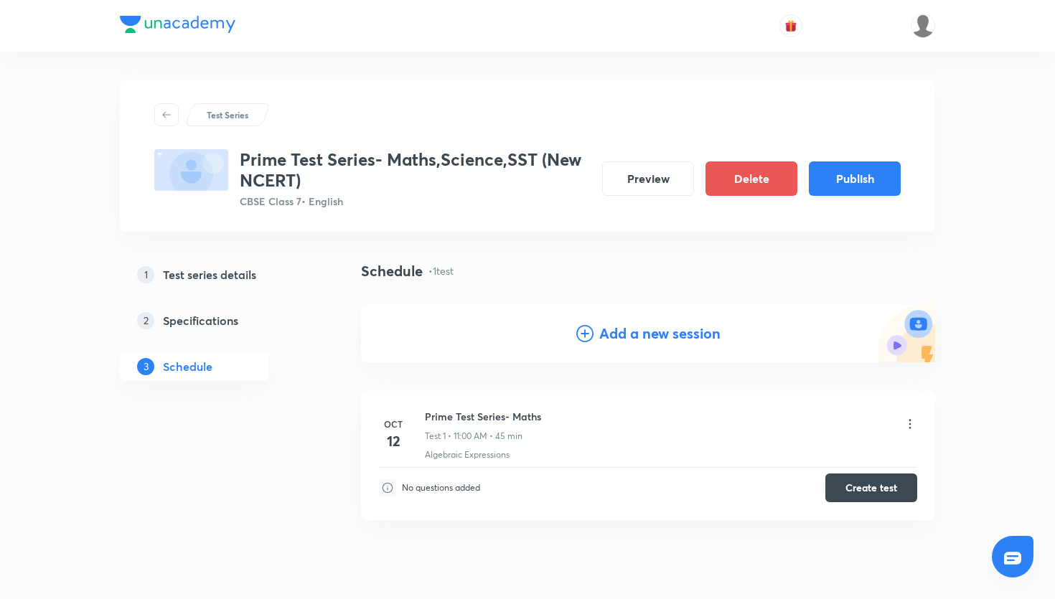
click at [248, 284] on link "1 Test series details" at bounding box center [217, 275] width 195 height 29
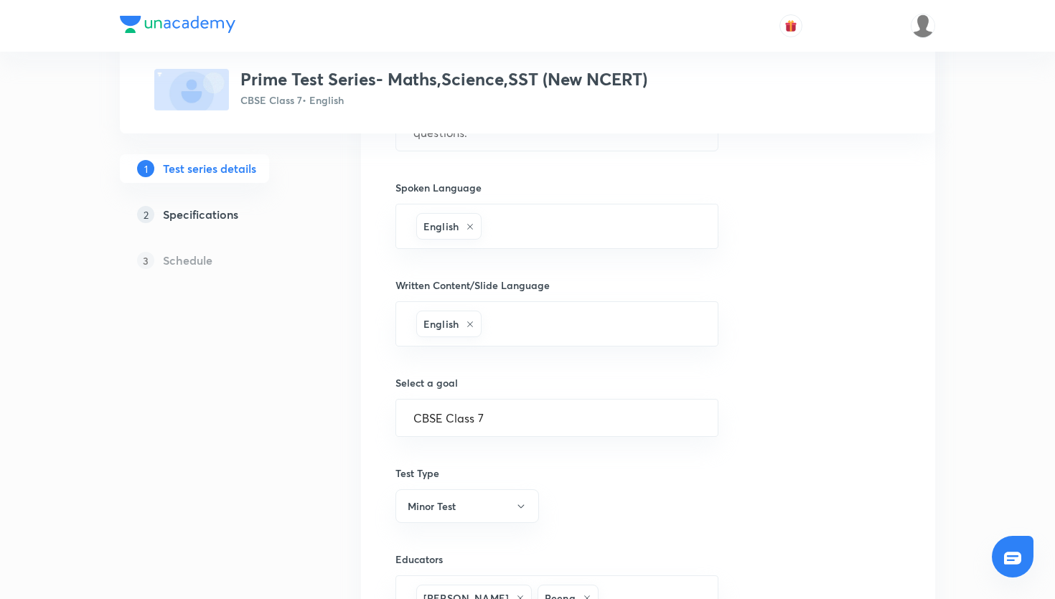
scroll to position [676, 0]
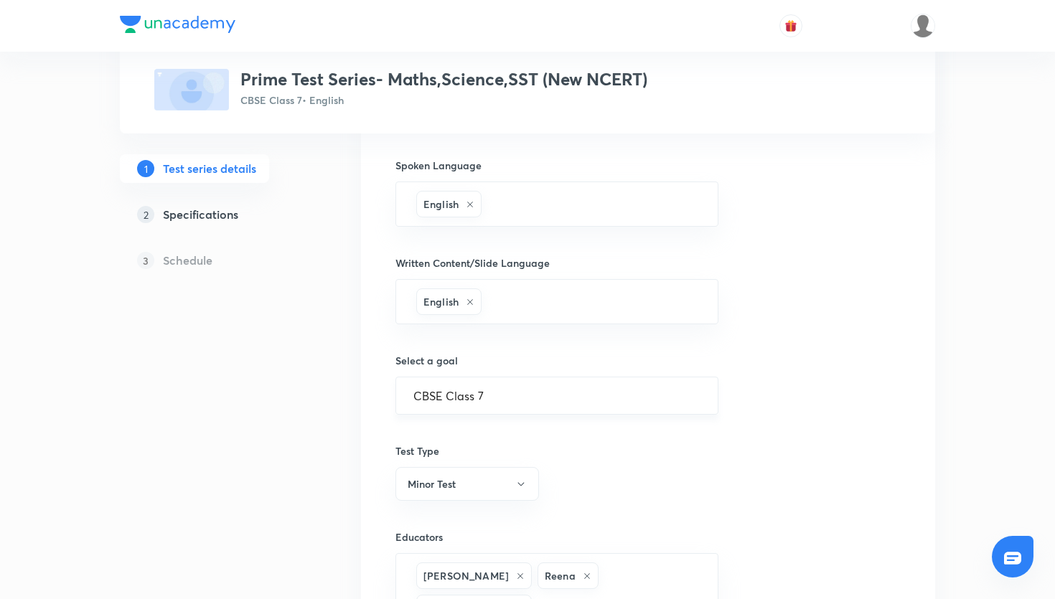
click at [550, 386] on div "CBSE Class 7 ​" at bounding box center [557, 396] width 323 height 38
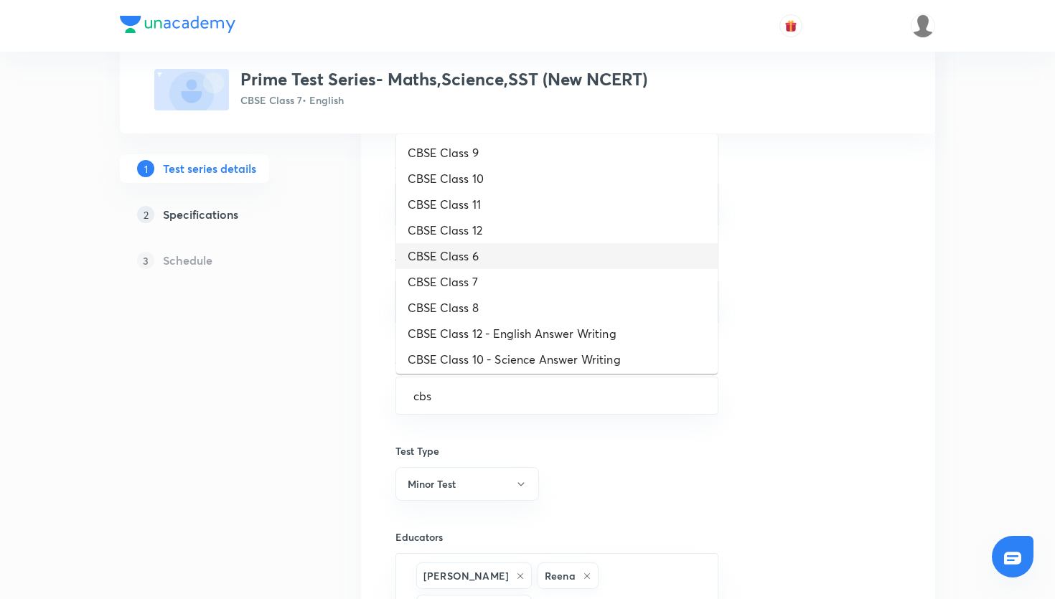
click at [519, 264] on li "CBSE Class 6" at bounding box center [557, 256] width 322 height 26
type input "CBSE Class 6"
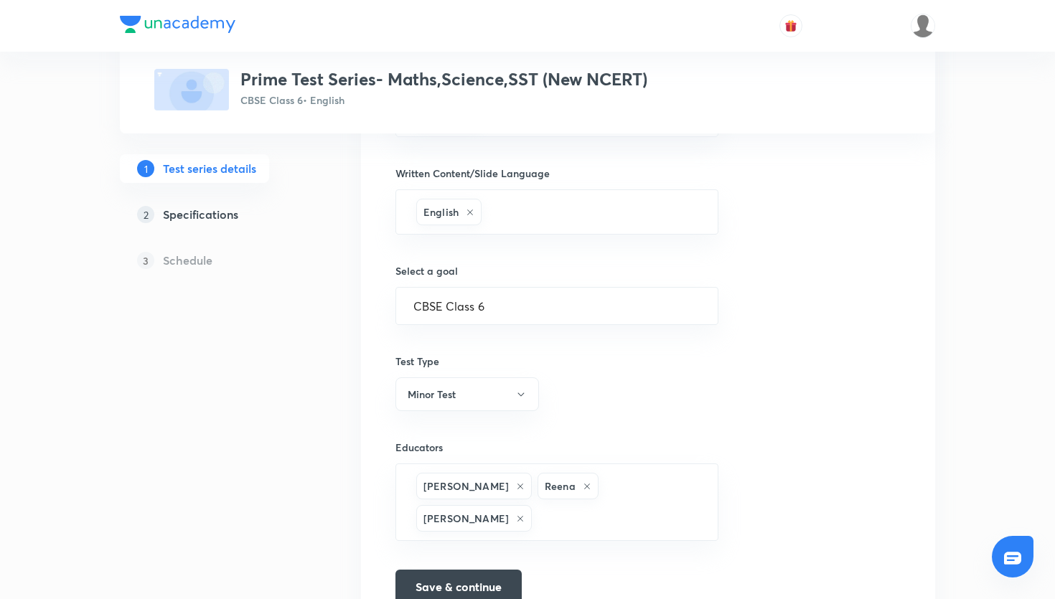
scroll to position [834, 0]
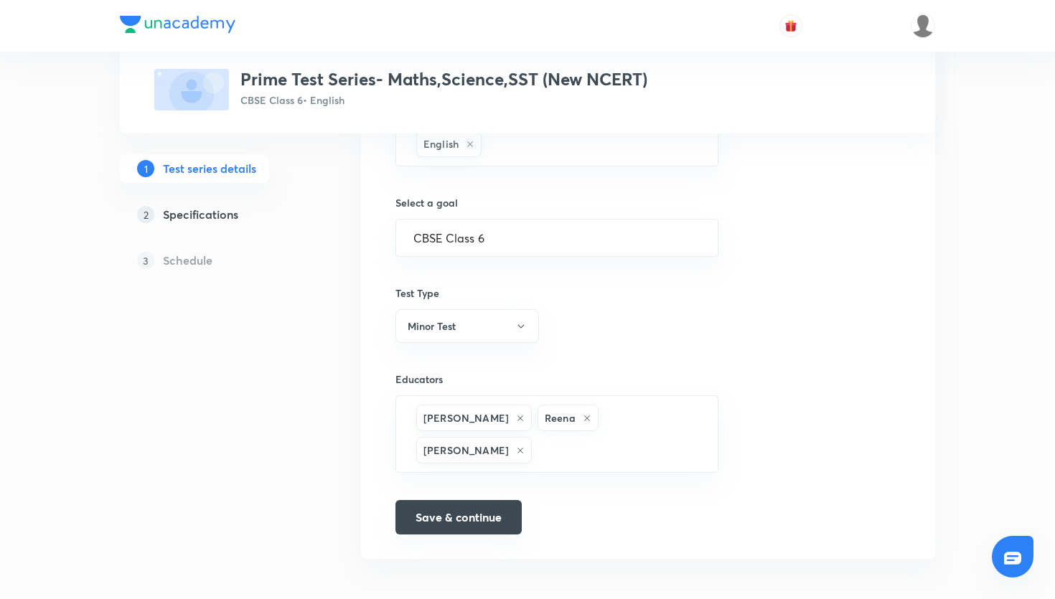
click at [479, 503] on button "Save & continue" at bounding box center [459, 517] width 126 height 34
click at [234, 221] on h5 "Specifications" at bounding box center [200, 214] width 75 height 17
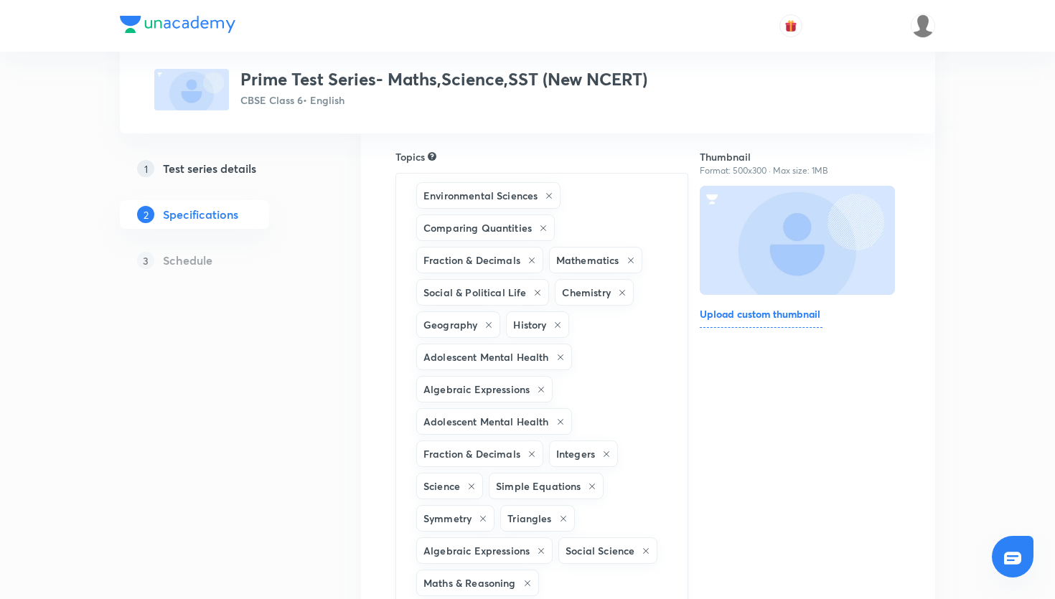
scroll to position [228, 0]
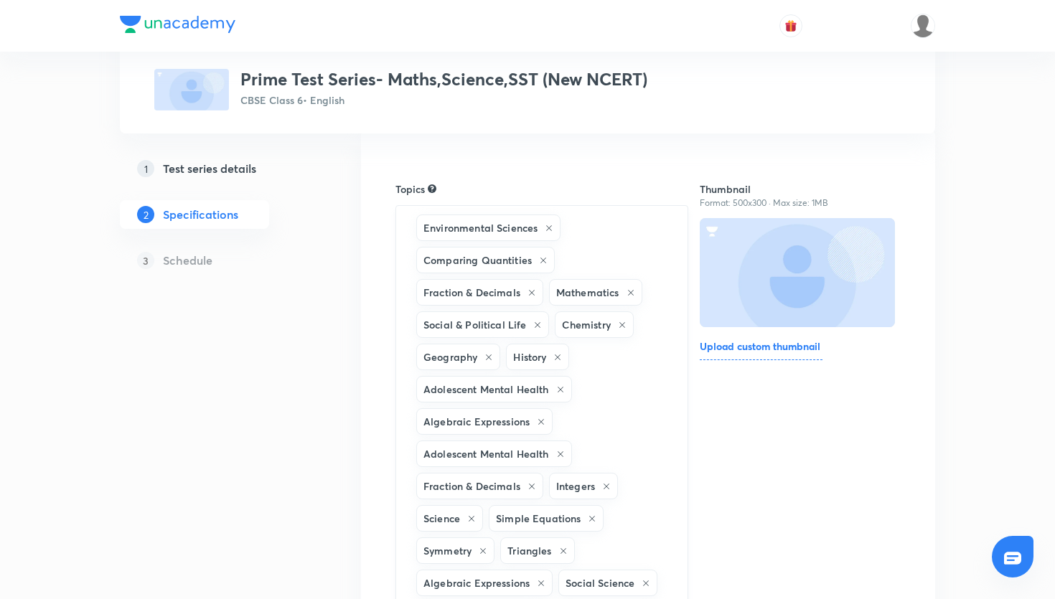
click at [548, 233] on div "Environmental Sciences" at bounding box center [488, 228] width 144 height 27
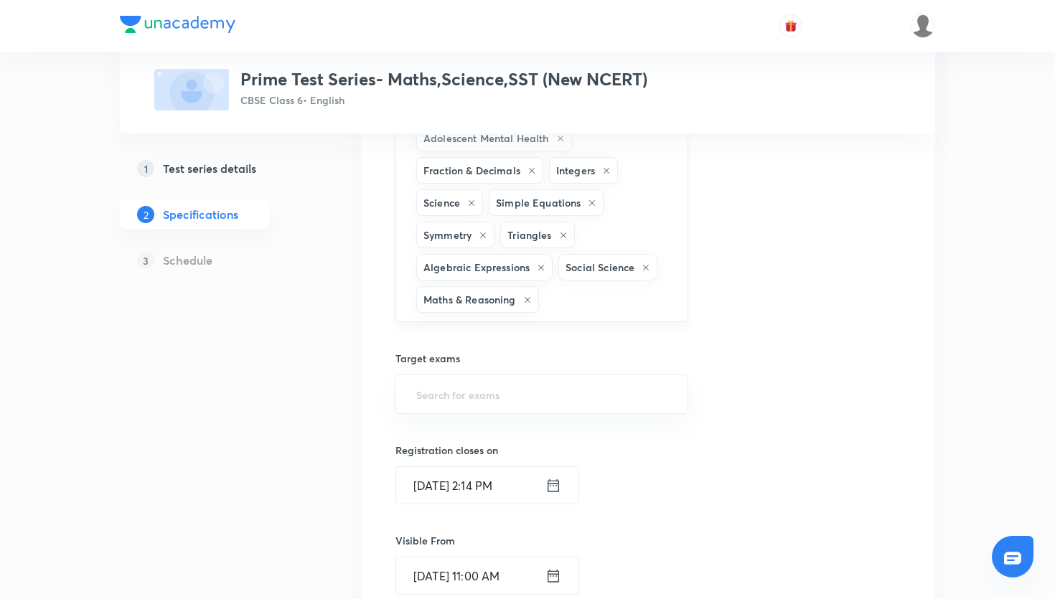
click at [528, 302] on icon at bounding box center [527, 300] width 9 height 9
click at [539, 268] on icon at bounding box center [541, 267] width 9 height 9
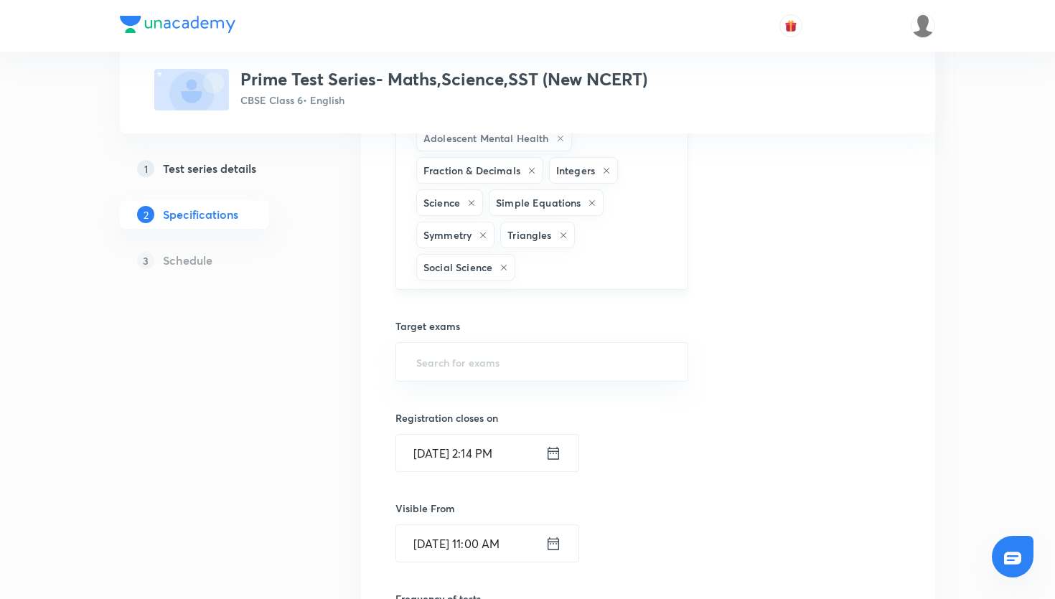
click at [502, 269] on icon at bounding box center [504, 267] width 9 height 9
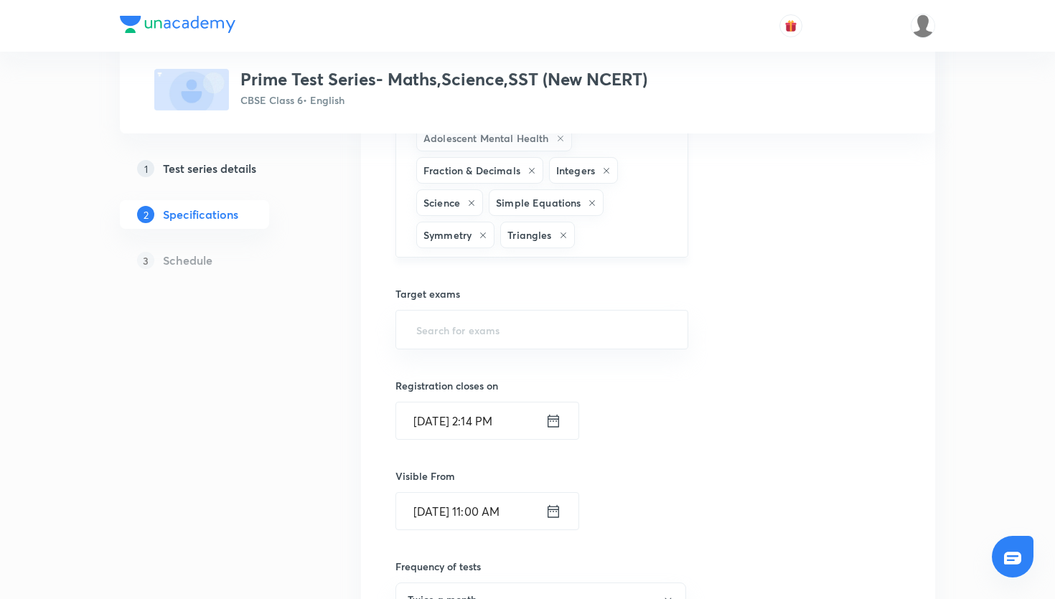
click at [480, 236] on icon at bounding box center [483, 235] width 9 height 9
click at [478, 235] on icon at bounding box center [479, 235] width 9 height 9
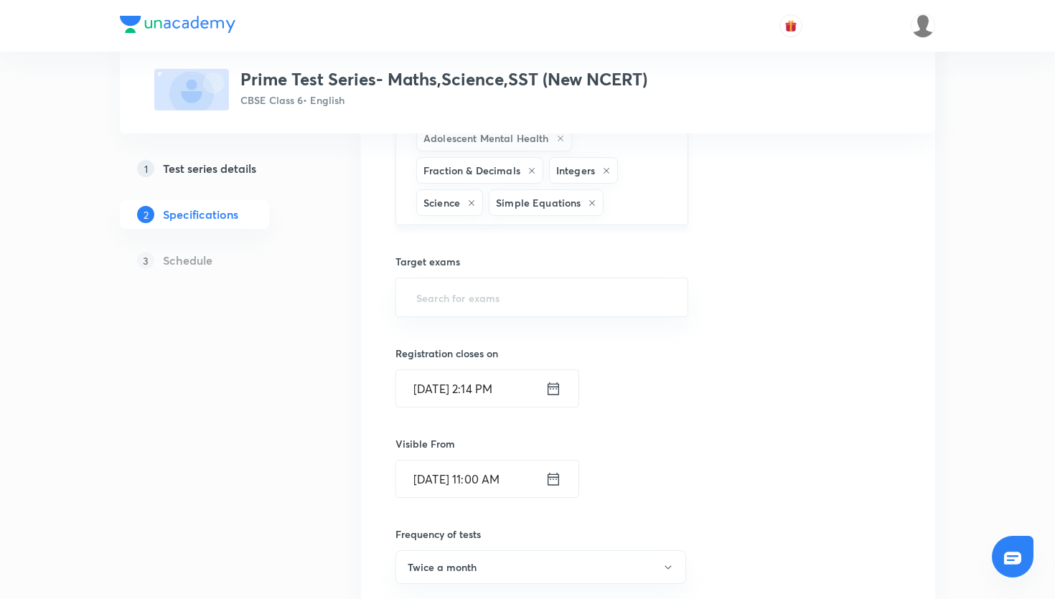
click at [471, 203] on icon at bounding box center [472, 203] width 6 height 6
click at [512, 201] on div "Simple Equations" at bounding box center [473, 203] width 115 height 27
click at [518, 201] on icon at bounding box center [519, 203] width 9 height 9
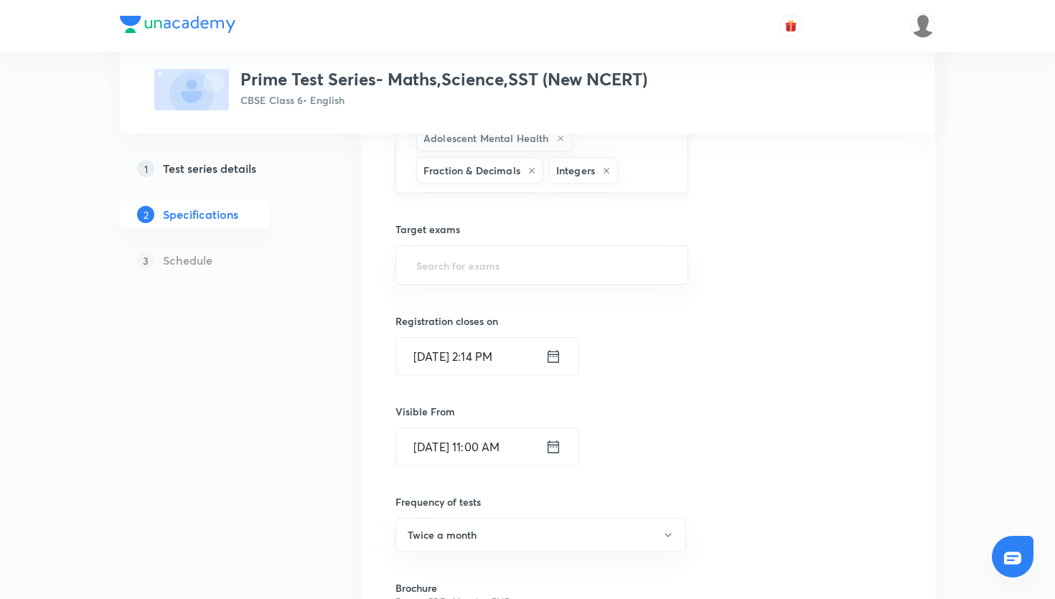
click at [532, 167] on icon at bounding box center [532, 171] width 9 height 9
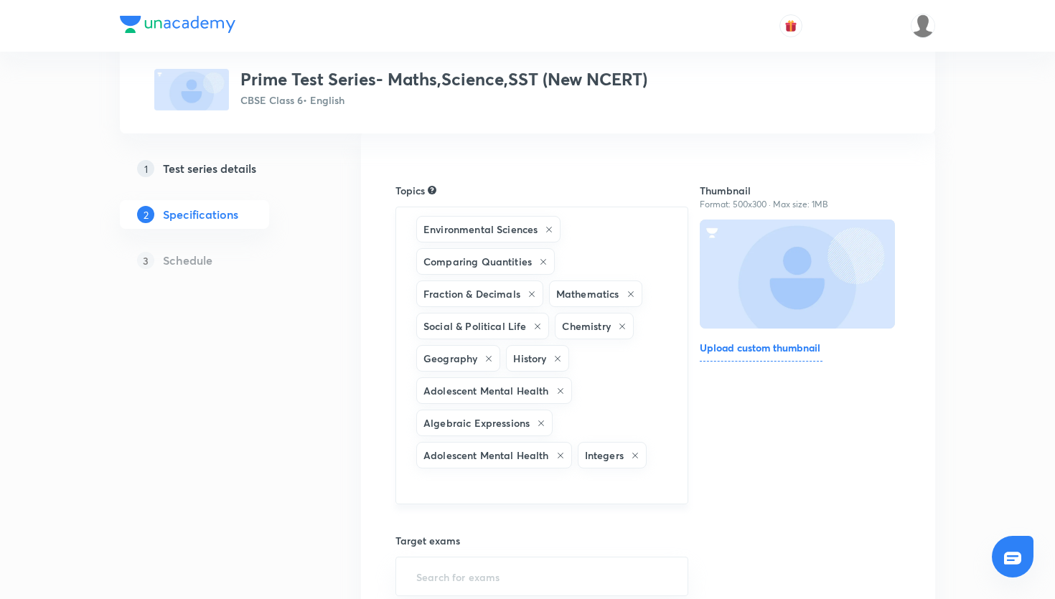
scroll to position [101, 0]
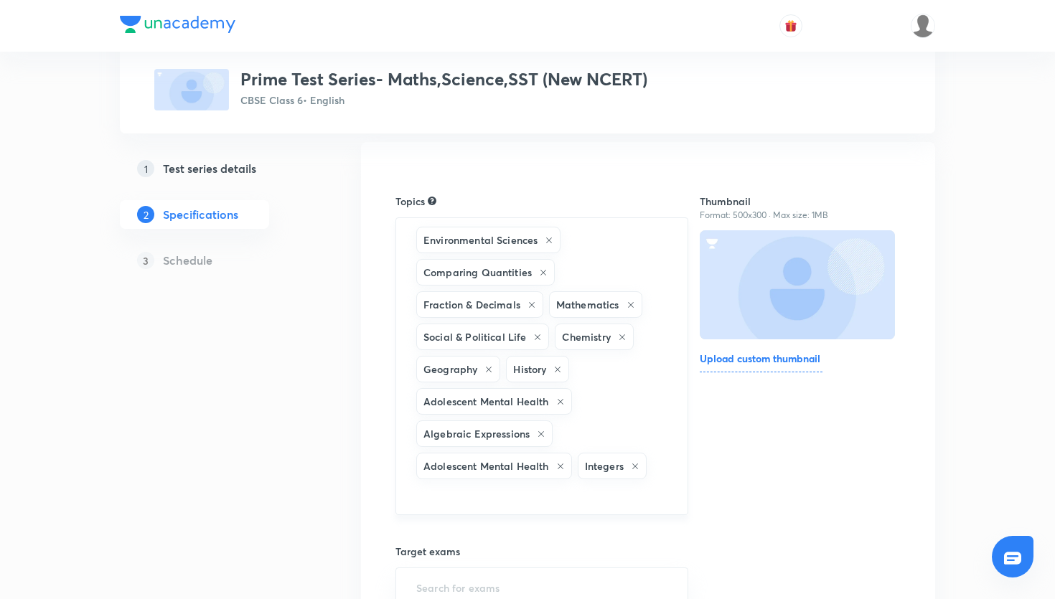
click at [549, 238] on icon at bounding box center [549, 240] width 9 height 9
click at [543, 241] on icon at bounding box center [544, 241] width 6 height 6
click at [535, 243] on icon at bounding box center [532, 240] width 9 height 9
click at [496, 241] on icon at bounding box center [498, 240] width 9 height 9
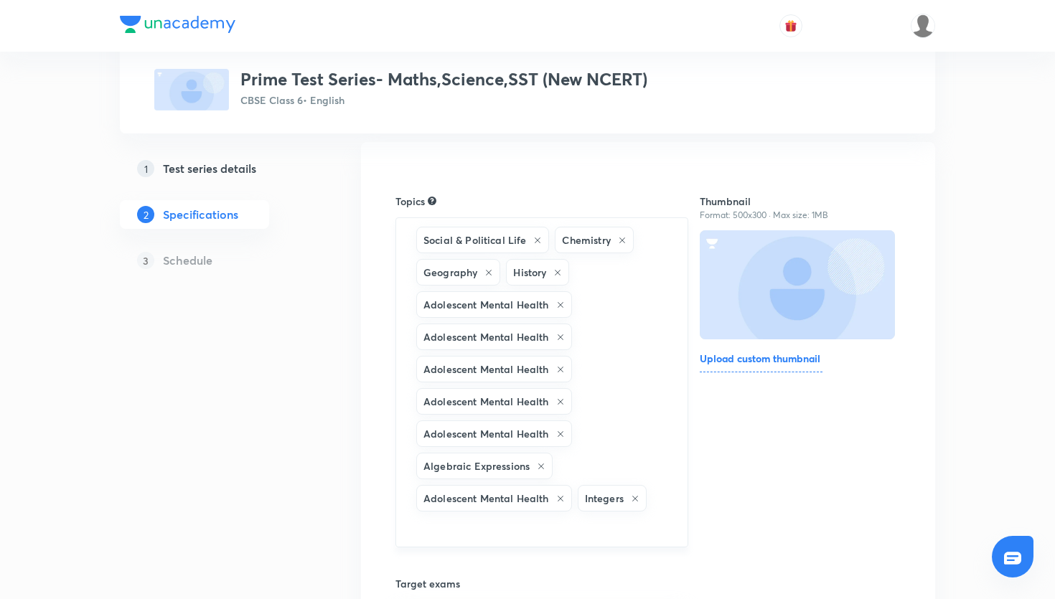
click at [536, 240] on icon at bounding box center [537, 240] width 9 height 9
click at [485, 242] on icon at bounding box center [483, 240] width 9 height 9
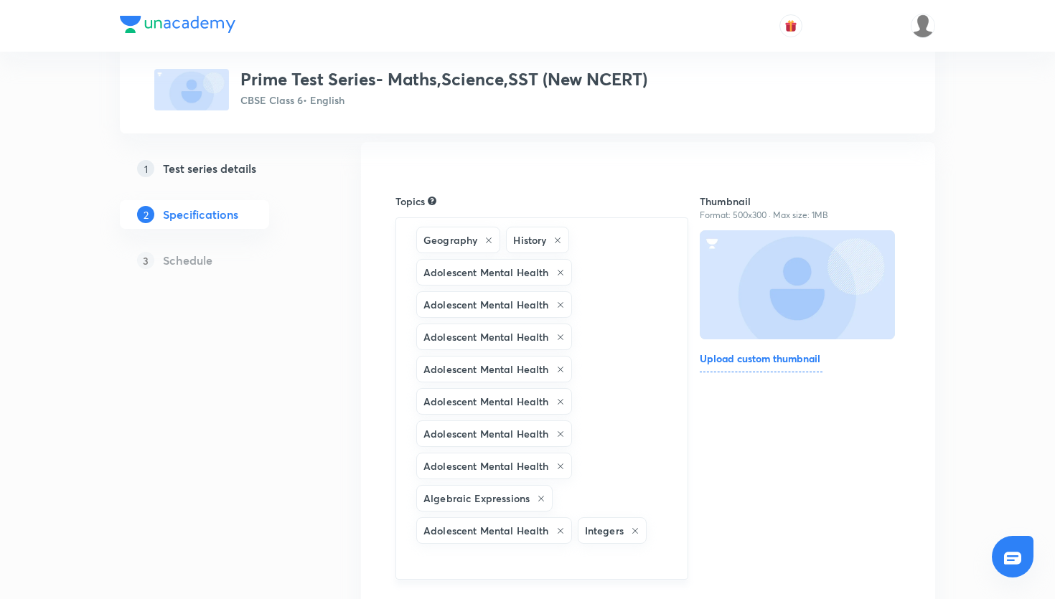
click at [485, 242] on icon at bounding box center [489, 240] width 9 height 9
click at [469, 240] on icon at bounding box center [468, 241] width 6 height 6
click at [558, 241] on icon at bounding box center [560, 240] width 9 height 9
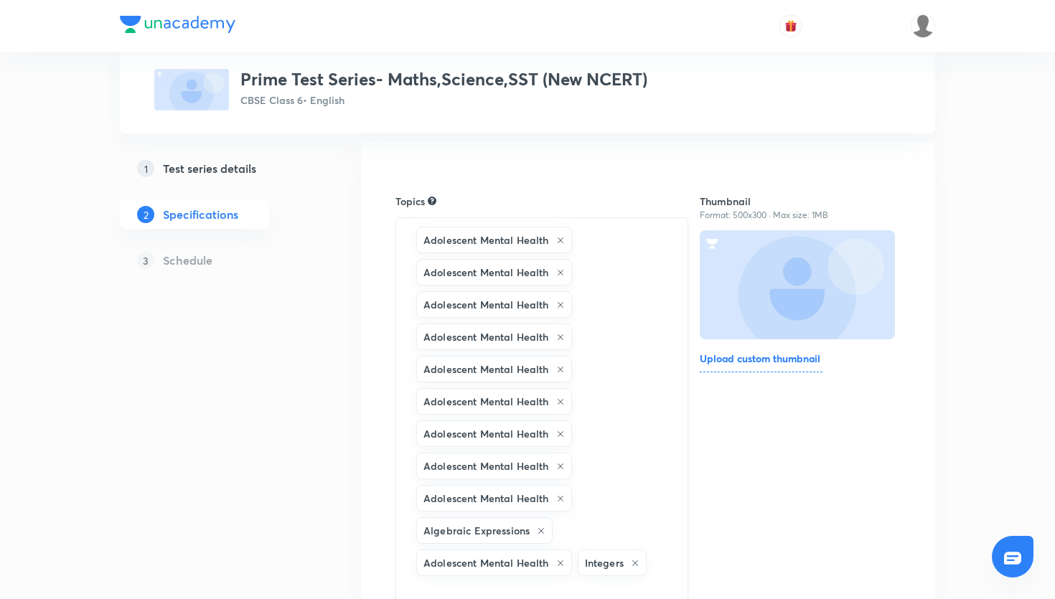
click at [558, 241] on icon at bounding box center [560, 240] width 9 height 9
click at [563, 235] on div "Adolescent Mental Health" at bounding box center [494, 240] width 156 height 27
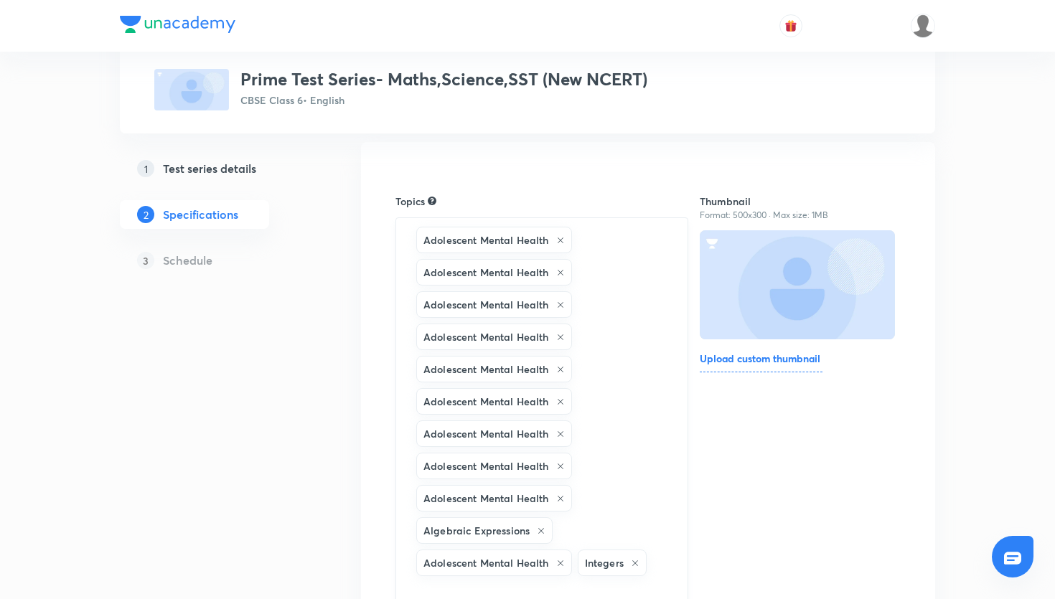
click at [563, 238] on icon at bounding box center [560, 240] width 9 height 9
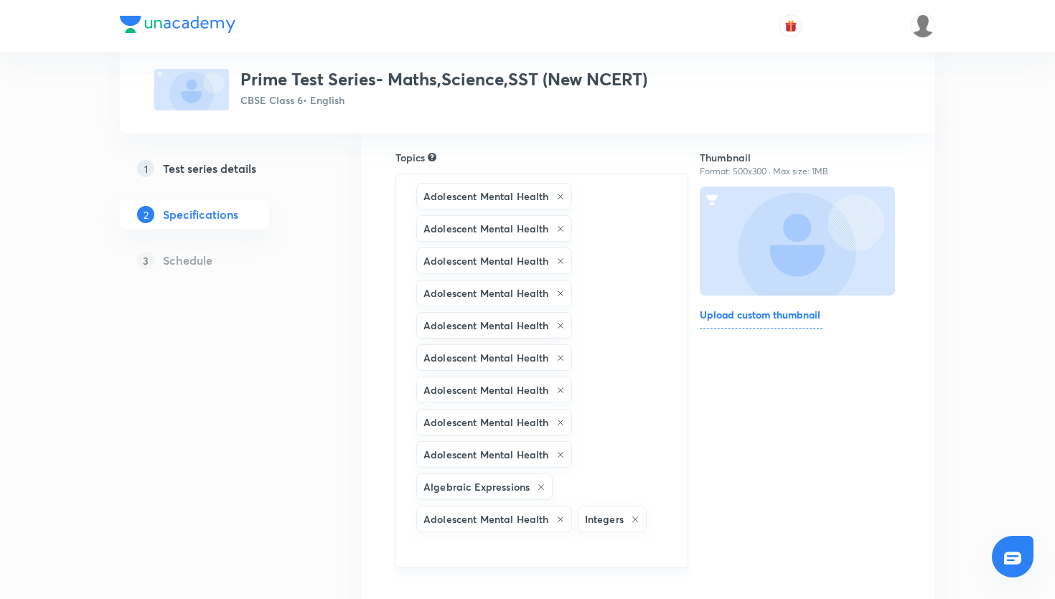
scroll to position [156, 0]
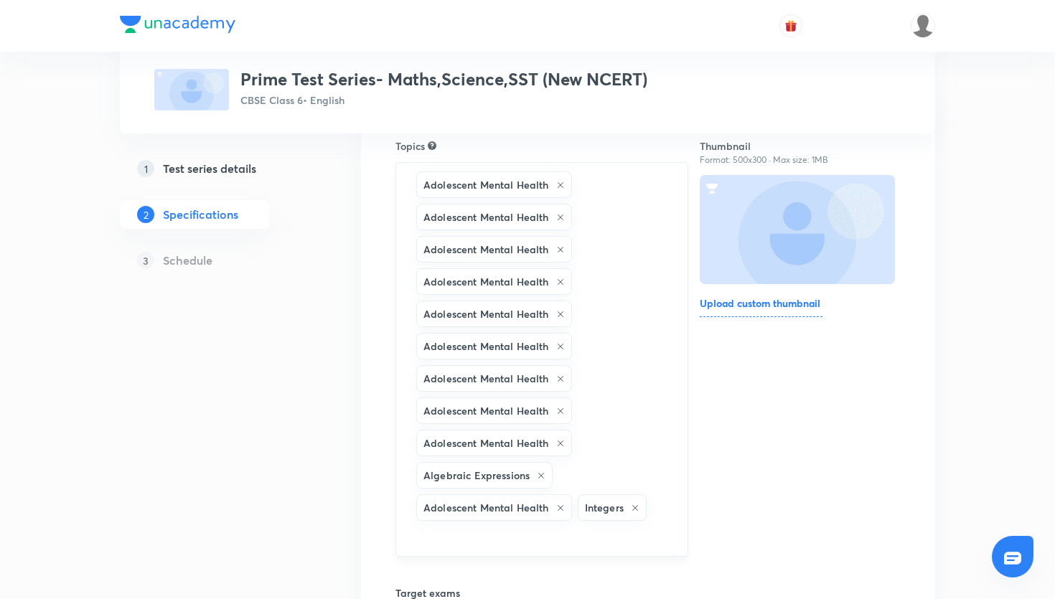
click at [560, 509] on icon at bounding box center [560, 508] width 9 height 9
click at [541, 480] on div "Algebraic Expressions" at bounding box center [484, 475] width 136 height 27
click at [539, 476] on icon at bounding box center [541, 476] width 9 height 9
click at [558, 442] on icon at bounding box center [561, 444] width 6 height 6
click at [634, 442] on icon at bounding box center [635, 443] width 9 height 9
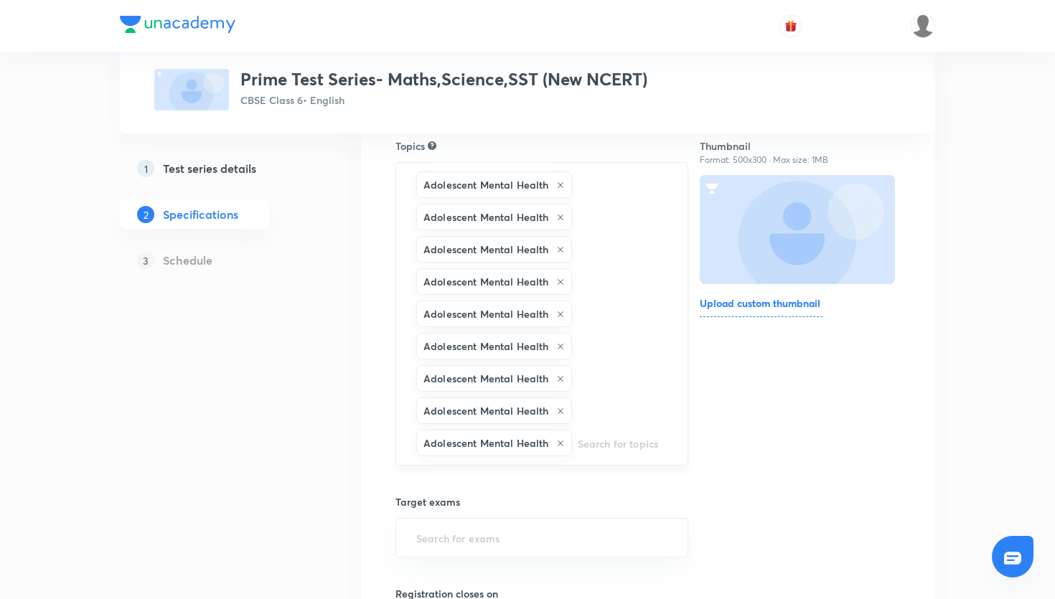
click at [561, 442] on icon at bounding box center [560, 443] width 9 height 9
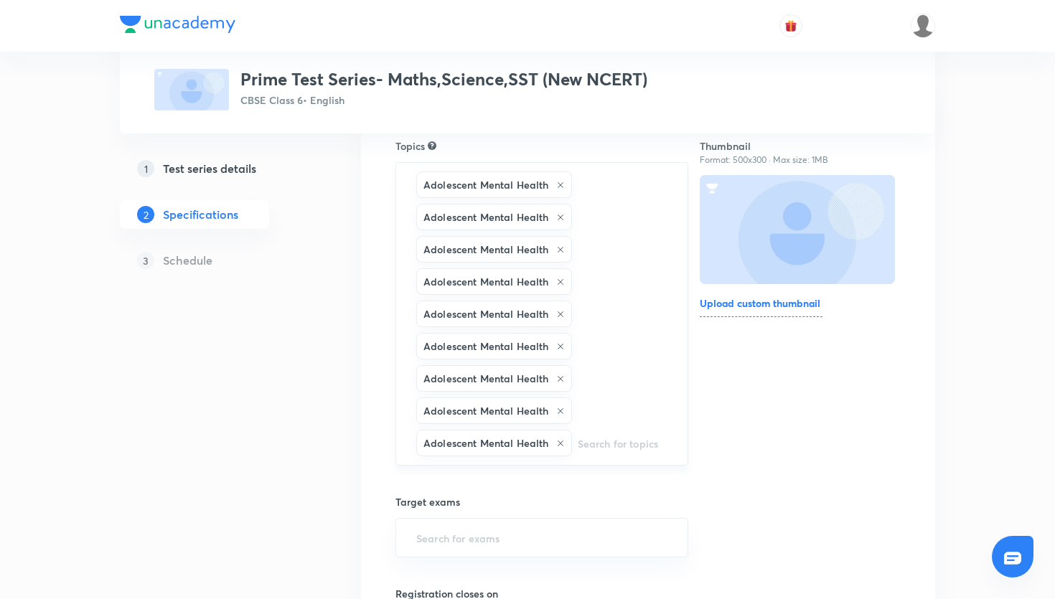
click at [580, 444] on input "text" at bounding box center [622, 443] width 95 height 27
click at [560, 441] on icon at bounding box center [560, 443] width 9 height 9
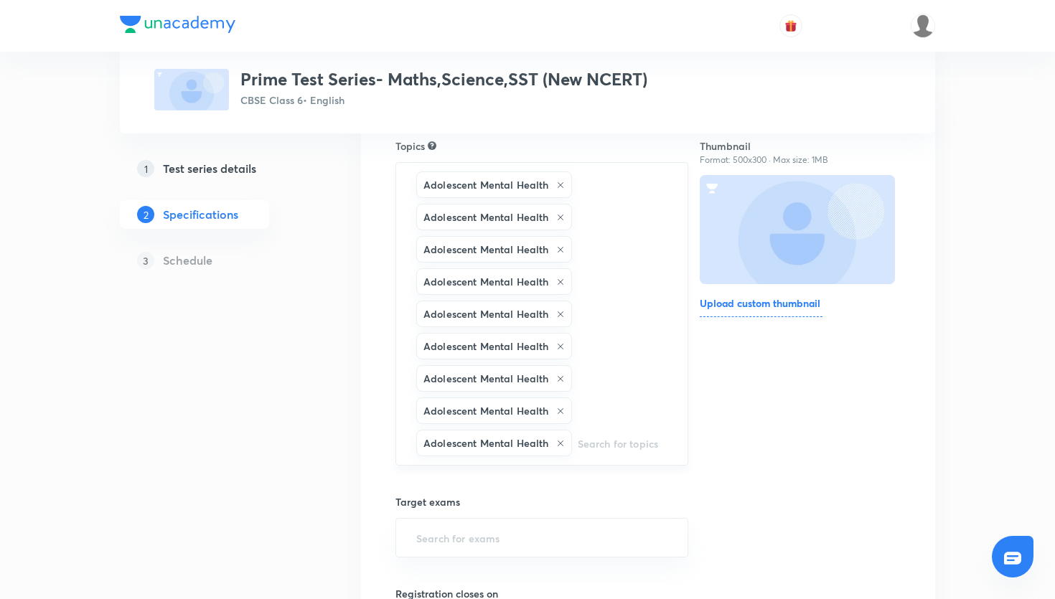
scroll to position [722, 0]
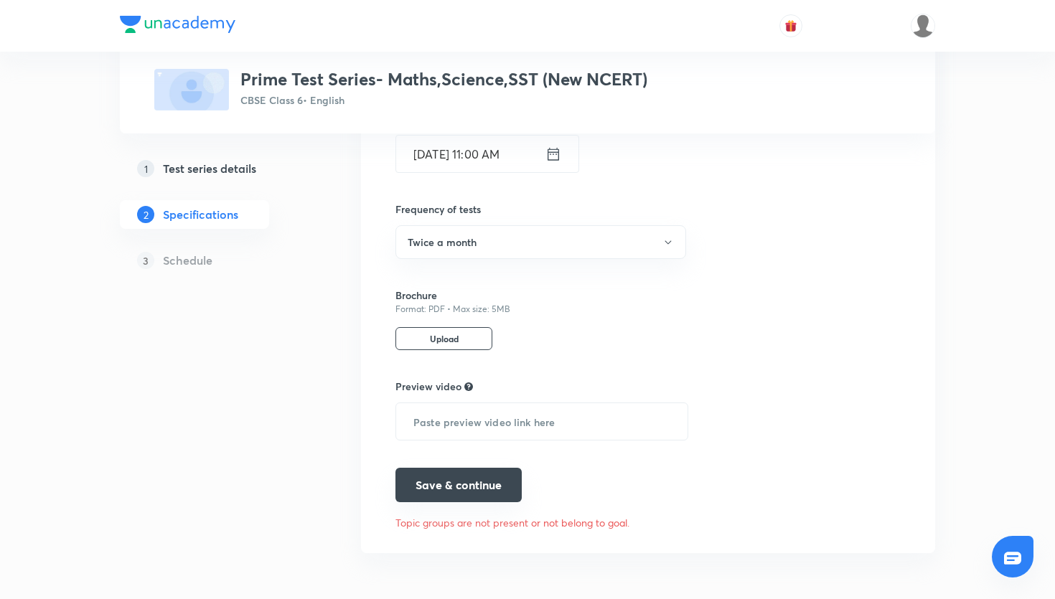
click at [497, 477] on button "Save & continue" at bounding box center [459, 485] width 126 height 34
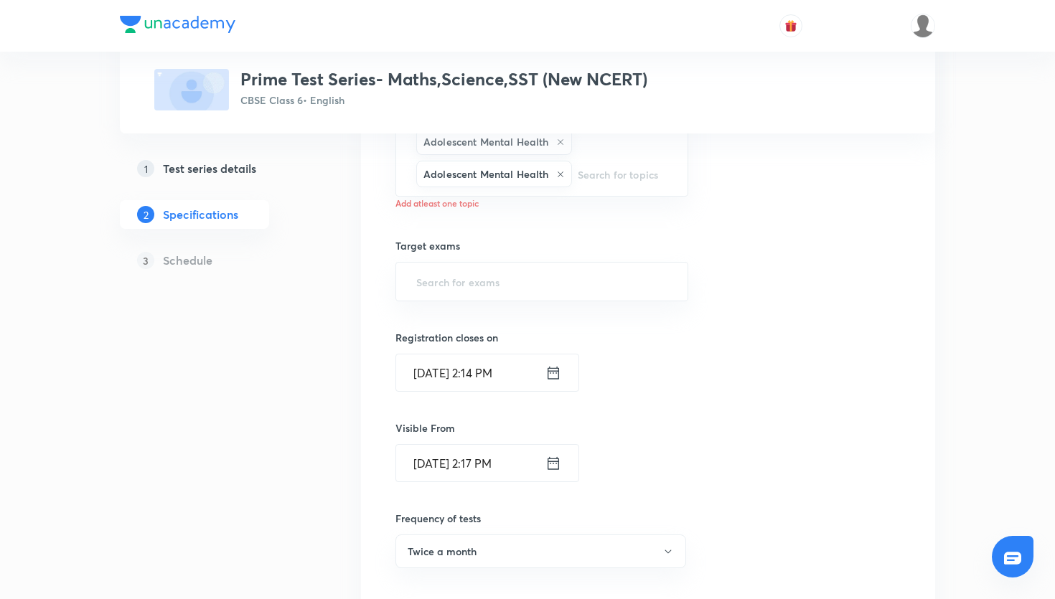
scroll to position [431, 0]
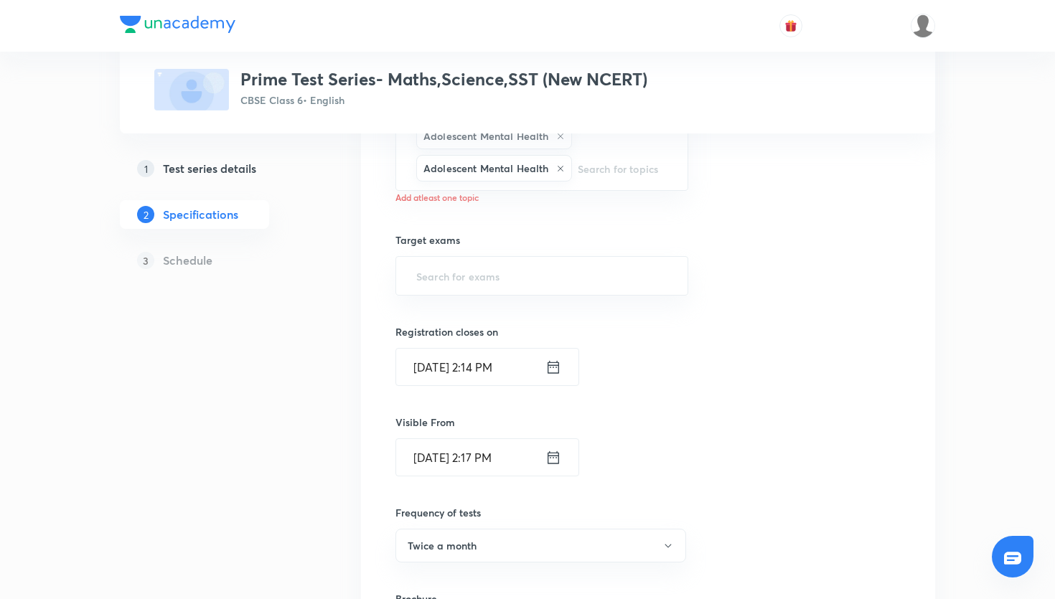
click at [233, 188] on div "1 Test series details 2 Specifications 3 Schedule" at bounding box center [217, 223] width 195 height 138
click at [234, 180] on link "1 Test series details" at bounding box center [217, 168] width 195 height 29
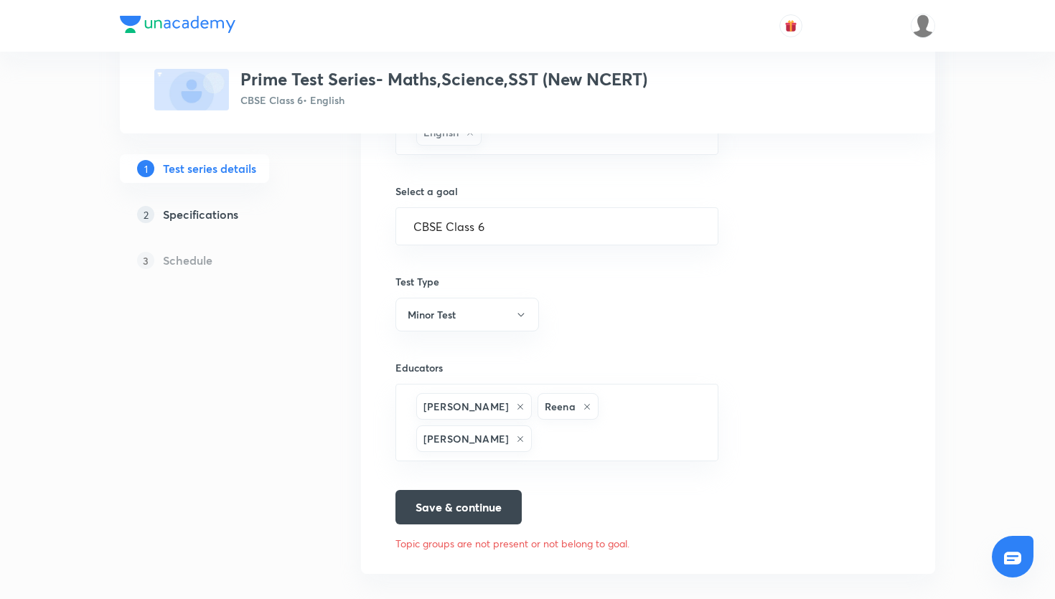
scroll to position [861, 0]
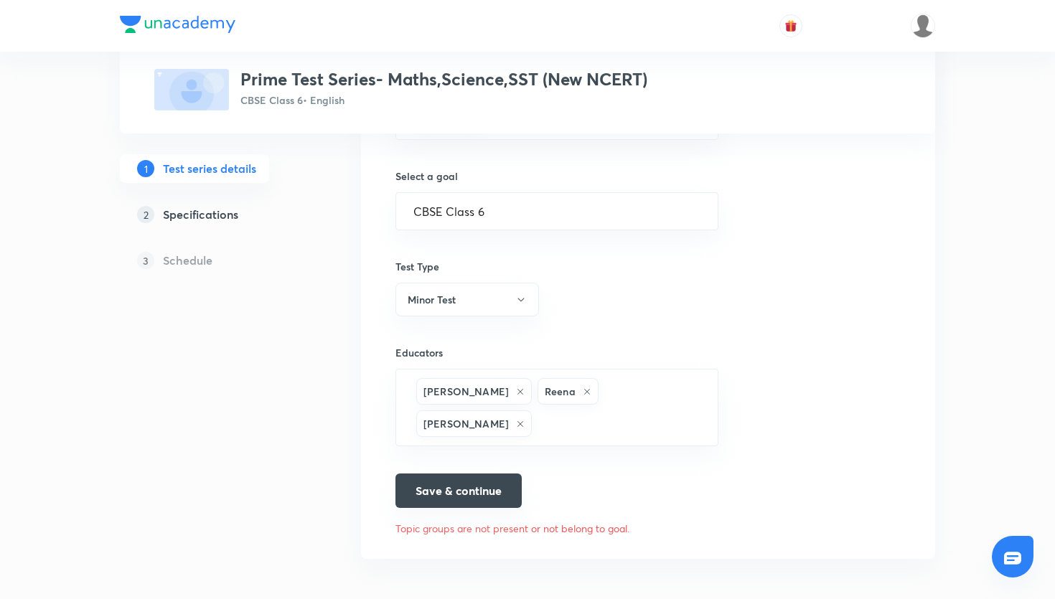
click at [475, 491] on button "Save & continue" at bounding box center [459, 491] width 126 height 34
click at [507, 481] on button "Save & continue" at bounding box center [459, 491] width 126 height 34
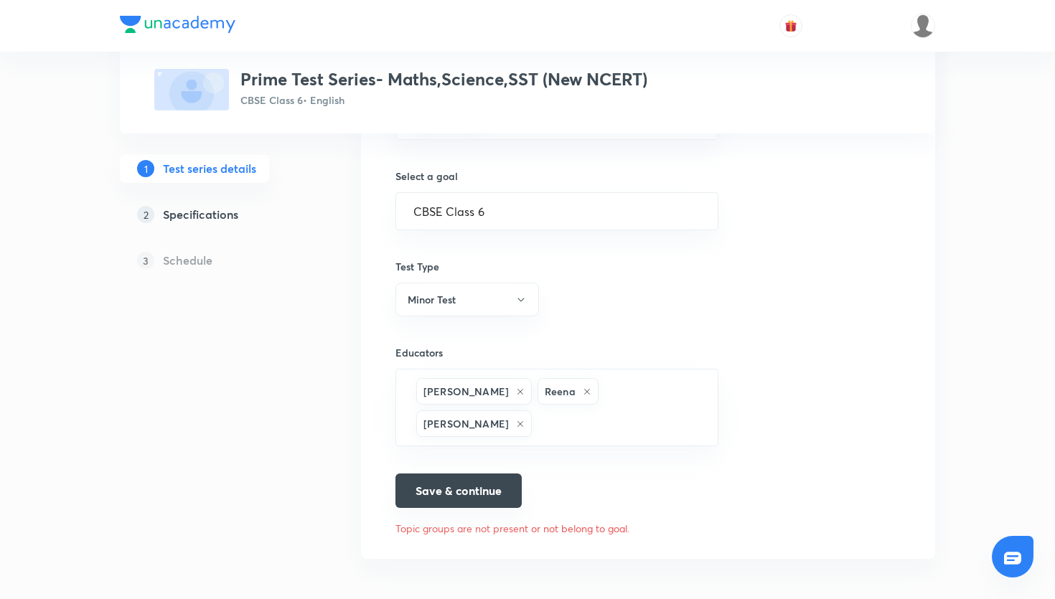
click at [507, 481] on button "Save & continue" at bounding box center [459, 491] width 126 height 34
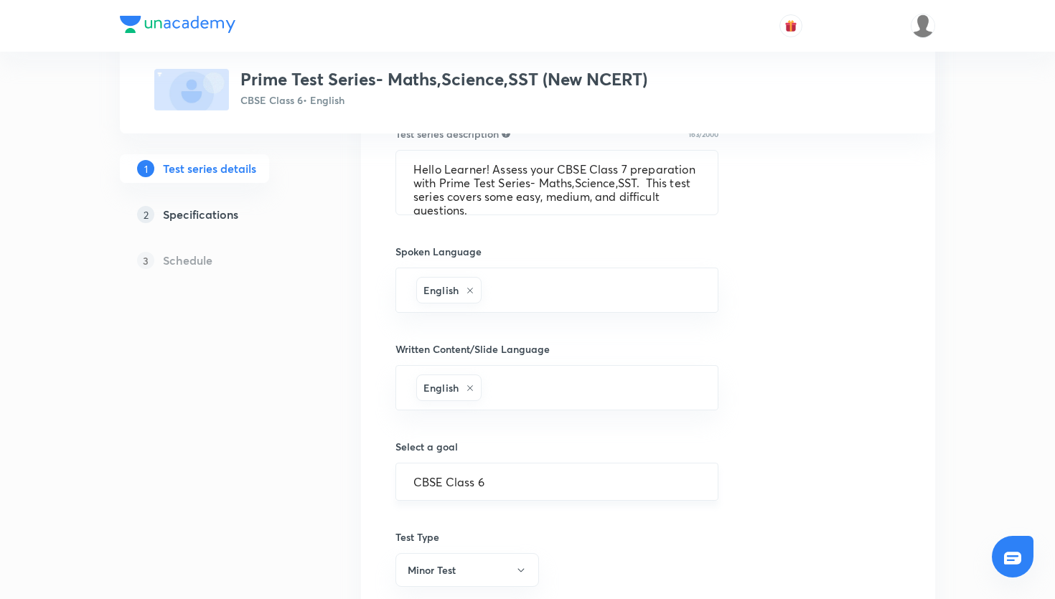
scroll to position [536, 0]
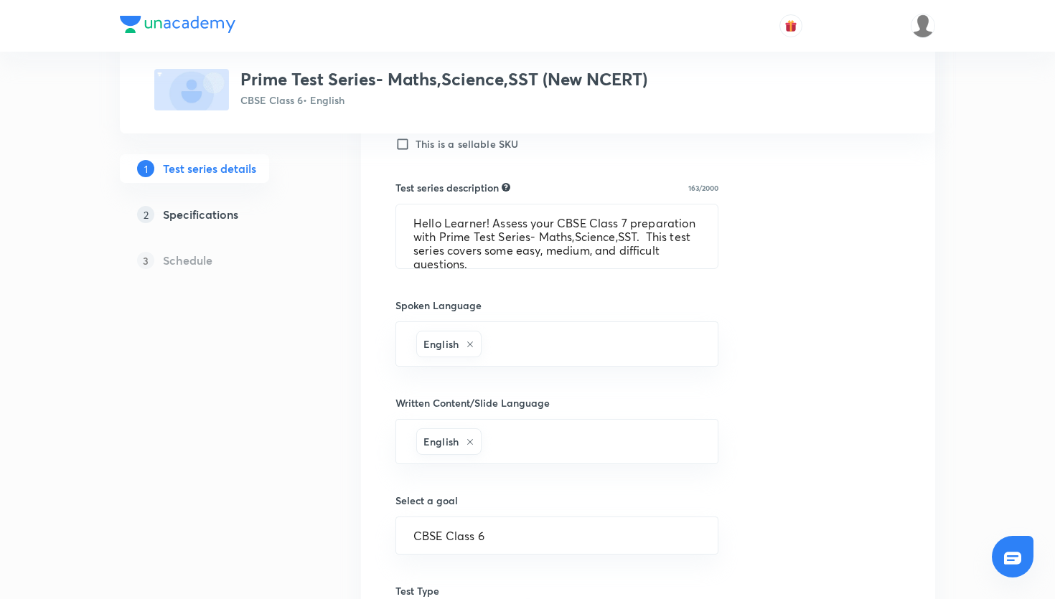
click at [246, 210] on div "2 Specifications" at bounding box center [220, 214] width 167 height 17
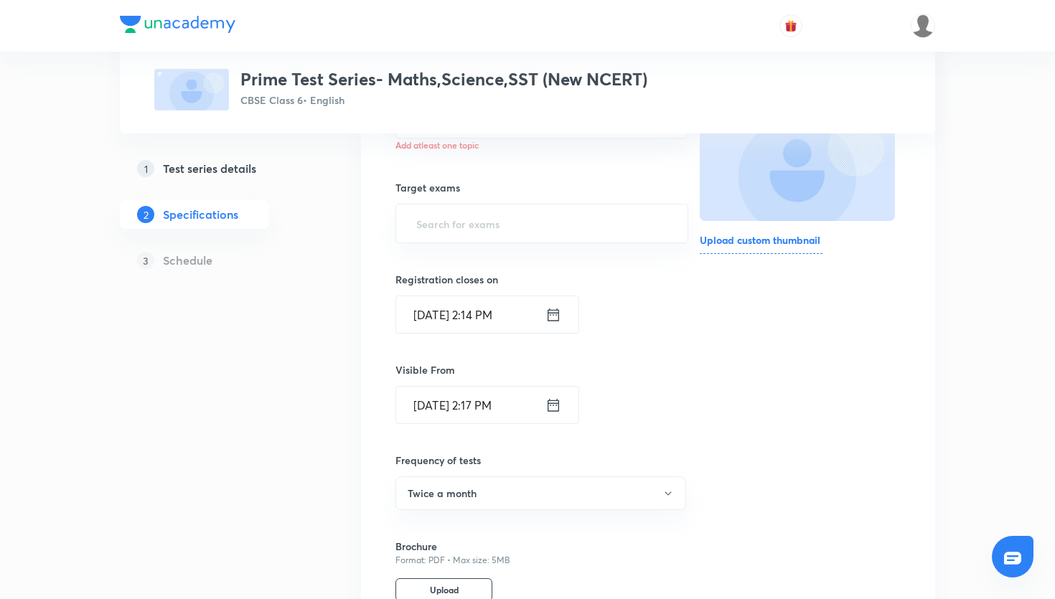
scroll to position [99, 0]
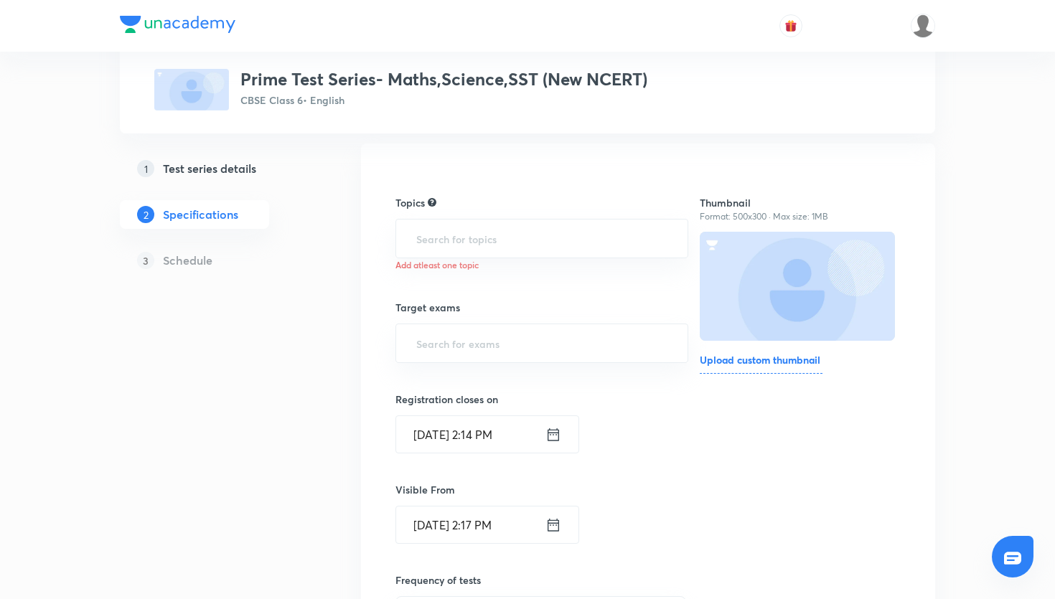
click at [241, 167] on h5 "Test series details" at bounding box center [209, 168] width 93 height 17
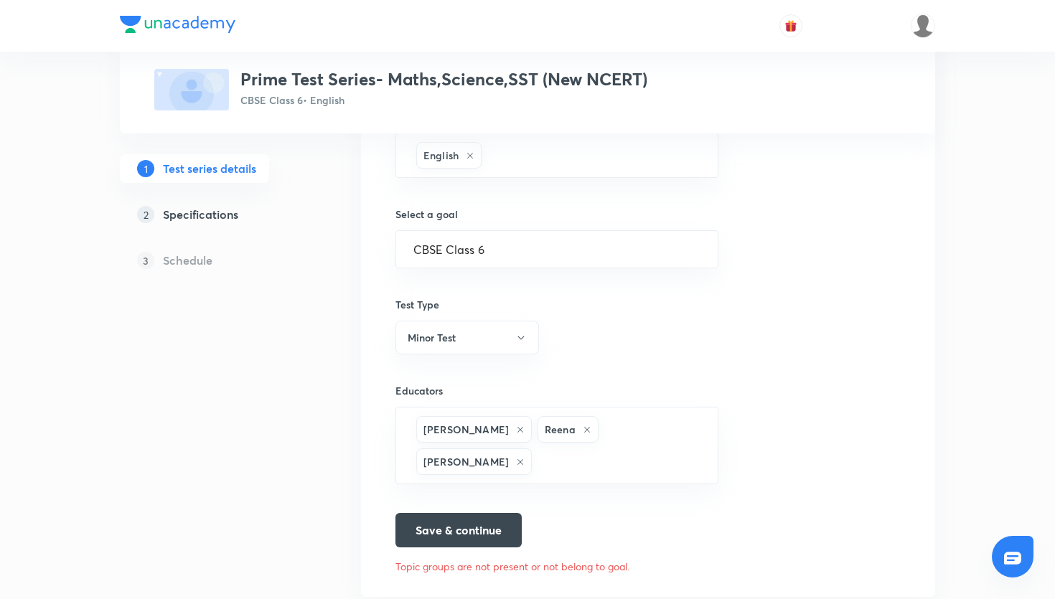
scroll to position [861, 0]
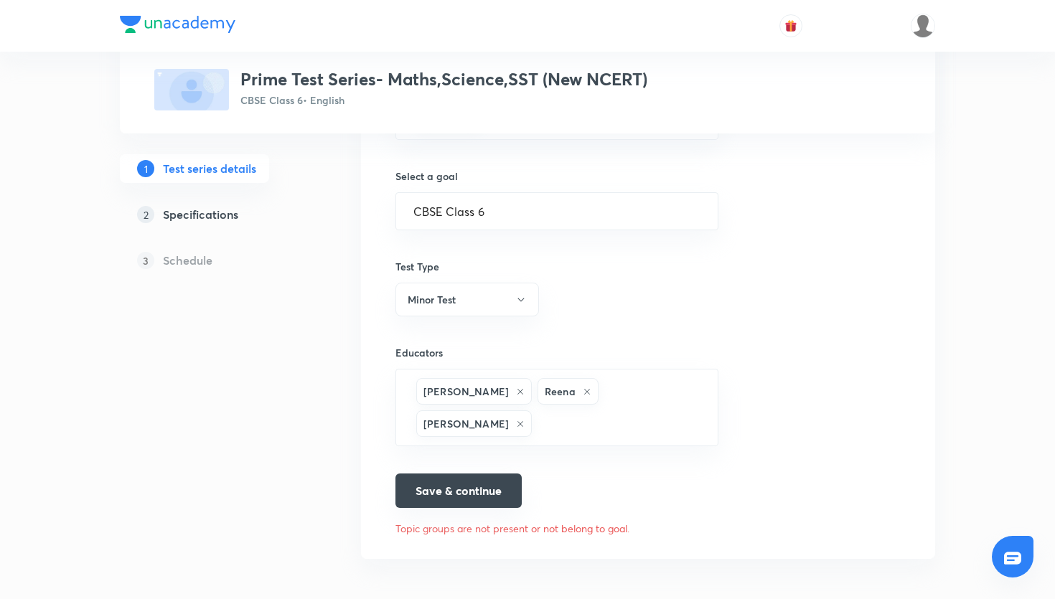
click at [471, 486] on button "Save & continue" at bounding box center [459, 491] width 126 height 34
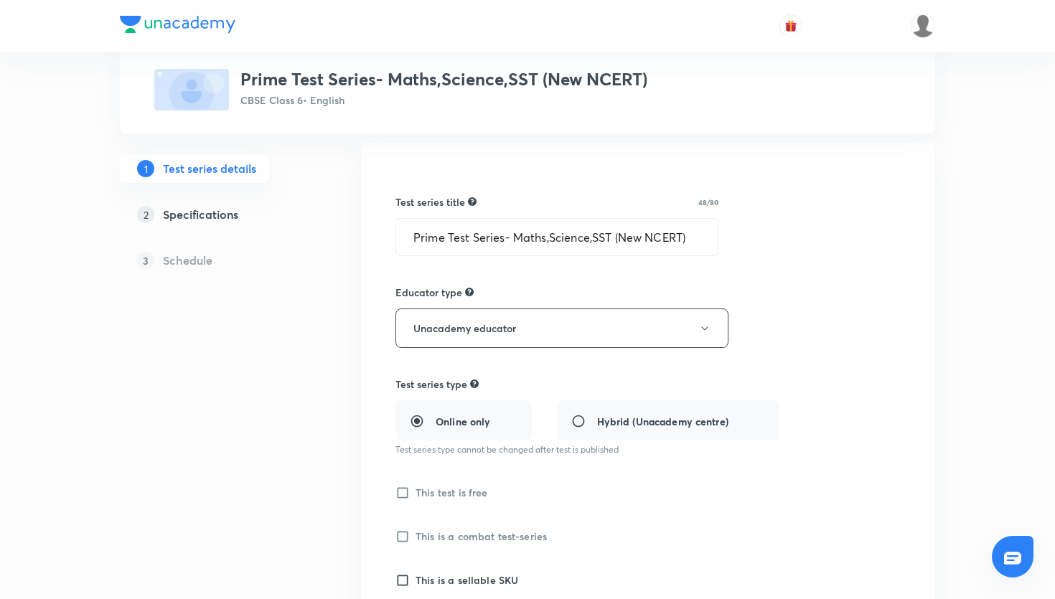
scroll to position [0, 0]
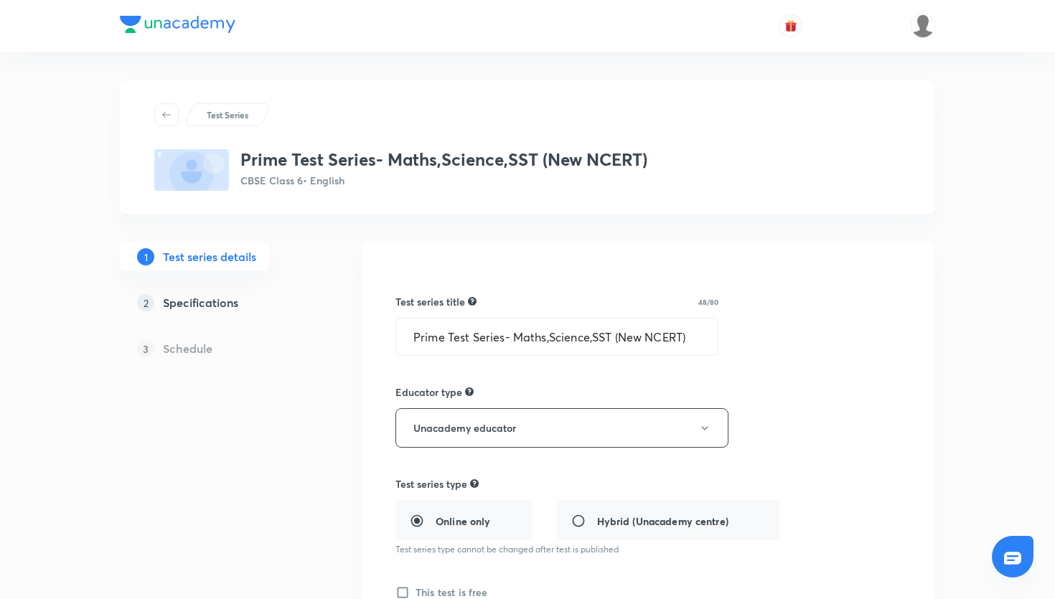
click at [225, 305] on h5 "Specifications" at bounding box center [200, 302] width 75 height 17
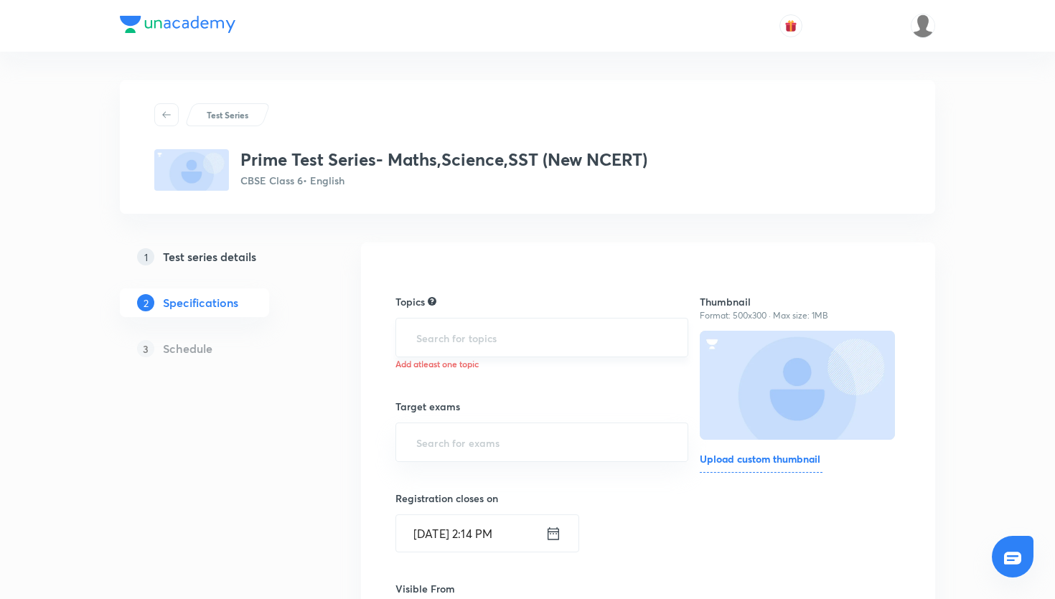
click at [472, 332] on input "text" at bounding box center [542, 338] width 257 height 27
click at [492, 433] on input "text" at bounding box center [542, 442] width 257 height 27
type input "cb"
click at [498, 505] on li "CBSE Class 6" at bounding box center [541, 510] width 291 height 26
click at [489, 344] on input "text" at bounding box center [542, 338] width 257 height 27
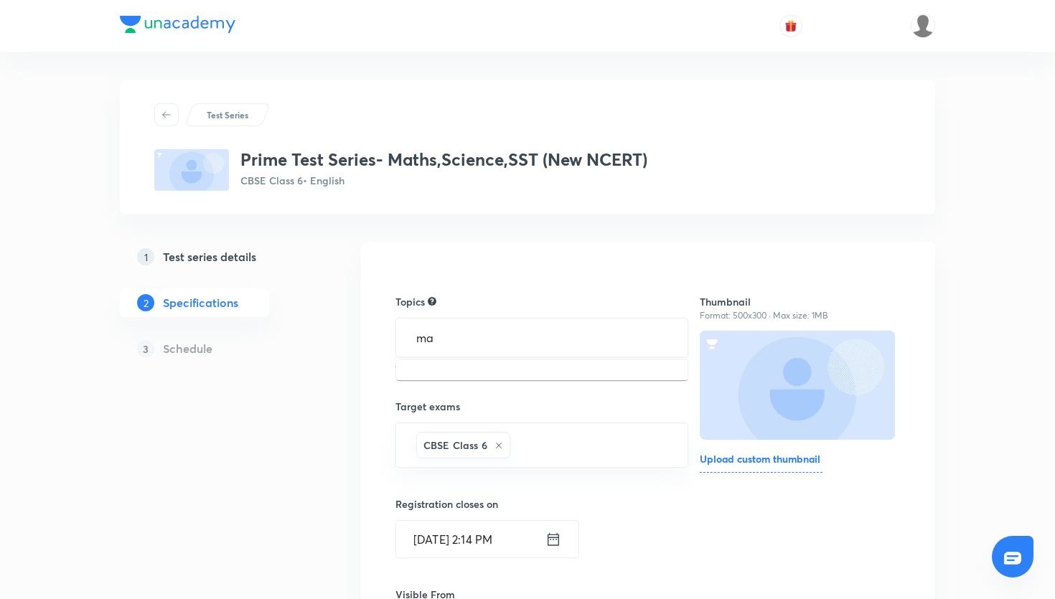
type input "m"
type input "sc"
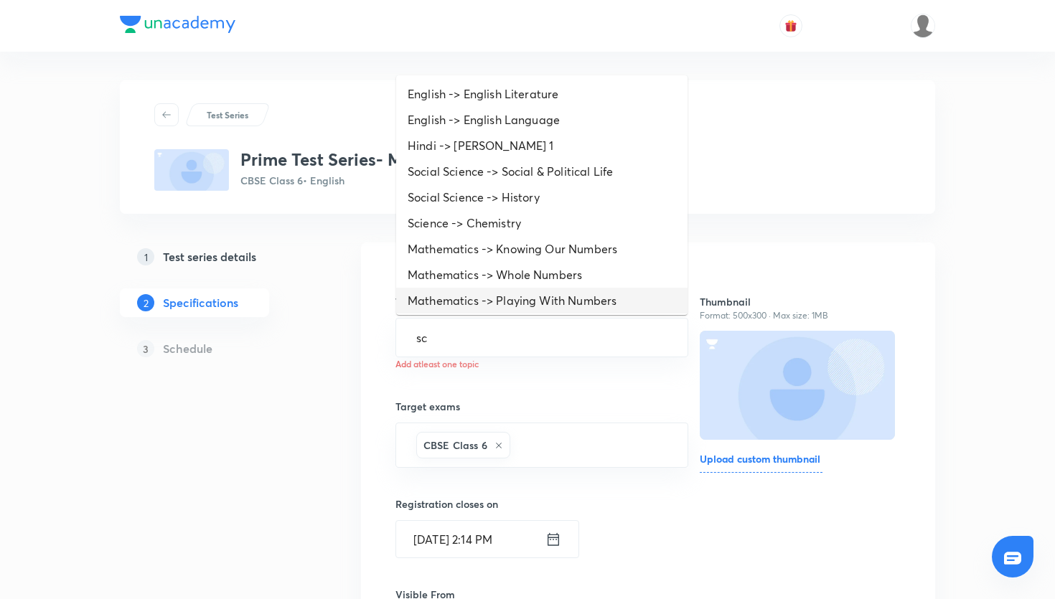
click at [483, 308] on li "Mathematics -> Playing With Numbers" at bounding box center [541, 301] width 291 height 26
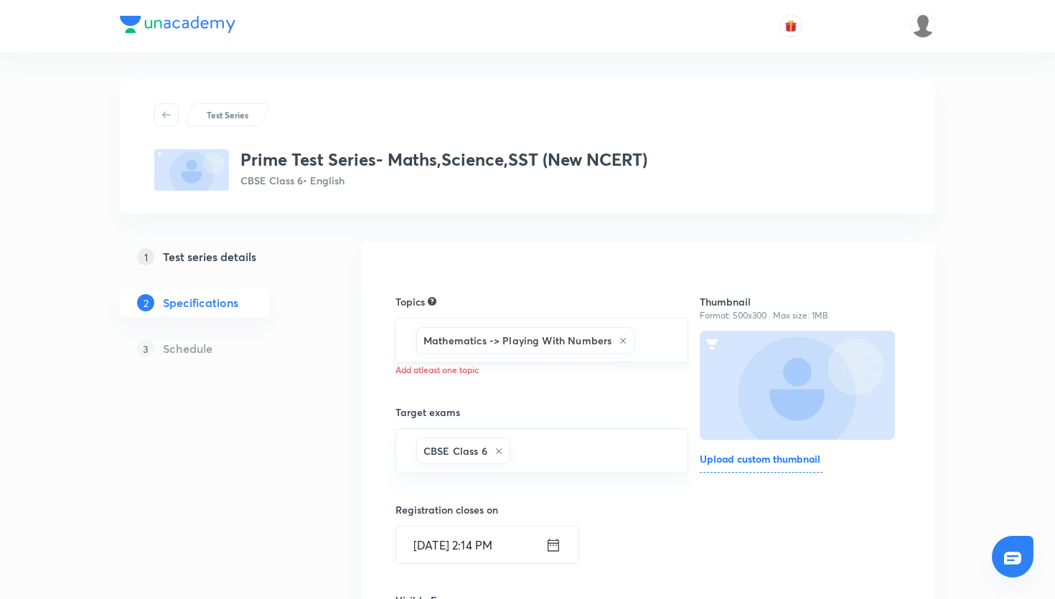
type input "m"
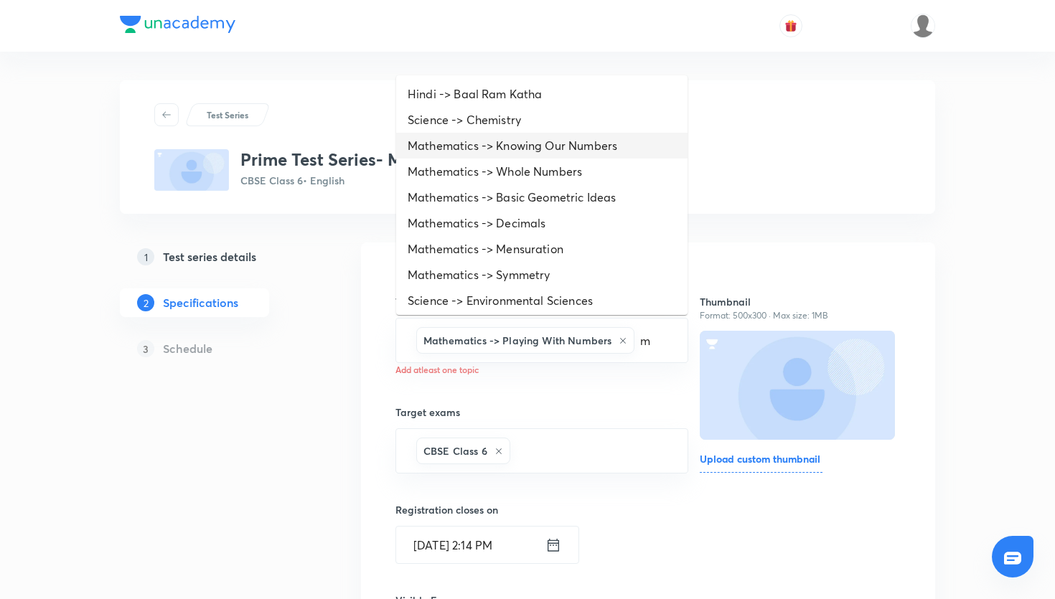
click at [578, 157] on li "Mathematics -> Knowing Our Numbers" at bounding box center [541, 146] width 291 height 26
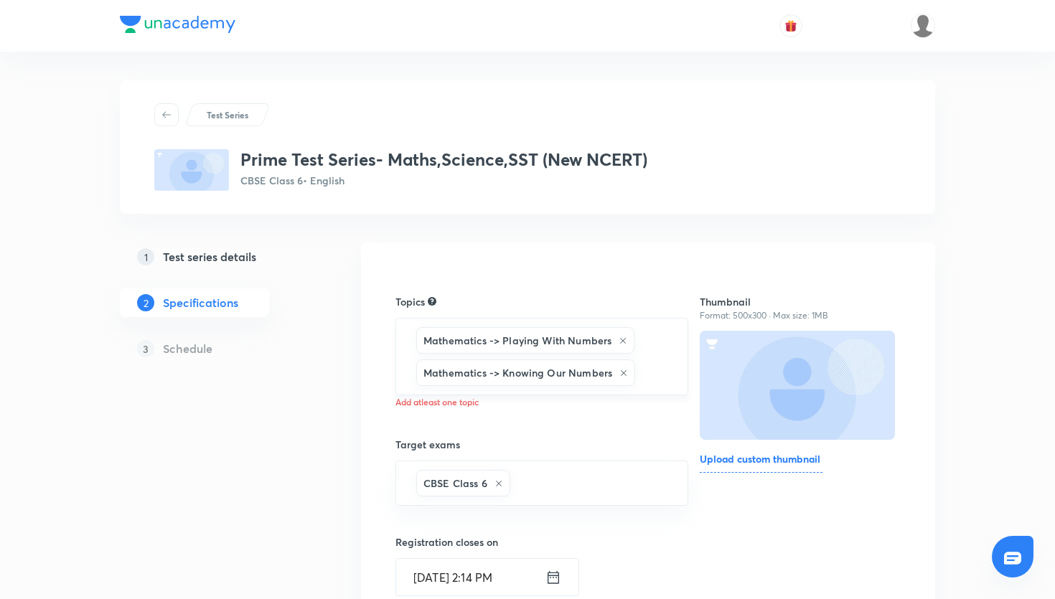
type input "m"
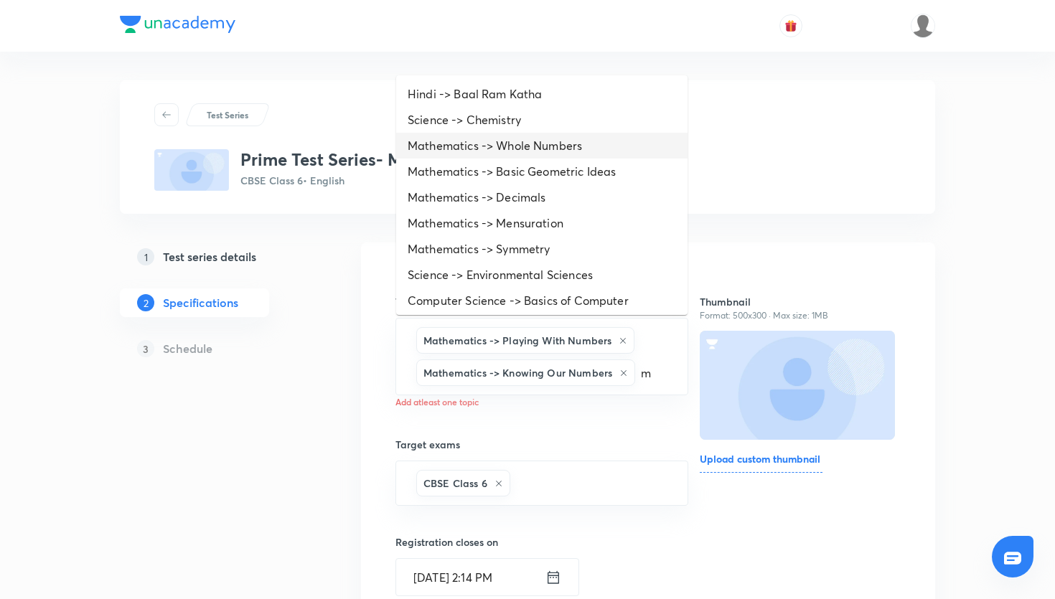
click at [581, 152] on li "Mathematics -> Whole Numbers" at bounding box center [541, 146] width 291 height 26
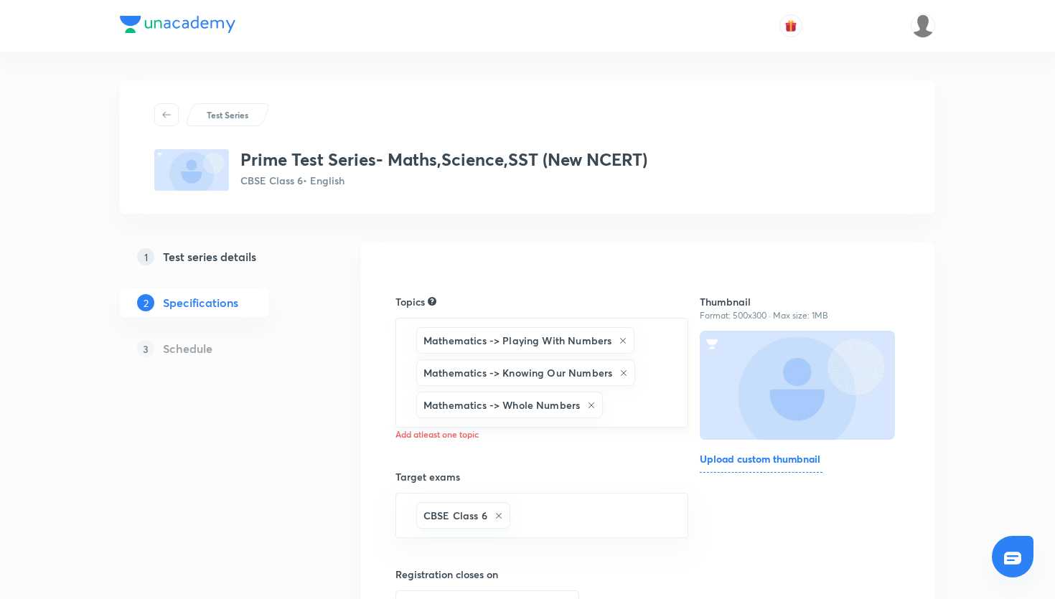
type input "m"
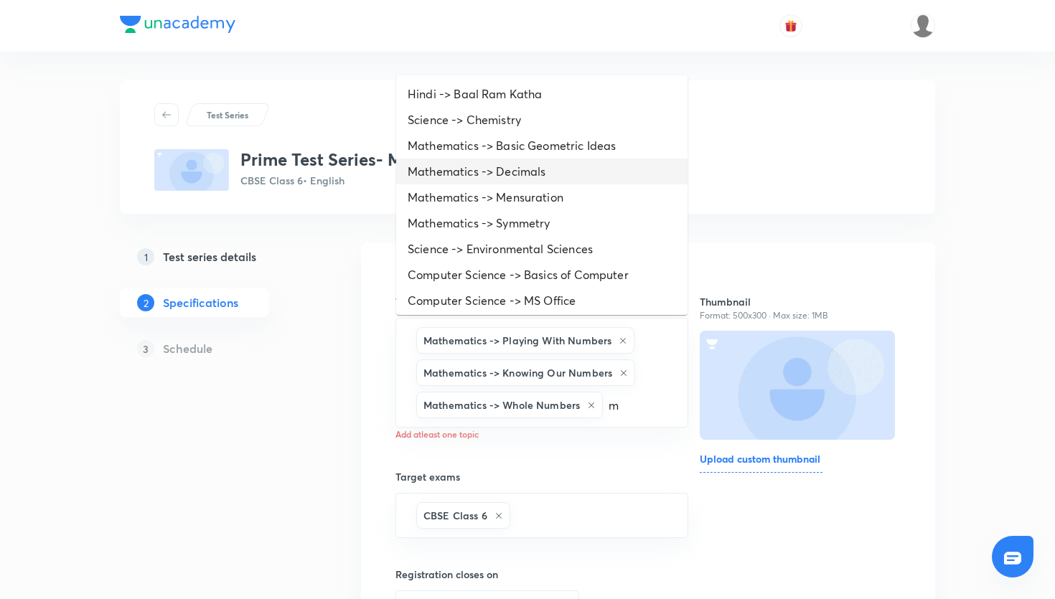
click at [581, 169] on li "Mathematics -> Decimals" at bounding box center [541, 172] width 291 height 26
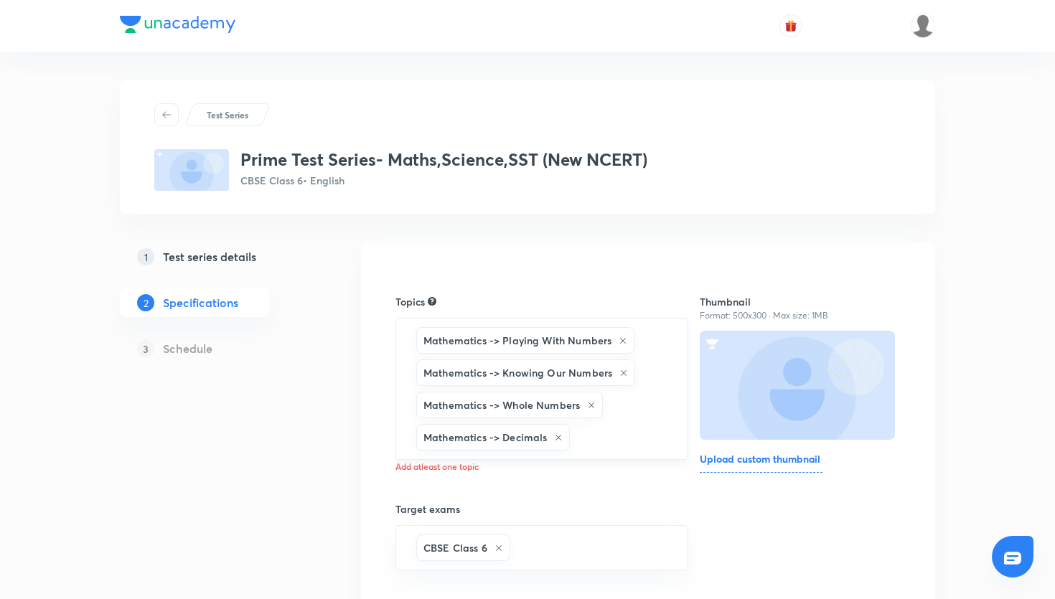
type input "s"
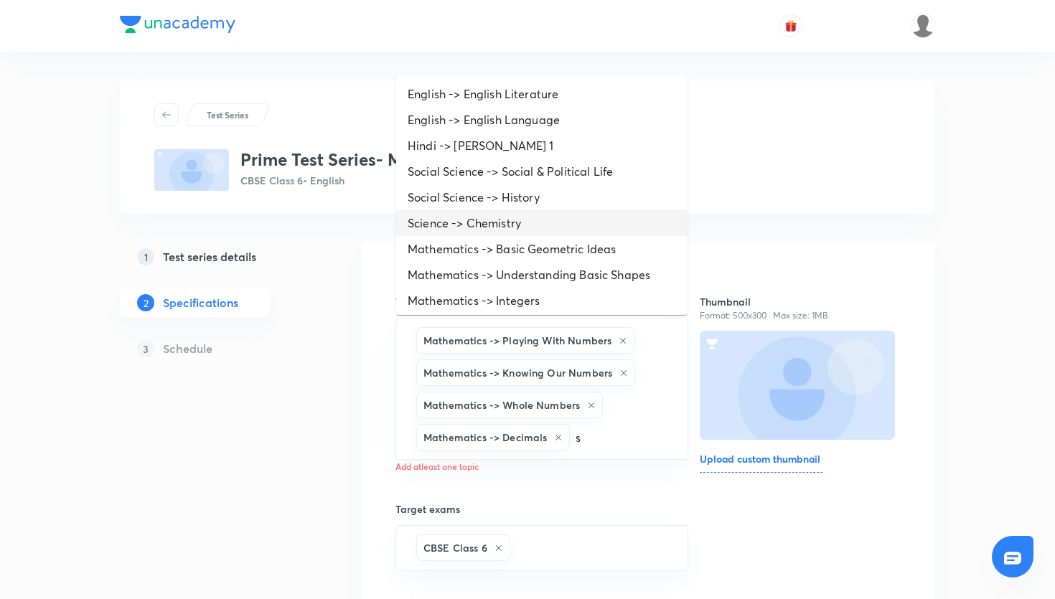
click at [528, 215] on li "Science -> Chemistry" at bounding box center [541, 223] width 291 height 26
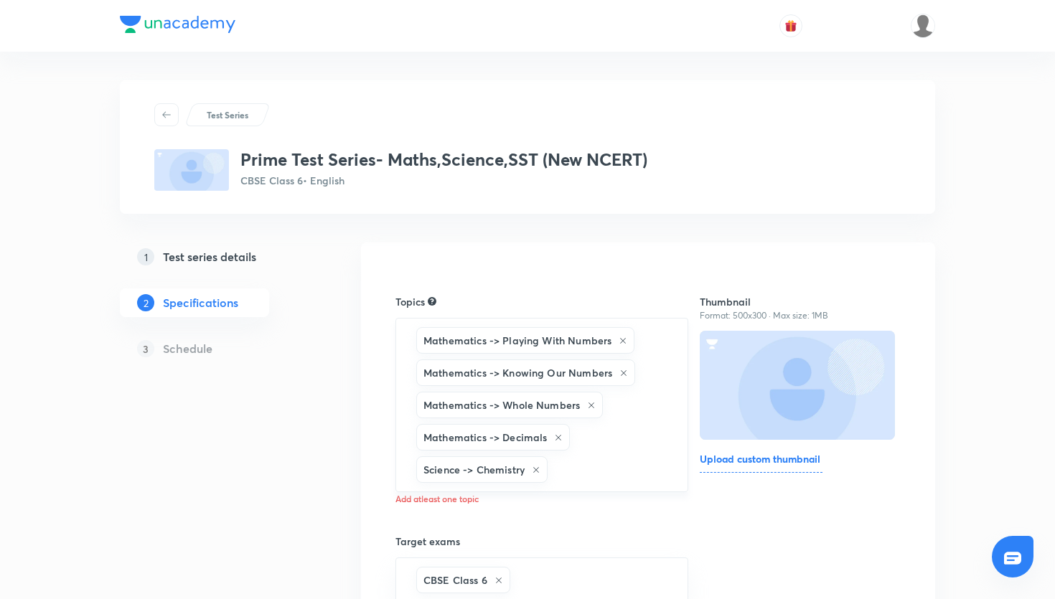
type input "s"
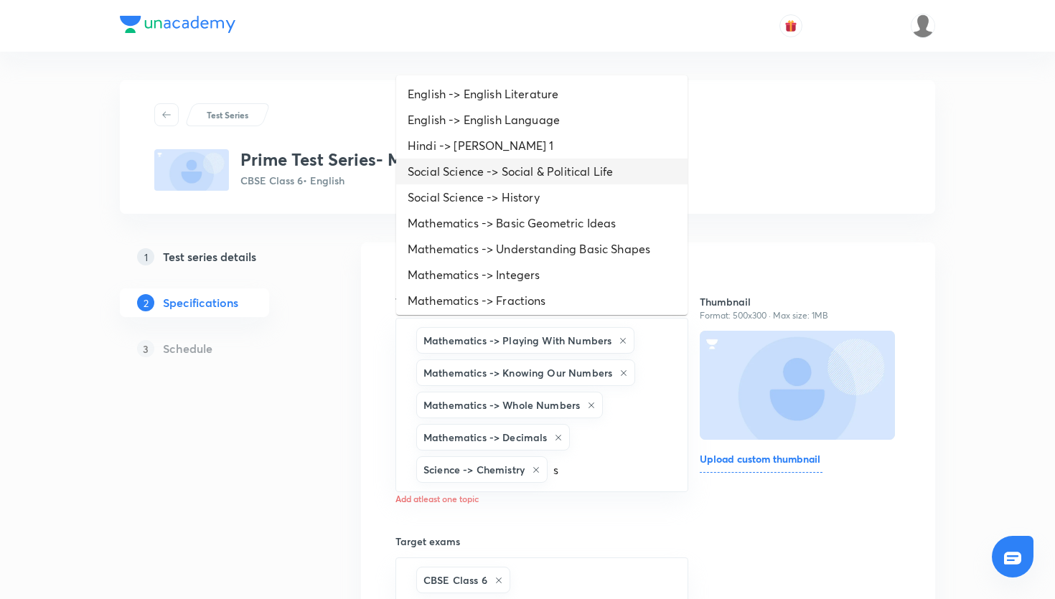
click at [561, 181] on li "Social Science -> Social & Political Life" at bounding box center [541, 172] width 291 height 26
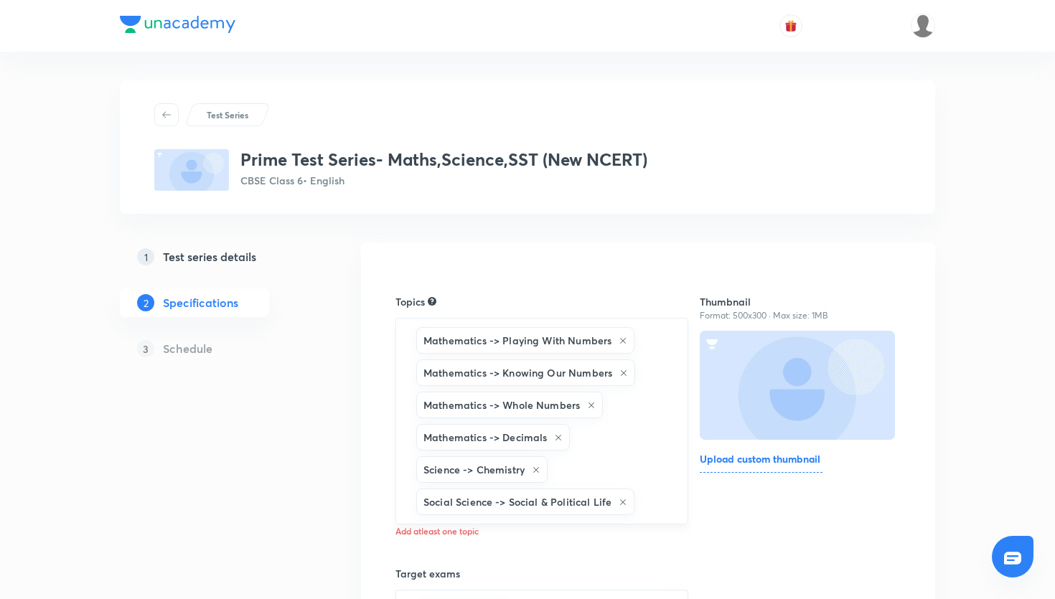
type input "s"
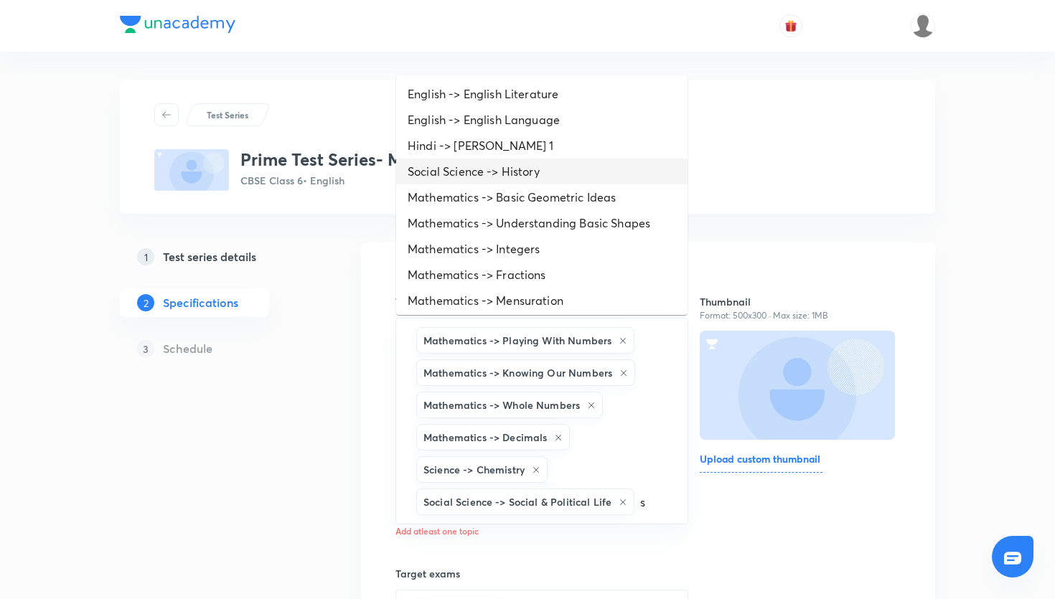
click at [536, 177] on li "Social Science -> History" at bounding box center [541, 172] width 291 height 26
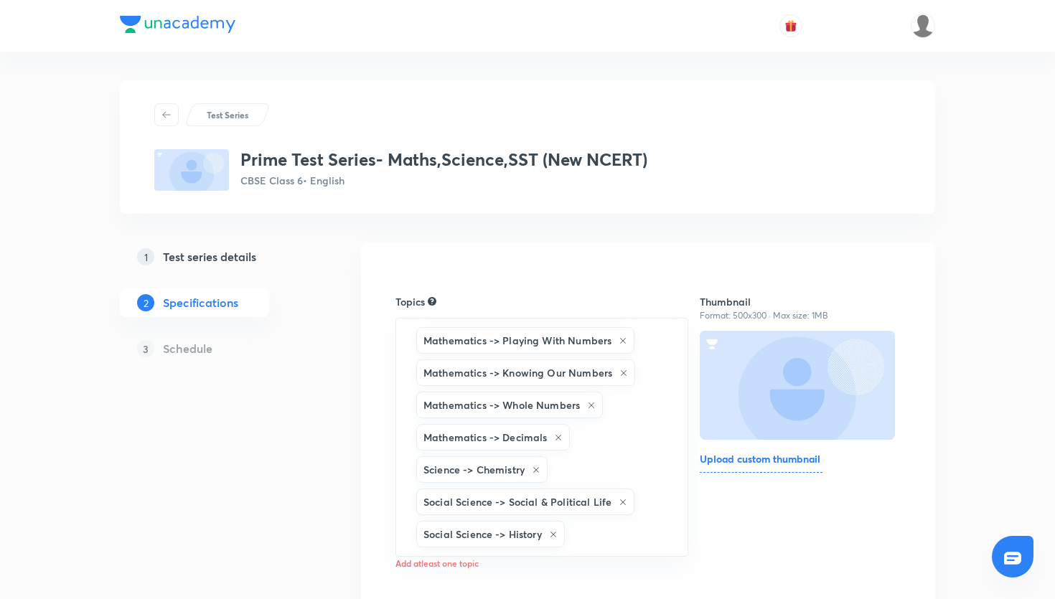
type input "s"
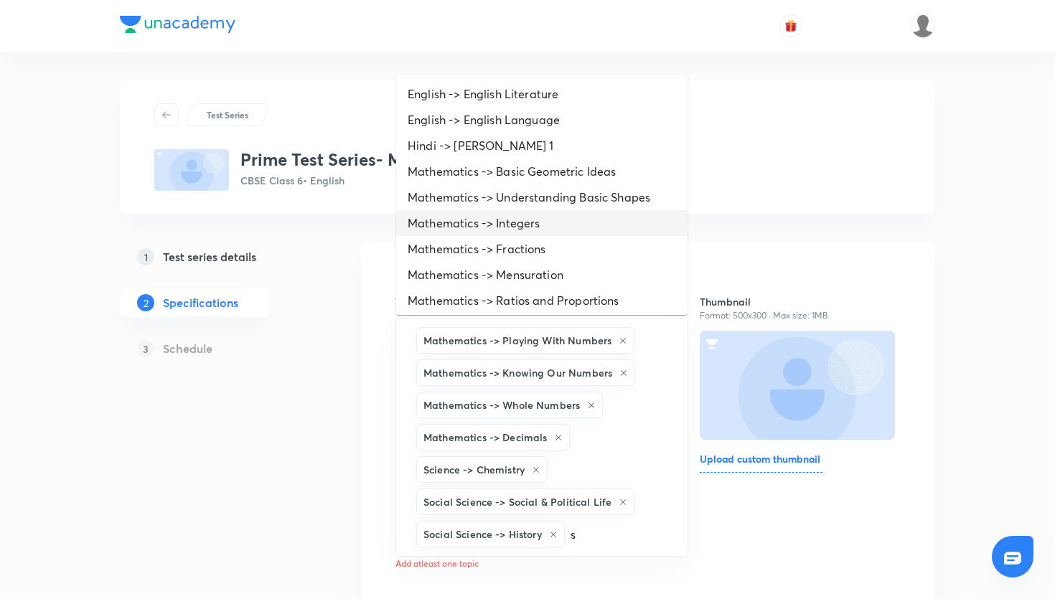
click at [602, 223] on li "Mathematics -> Integers" at bounding box center [541, 223] width 291 height 26
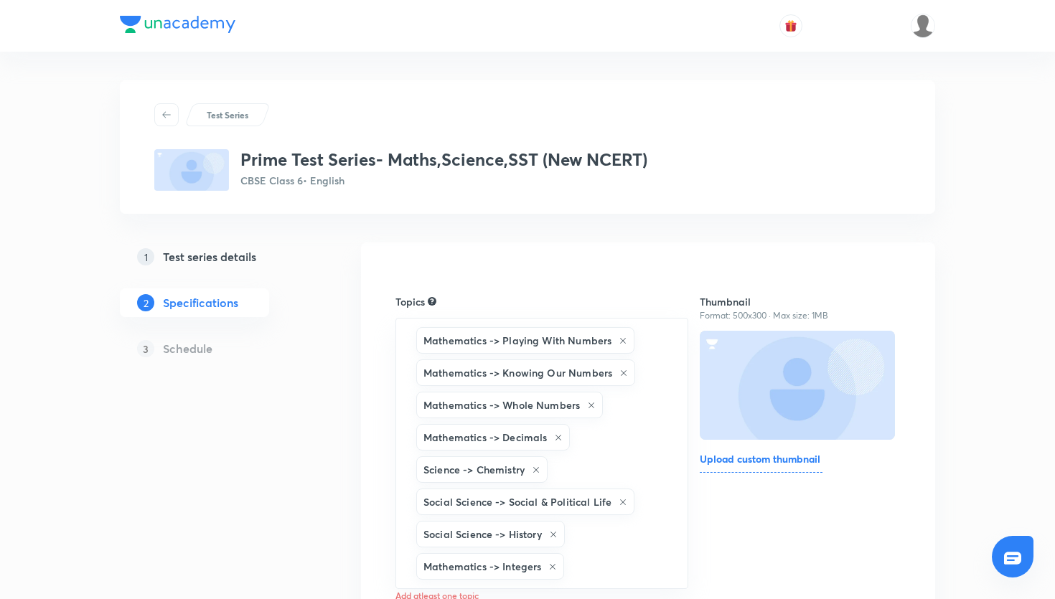
type input "s"
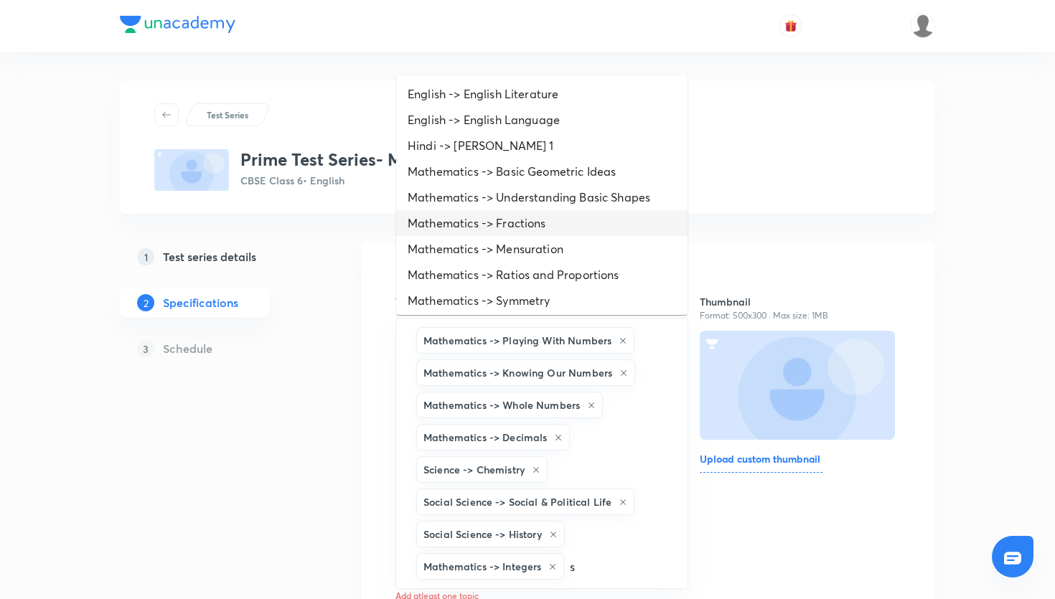
click at [565, 230] on li "Mathematics -> Fractions" at bounding box center [541, 223] width 291 height 26
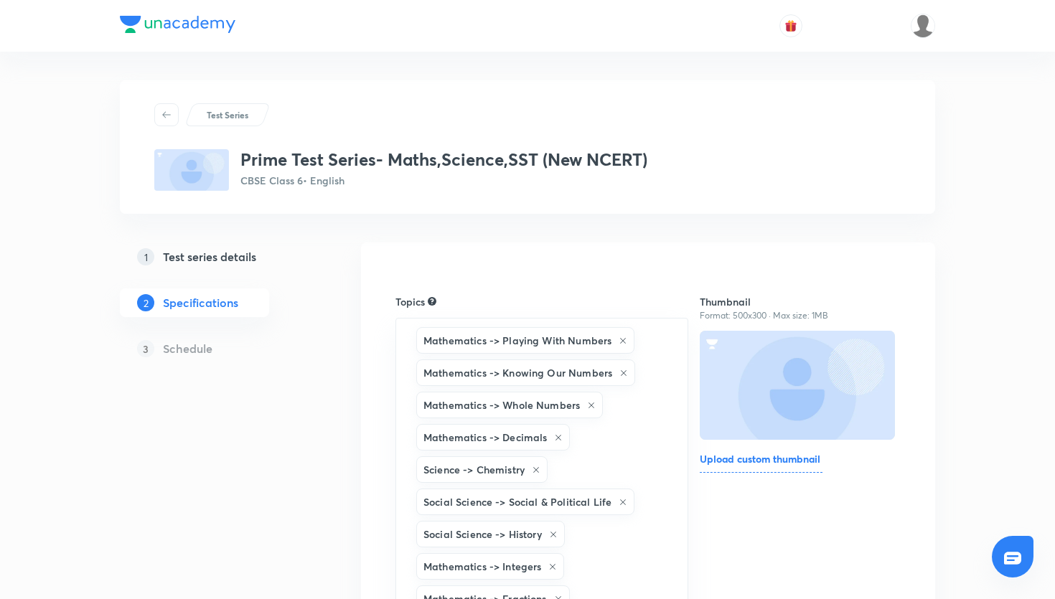
type input "m"
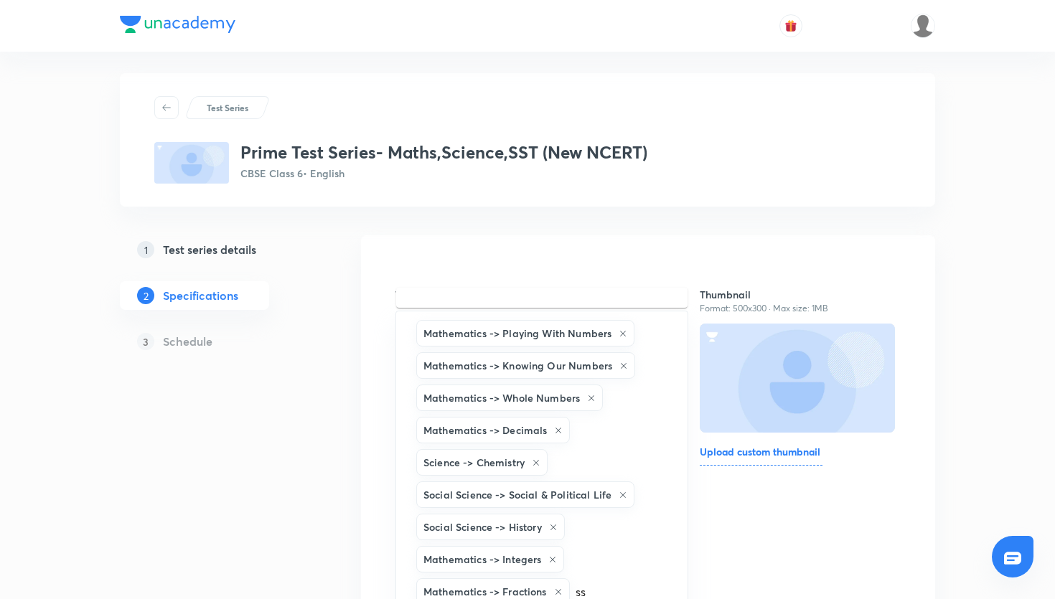
type input "ss"
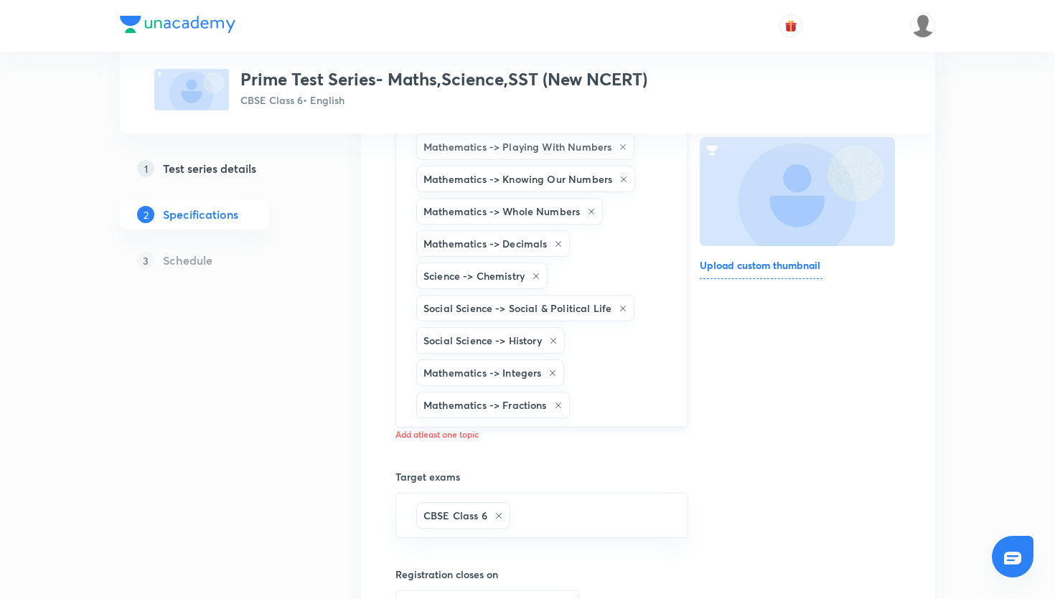
scroll to position [204, 0]
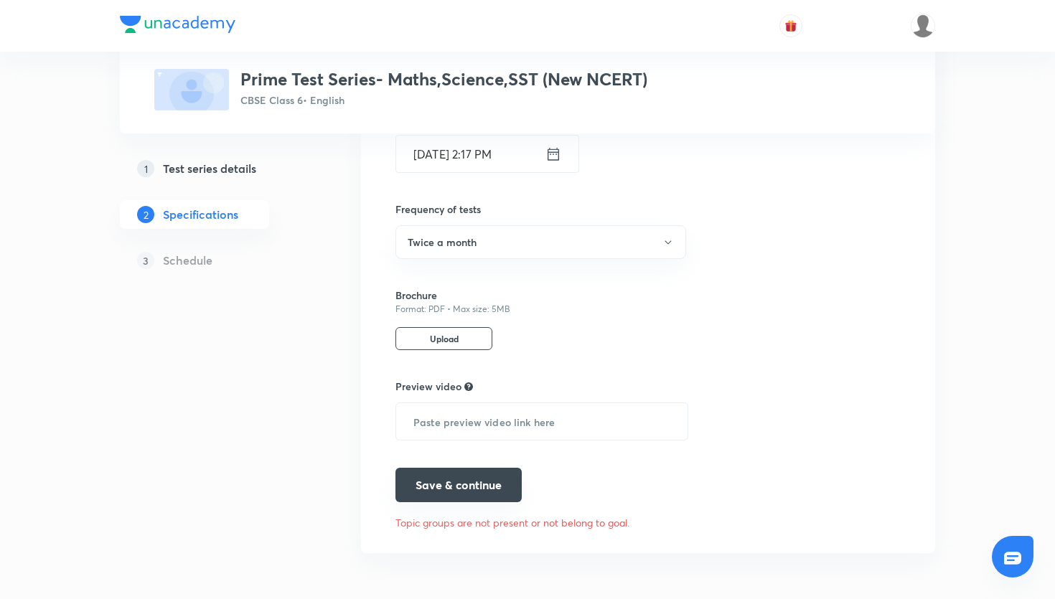
click at [468, 484] on button "Save & continue" at bounding box center [459, 485] width 126 height 34
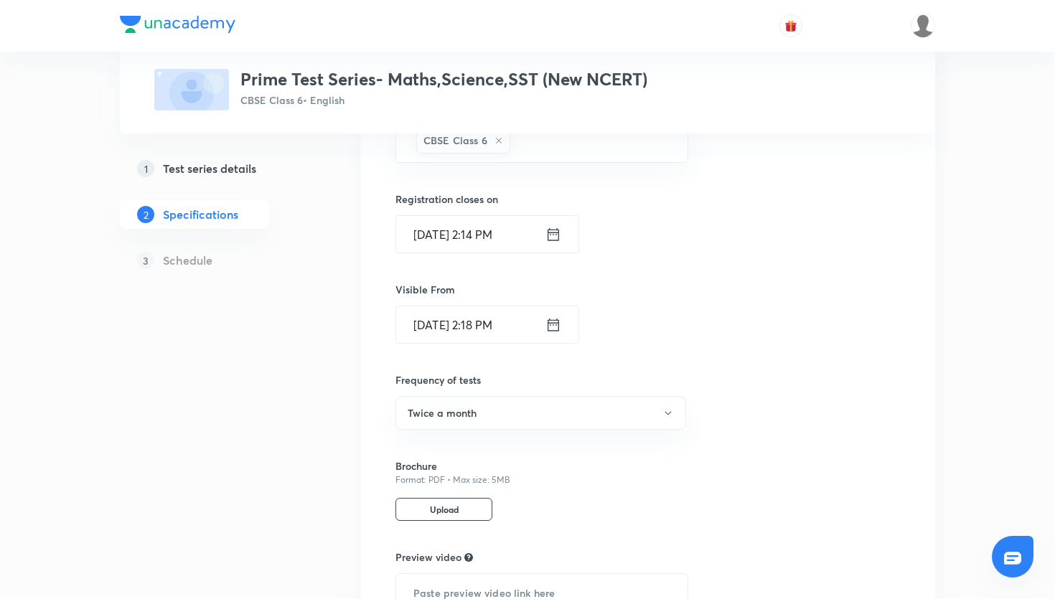
scroll to position [742, 0]
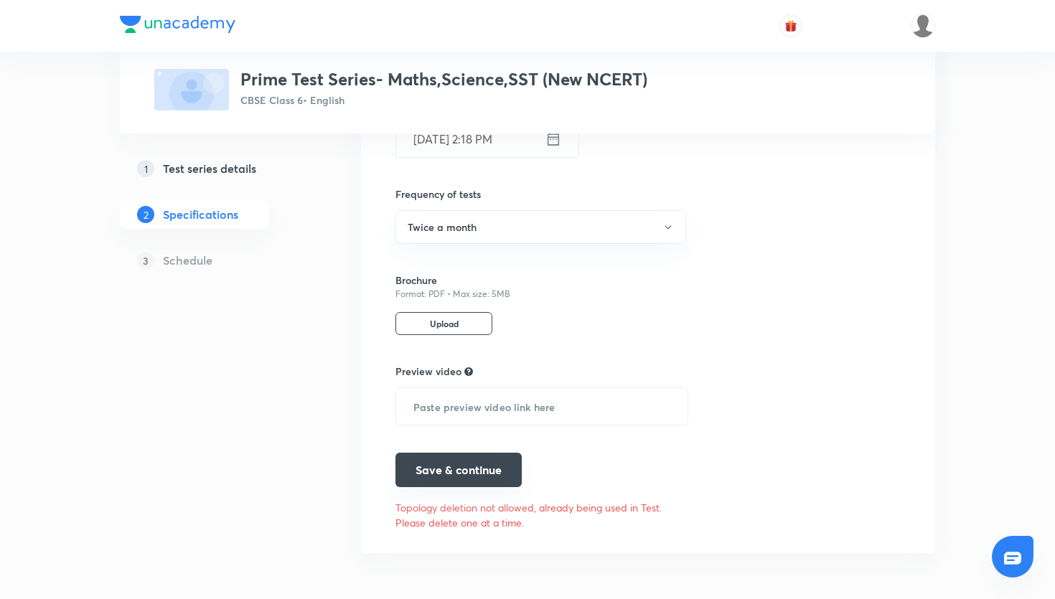
click at [485, 454] on button "Save & continue" at bounding box center [459, 470] width 126 height 34
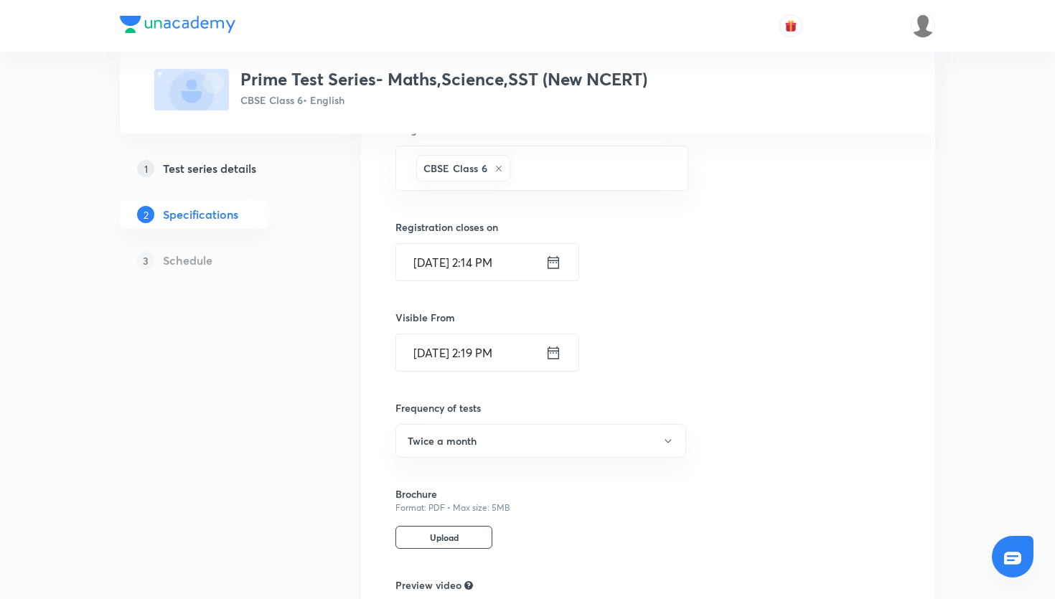
scroll to position [522, 0]
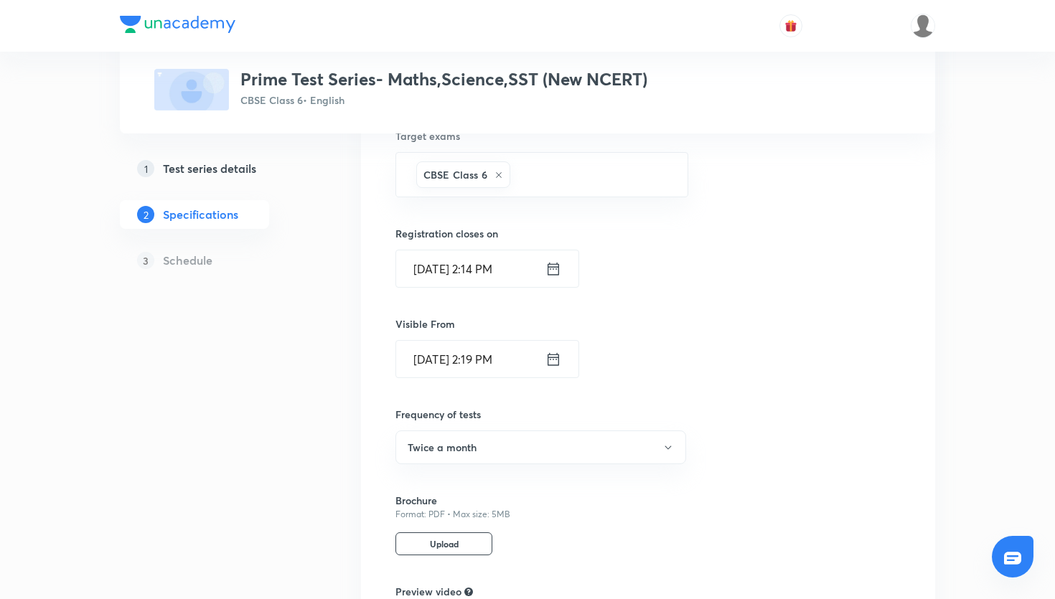
click at [549, 268] on icon at bounding box center [554, 269] width 16 height 20
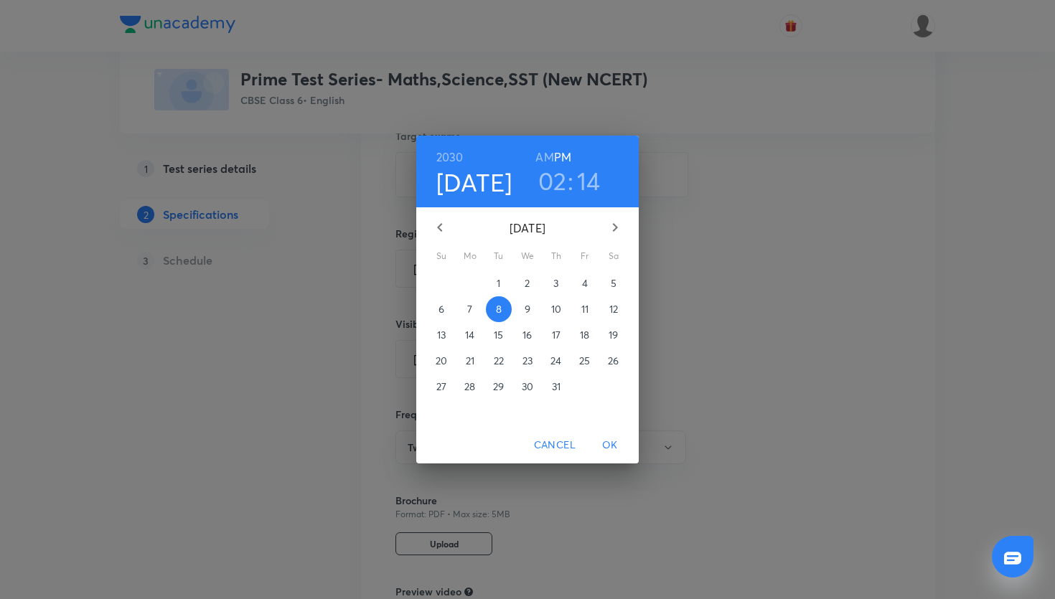
click at [613, 304] on p "12" at bounding box center [614, 309] width 9 height 14
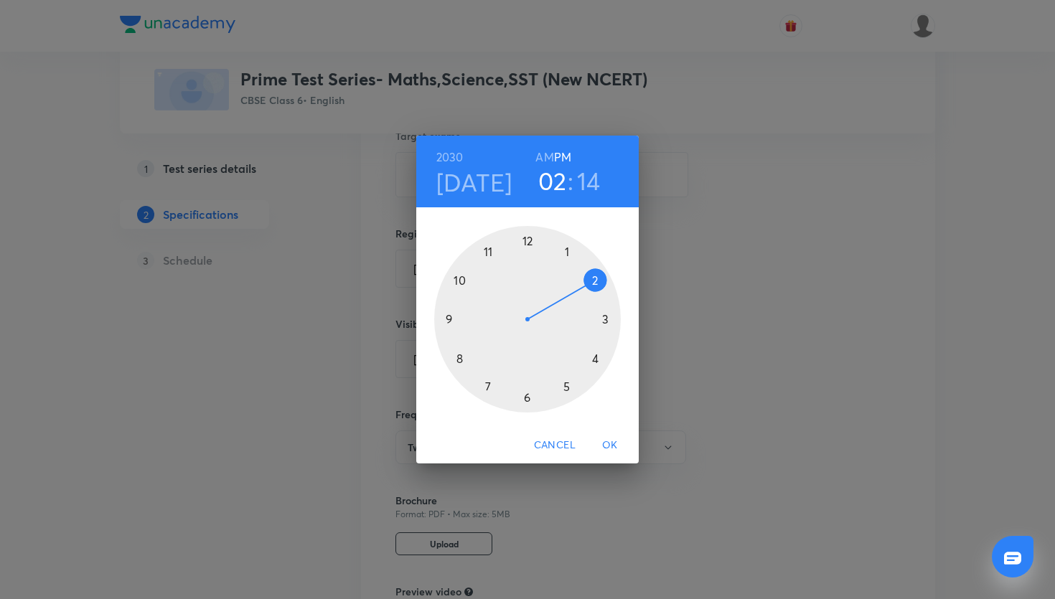
click at [562, 179] on h3 "02" at bounding box center [552, 181] width 29 height 30
click at [594, 178] on h3 "14" at bounding box center [589, 181] width 24 height 30
click at [528, 243] on div at bounding box center [527, 319] width 187 height 187
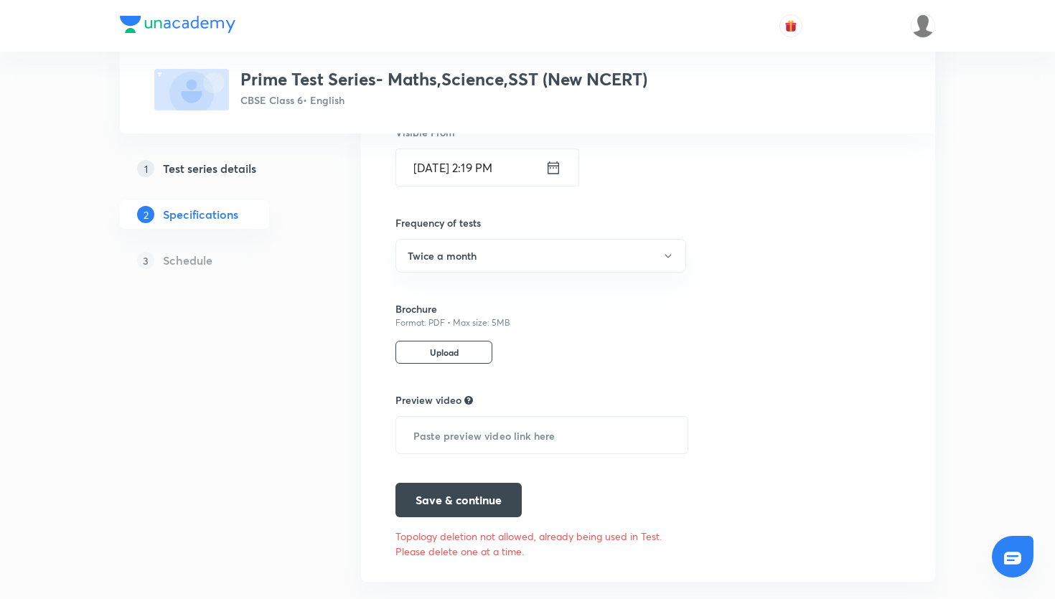
scroll to position [742, 0]
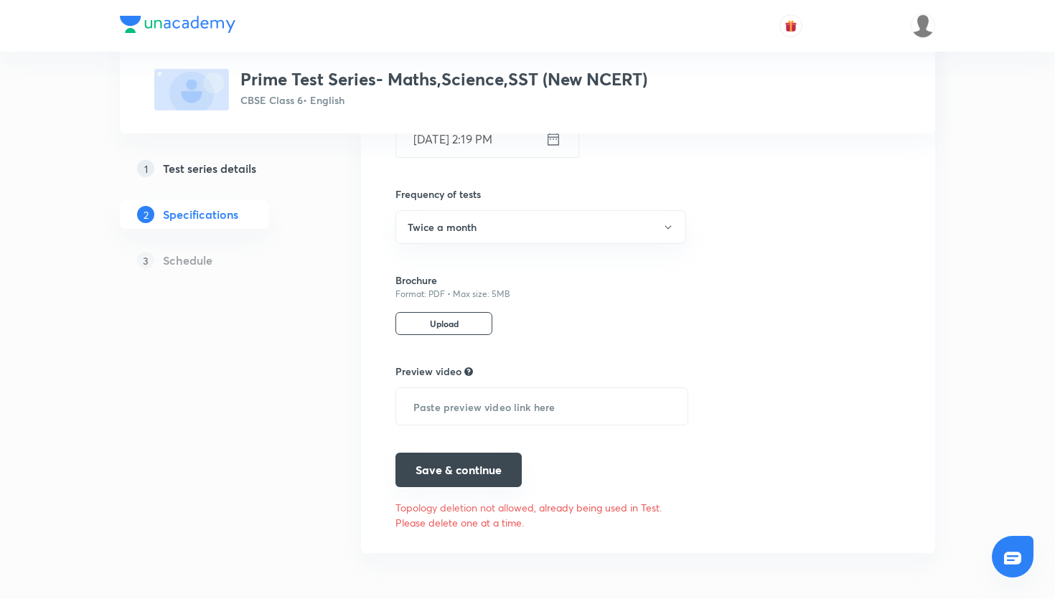
click at [490, 467] on button "Save & continue" at bounding box center [459, 470] width 126 height 34
click at [256, 179] on link "1 Test series details" at bounding box center [217, 168] width 195 height 29
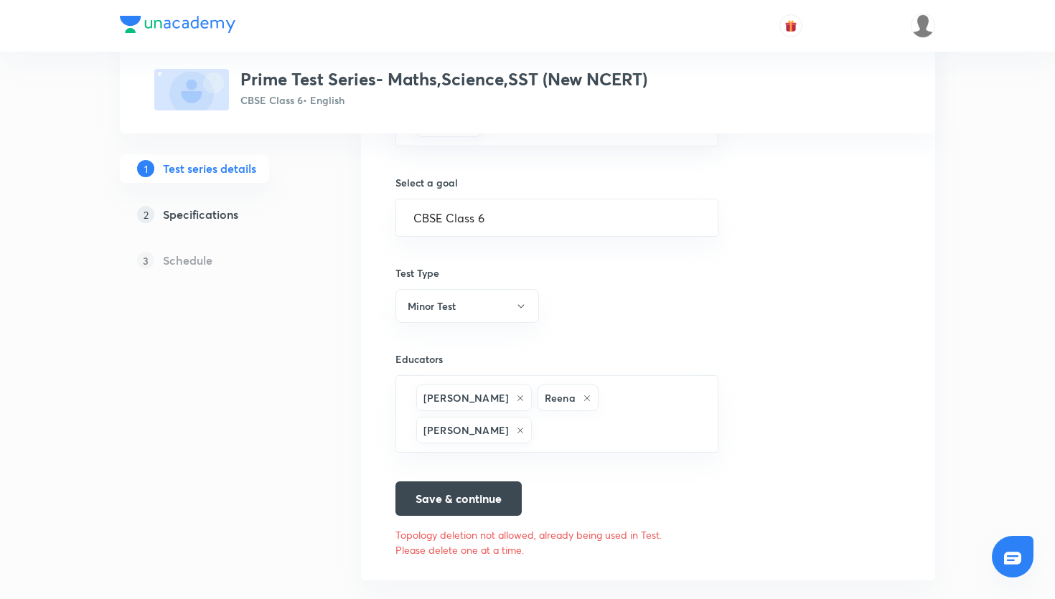
scroll to position [876, 0]
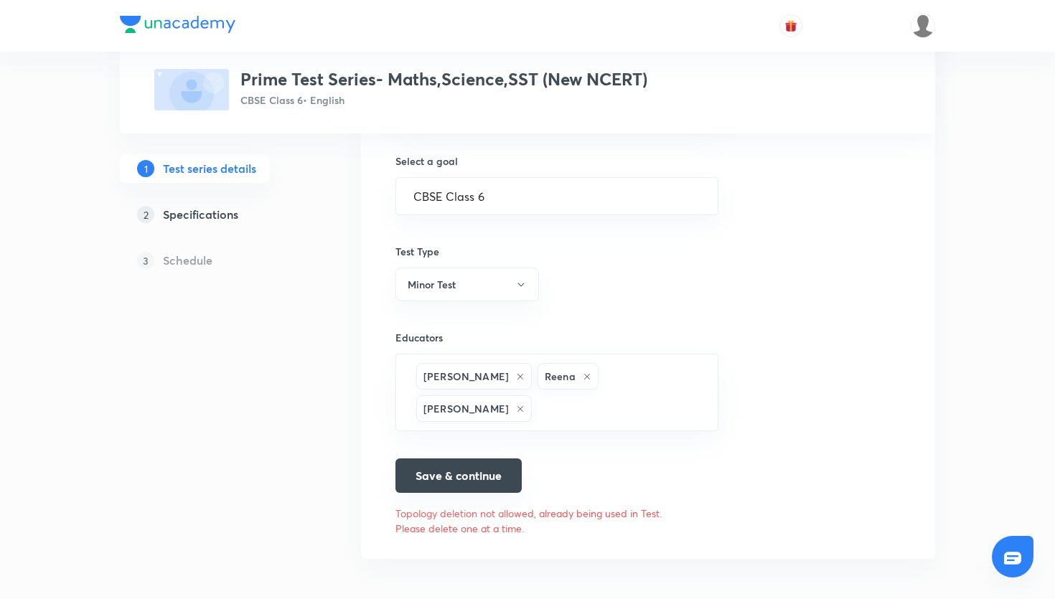
click at [497, 461] on button "Save & continue" at bounding box center [459, 476] width 126 height 34
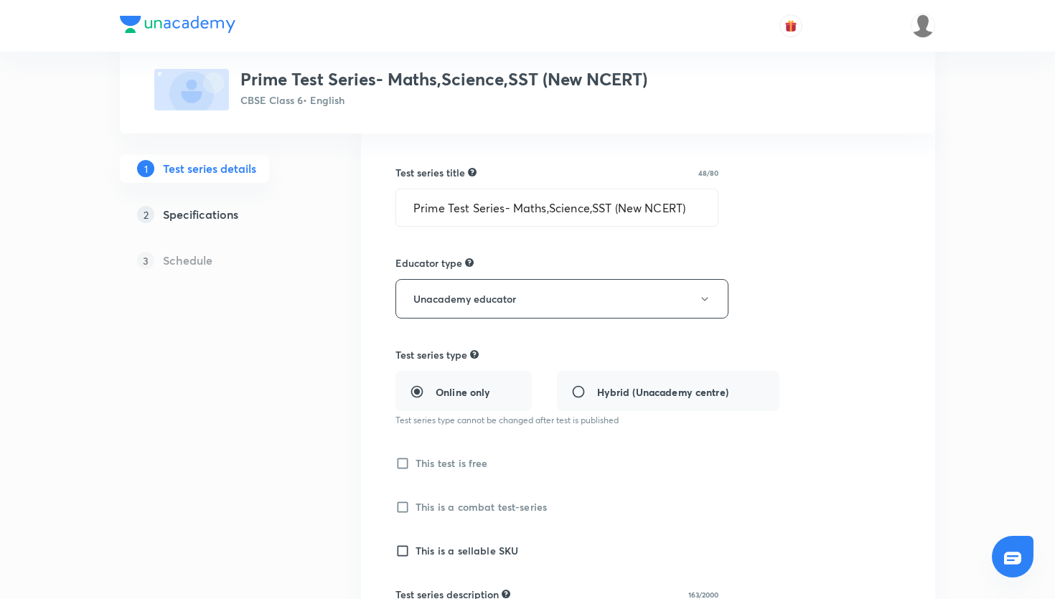
scroll to position [0, 0]
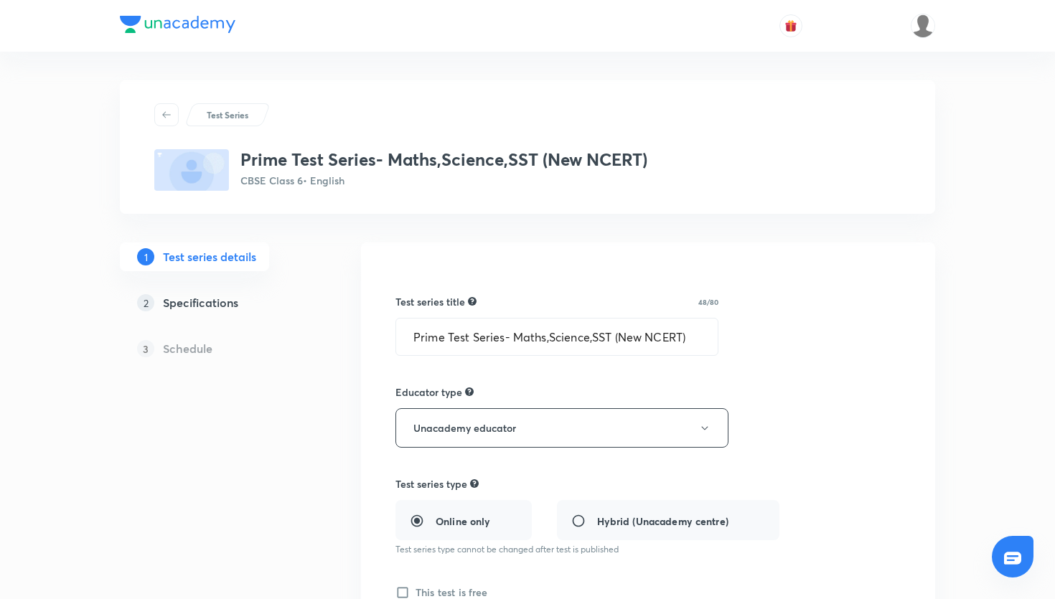
click at [165, 304] on h5 "Specifications" at bounding box center [200, 302] width 75 height 17
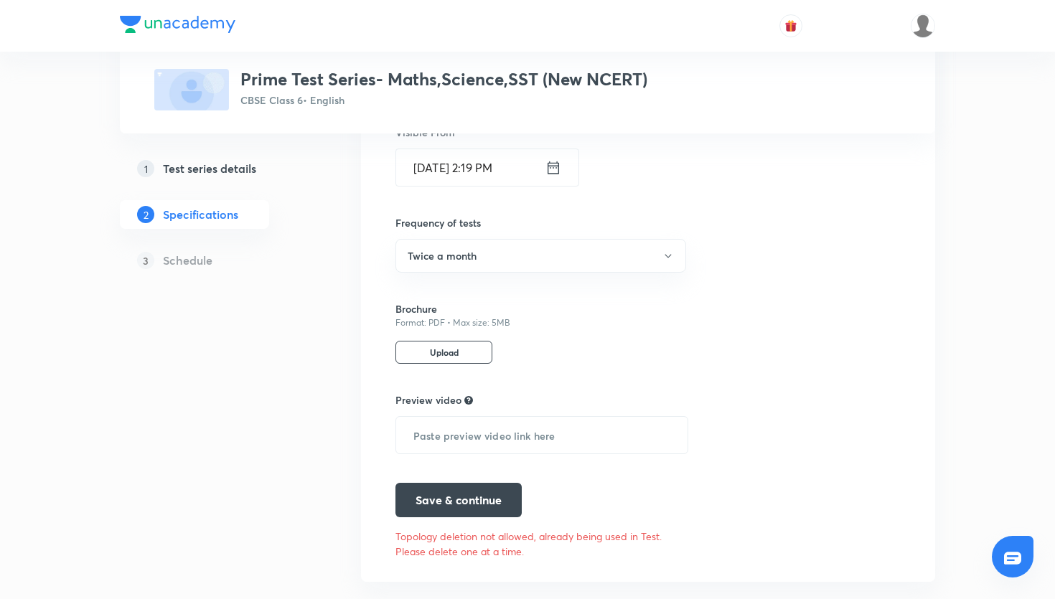
scroll to position [709, 0]
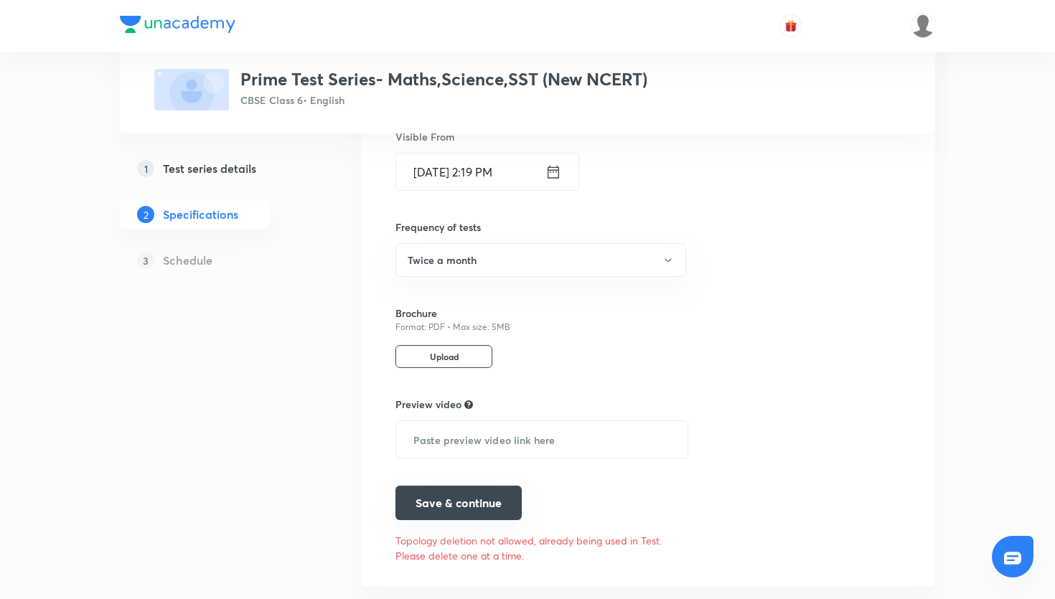
click at [454, 498] on button "Save & continue" at bounding box center [459, 503] width 126 height 34
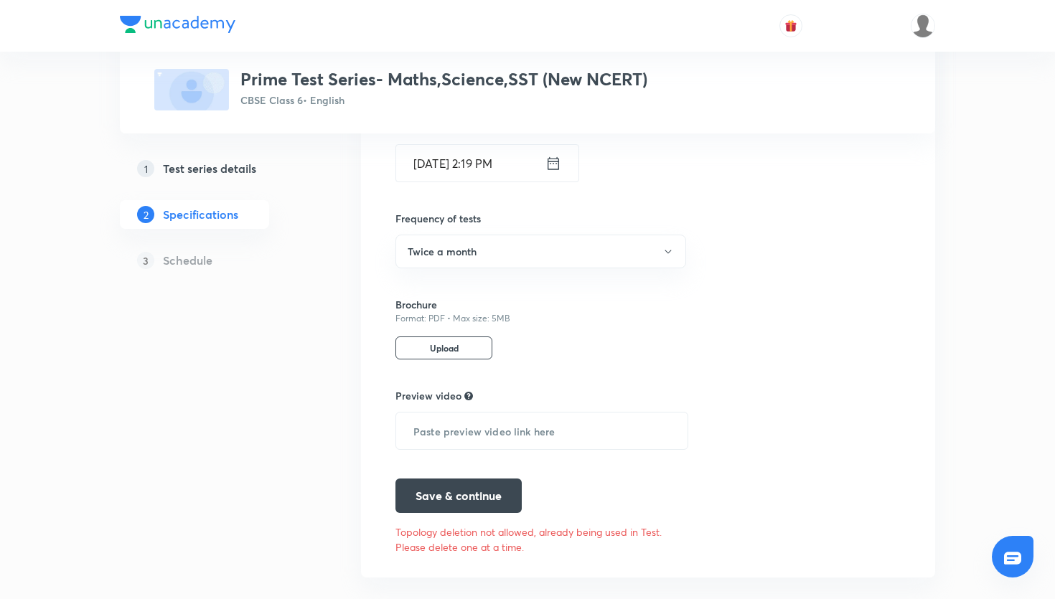
scroll to position [716, 0]
click at [479, 483] on button "Save & continue" at bounding box center [459, 497] width 126 height 34
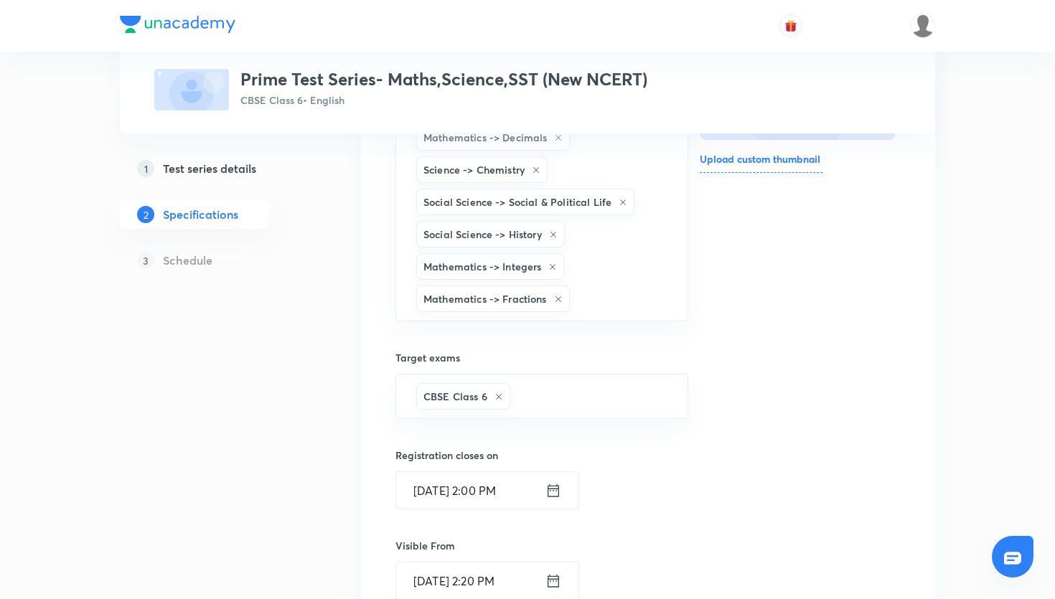
scroll to position [742, 0]
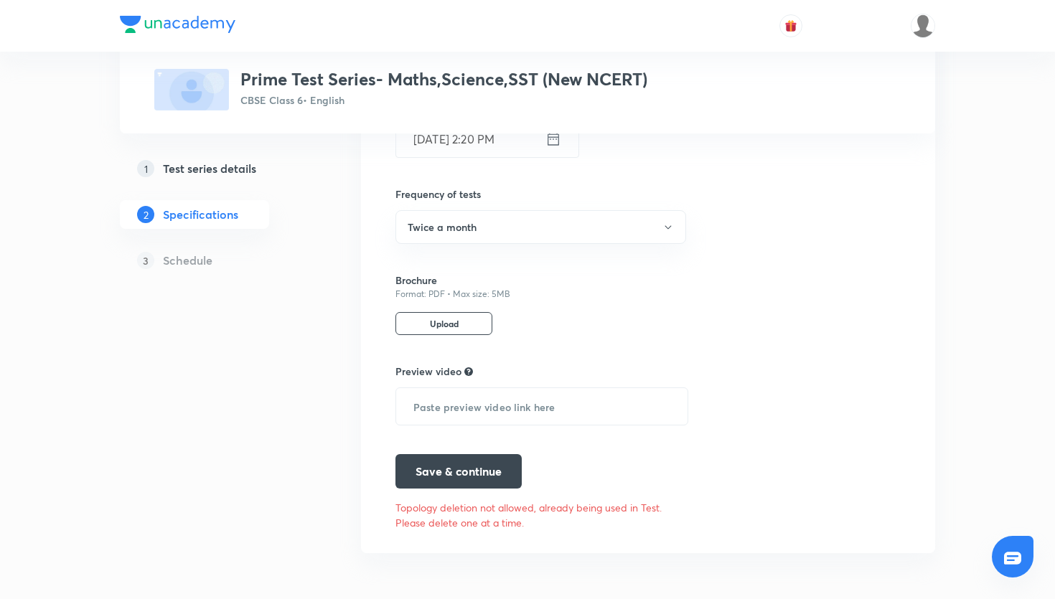
click at [189, 263] on h5 "Schedule" at bounding box center [188, 260] width 50 height 17
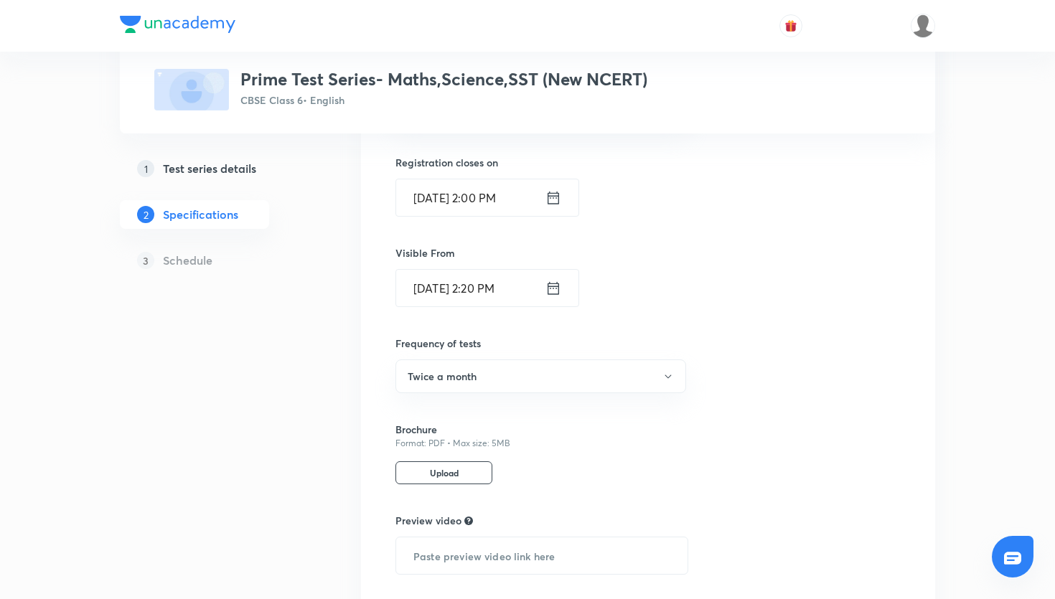
scroll to position [585, 0]
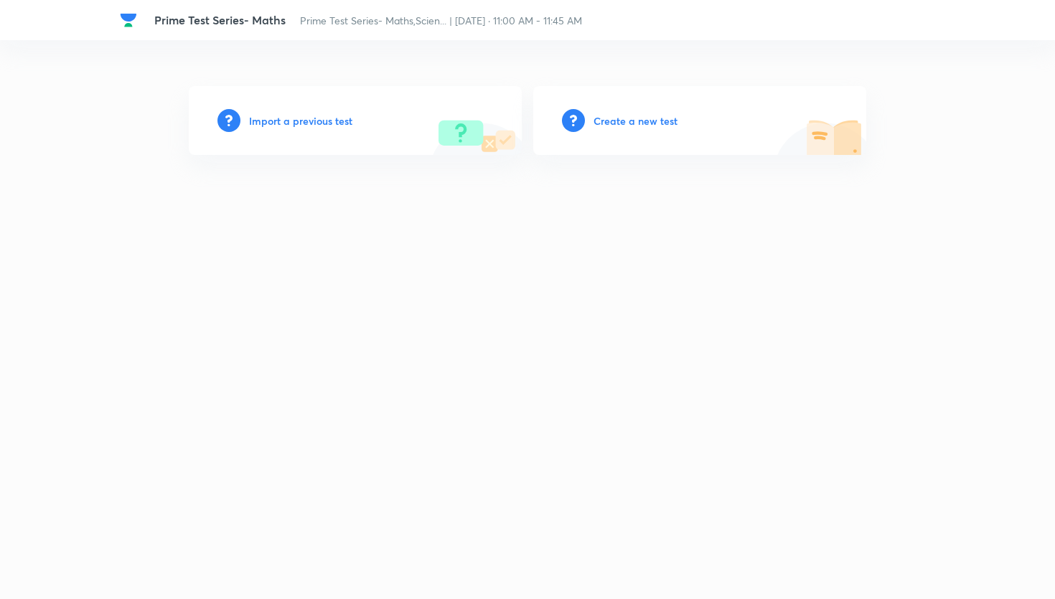
click at [631, 114] on h6 "Create a new test" at bounding box center [636, 120] width 84 height 15
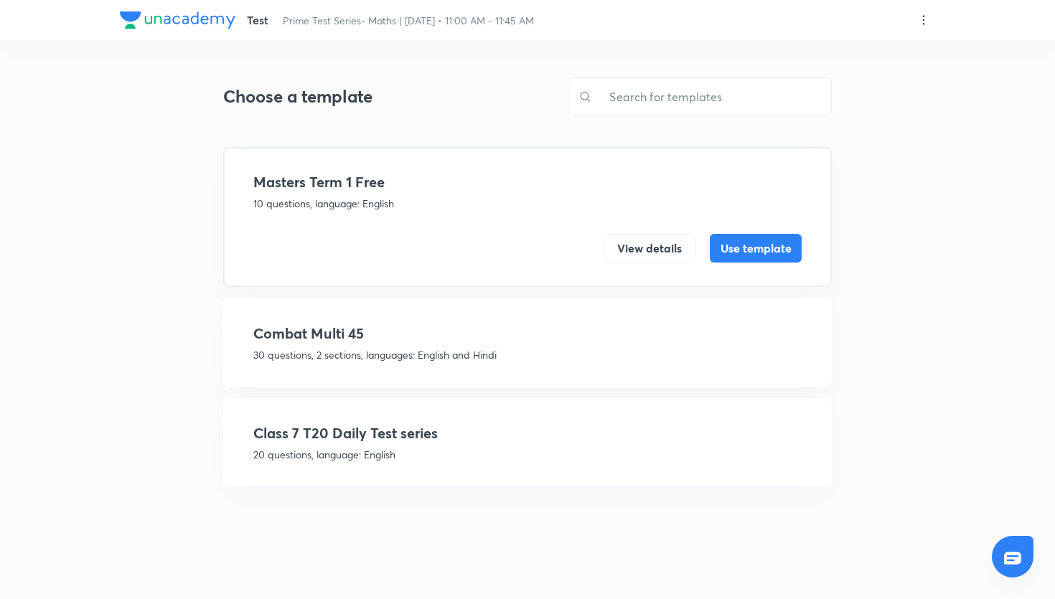
click at [486, 451] on p "20 questions, language: English" at bounding box center [527, 454] width 548 height 15
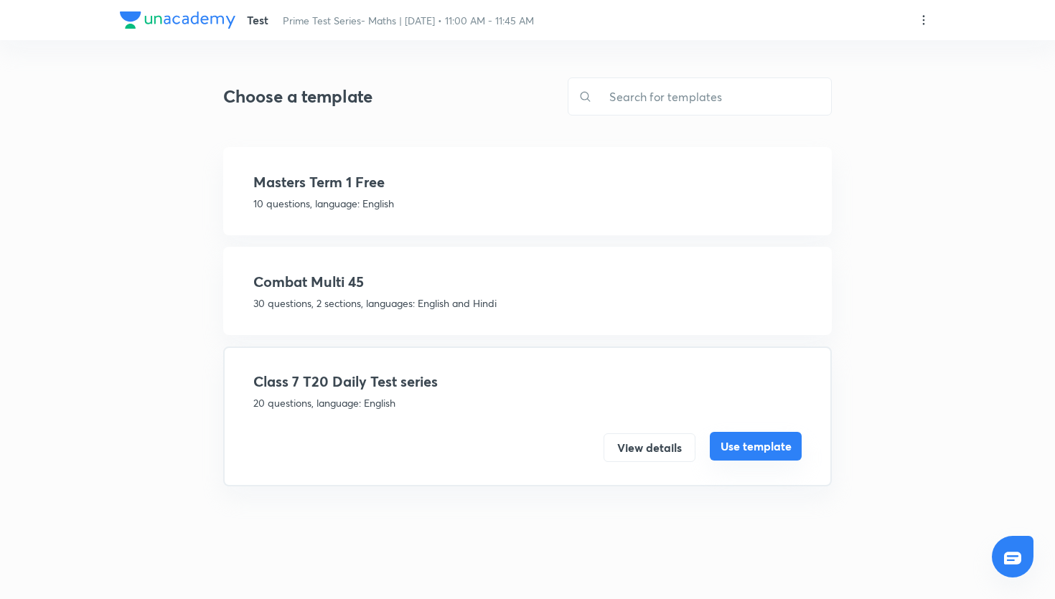
click at [799, 444] on button "Use template" at bounding box center [756, 446] width 92 height 29
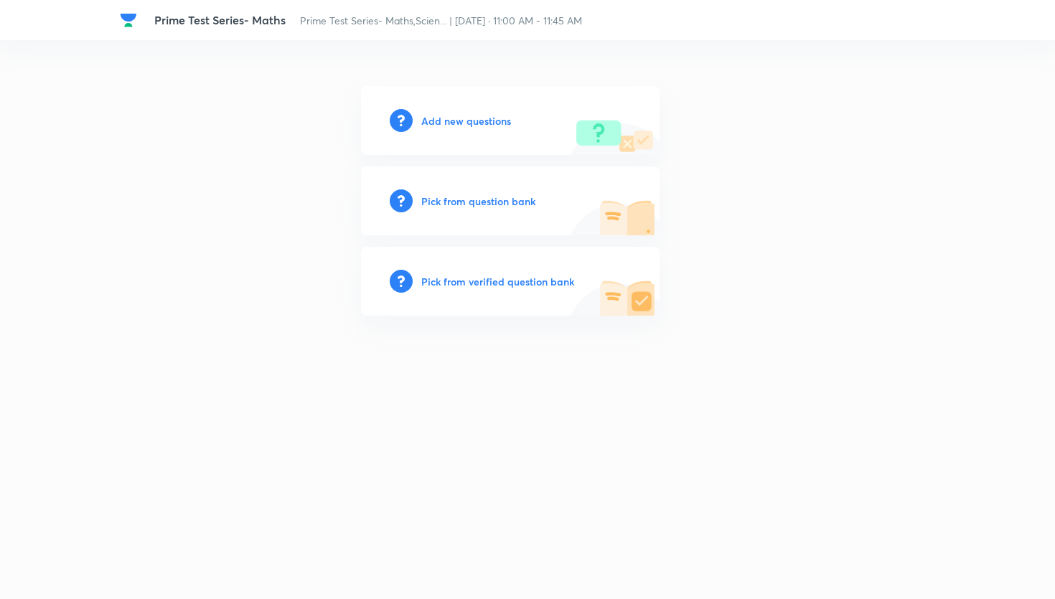
click at [457, 196] on h6 "Pick from question bank" at bounding box center [478, 201] width 114 height 15
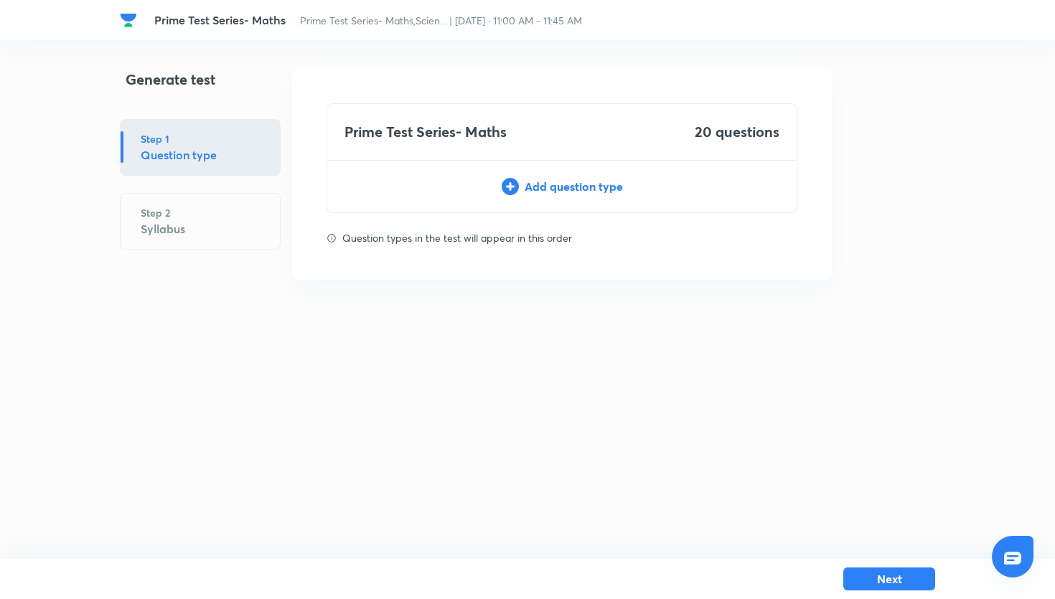
click at [574, 185] on div "Add question type" at bounding box center [562, 186] width 470 height 17
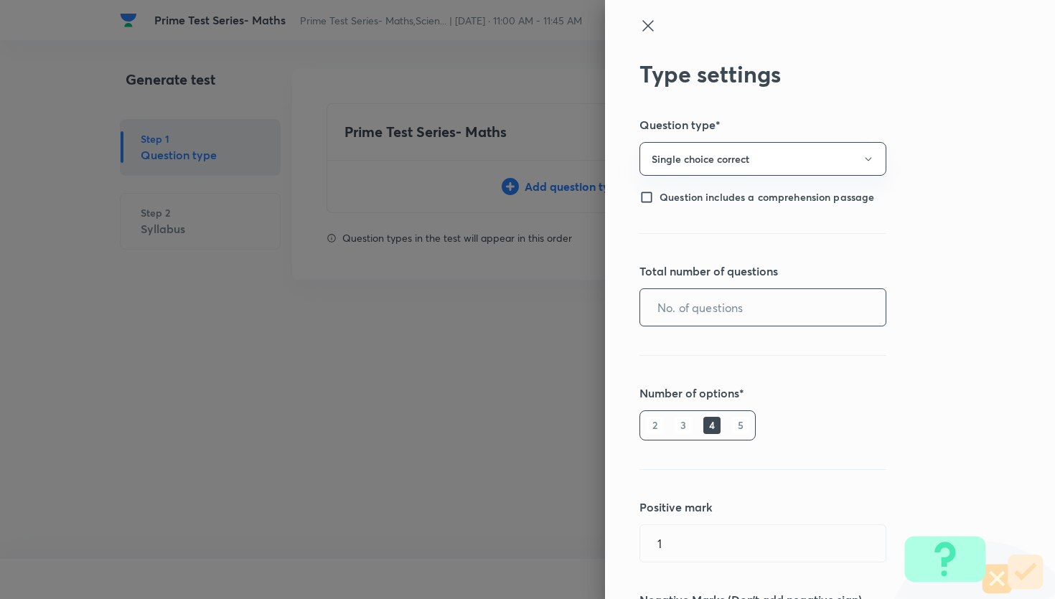
click at [669, 309] on input "text" at bounding box center [763, 307] width 246 height 37
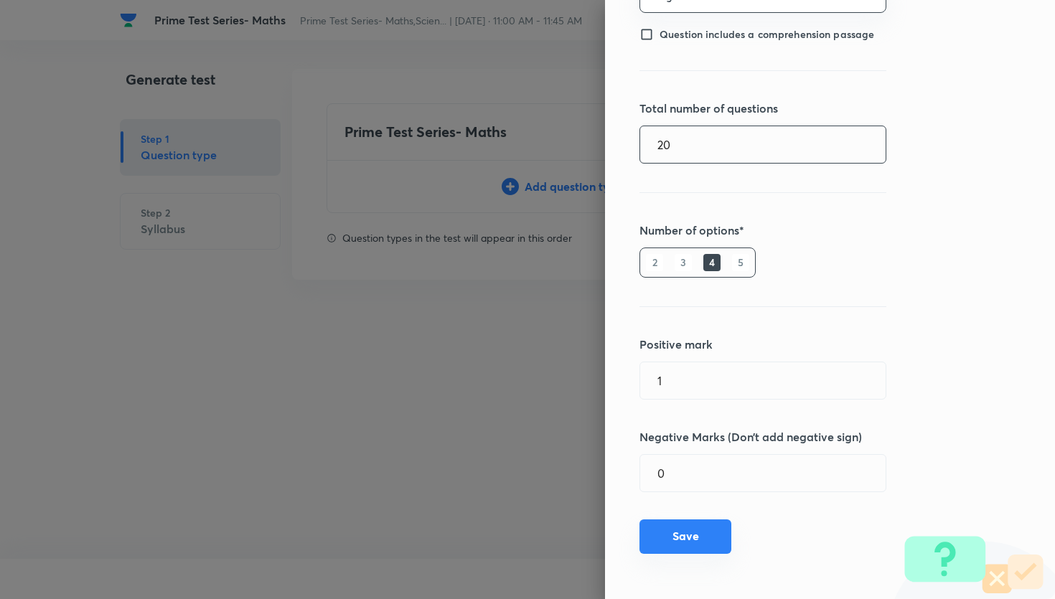
type input "20"
click at [695, 537] on button "Save" at bounding box center [686, 537] width 92 height 34
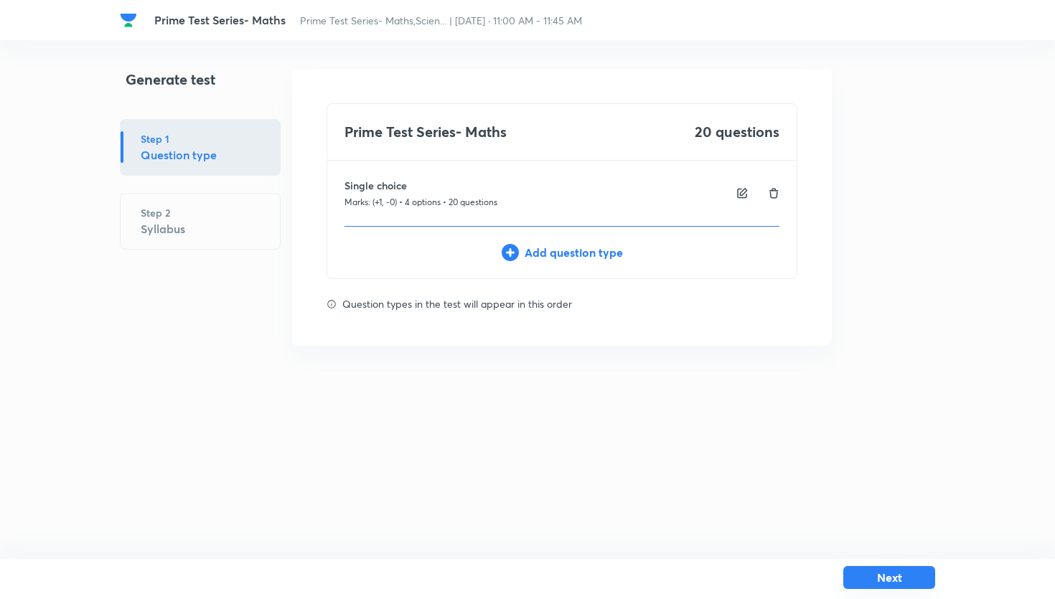
click at [903, 580] on button "Next" at bounding box center [890, 577] width 92 height 23
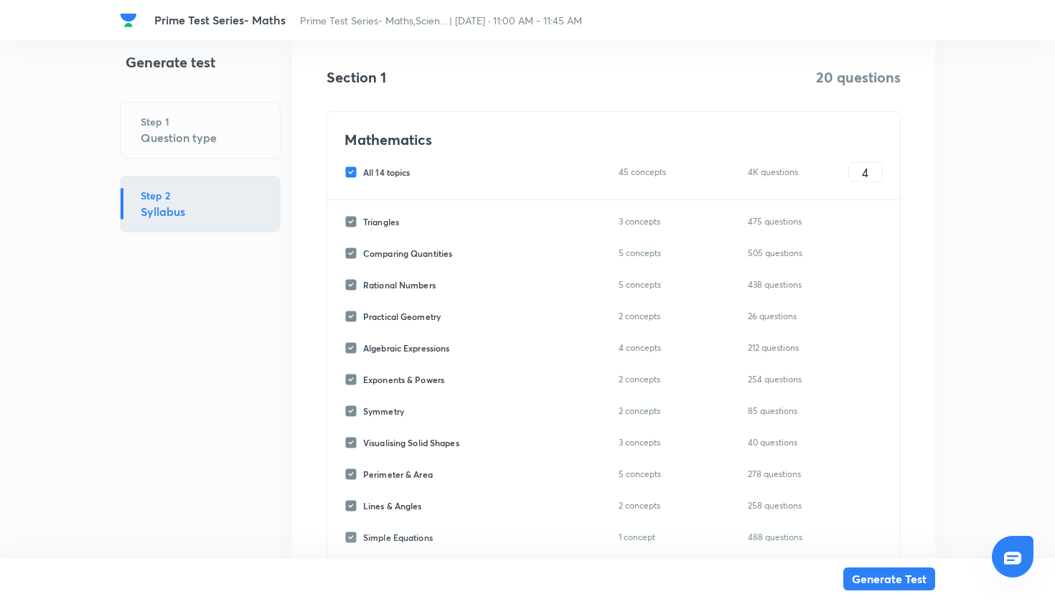
scroll to position [236, 0]
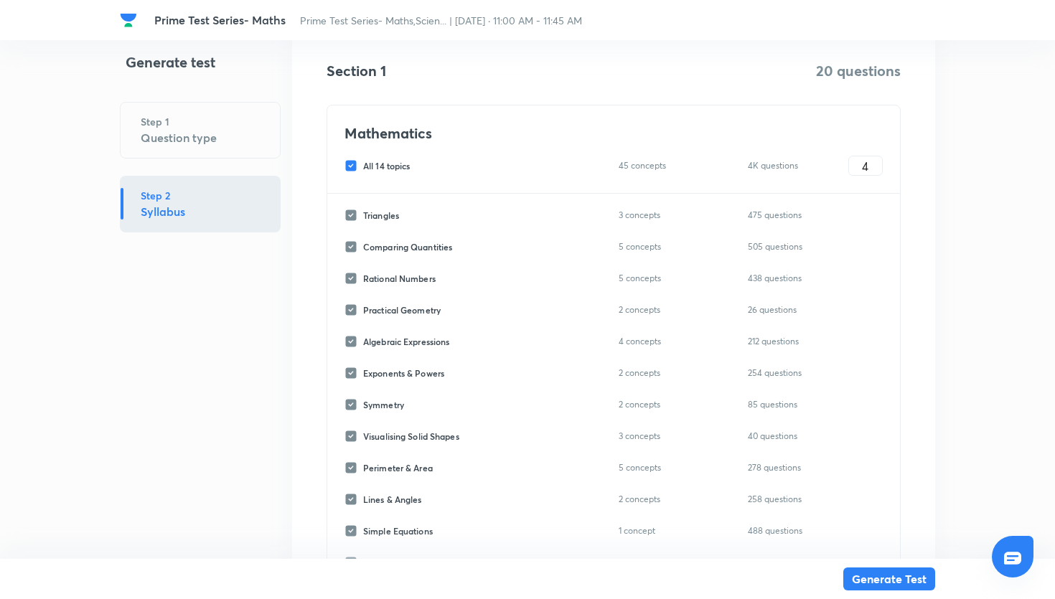
click at [359, 162] on input "All 14 topics" at bounding box center [354, 165] width 19 height 13
checkbox input "false"
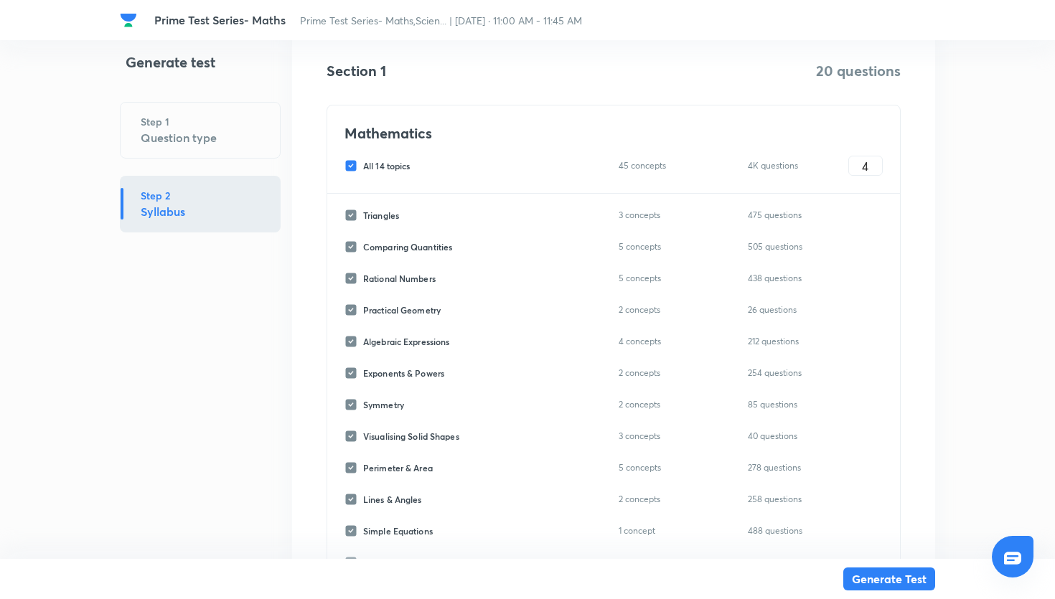
checkbox input "false"
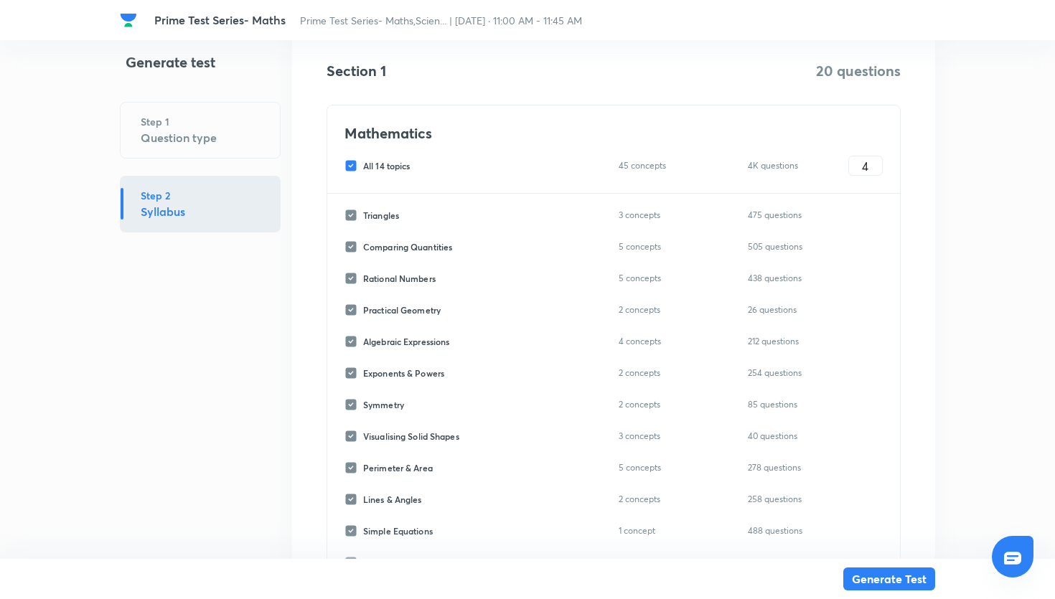
checkbox input "false"
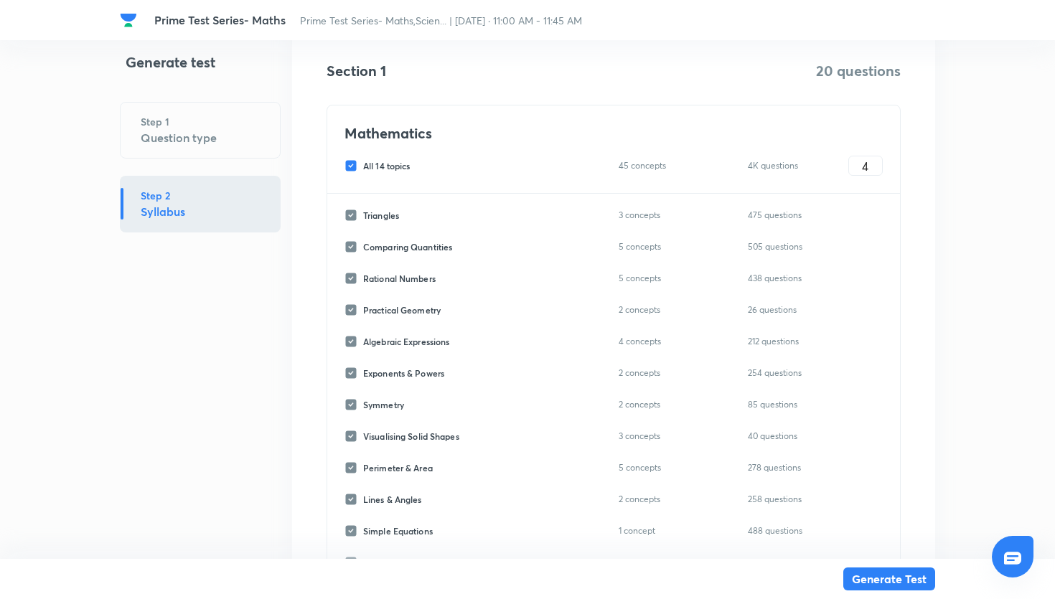
checkbox input "false"
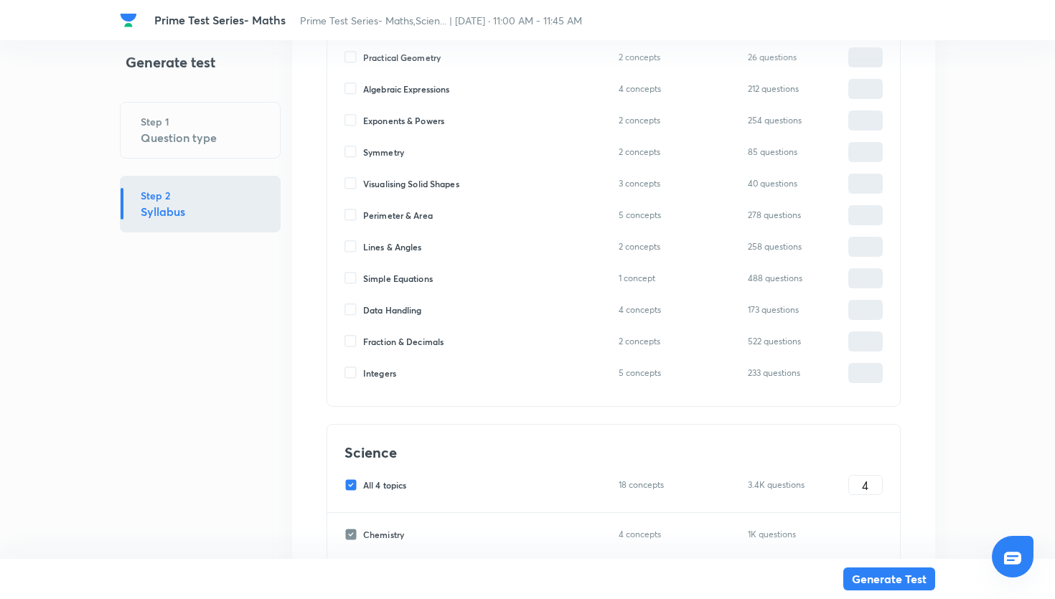
scroll to position [485, 0]
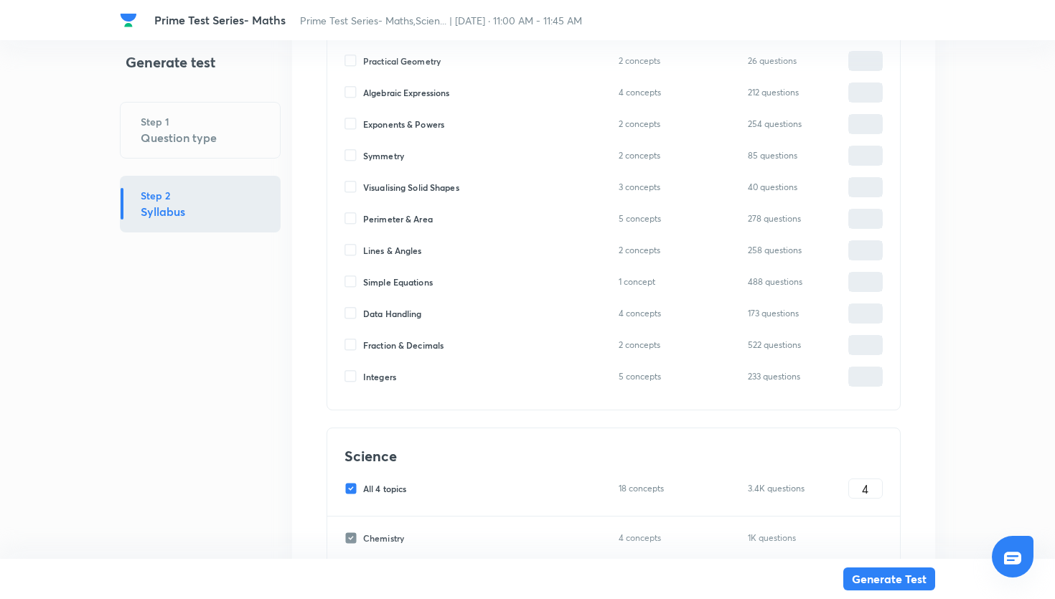
click at [355, 489] on input "All 4 topics" at bounding box center [354, 488] width 19 height 13
checkbox input "false"
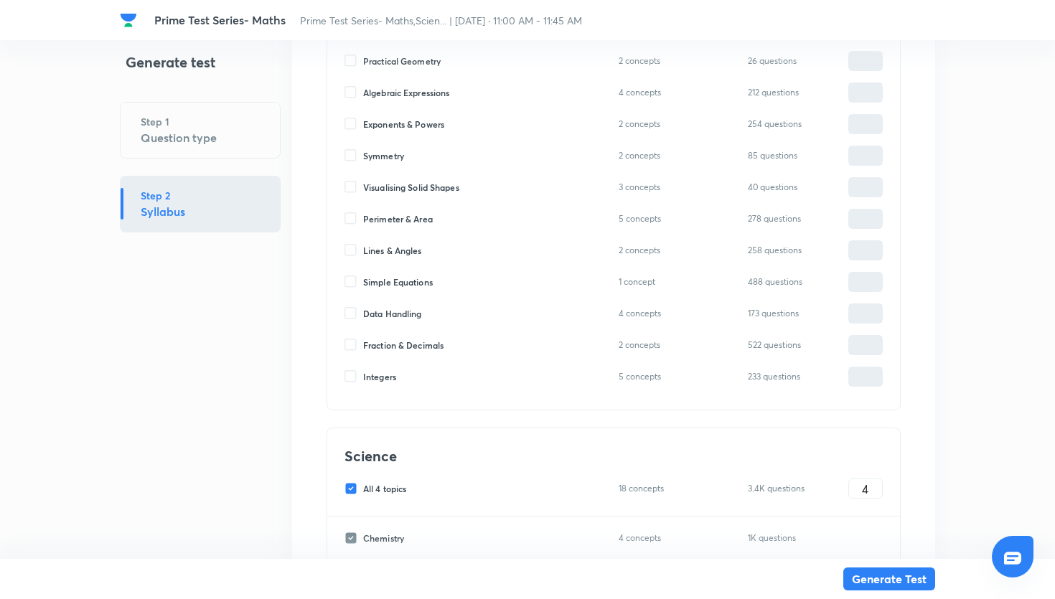
checkbox input "false"
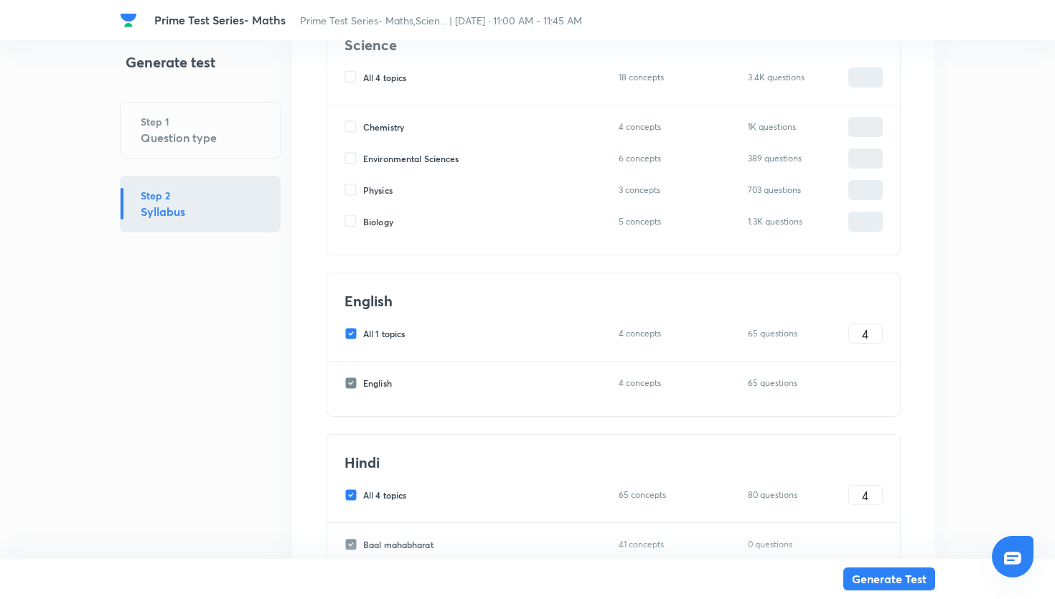
scroll to position [931, 0]
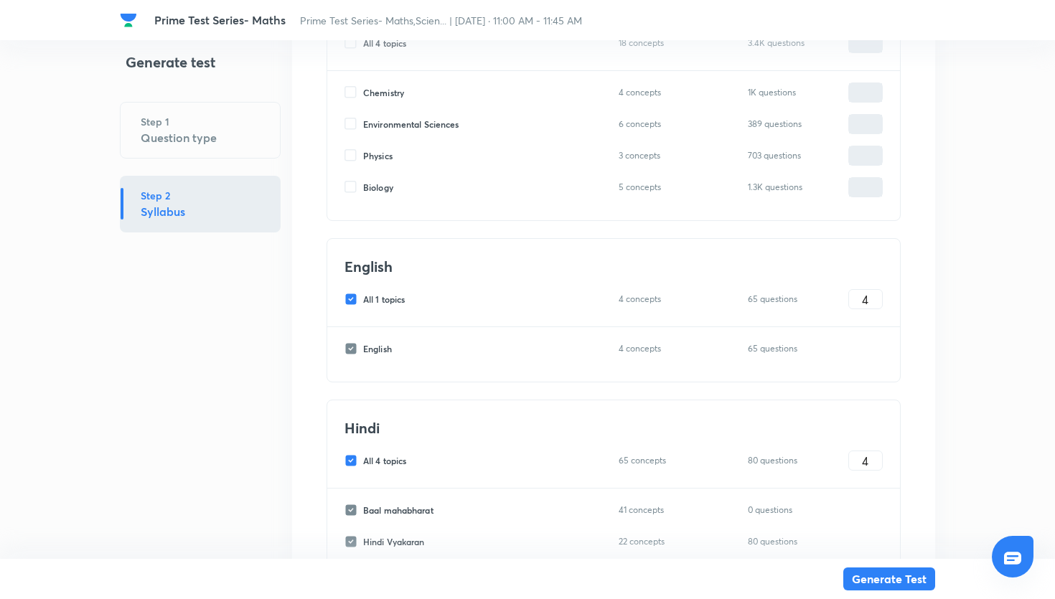
click at [350, 299] on input "All 1 topics" at bounding box center [354, 299] width 19 height 13
checkbox input "false"
click at [351, 463] on input "All 4 topics" at bounding box center [354, 460] width 19 height 13
checkbox input "false"
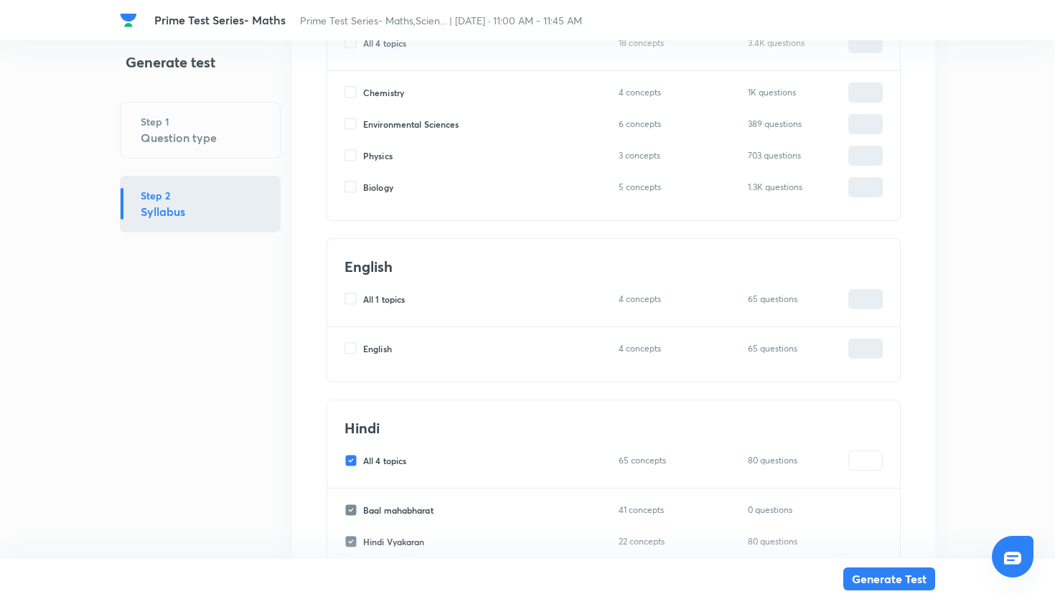
checkbox input "false"
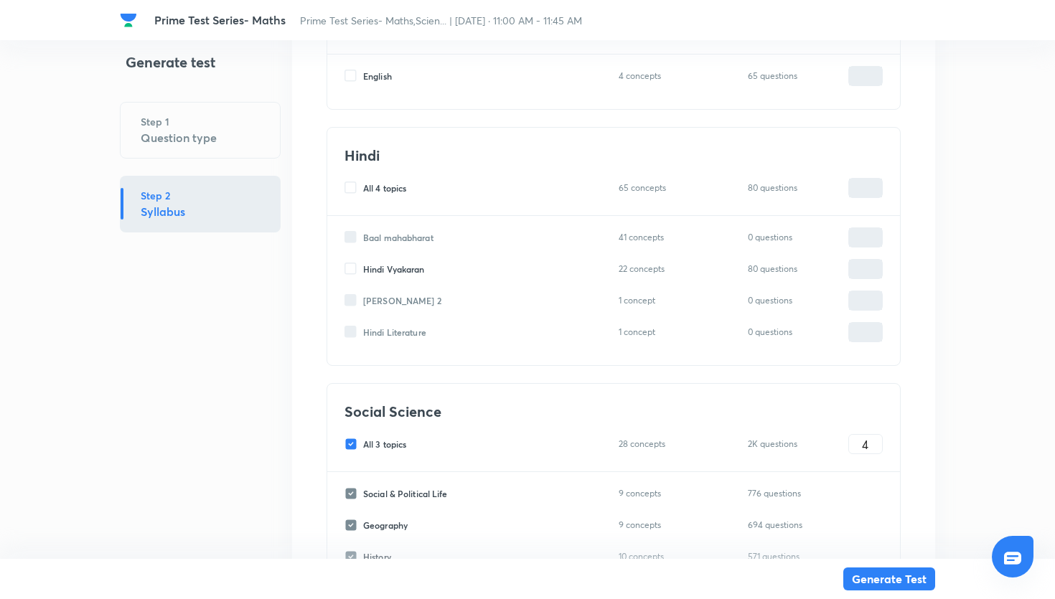
scroll to position [1219, 0]
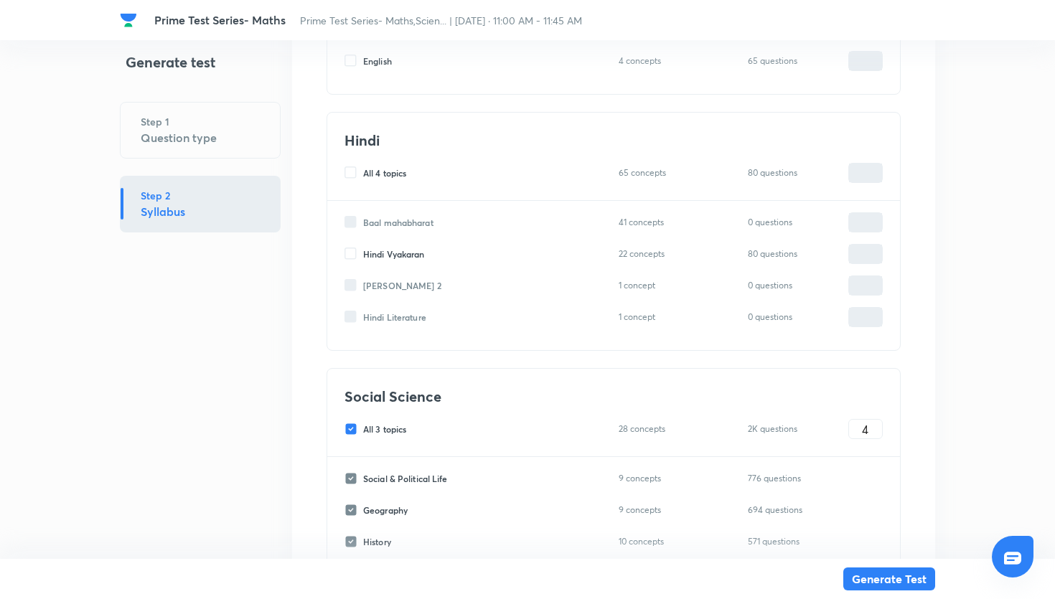
click at [351, 440] on div "Social Science All 3 topics 28 concepts 2K questions 4 ​" at bounding box center [613, 413] width 573 height 88
click at [350, 424] on input "All 3 topics" at bounding box center [354, 429] width 19 height 13
checkbox input "false"
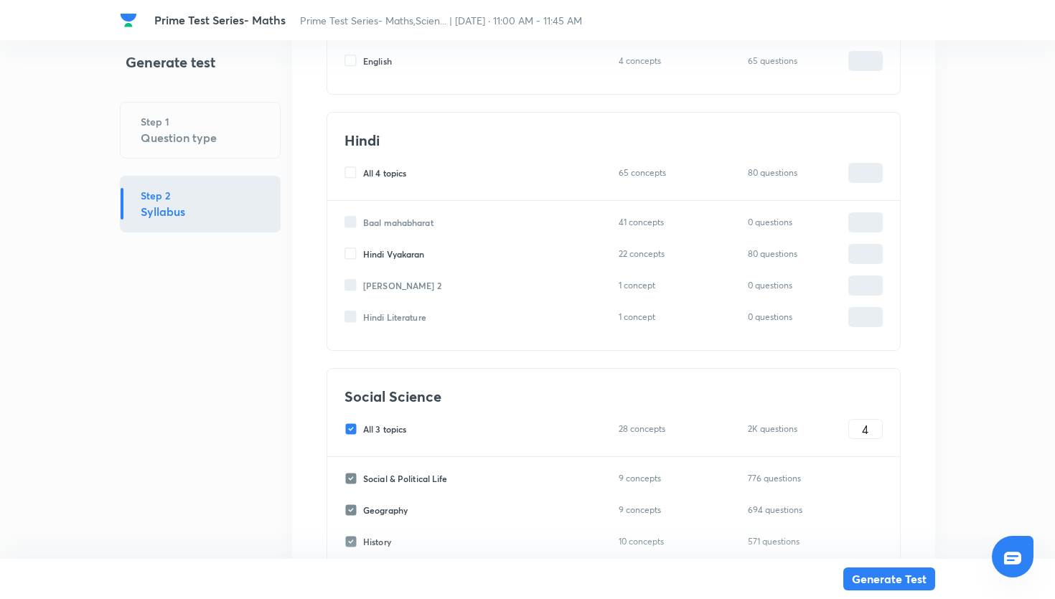
checkbox input "false"
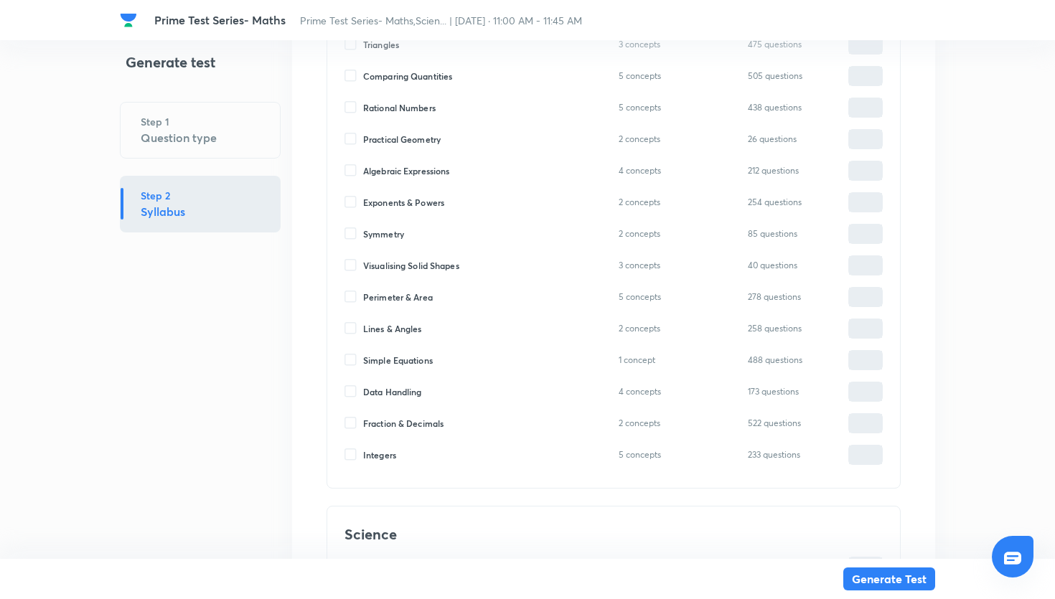
scroll to position [0, 0]
